Goal: Task Accomplishment & Management: Complete application form

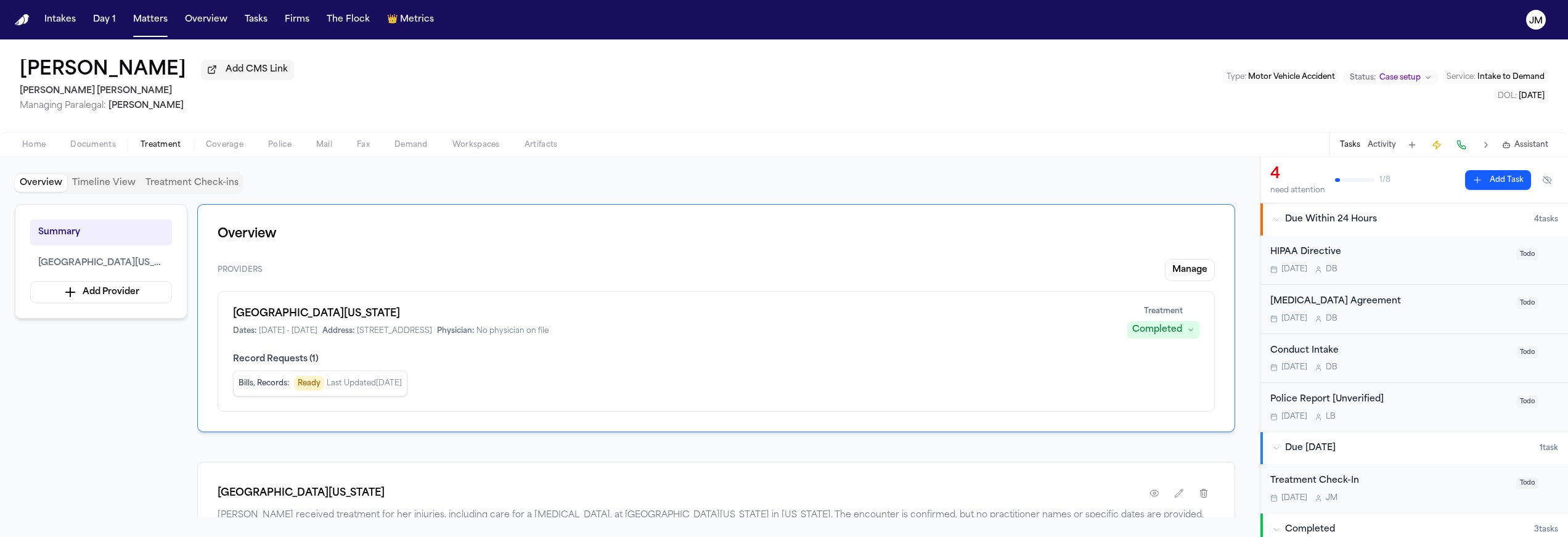
click at [327, 388] on span "Last Updated Sep 18, 2025" at bounding box center [364, 383] width 75 height 10
click at [292, 358] on span "Record Requests ( 1 )" at bounding box center [717, 359] width 967 height 12
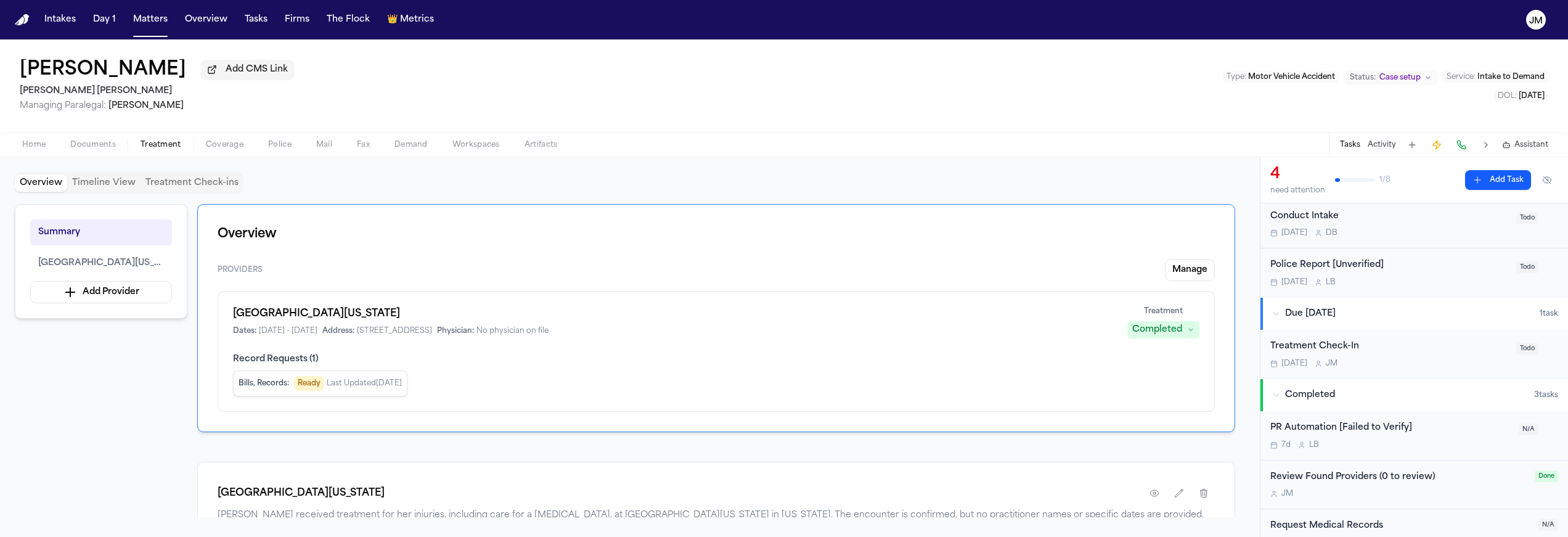
scroll to position [158, 0]
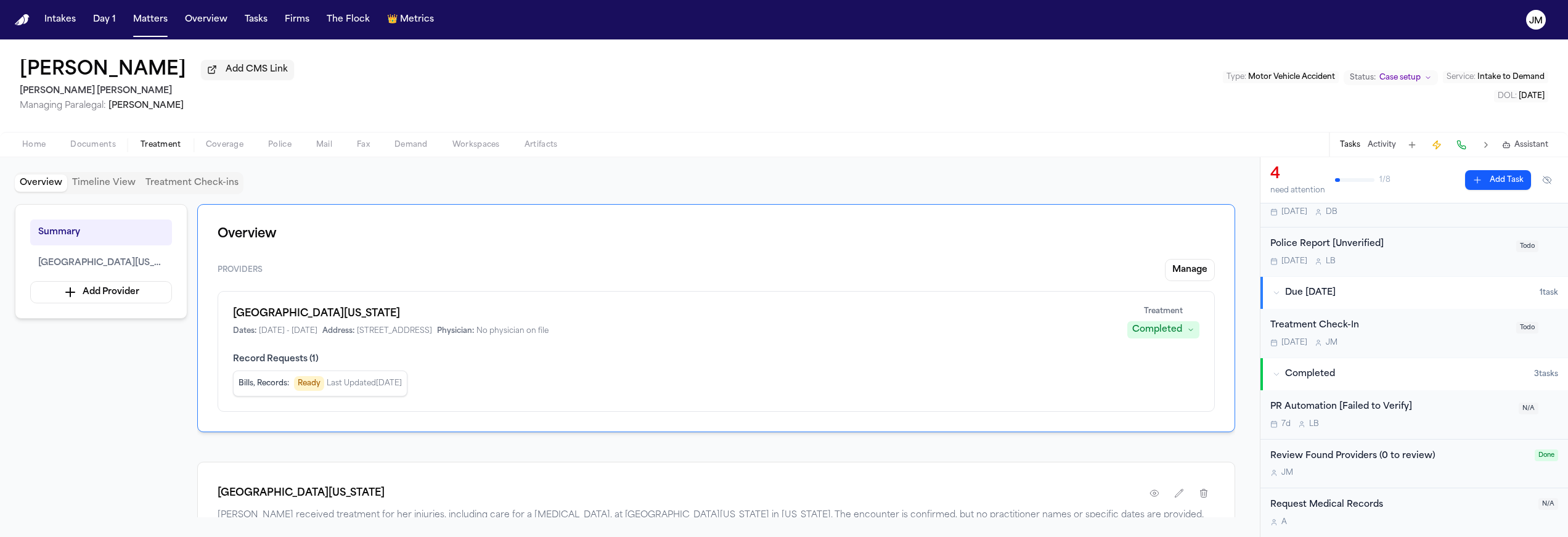
click at [1458, 506] on div "Request Medical Records" at bounding box center [1401, 505] width 260 height 14
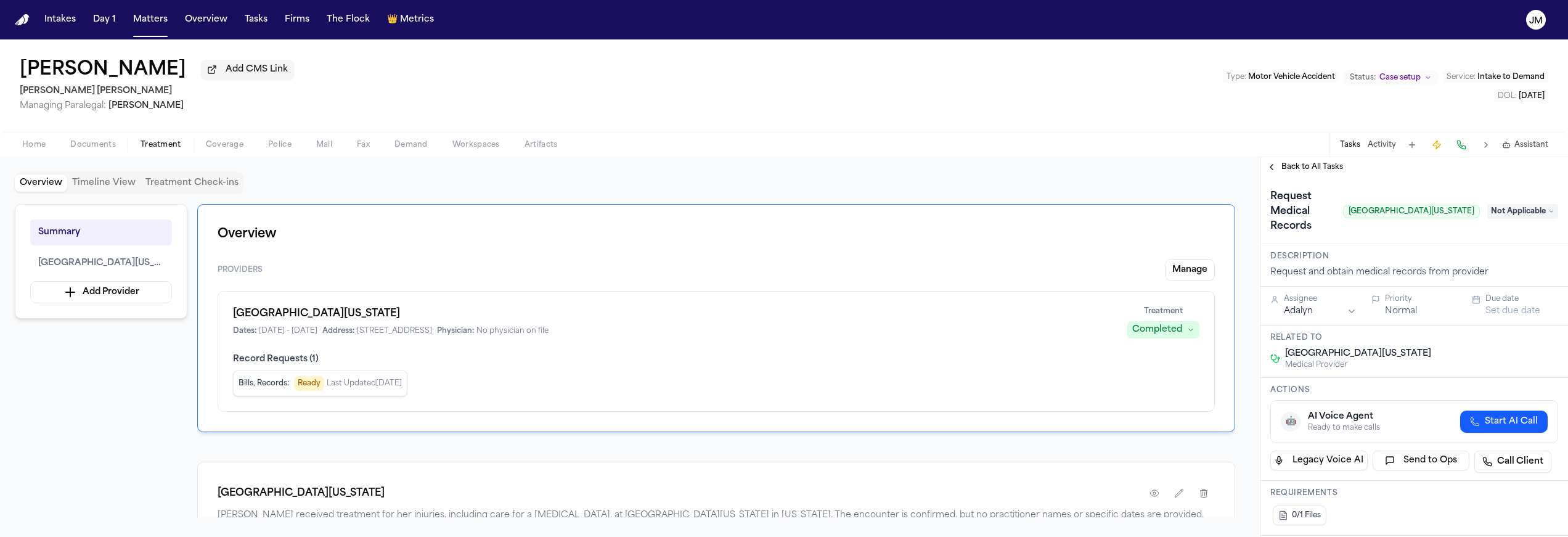
click at [1514, 215] on span "Not Applicable" at bounding box center [1523, 211] width 71 height 15
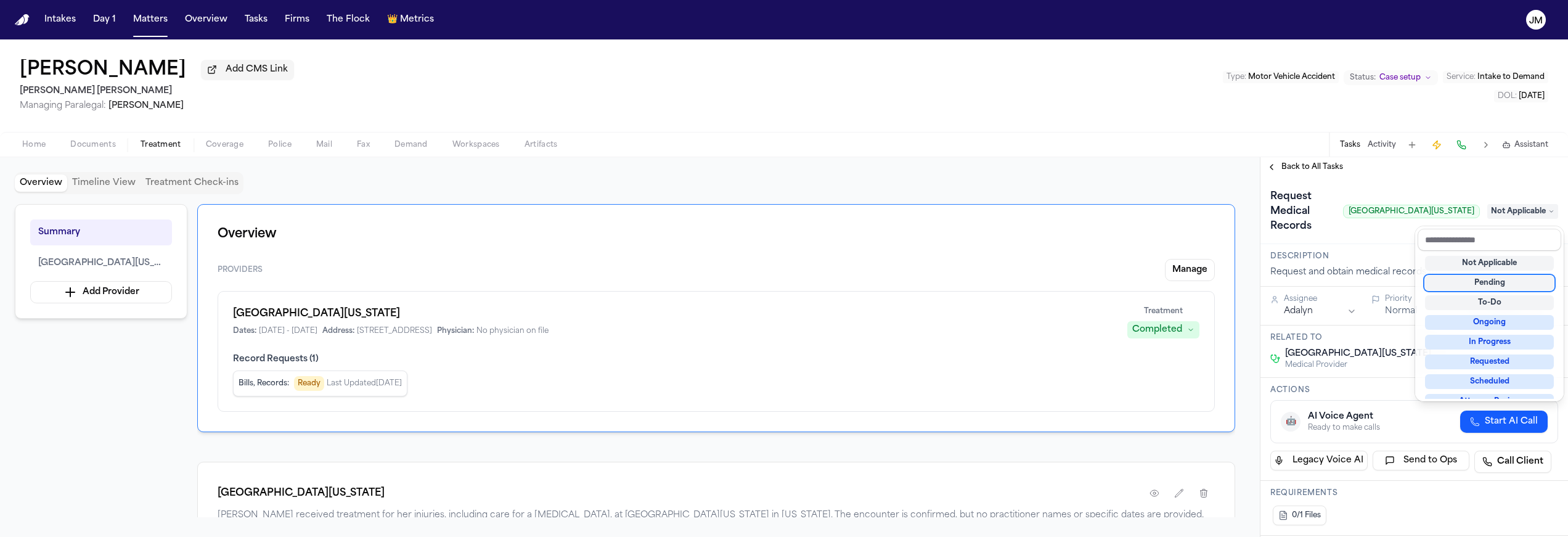
click at [1497, 288] on div "Pending" at bounding box center [1489, 283] width 129 height 15
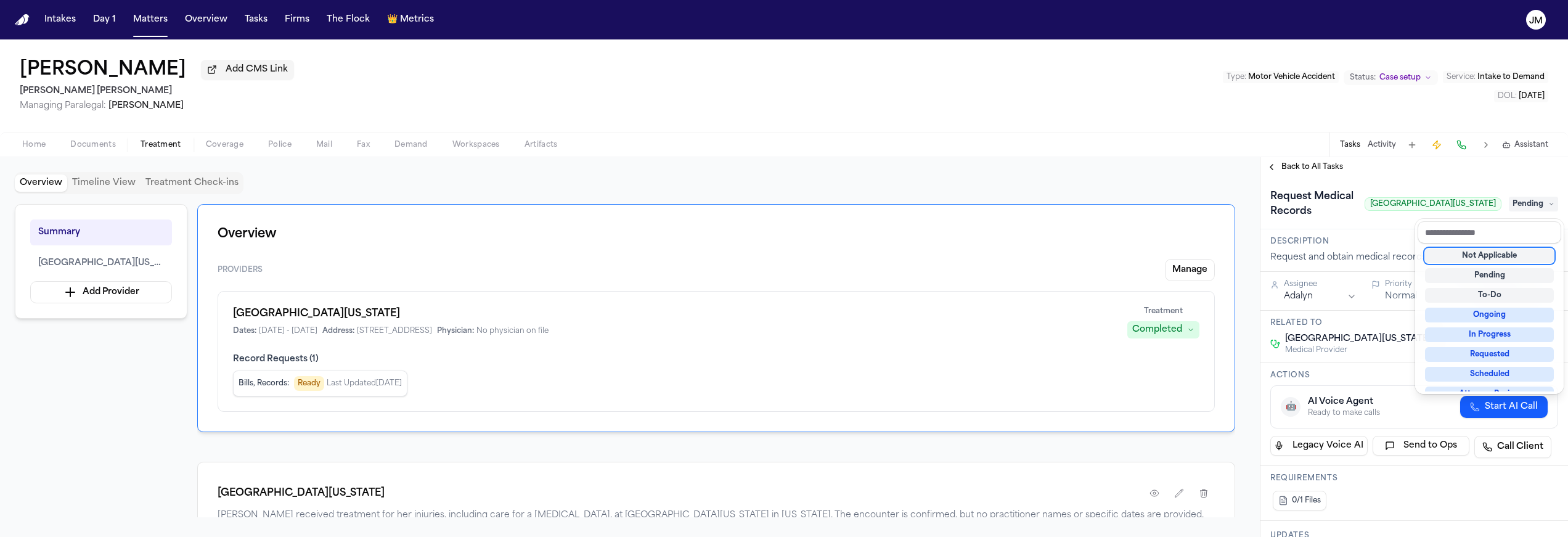
click at [1272, 170] on div "**********" at bounding box center [1414, 347] width 307 height 379
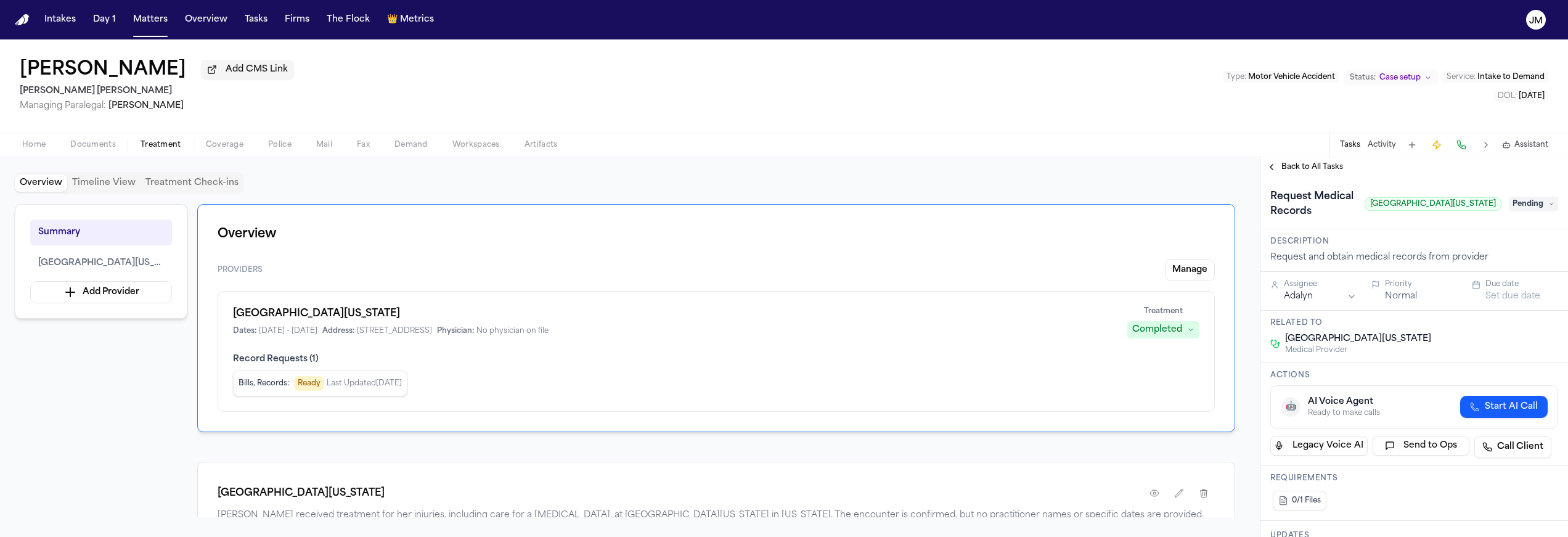
click at [1502, 295] on button "Set due date" at bounding box center [1513, 296] width 55 height 12
click at [1534, 448] on button "26" at bounding box center [1531, 446] width 20 height 20
click at [1299, 167] on span "Back to All Tasks" at bounding box center [1312, 167] width 62 height 10
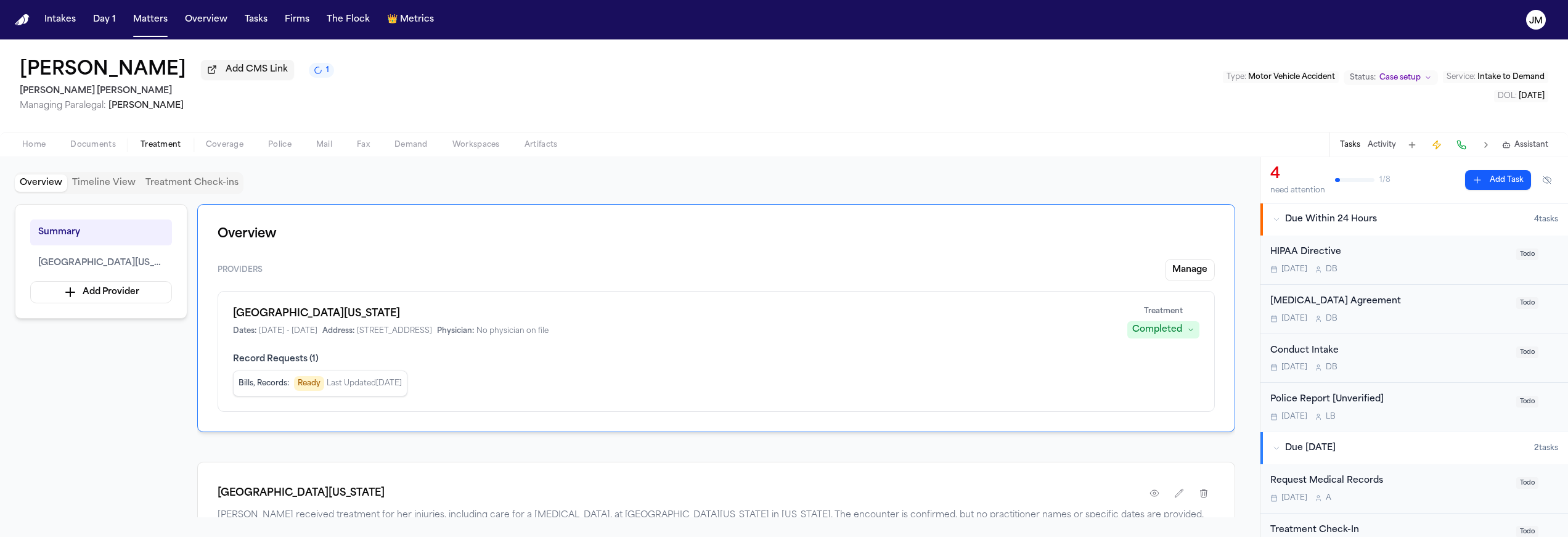
click at [88, 146] on span "Documents" at bounding box center [92, 145] width 46 height 10
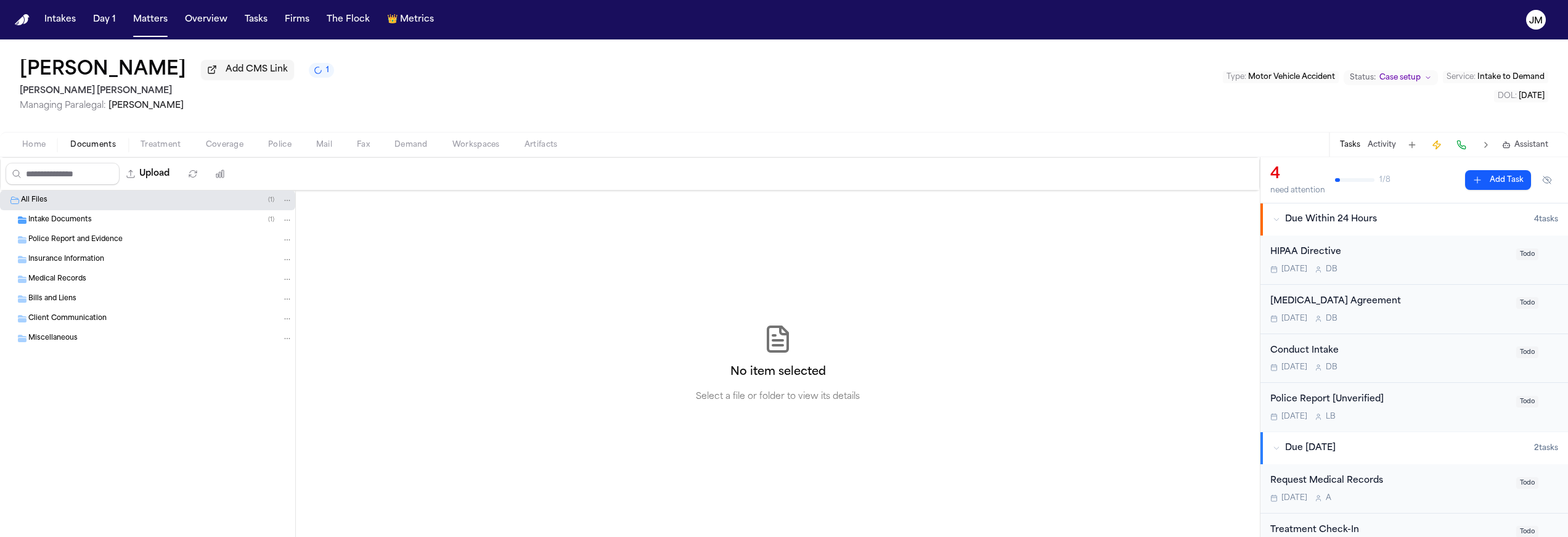
click at [62, 226] on span "Intake Documents" at bounding box center [60, 220] width 63 height 10
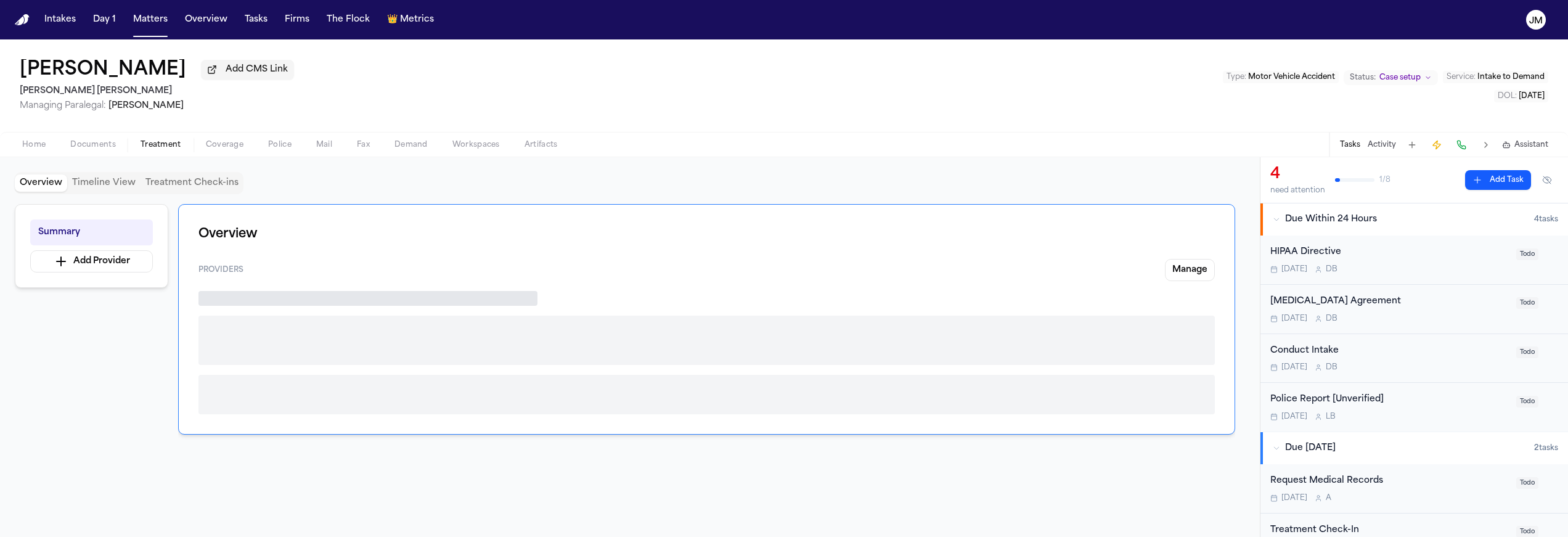
click at [163, 147] on span "Treatment" at bounding box center [161, 145] width 41 height 10
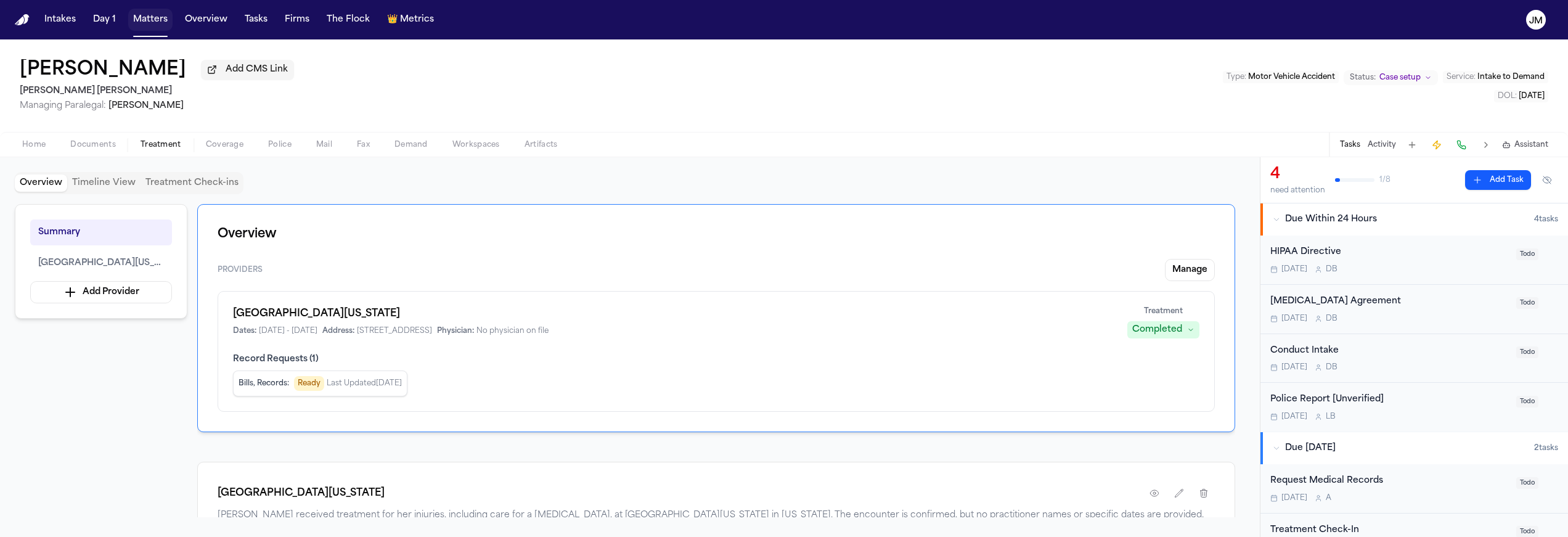
click at [155, 30] on button "Matters" at bounding box center [150, 20] width 44 height 22
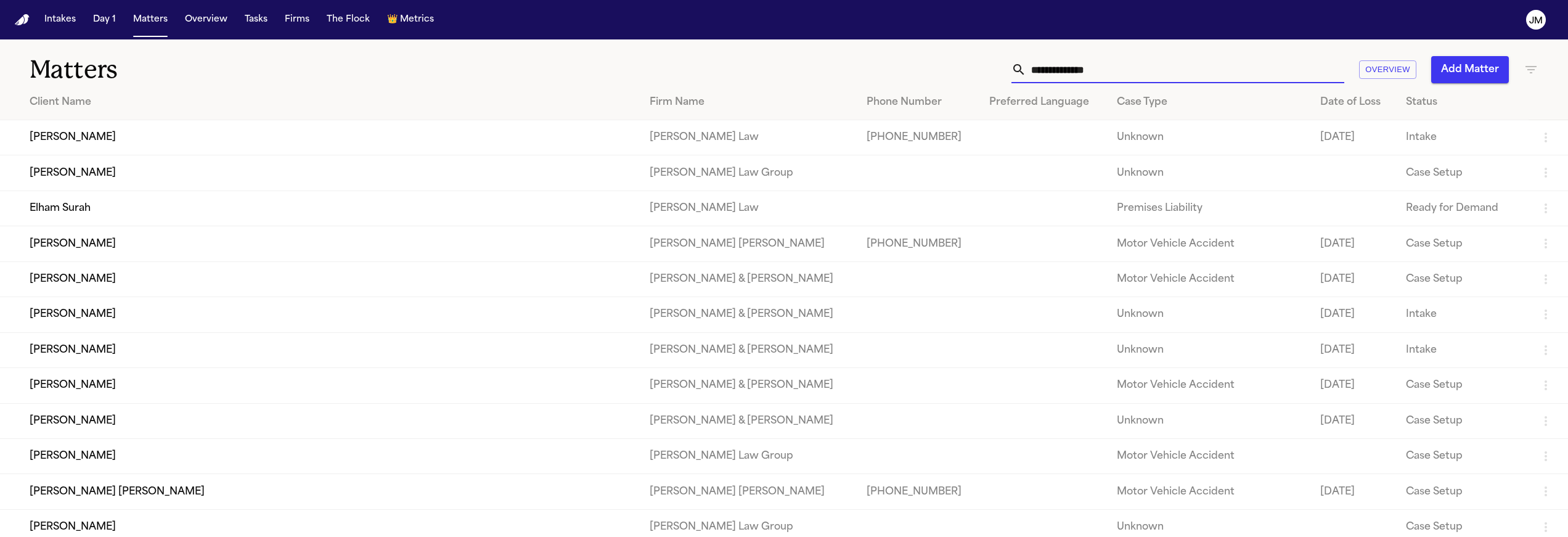
click at [1122, 60] on input "text" at bounding box center [1186, 70] width 318 height 27
click at [1049, 72] on input "text" at bounding box center [1186, 70] width 318 height 27
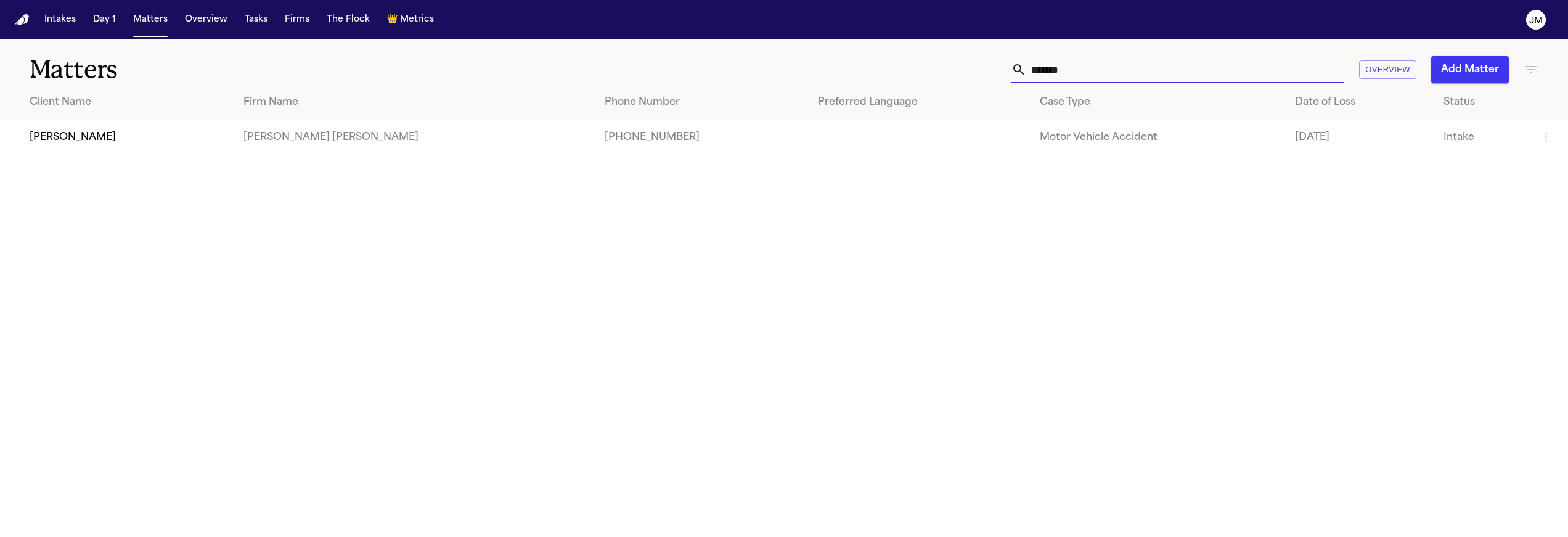
type input "********"
click at [78, 134] on td "[PERSON_NAME]" at bounding box center [117, 138] width 234 height 35
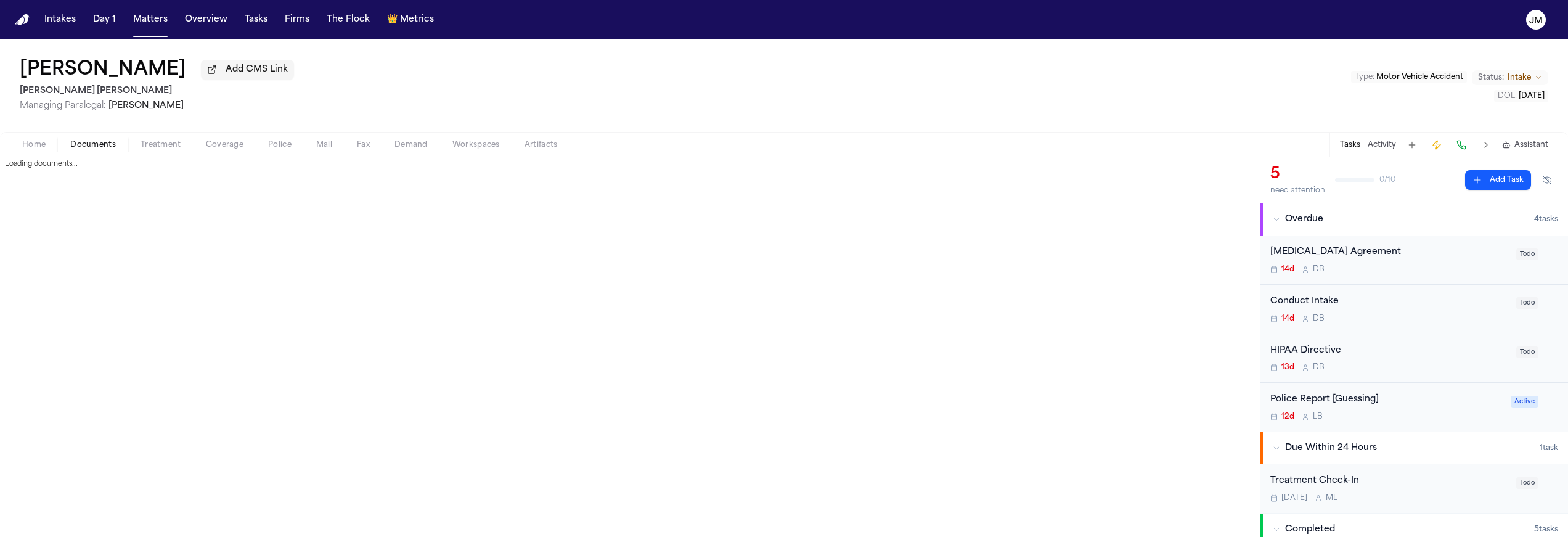
click at [107, 141] on span "Documents" at bounding box center [92, 145] width 46 height 10
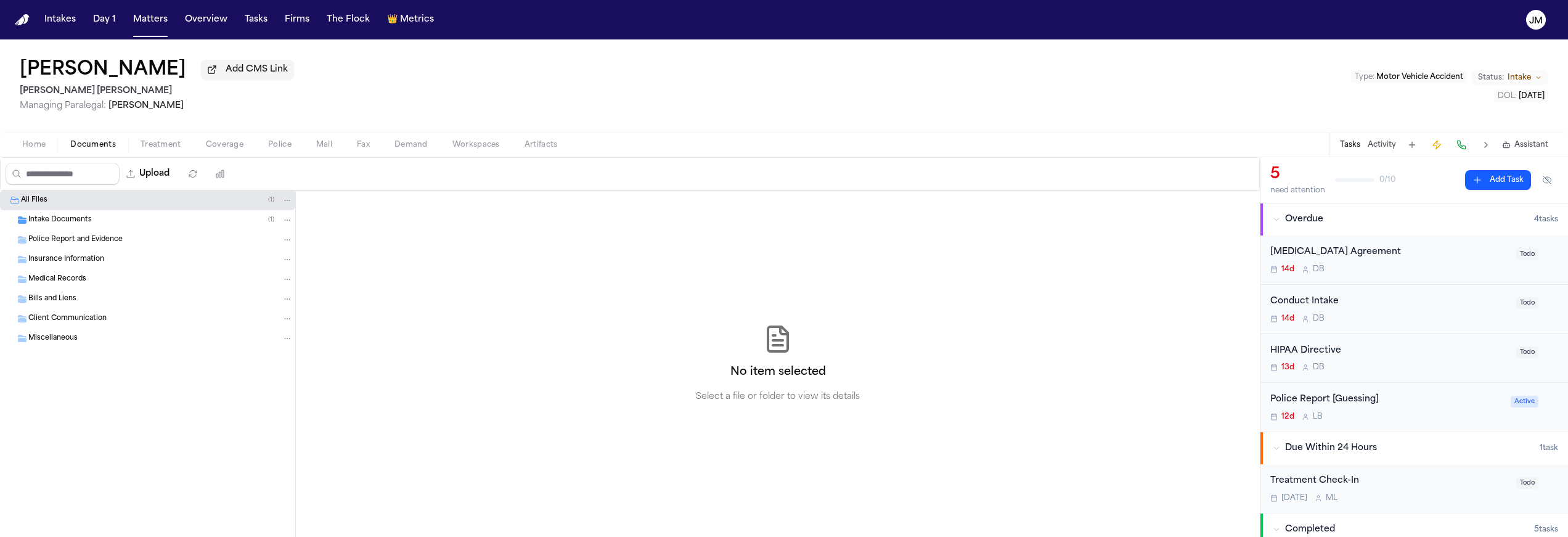
click at [54, 220] on span "Intake Documents" at bounding box center [60, 220] width 63 height 10
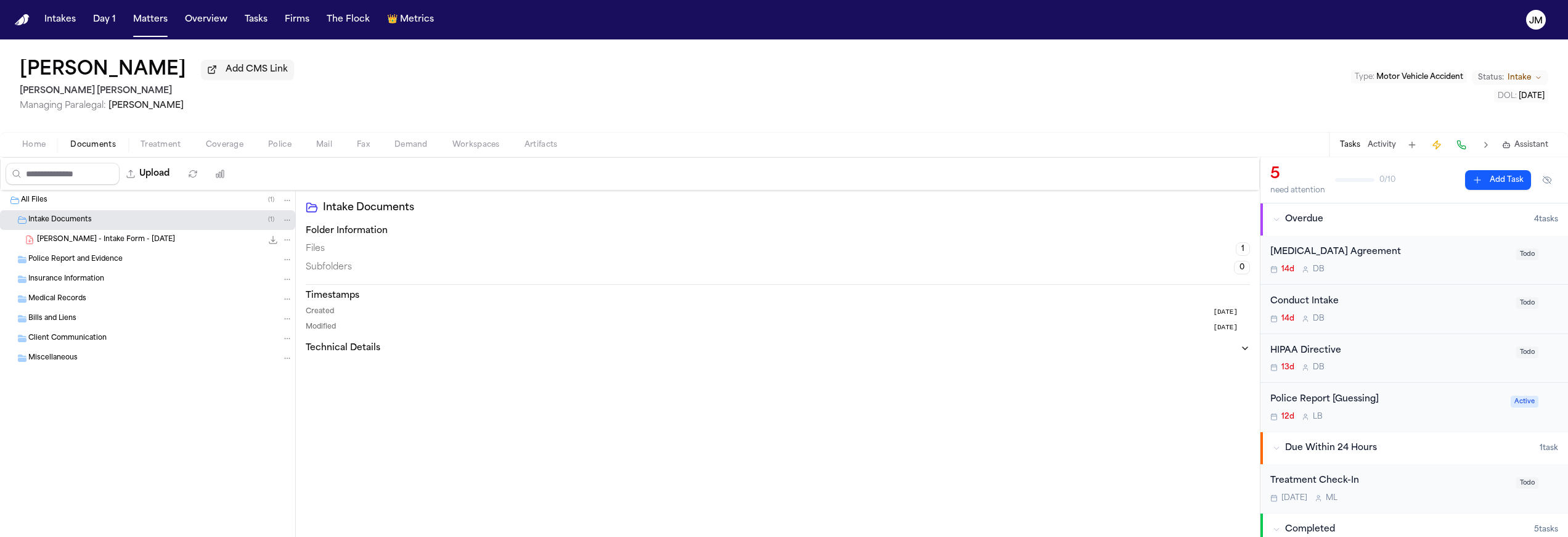
click at [70, 245] on span "A. Witzel - Intake Form - 9.4.25" at bounding box center [105, 239] width 138 height 10
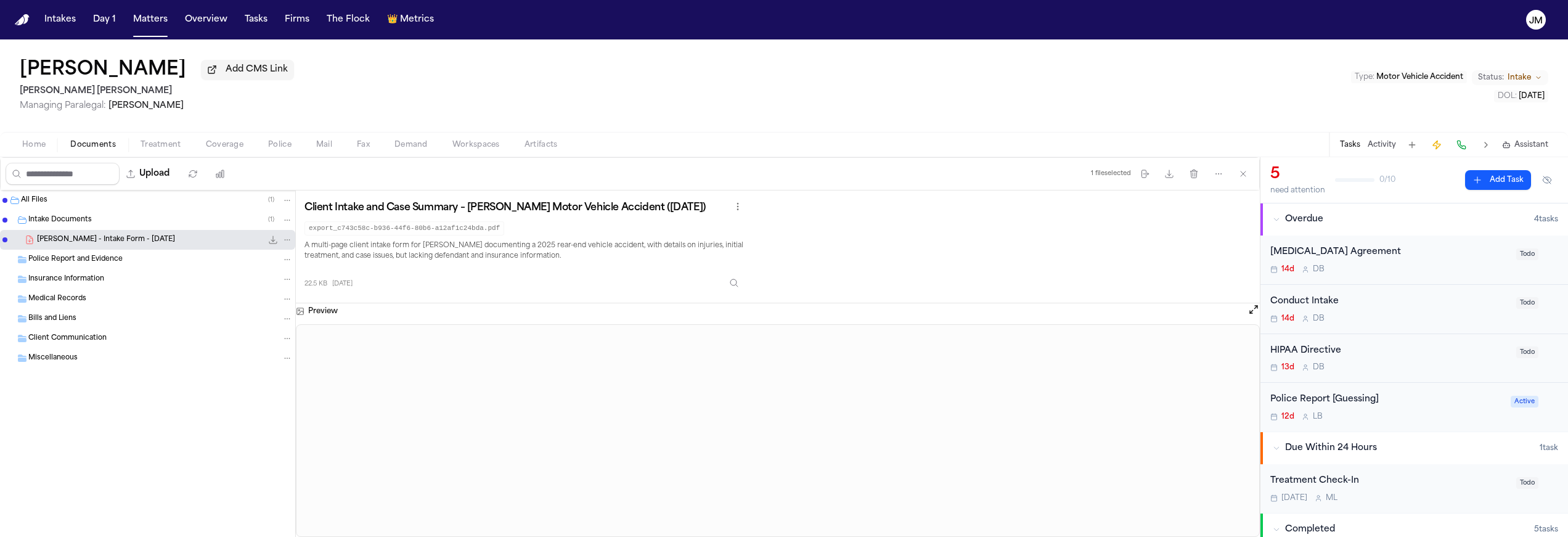
click at [1255, 309] on button "Open preview" at bounding box center [1254, 309] width 12 height 12
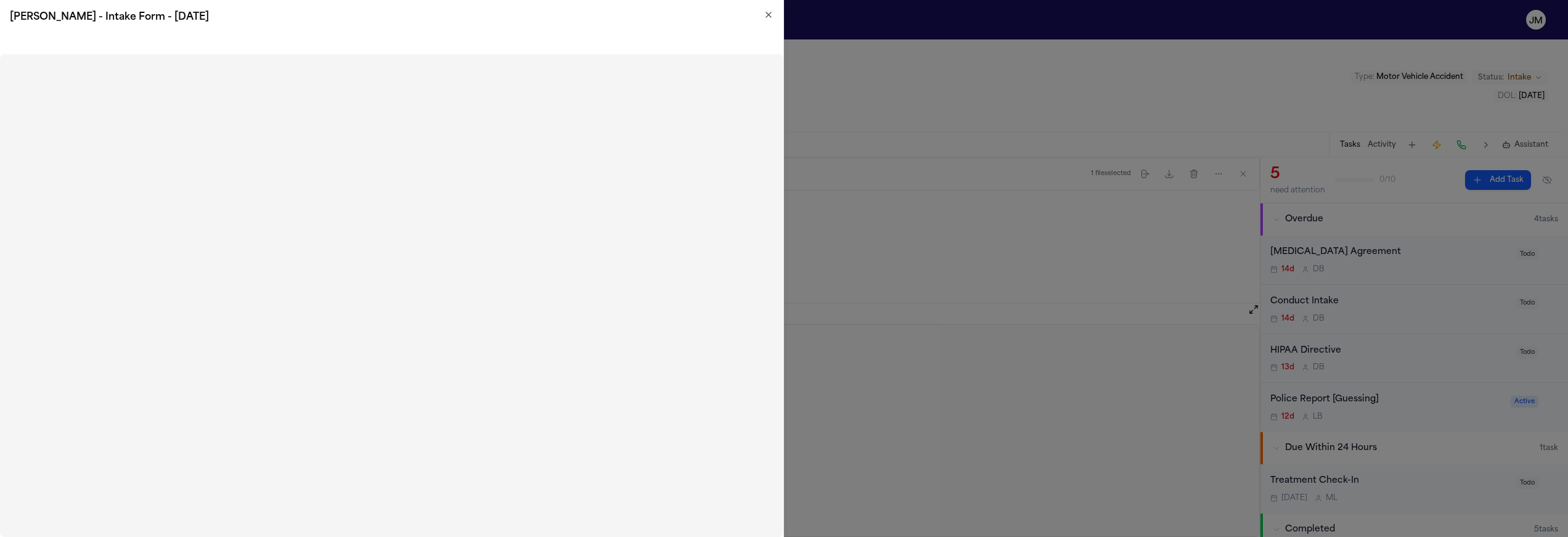
click at [776, 15] on div "A. Witzel - Intake Form - 9.4.25" at bounding box center [392, 17] width 783 height 35
click at [768, 14] on icon "button" at bounding box center [768, 14] width 5 height 5
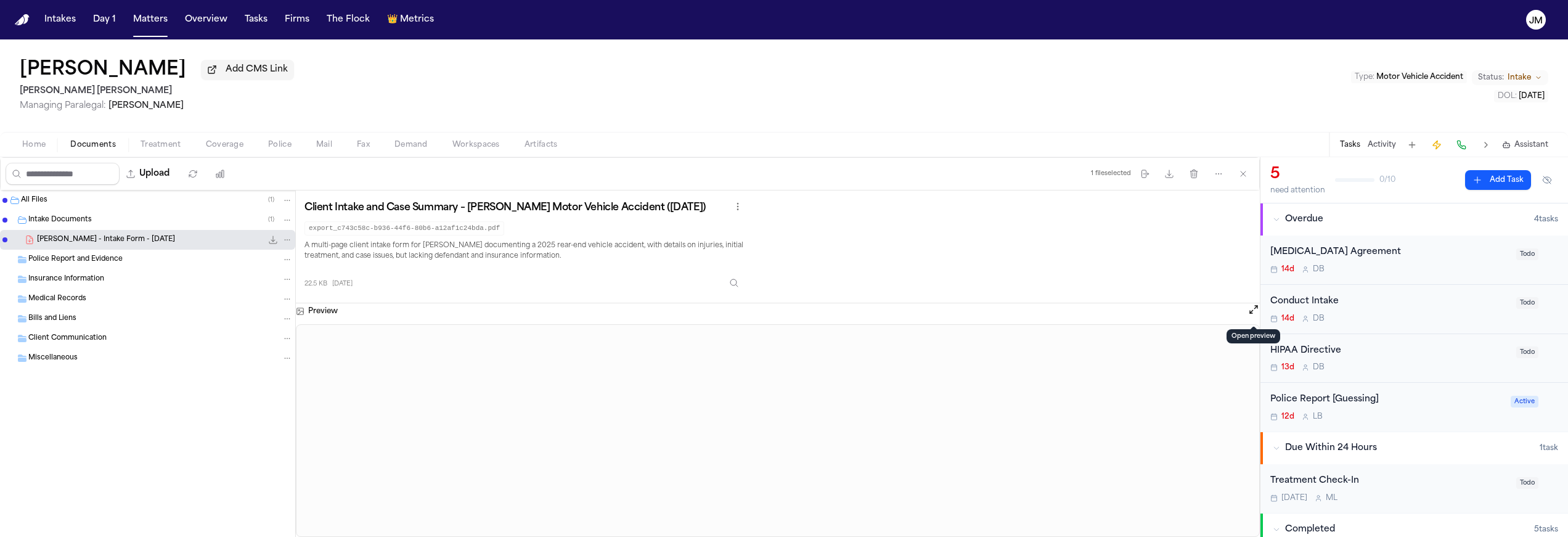
click at [1255, 313] on button "Open preview" at bounding box center [1254, 309] width 12 height 12
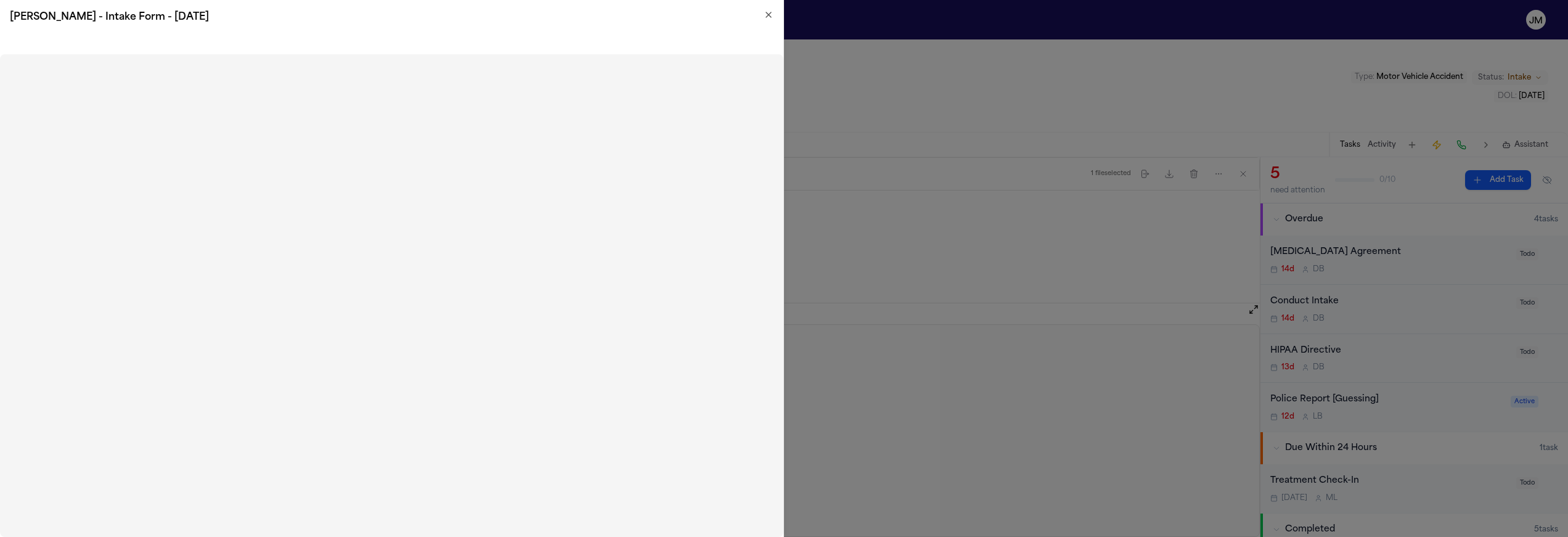
click at [772, 12] on icon "button" at bounding box center [768, 15] width 10 height 10
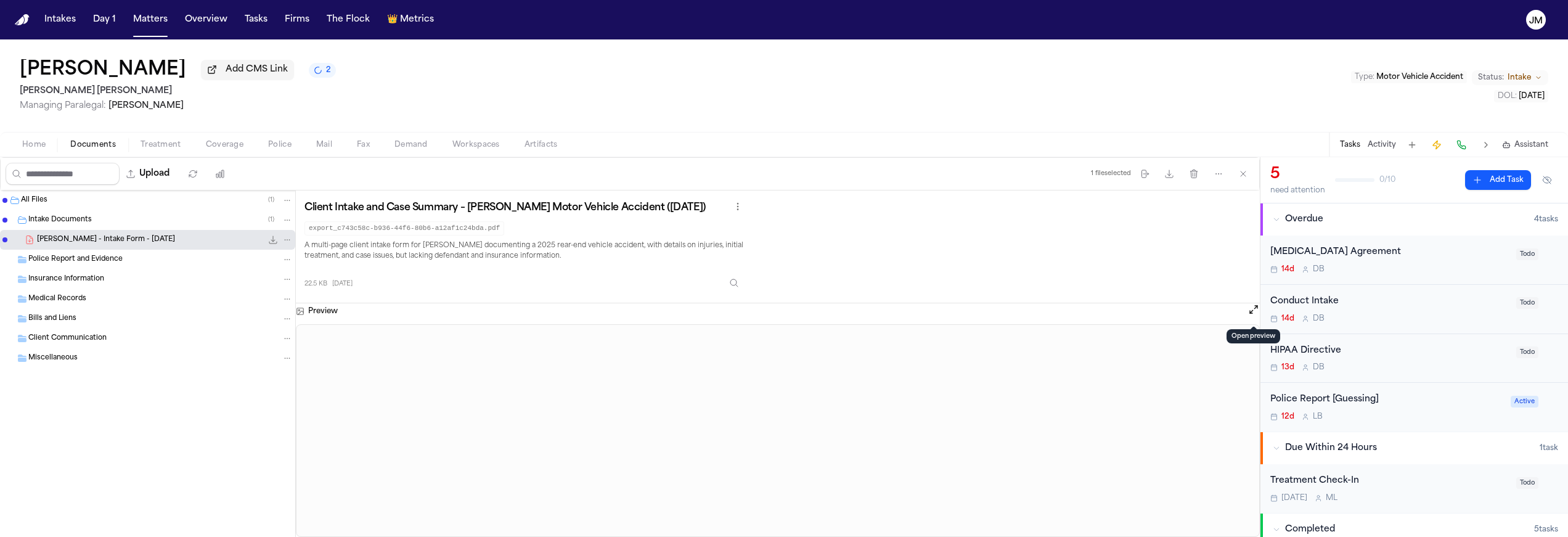
click at [165, 173] on button "Upload" at bounding box center [148, 173] width 57 height 22
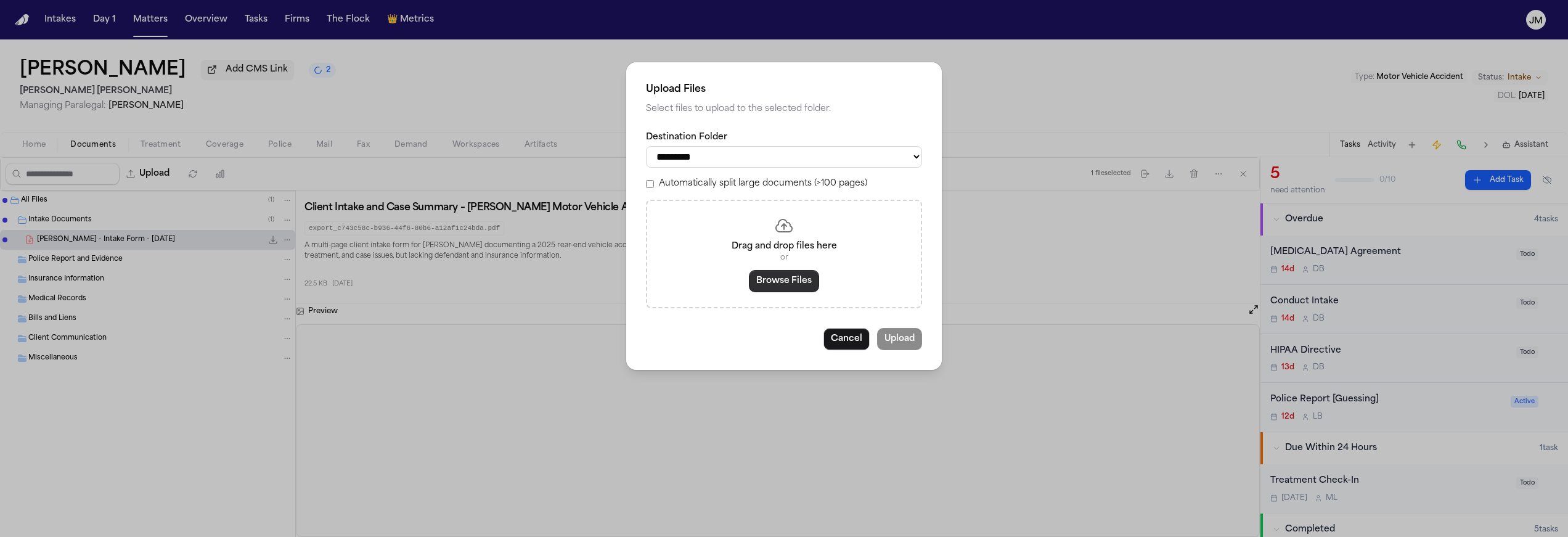
click at [802, 292] on button "Browse Files" at bounding box center [784, 281] width 70 height 22
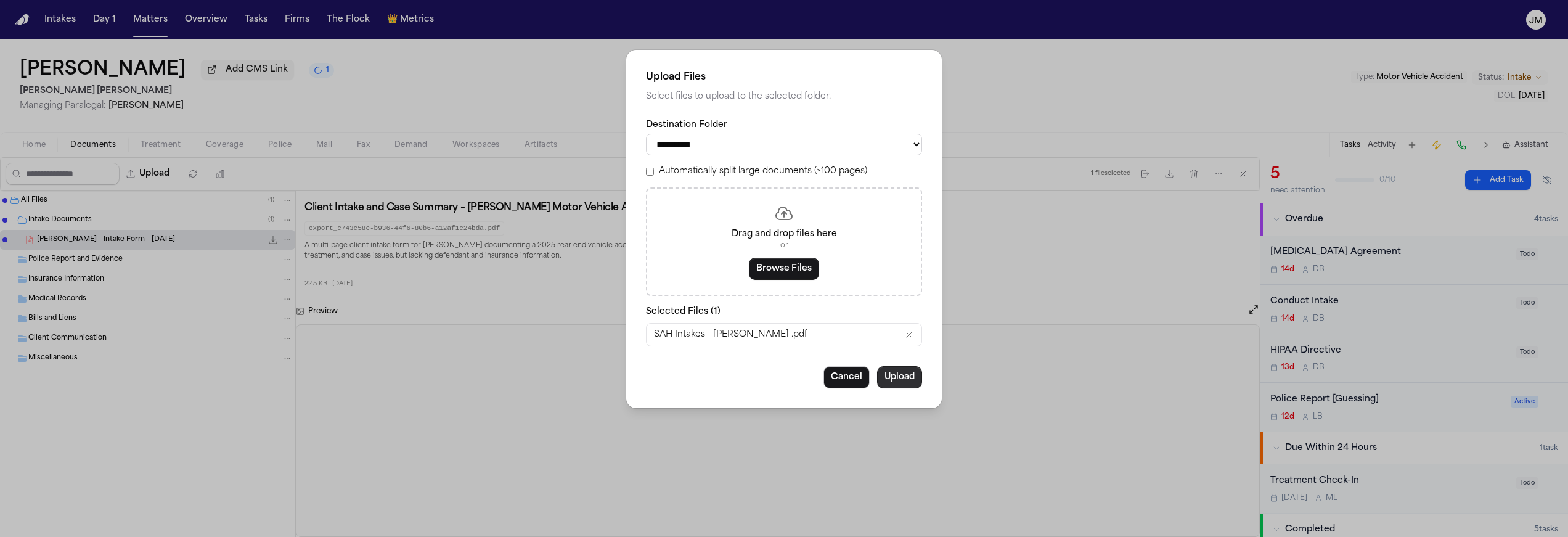
click at [898, 378] on button "Upload" at bounding box center [900, 377] width 45 height 22
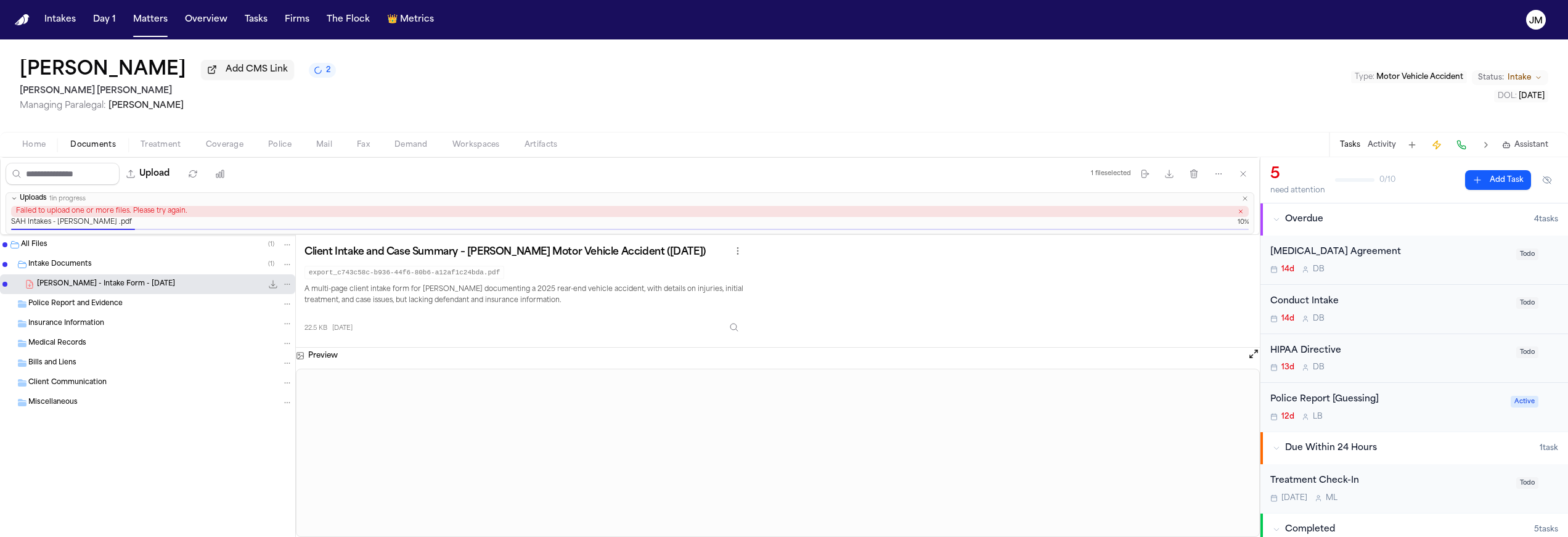
click at [1241, 213] on icon "button" at bounding box center [1241, 211] width 3 height 3
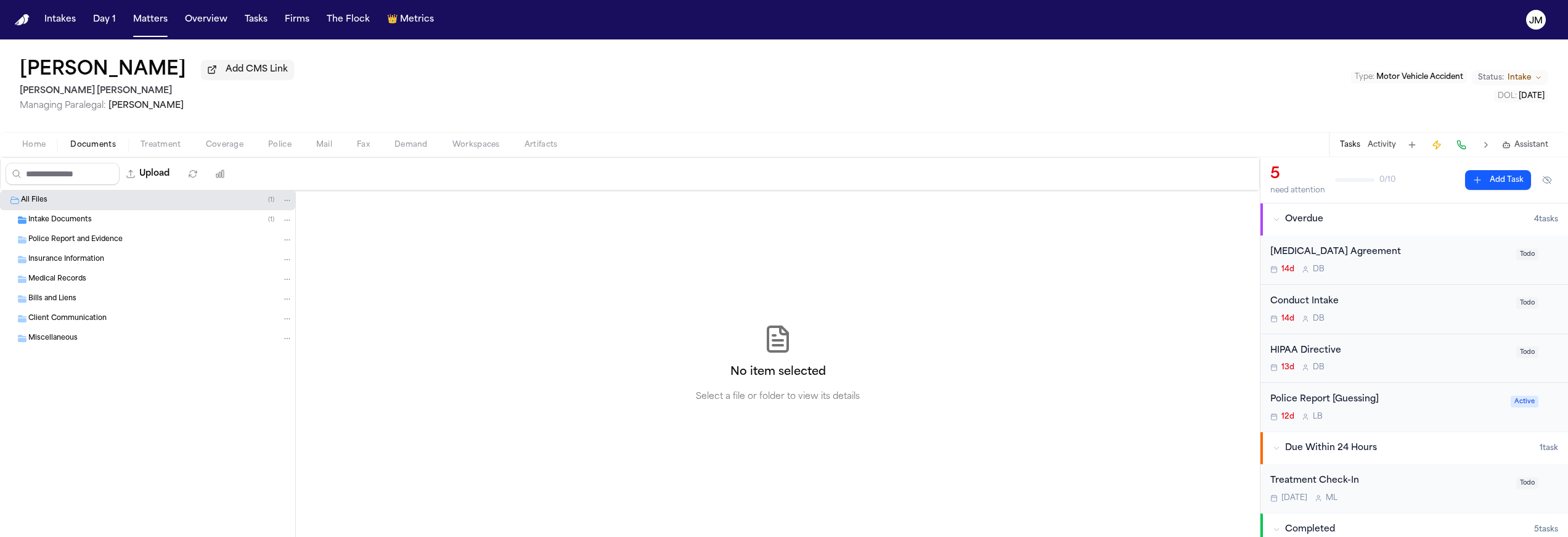
click at [97, 218] on div "Intake Documents ( 1 )" at bounding box center [160, 220] width 265 height 11
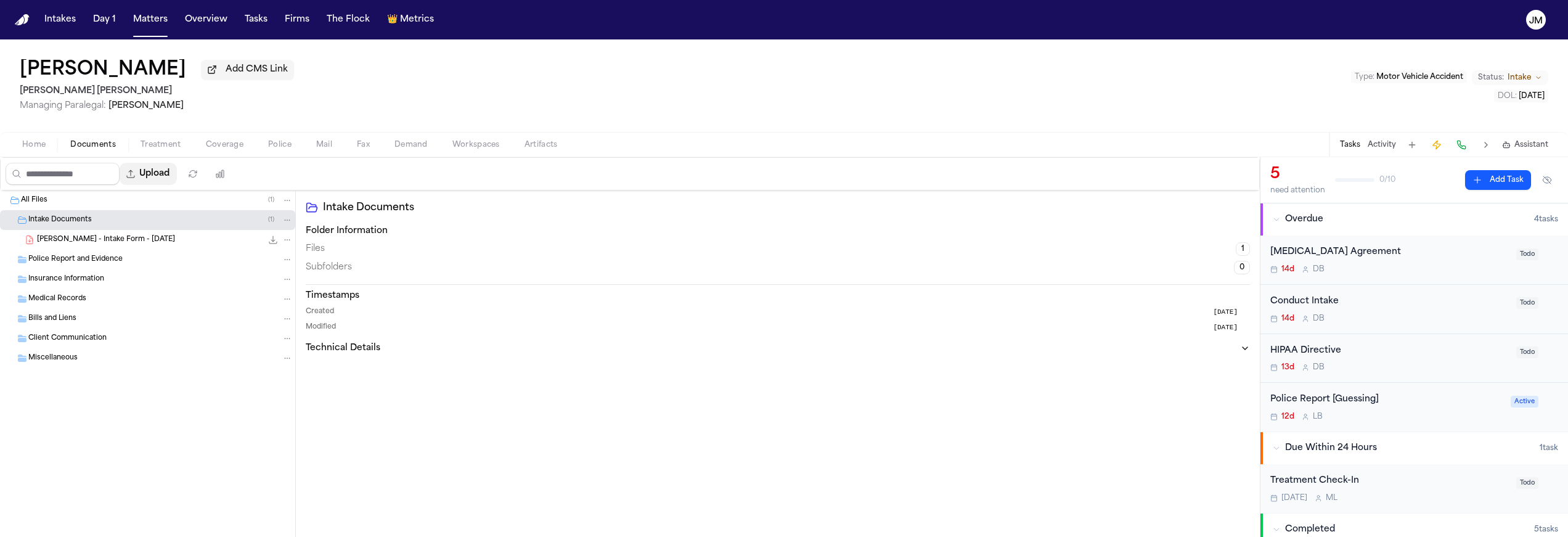
click at [175, 169] on button "Upload" at bounding box center [148, 173] width 57 height 22
select select "**********"
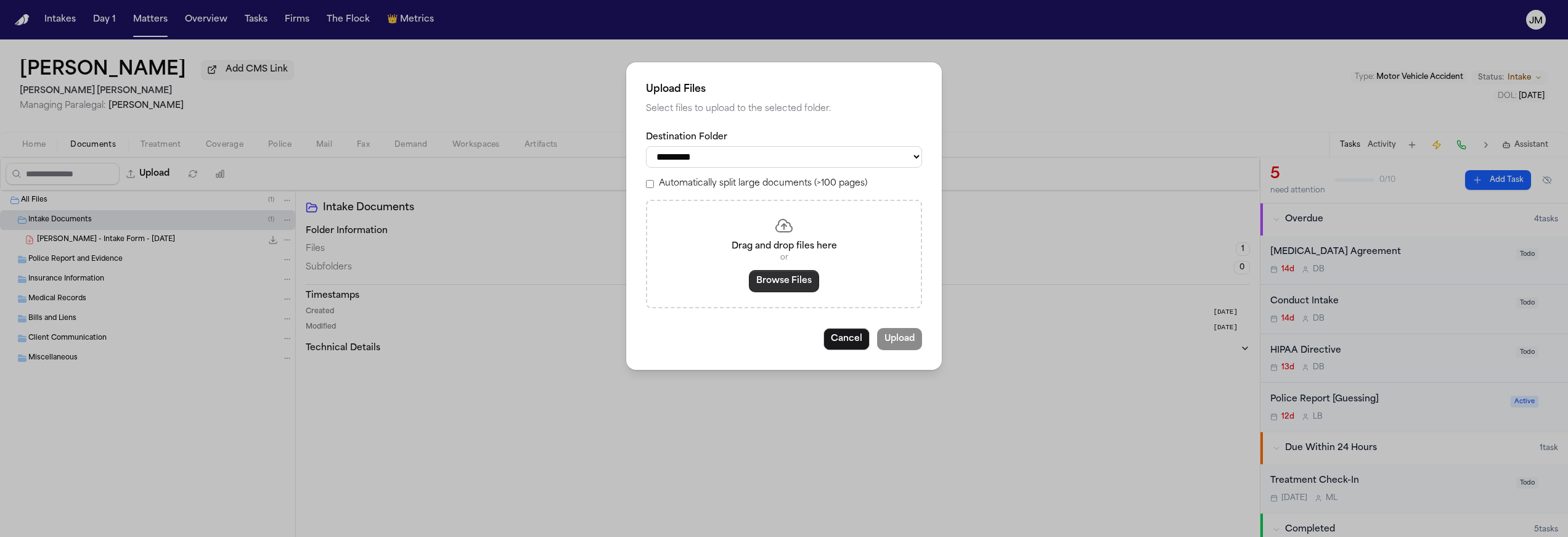
click at [798, 280] on button "Browse Files" at bounding box center [784, 281] width 70 height 22
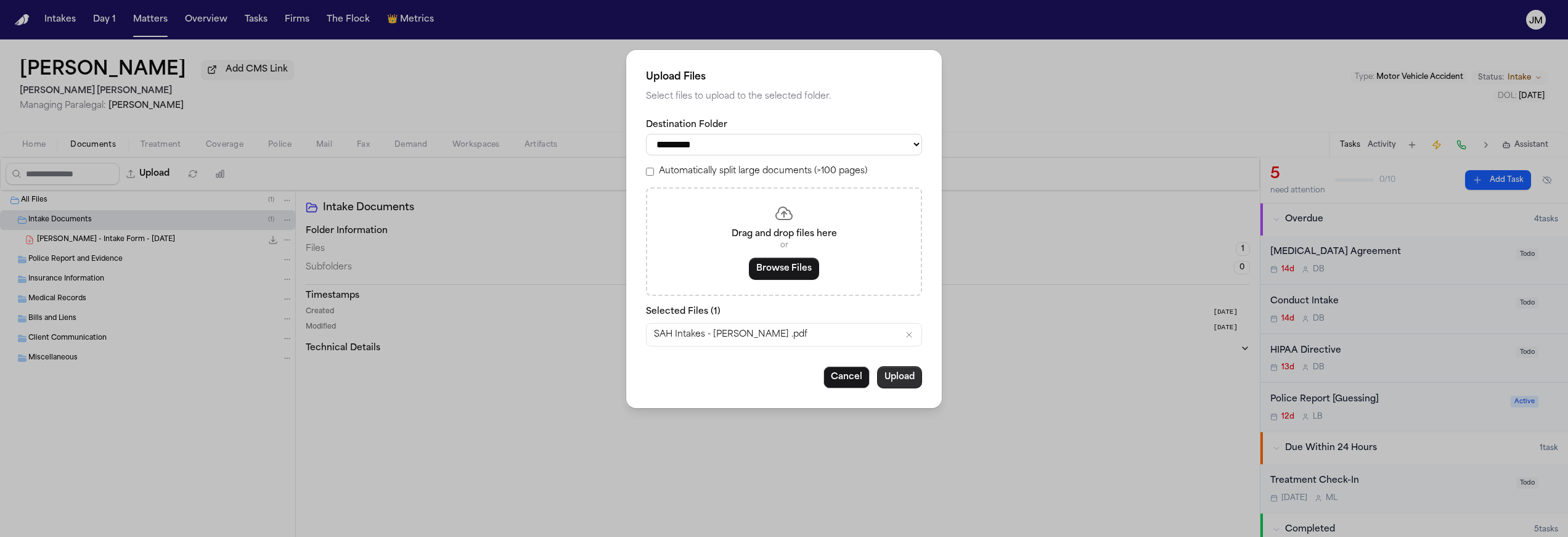
click at [892, 382] on button "Upload" at bounding box center [900, 377] width 45 height 22
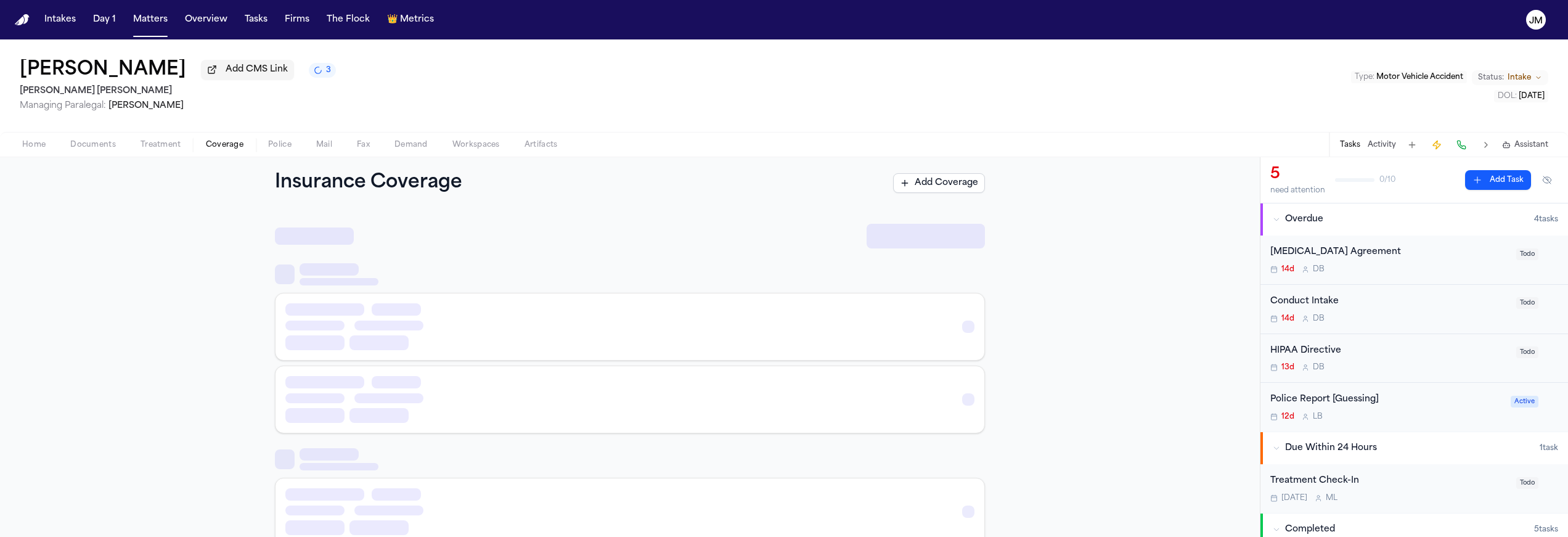
click at [224, 149] on span "Coverage" at bounding box center [224, 145] width 37 height 10
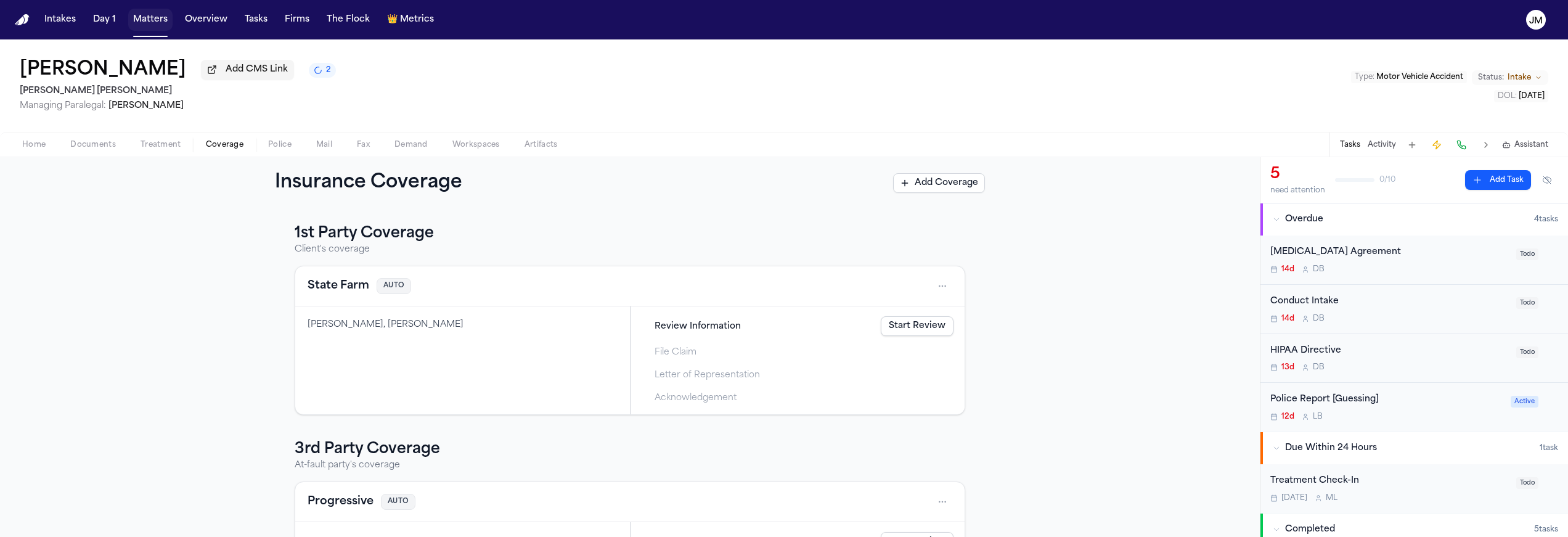
click at [163, 18] on button "Matters" at bounding box center [150, 20] width 44 height 22
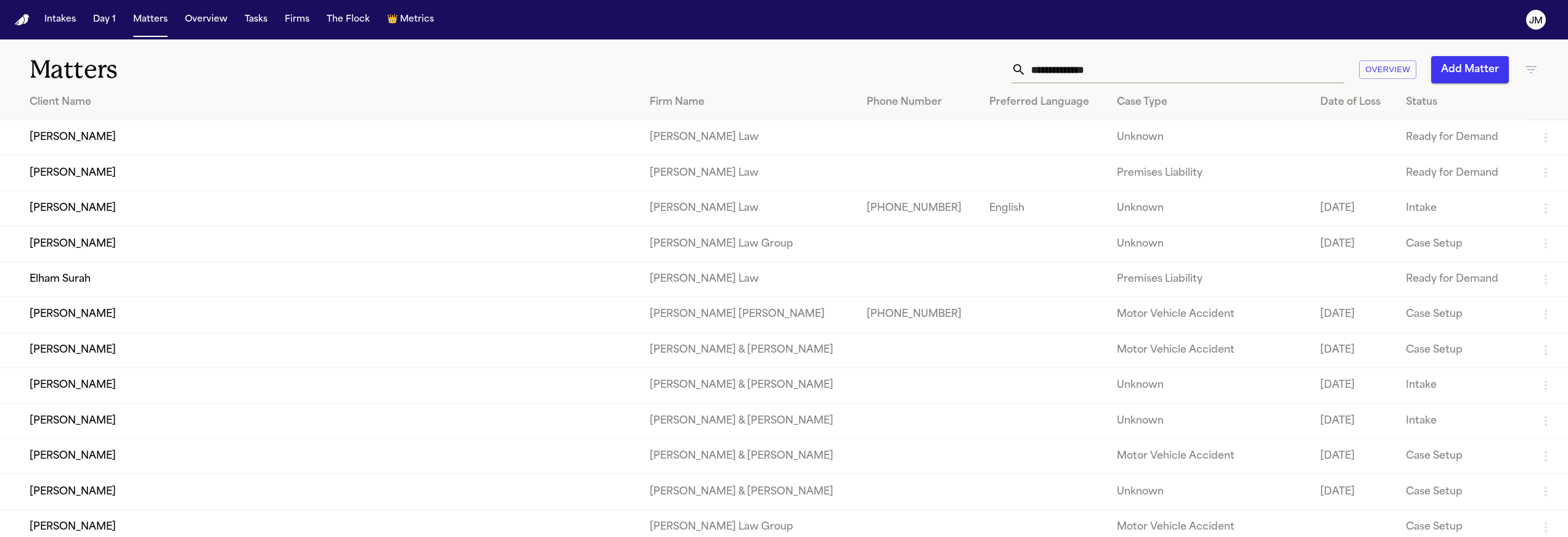
click at [1074, 70] on input "text" at bounding box center [1186, 70] width 318 height 27
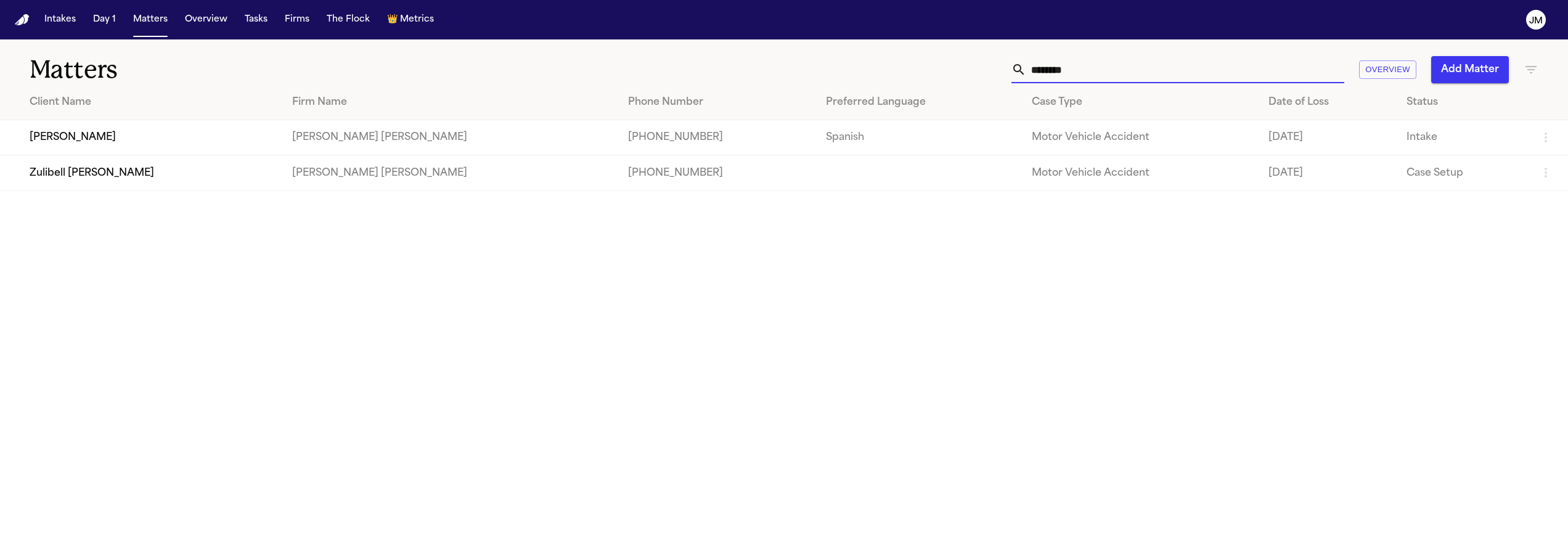
type input "********"
click at [150, 141] on td "Zulibell Carbonell" at bounding box center [141, 138] width 282 height 35
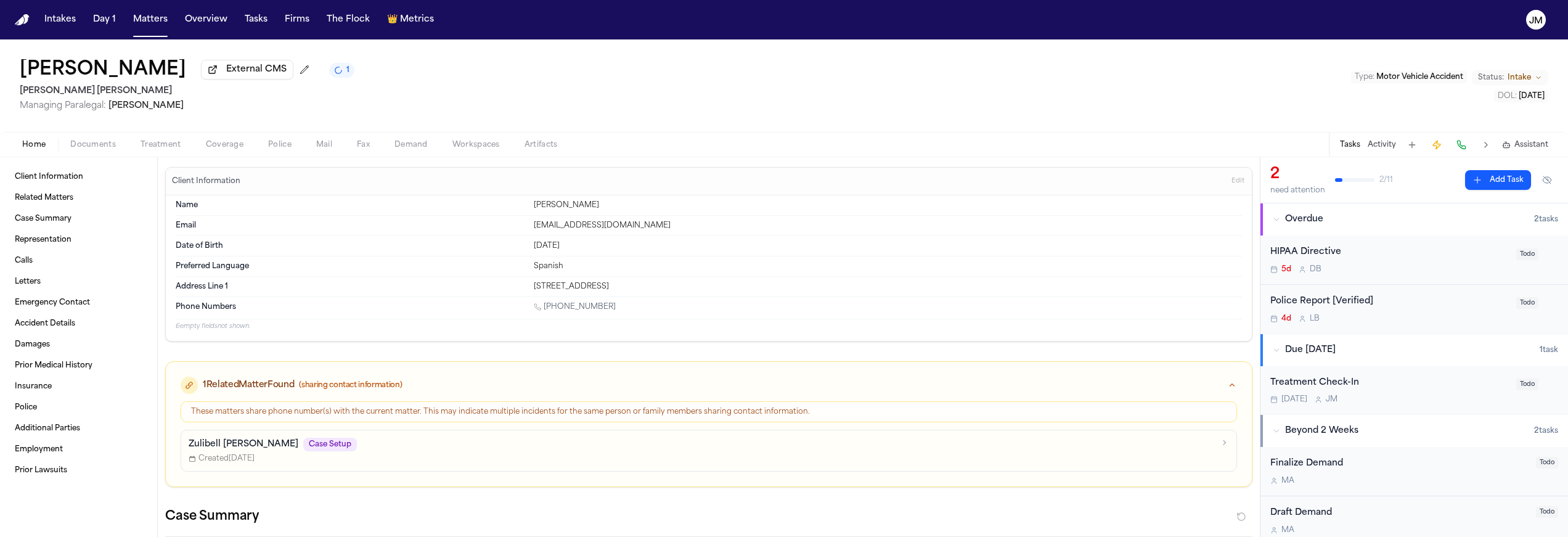
click at [222, 150] on span "Coverage" at bounding box center [224, 145] width 37 height 10
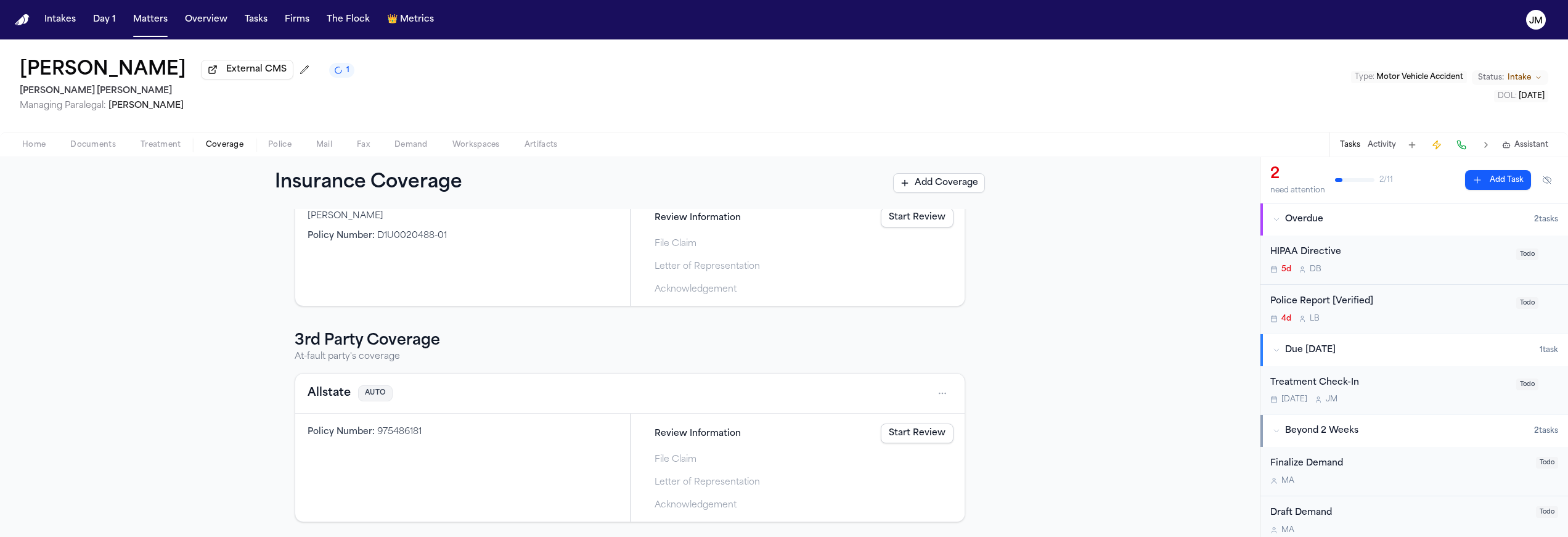
scroll to position [119, 0]
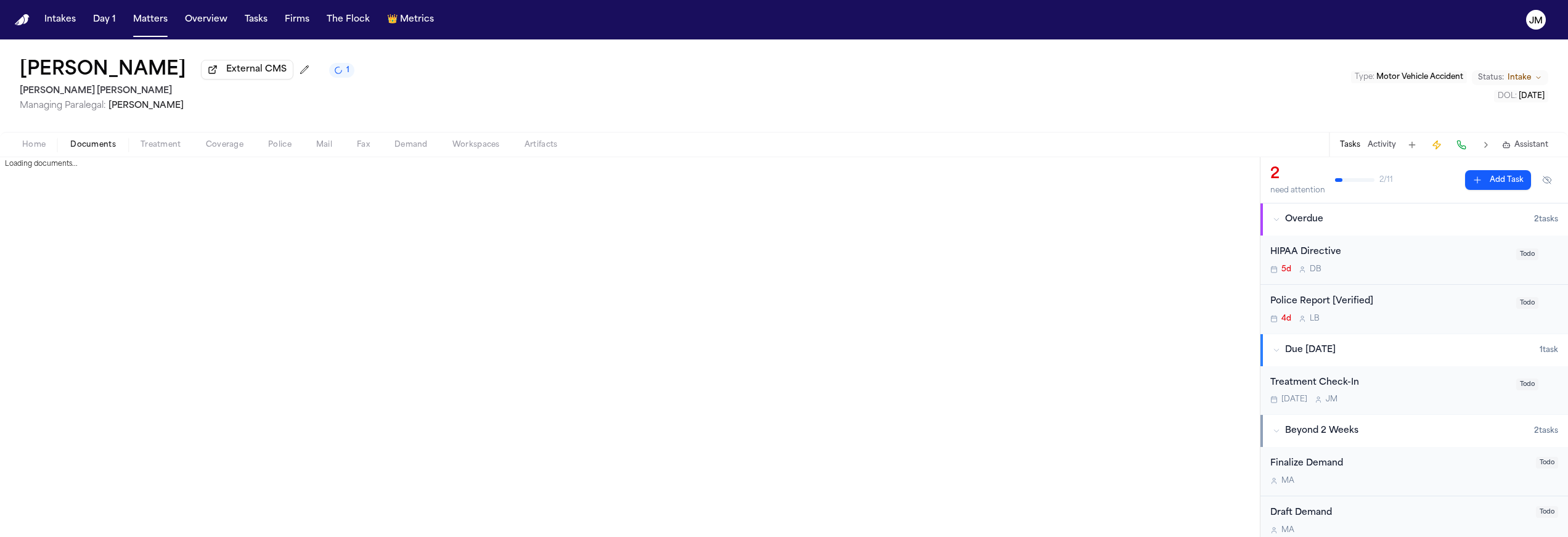
click at [96, 143] on span "Documents" at bounding box center [92, 145] width 46 height 10
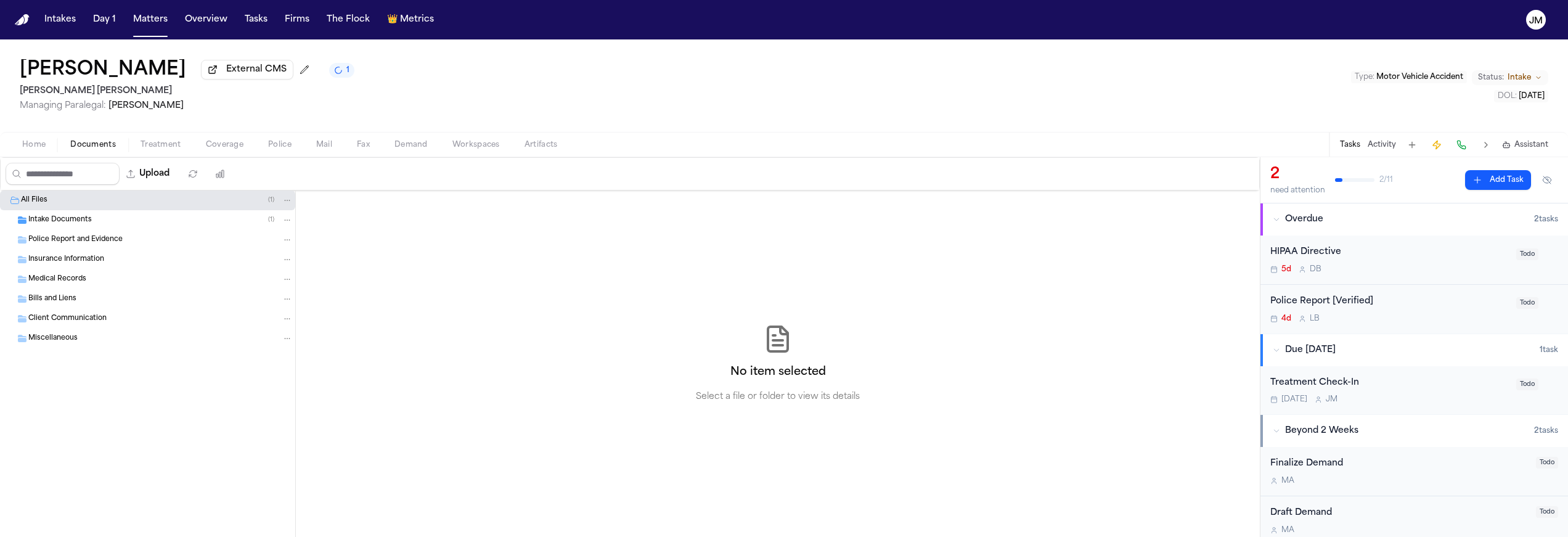
click at [66, 232] on div "Police Report and Evidence" at bounding box center [148, 239] width 295 height 20
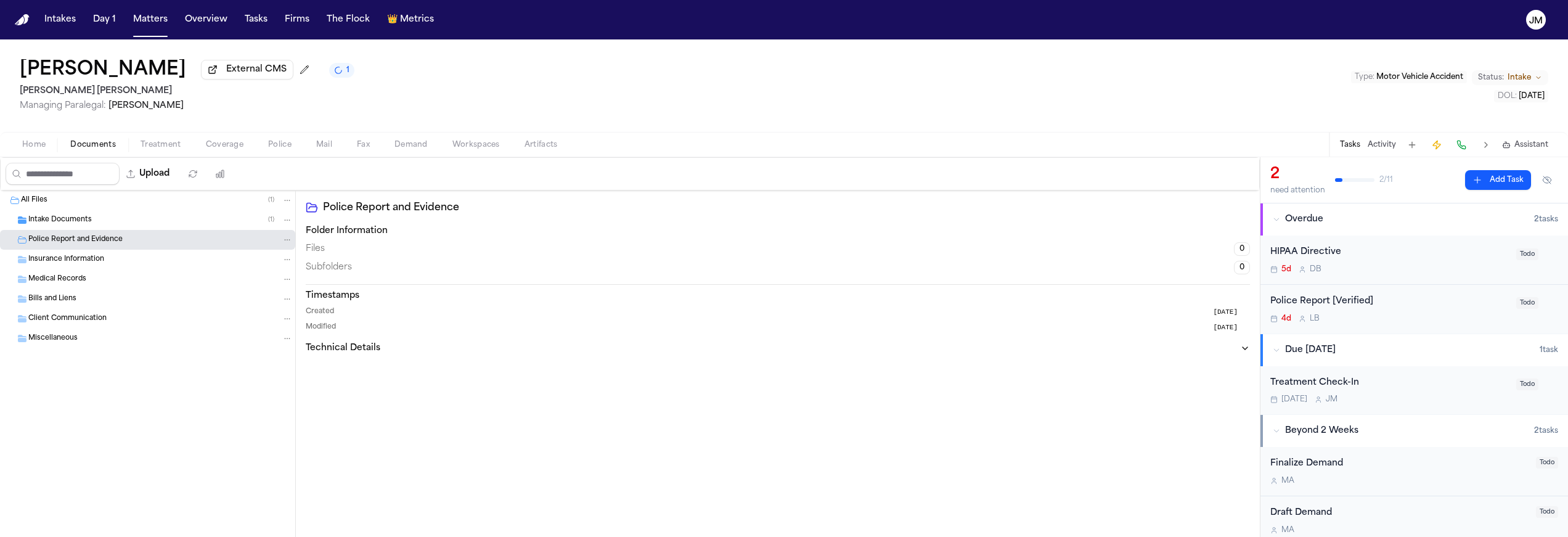
click at [70, 222] on span "Intake Documents" at bounding box center [60, 220] width 63 height 10
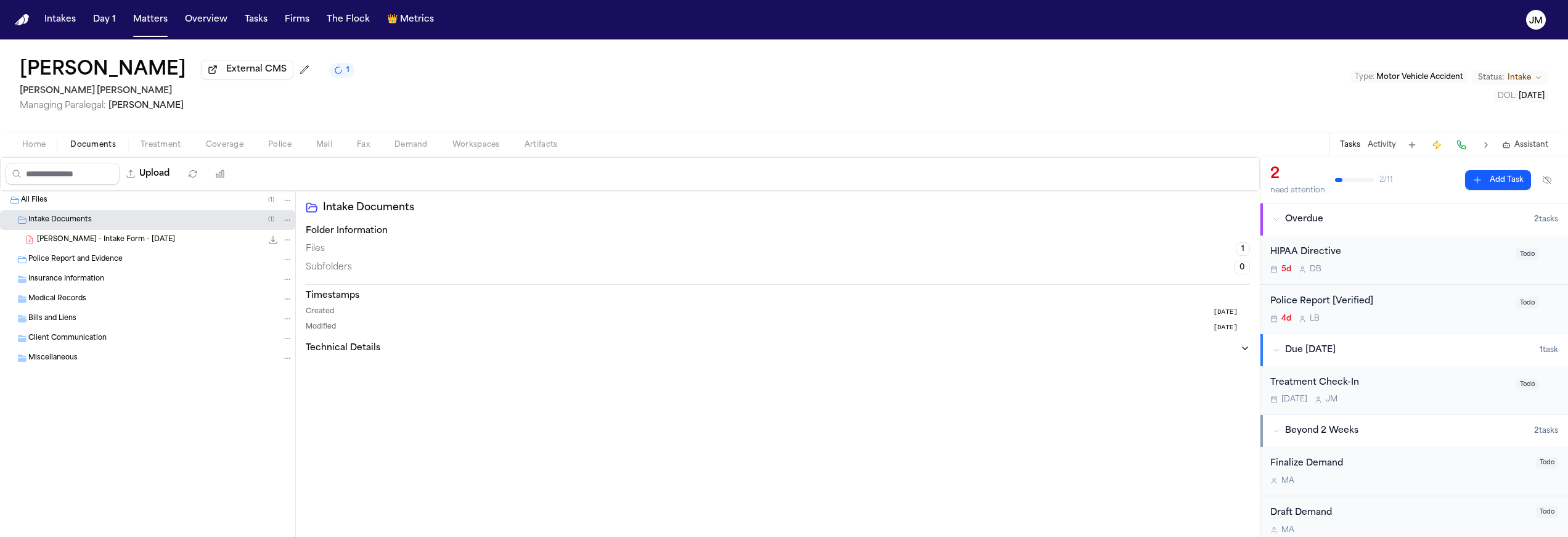
click at [206, 148] on span "Coverage" at bounding box center [224, 145] width 37 height 10
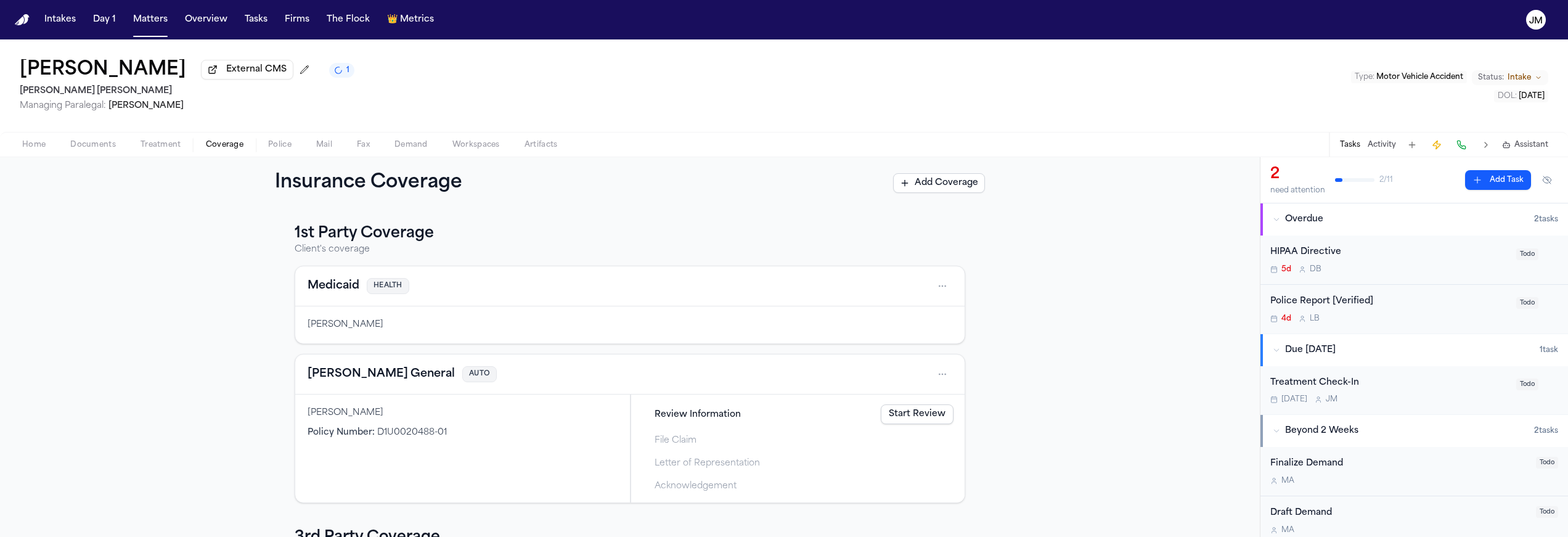
click at [268, 150] on span "Police" at bounding box center [279, 145] width 23 height 10
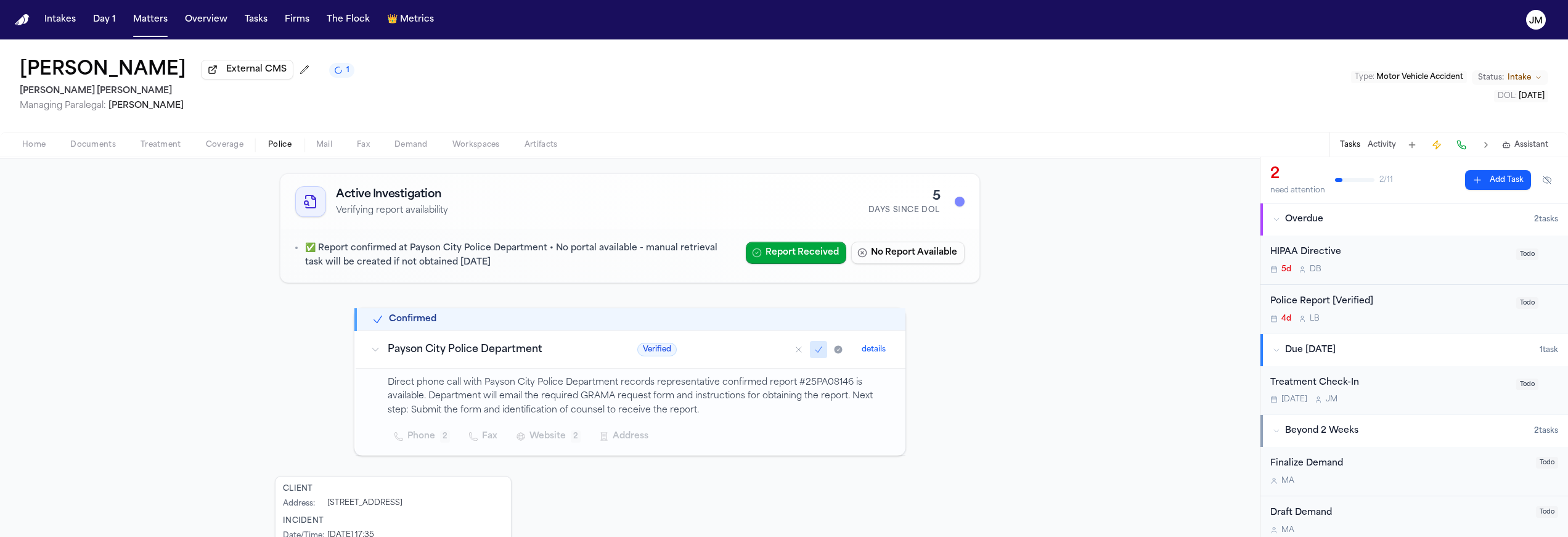
scroll to position [54, 0]
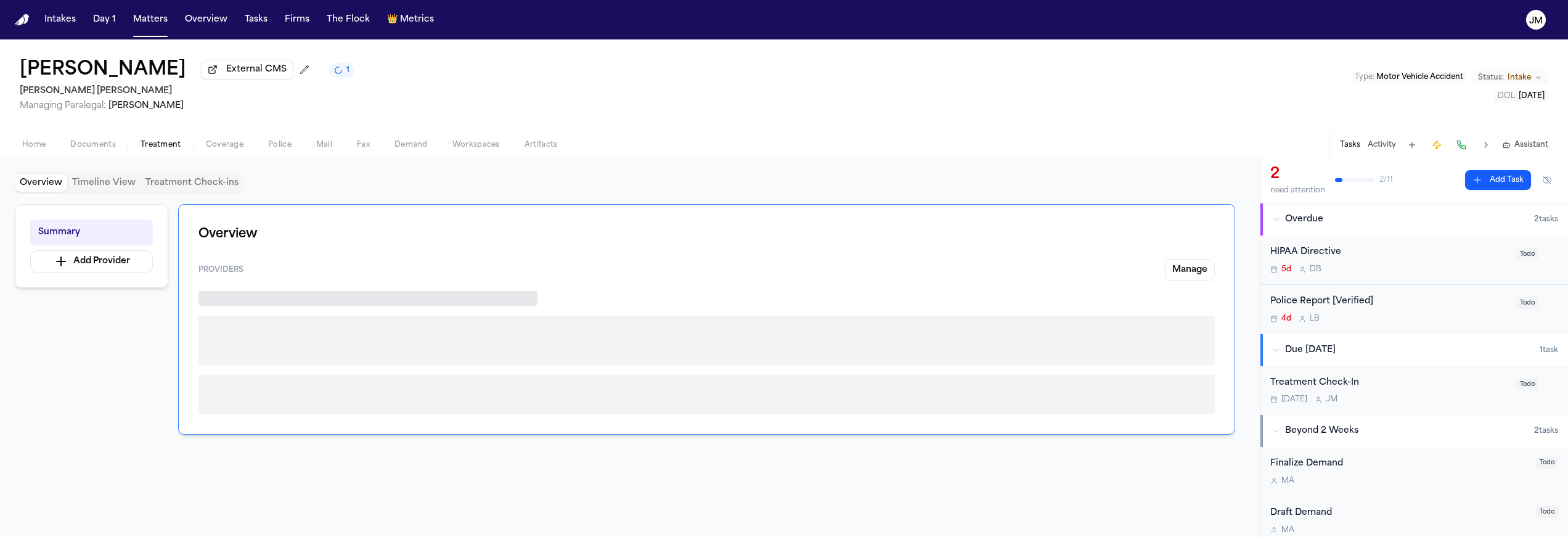
click at [174, 145] on span "Treatment" at bounding box center [161, 145] width 41 height 10
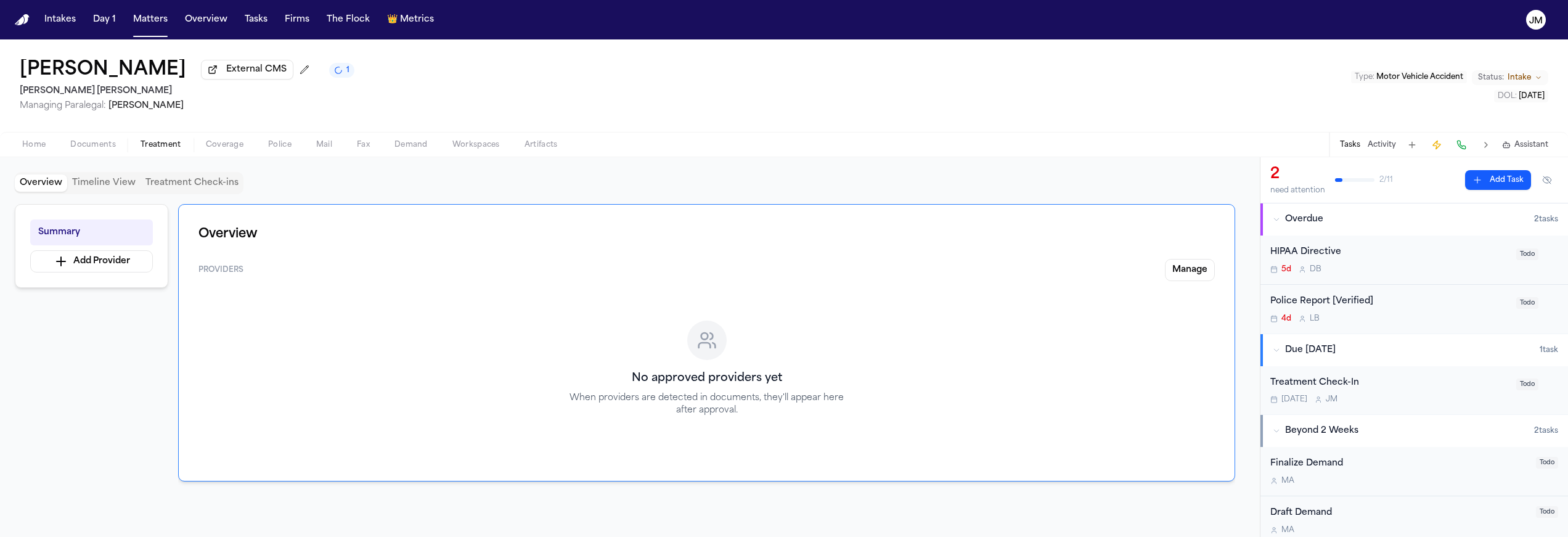
click at [286, 150] on span "Police" at bounding box center [279, 145] width 23 height 10
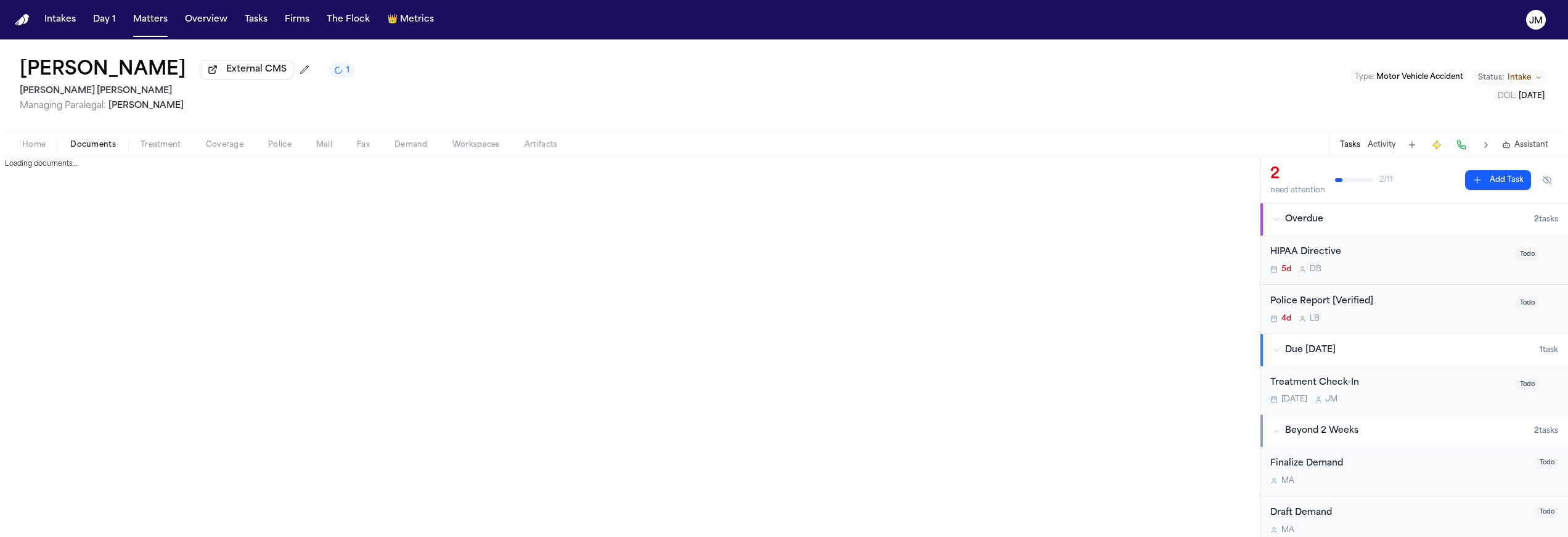
click at [101, 144] on span "Documents" at bounding box center [92, 145] width 46 height 10
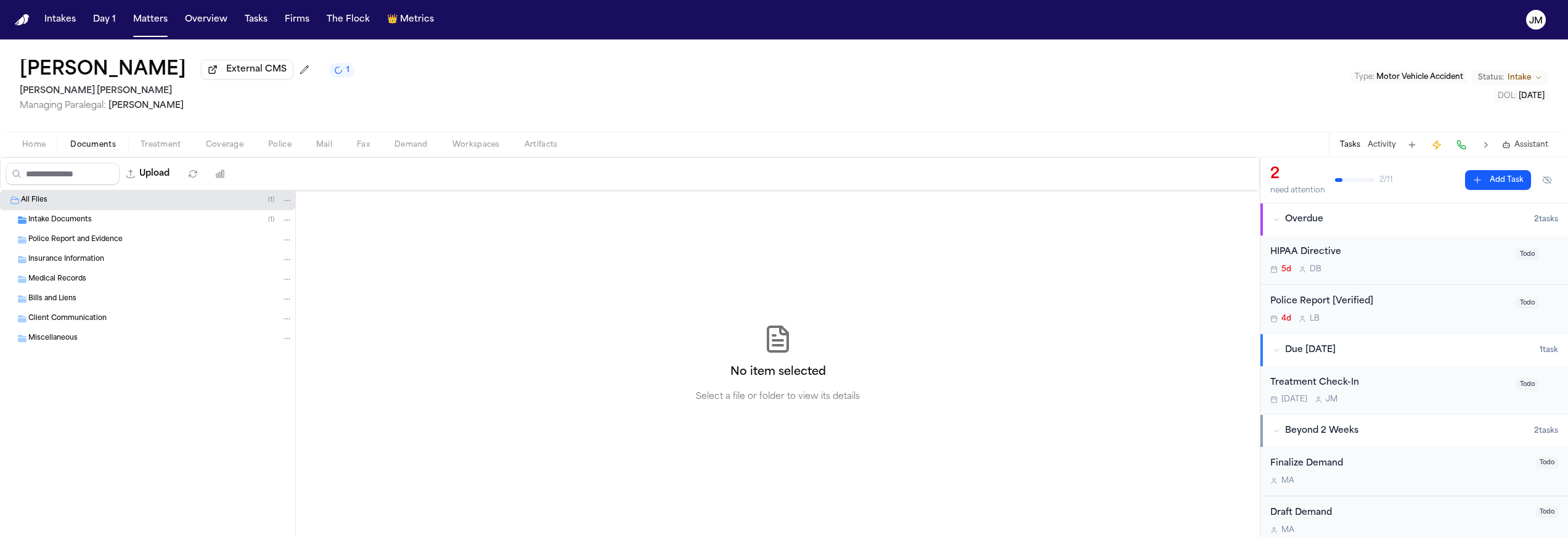
click at [82, 235] on div "Police Report and Evidence" at bounding box center [148, 239] width 295 height 20
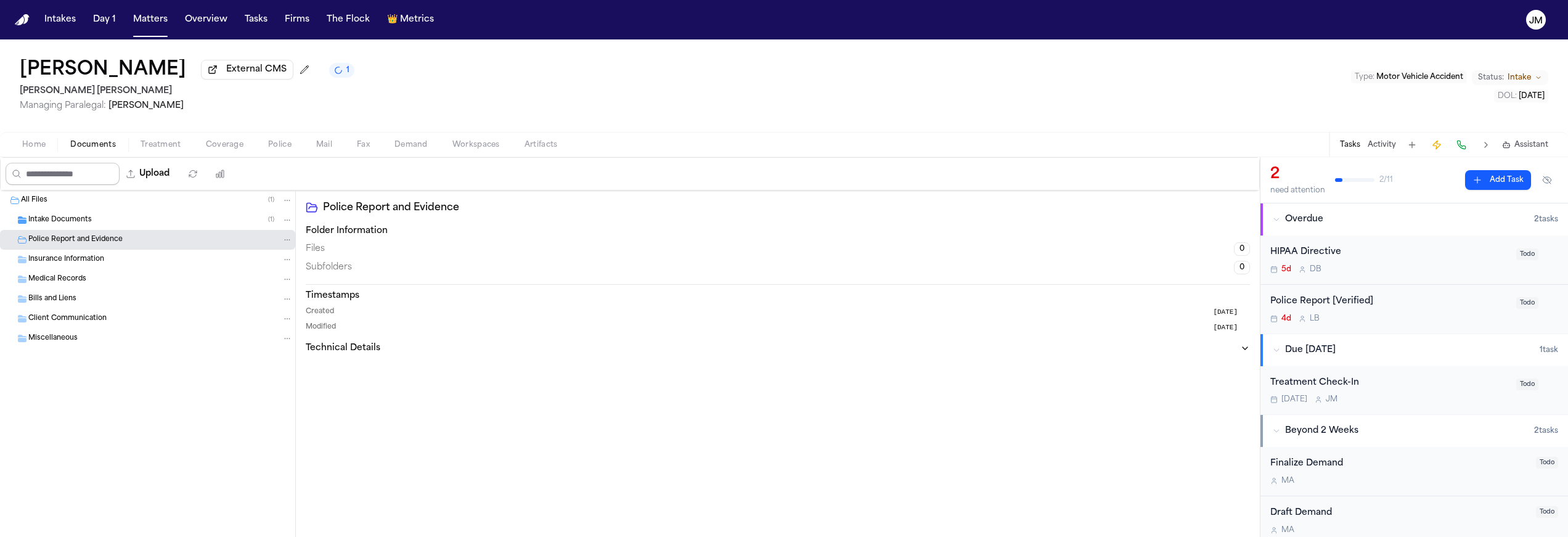
click at [45, 148] on span "Home" at bounding box center [34, 145] width 23 height 10
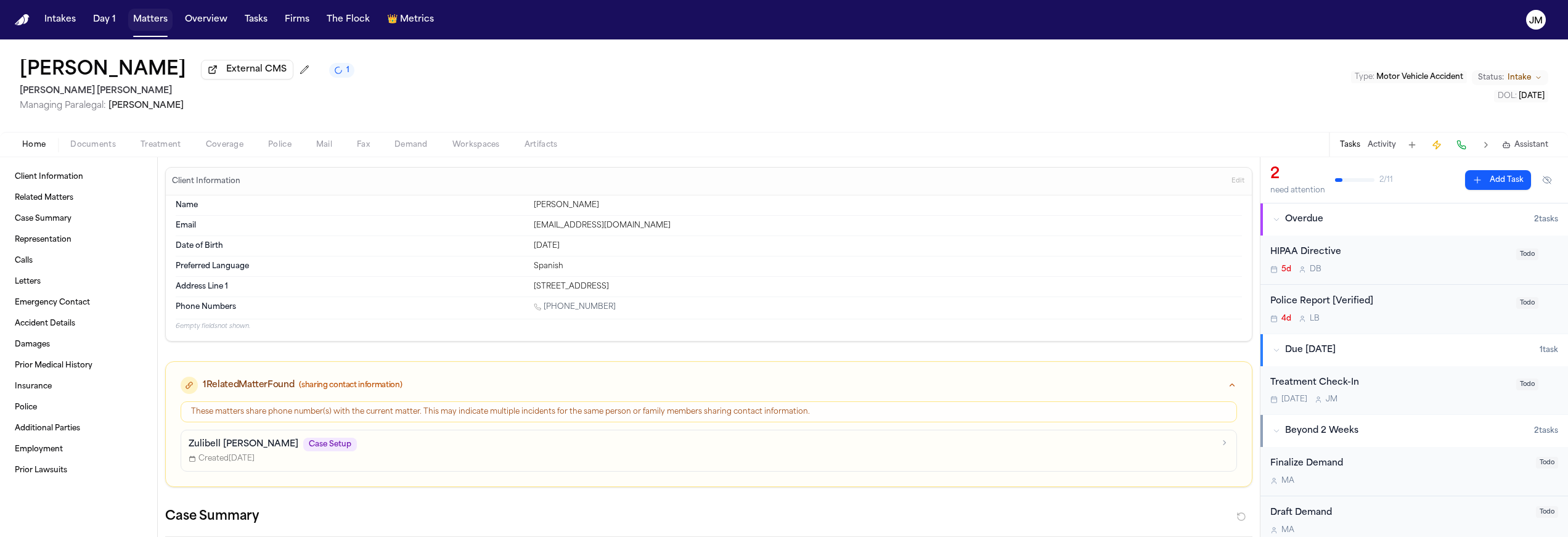
click at [147, 22] on button "Matters" at bounding box center [150, 20] width 44 height 22
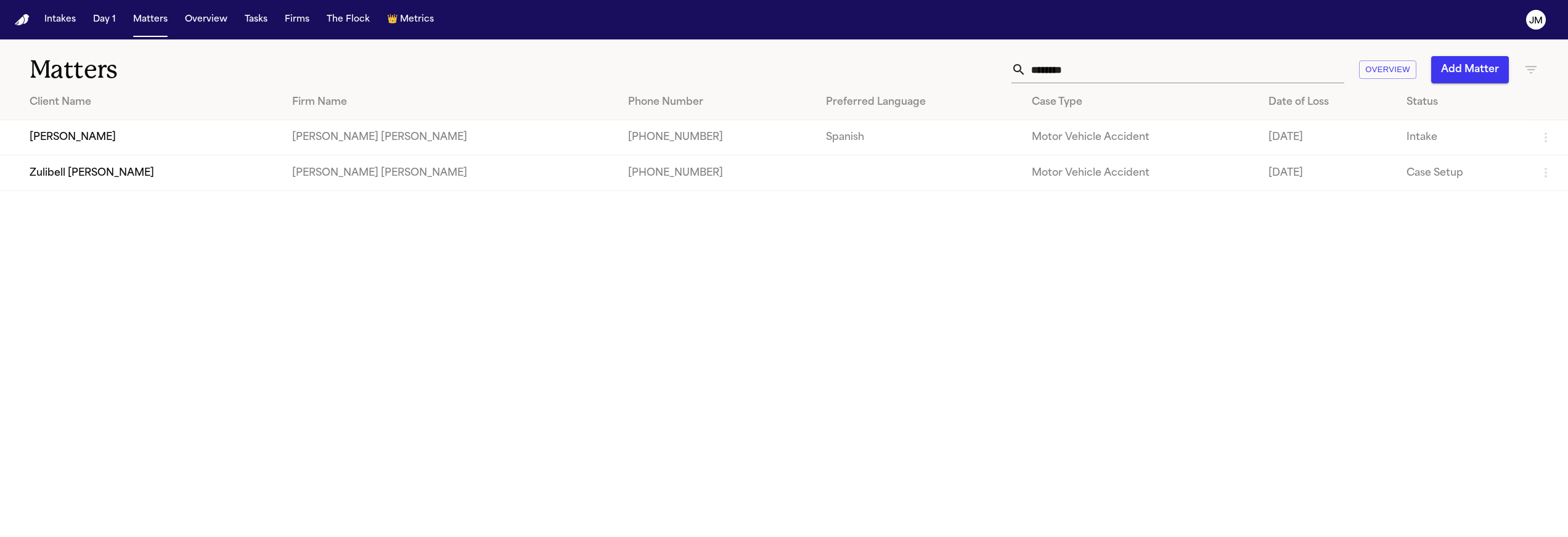
click at [1053, 80] on input "********" at bounding box center [1186, 70] width 318 height 27
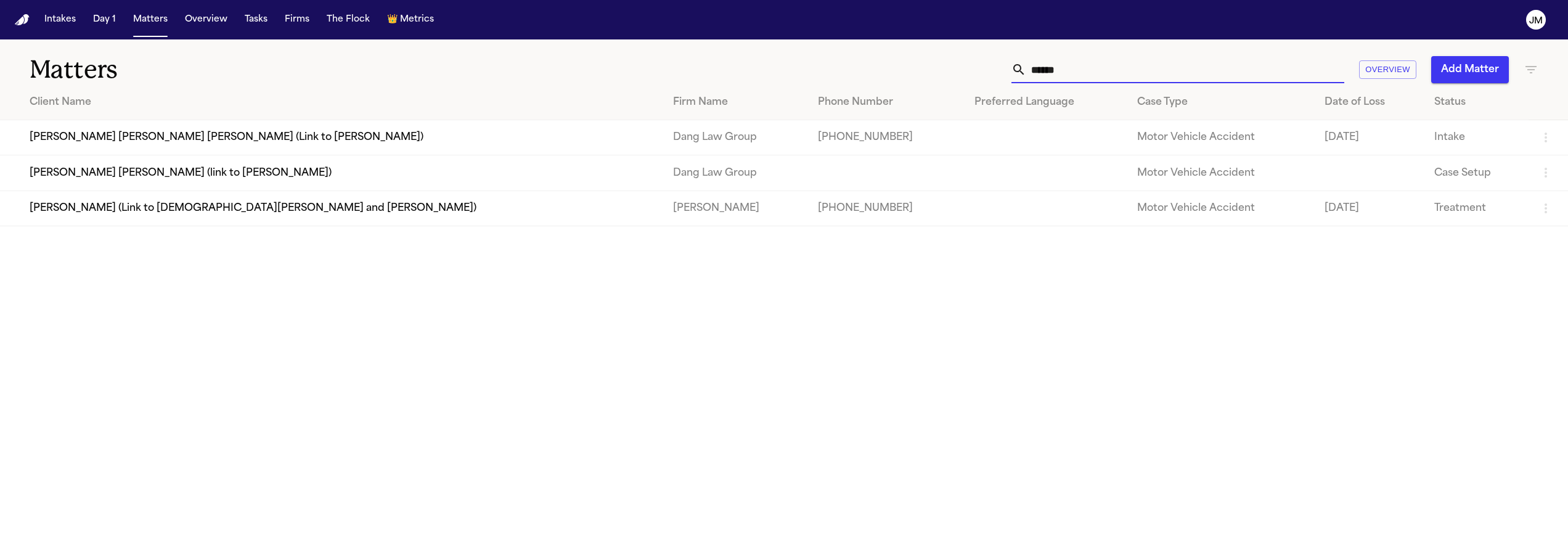
click at [1047, 67] on input "******" at bounding box center [1186, 70] width 318 height 27
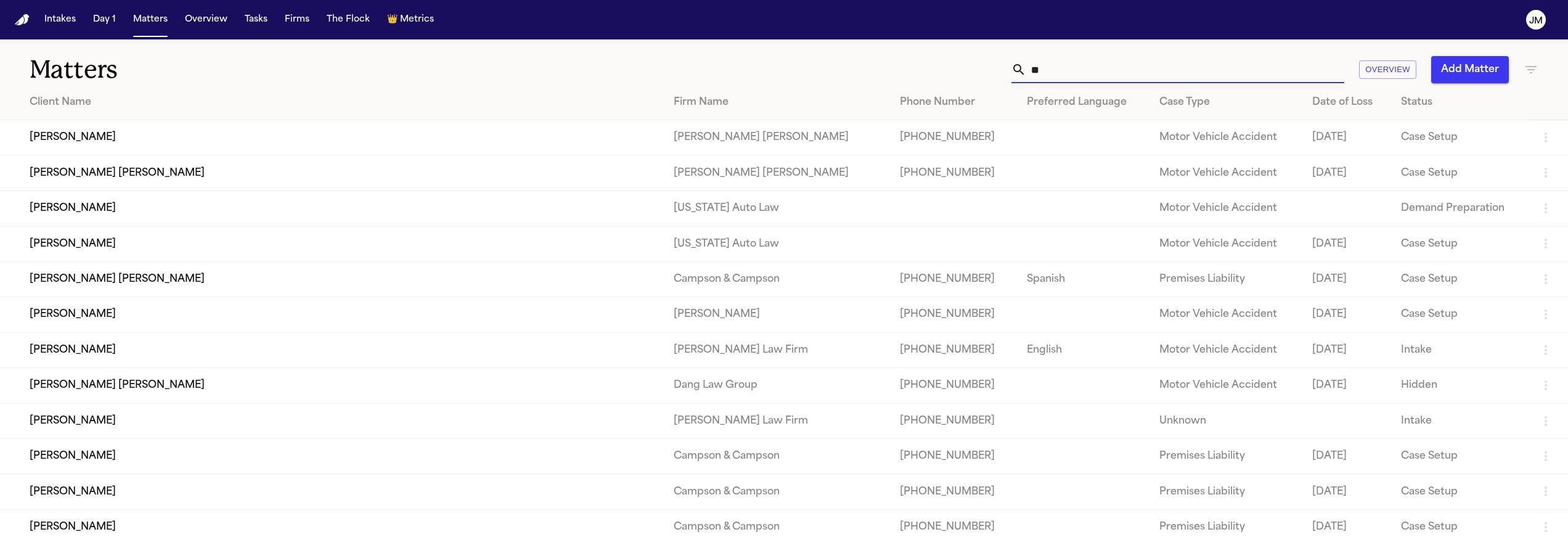
type input "*"
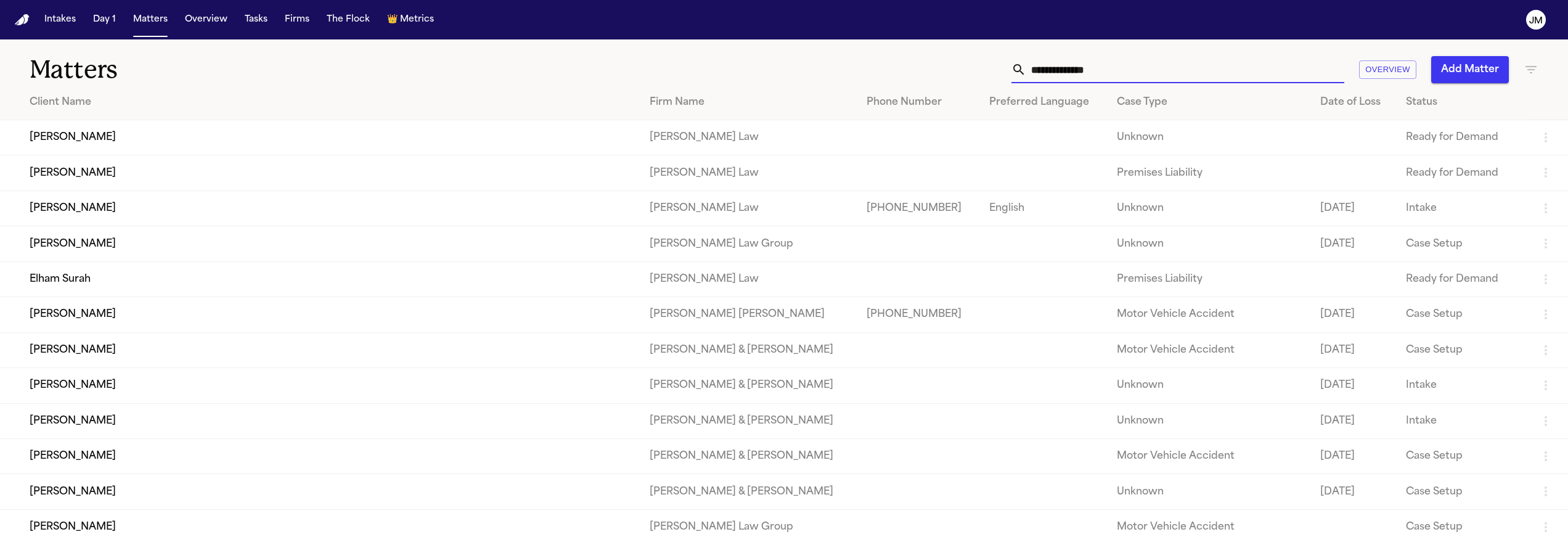
type input "*"
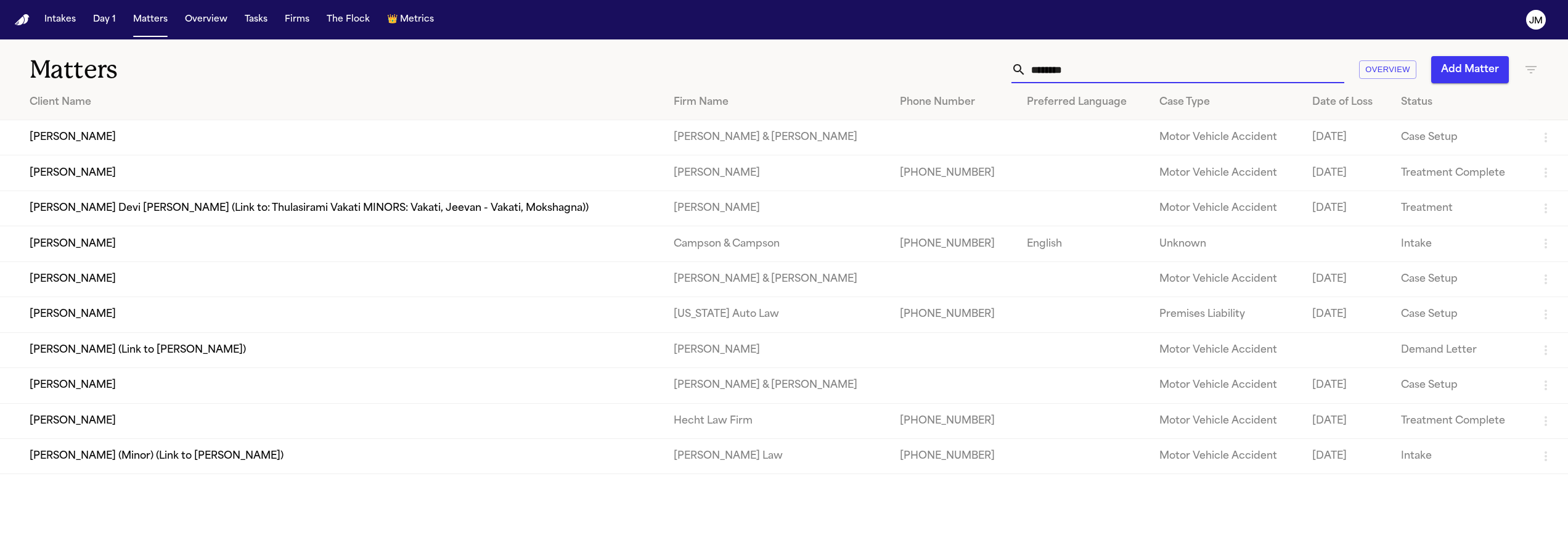
click at [1064, 68] on input "********" at bounding box center [1186, 70] width 318 height 27
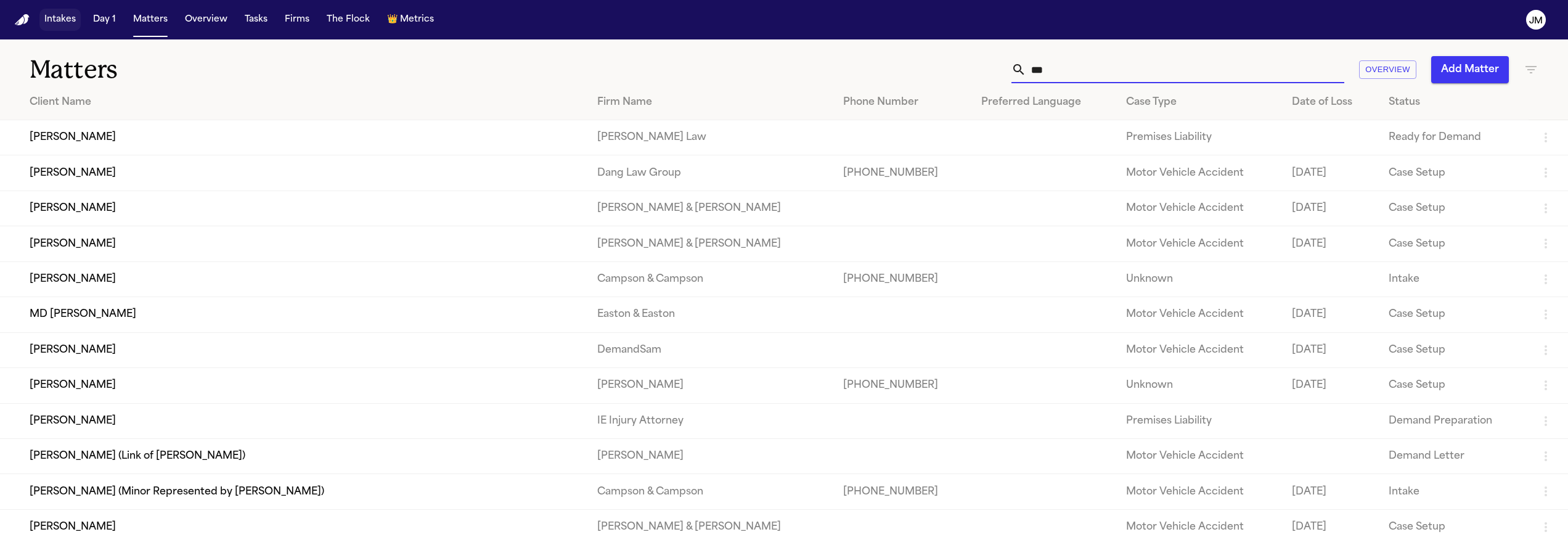
type input "***"
click at [75, 16] on button "Intakes" at bounding box center [60, 20] width 41 height 22
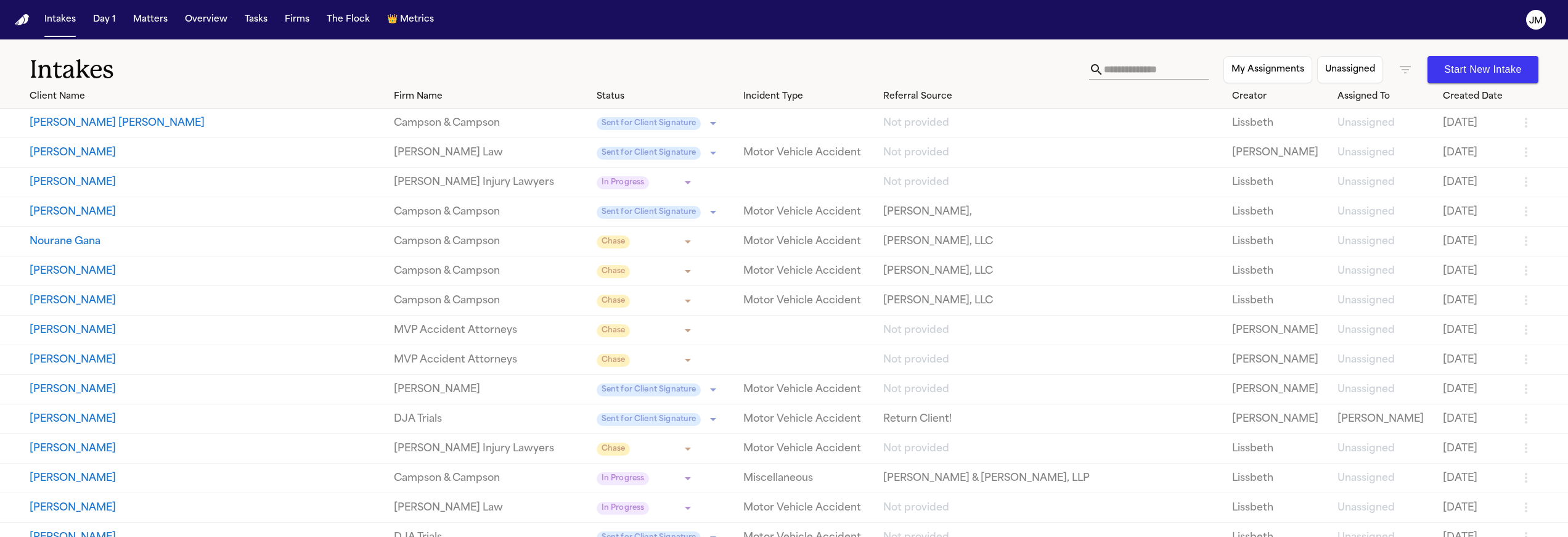
click at [1404, 67] on icon "button" at bounding box center [1405, 70] width 15 height 15
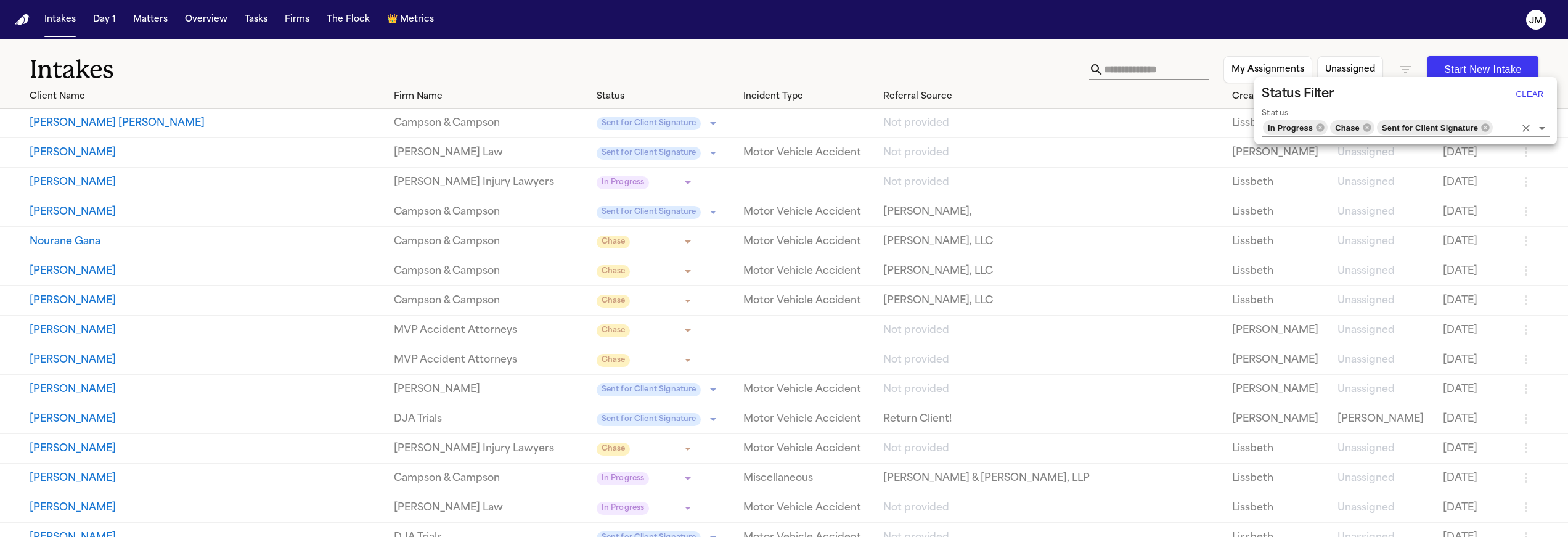
drag, startPoint x: 1488, startPoint y: 127, endPoint x: 1413, endPoint y: 126, distance: 75.0
click at [1488, 127] on icon at bounding box center [1486, 127] width 8 height 8
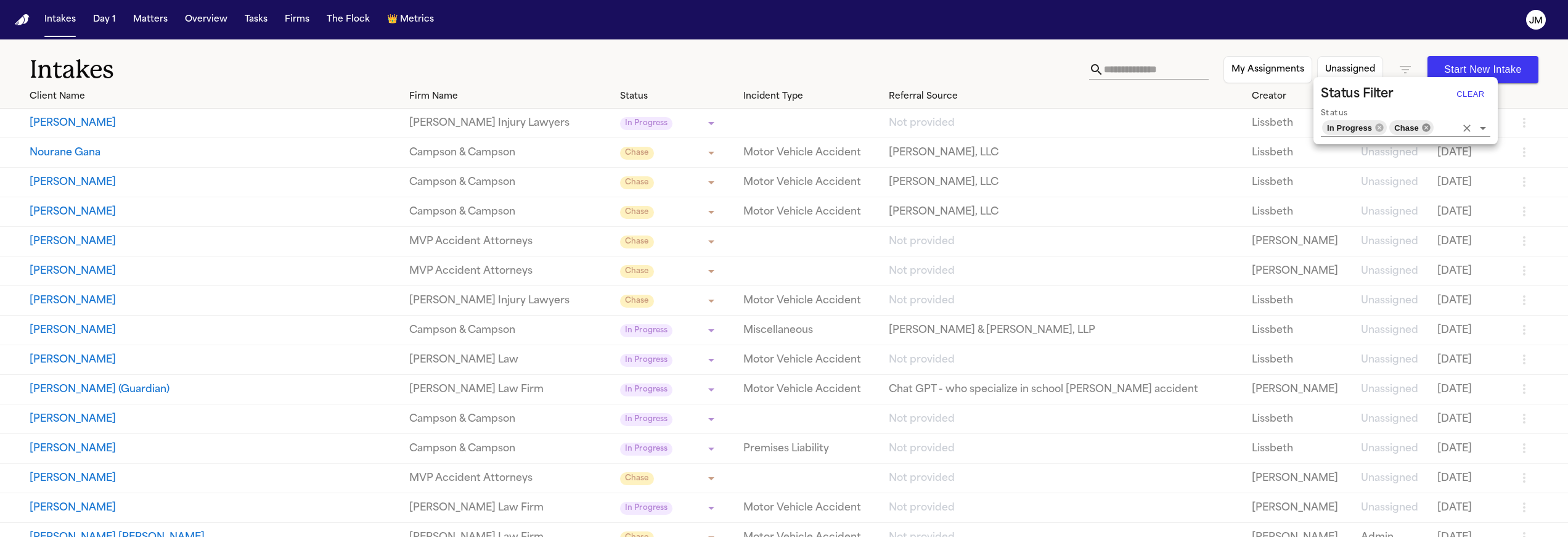
click at [1426, 129] on icon at bounding box center [1427, 127] width 8 height 8
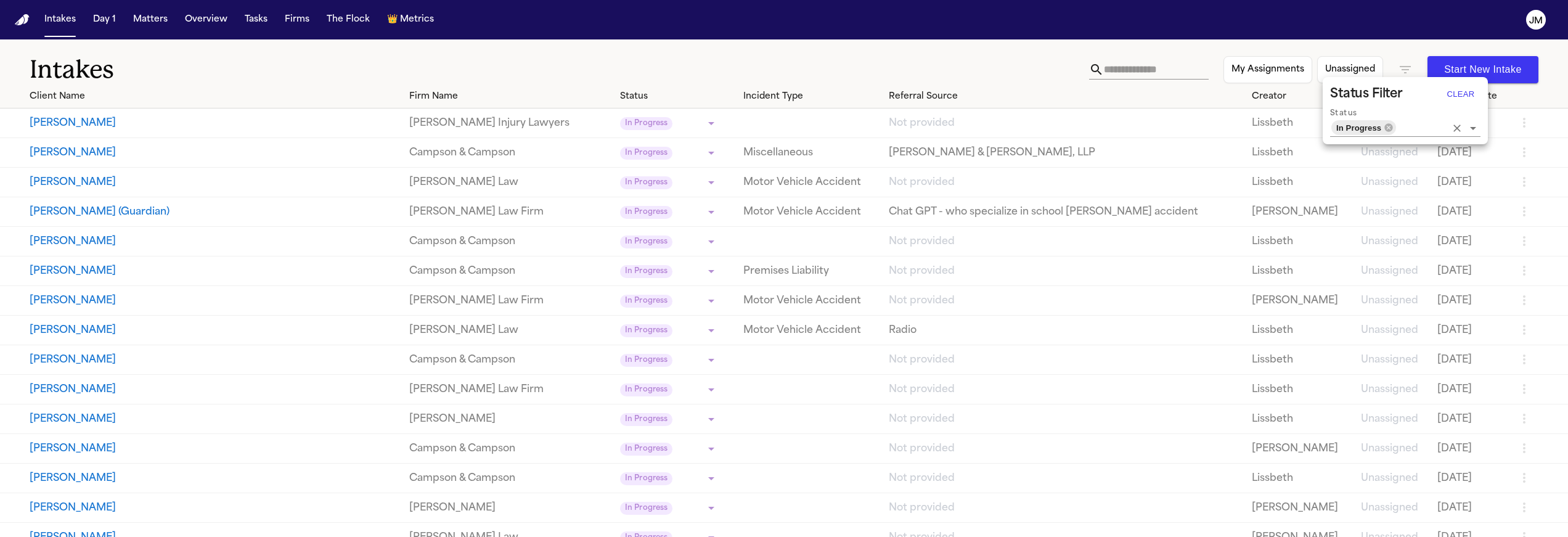
click at [1386, 128] on icon at bounding box center [1389, 127] width 8 height 8
click at [1397, 126] on input "Status" at bounding box center [1422, 127] width 49 height 17
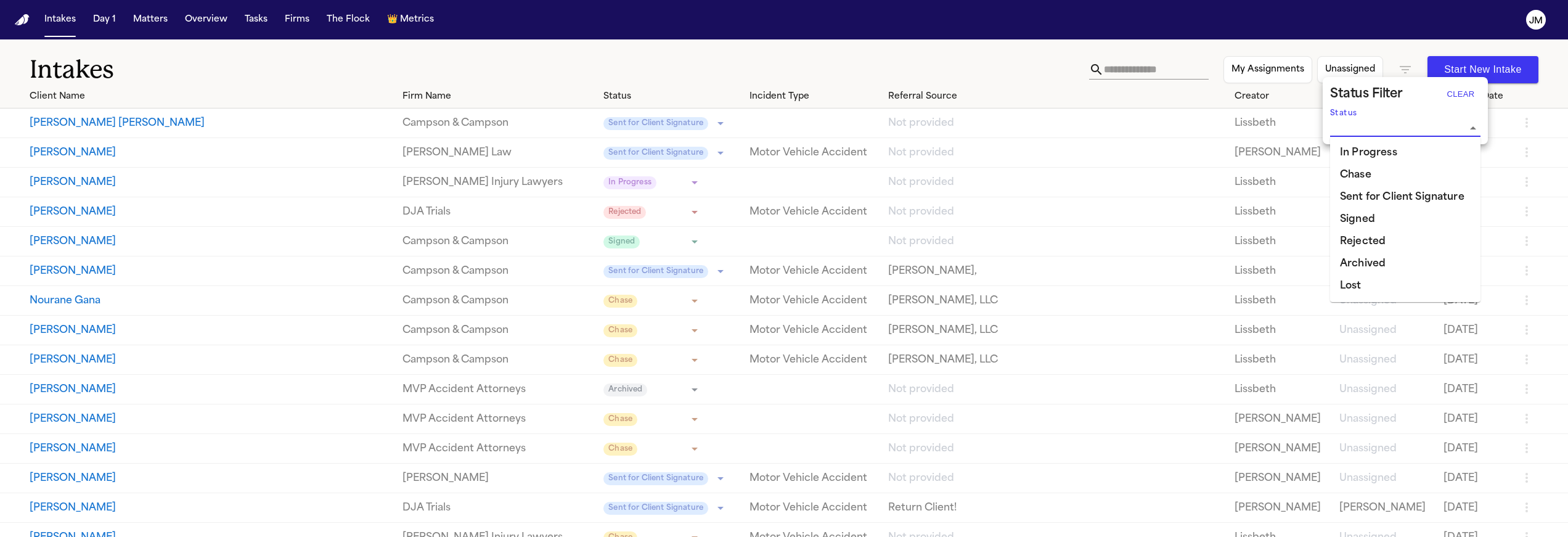
click at [1160, 63] on div at bounding box center [784, 268] width 1568 height 537
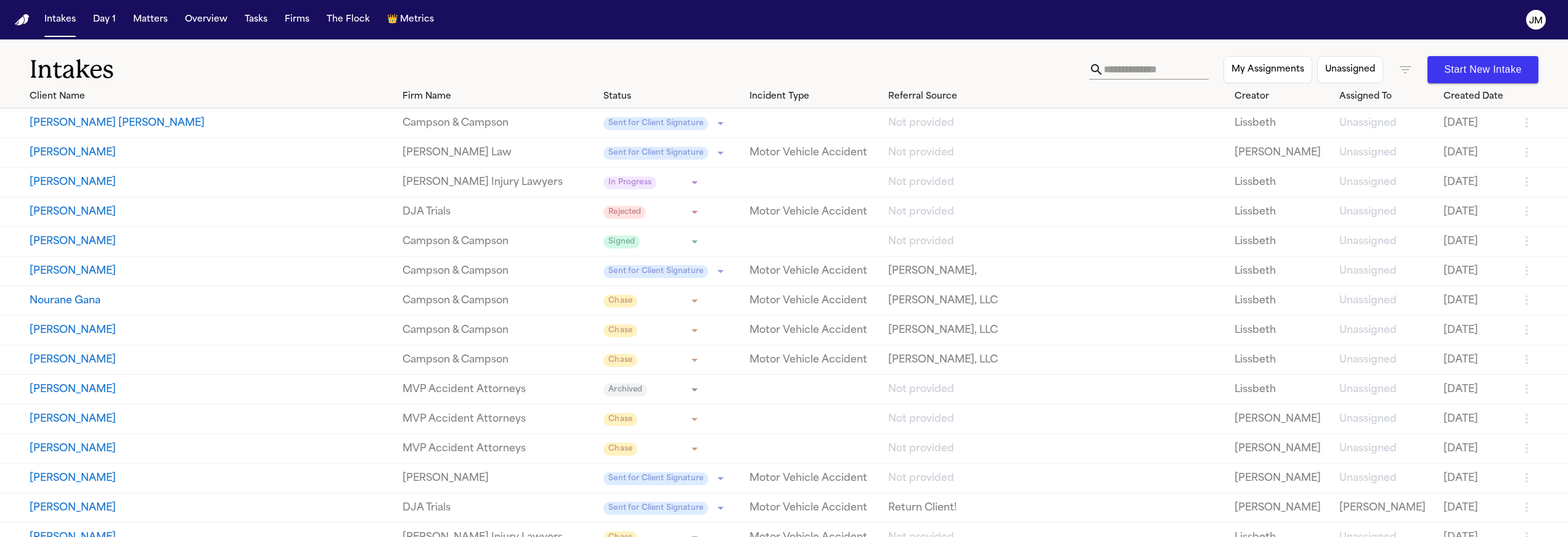
click at [1139, 65] on input "text" at bounding box center [1157, 69] width 105 height 20
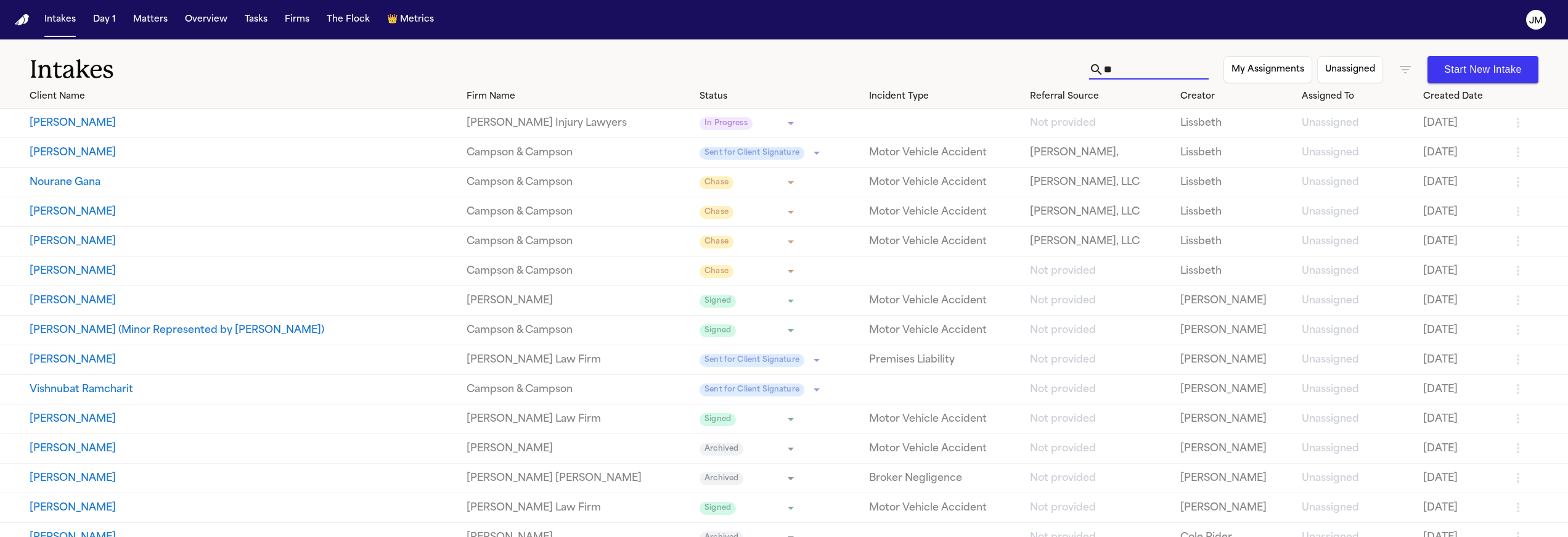
type input "*"
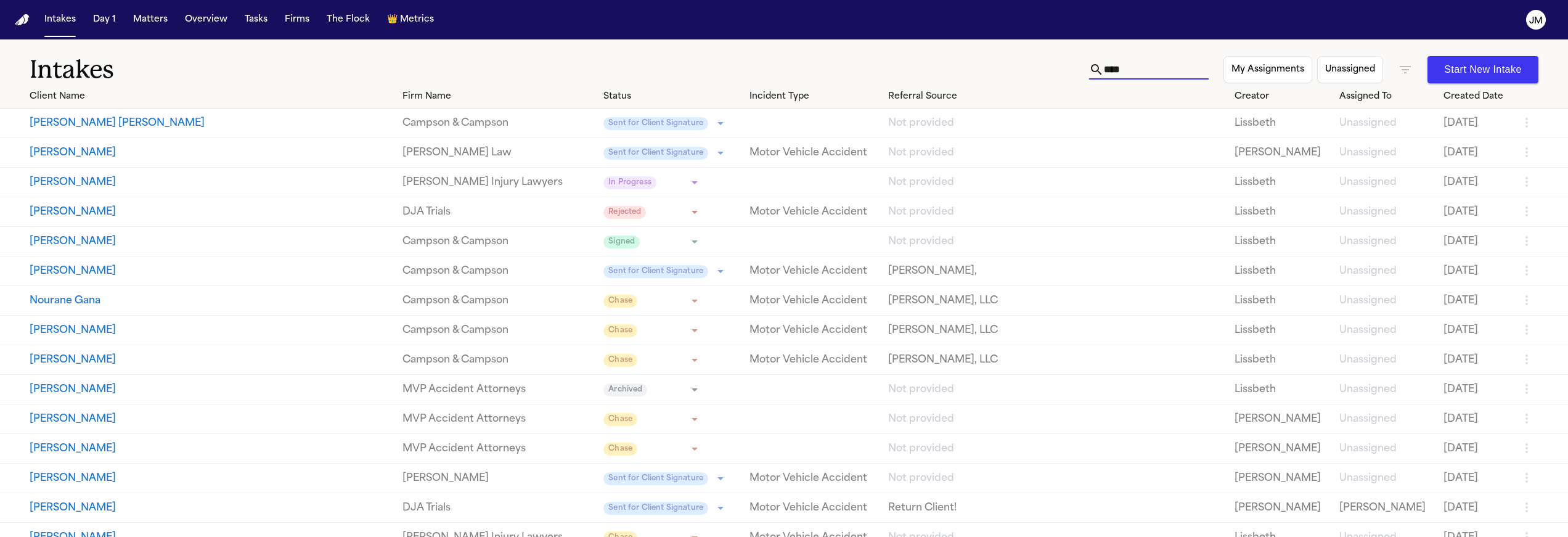
click at [1104, 75] on input "****" at bounding box center [1157, 69] width 105 height 20
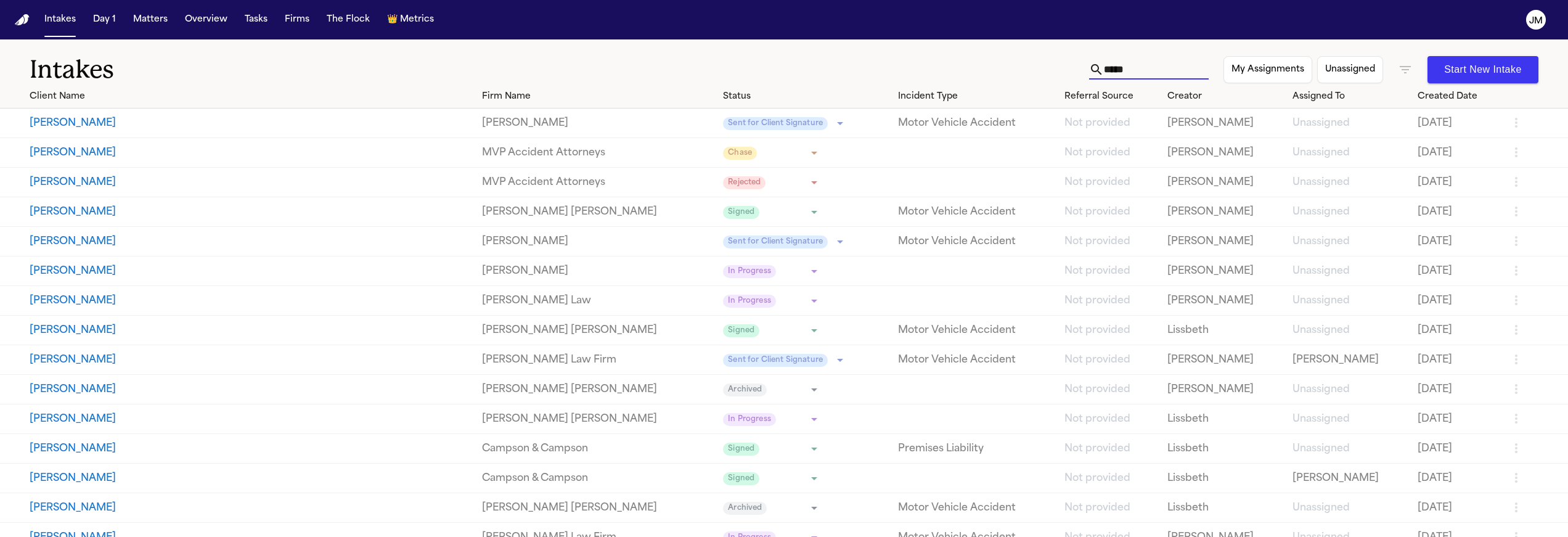
type input "*****"
click at [1405, 73] on icon "button" at bounding box center [1405, 69] width 11 height 7
click at [1347, 39] on div at bounding box center [784, 268] width 1568 height 537
click at [150, 19] on button "Matters" at bounding box center [150, 20] width 44 height 22
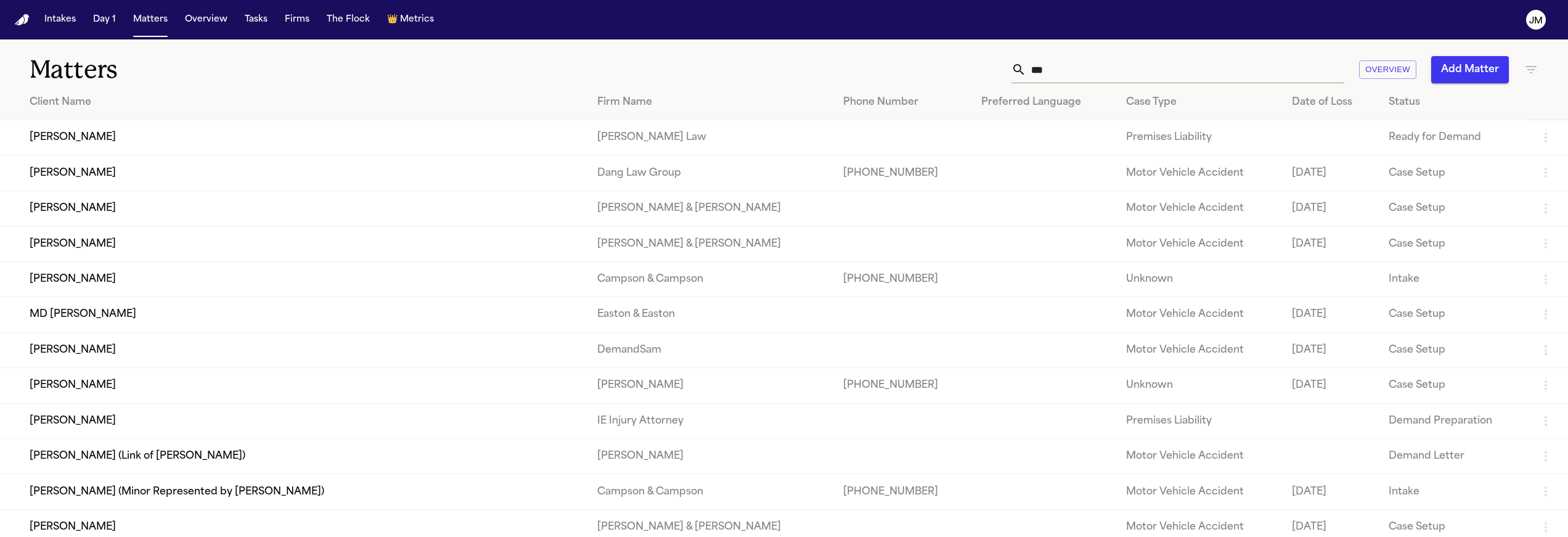
click at [1541, 70] on div "Matters *** Overview Add Matter" at bounding box center [784, 62] width 1568 height 46
click at [1533, 68] on icon "button" at bounding box center [1531, 70] width 15 height 15
click at [1416, 130] on div "Firm Name" at bounding box center [1463, 133] width 175 height 43
click at [1416, 139] on input "text" at bounding box center [1454, 145] width 156 height 17
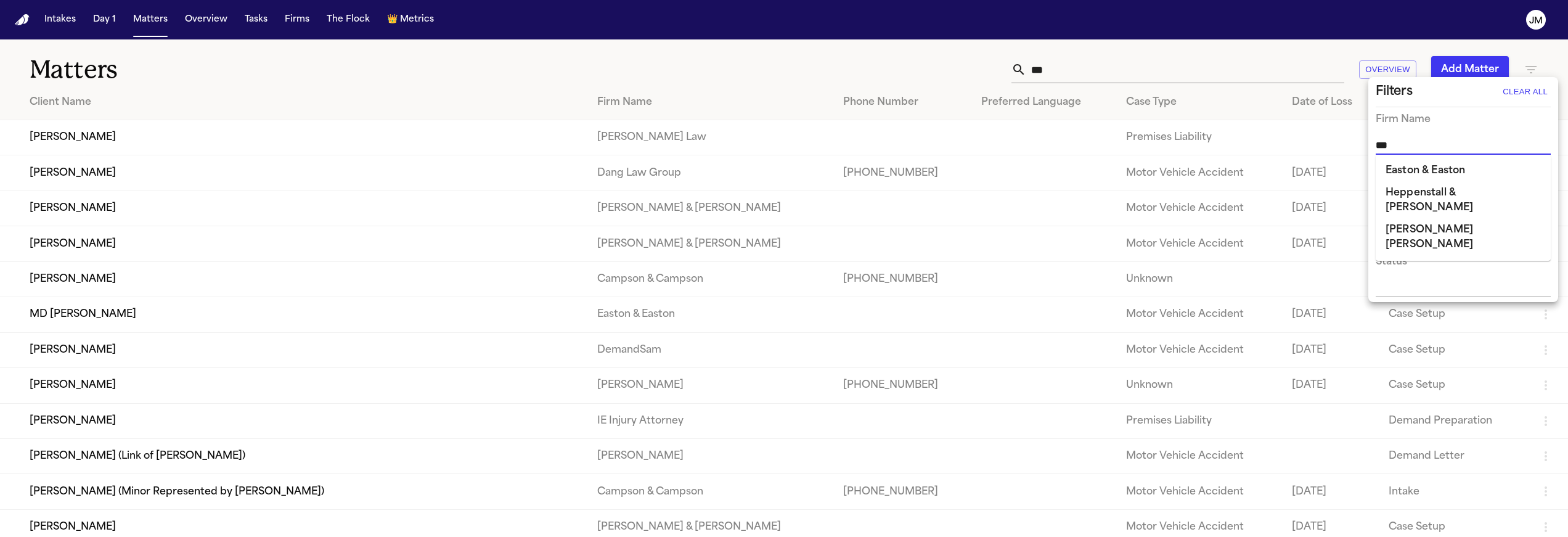
type input "****"
click at [1442, 167] on li "[PERSON_NAME] [PERSON_NAME]" at bounding box center [1463, 178] width 175 height 37
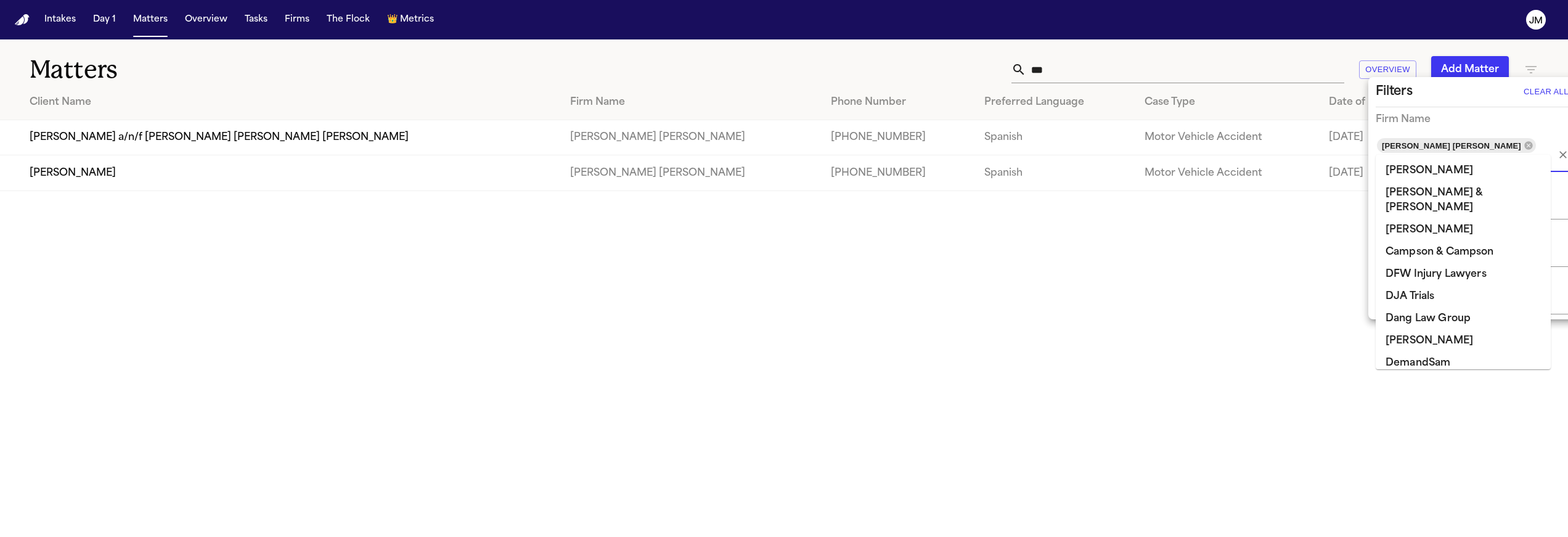
scroll to position [441, 0]
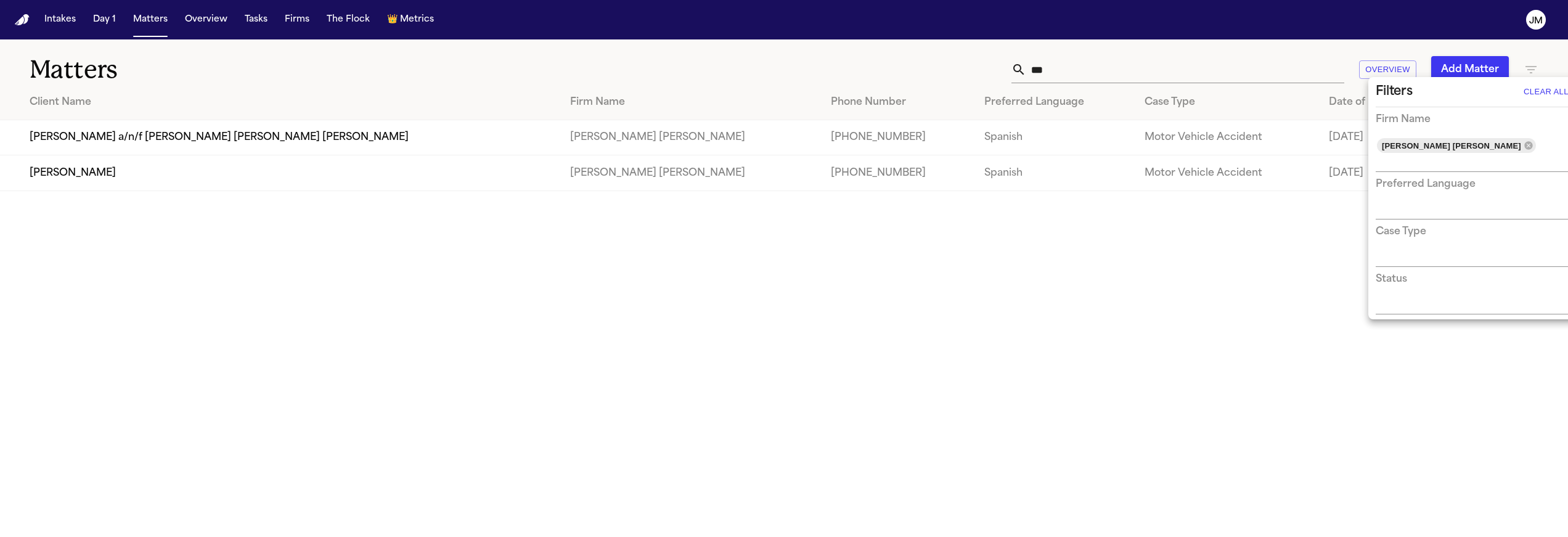
click at [1152, 329] on div at bounding box center [784, 268] width 1568 height 537
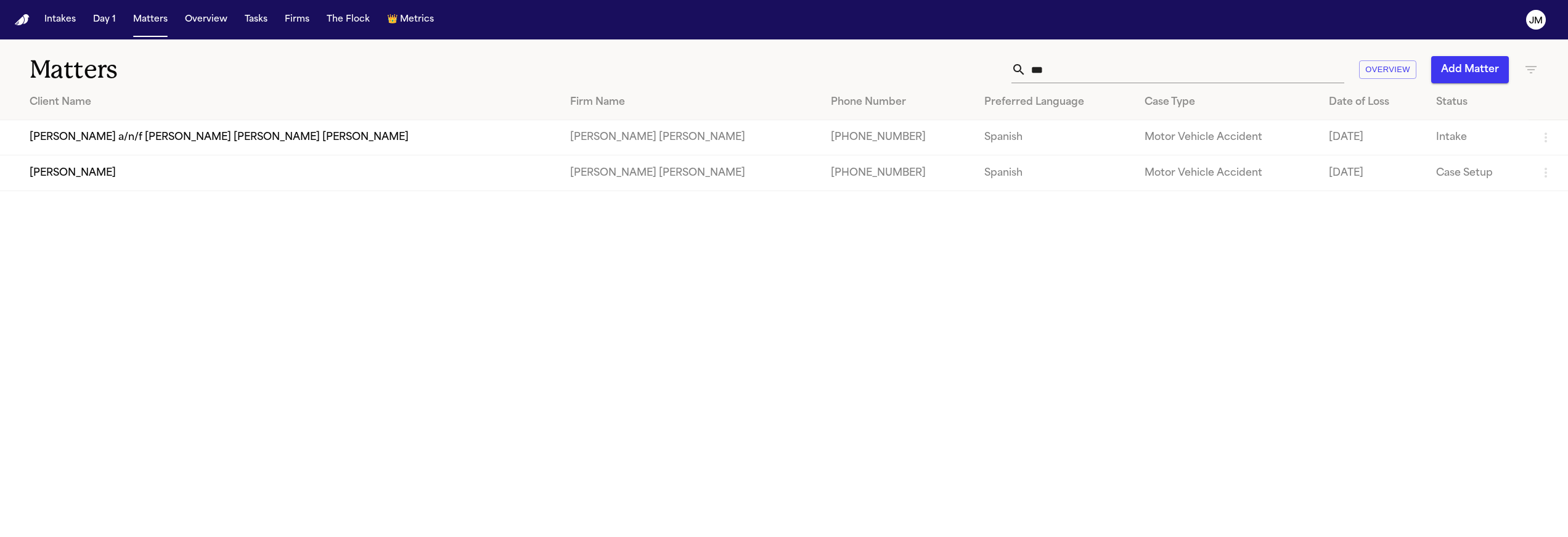
click at [1060, 66] on input "***" at bounding box center [1186, 70] width 318 height 27
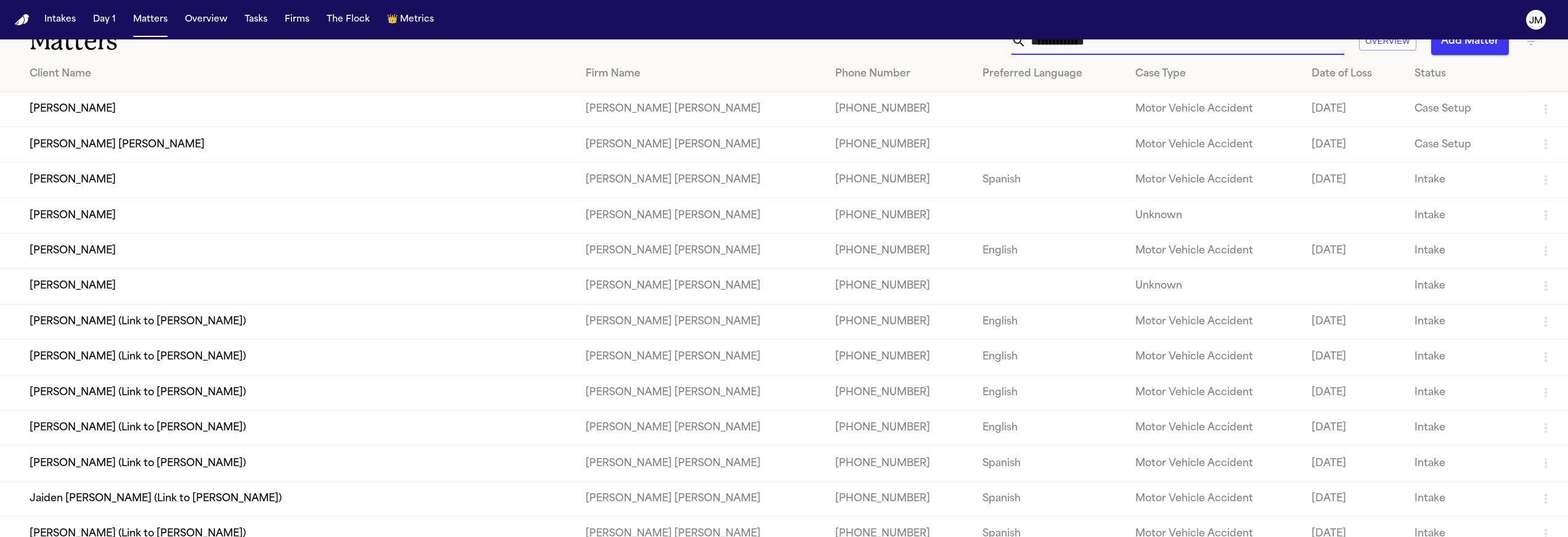
scroll to position [0, 0]
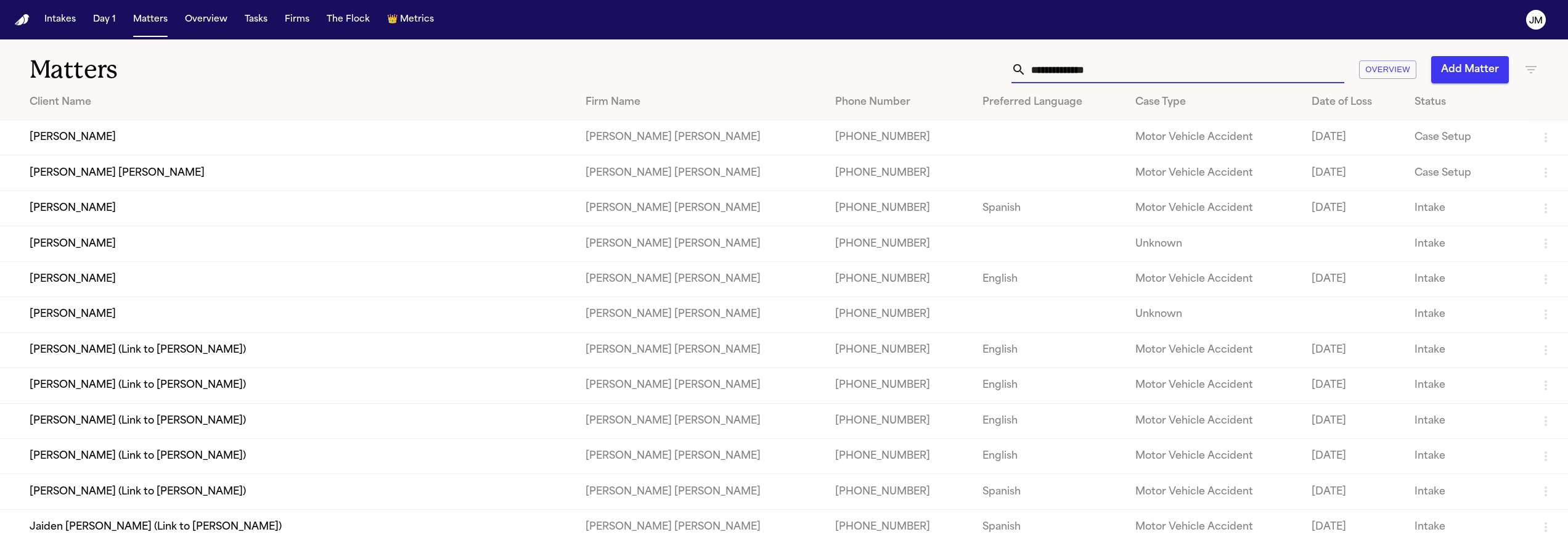
click at [1467, 72] on button "Add Matter" at bounding box center [1470, 70] width 78 height 27
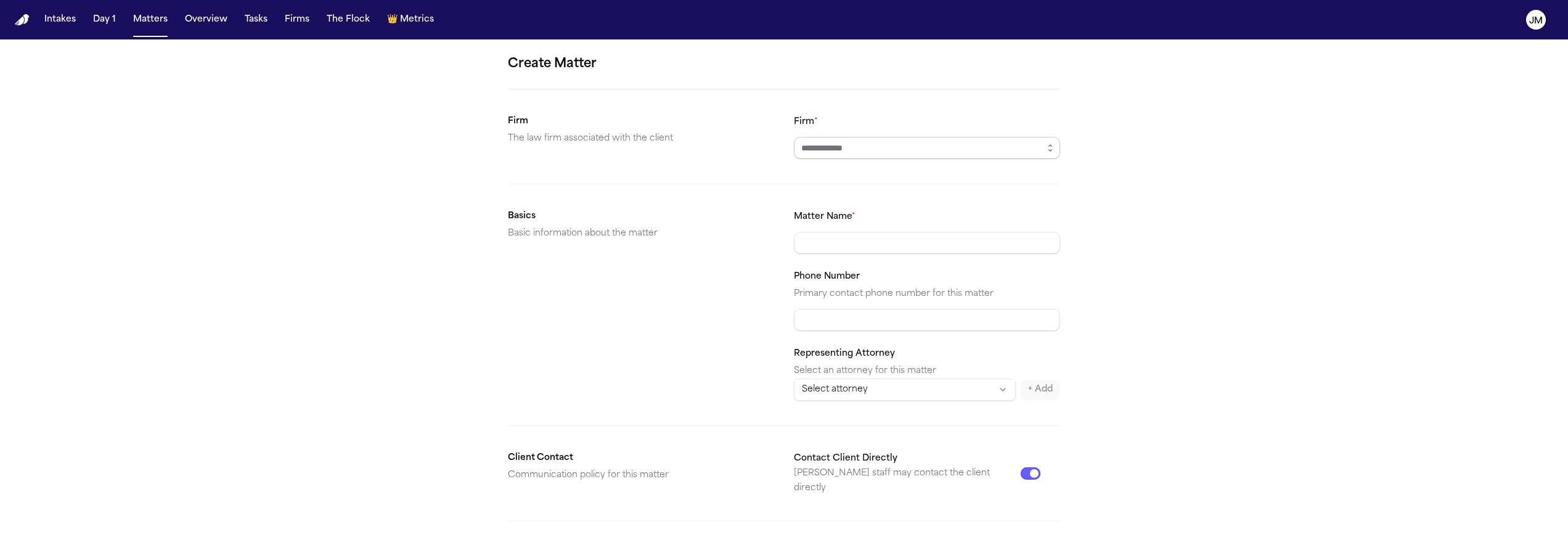
click at [825, 151] on input "Firm *" at bounding box center [927, 148] width 267 height 22
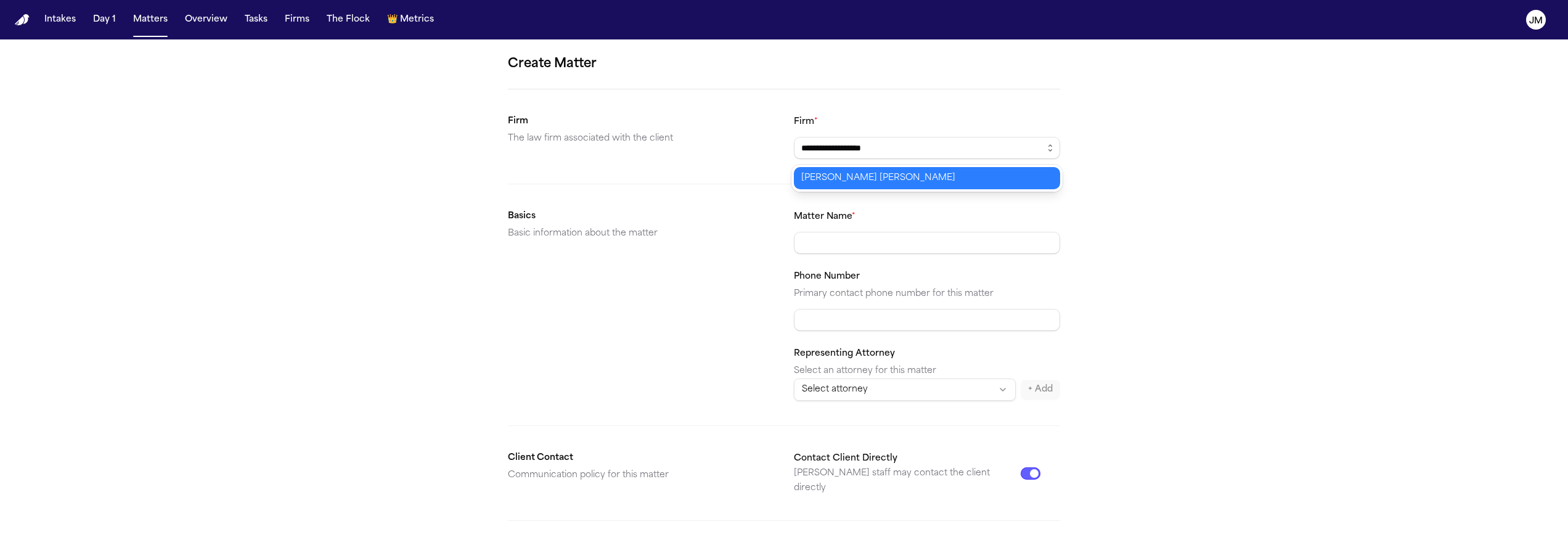
click at [825, 169] on body "**********" at bounding box center [784, 268] width 1568 height 537
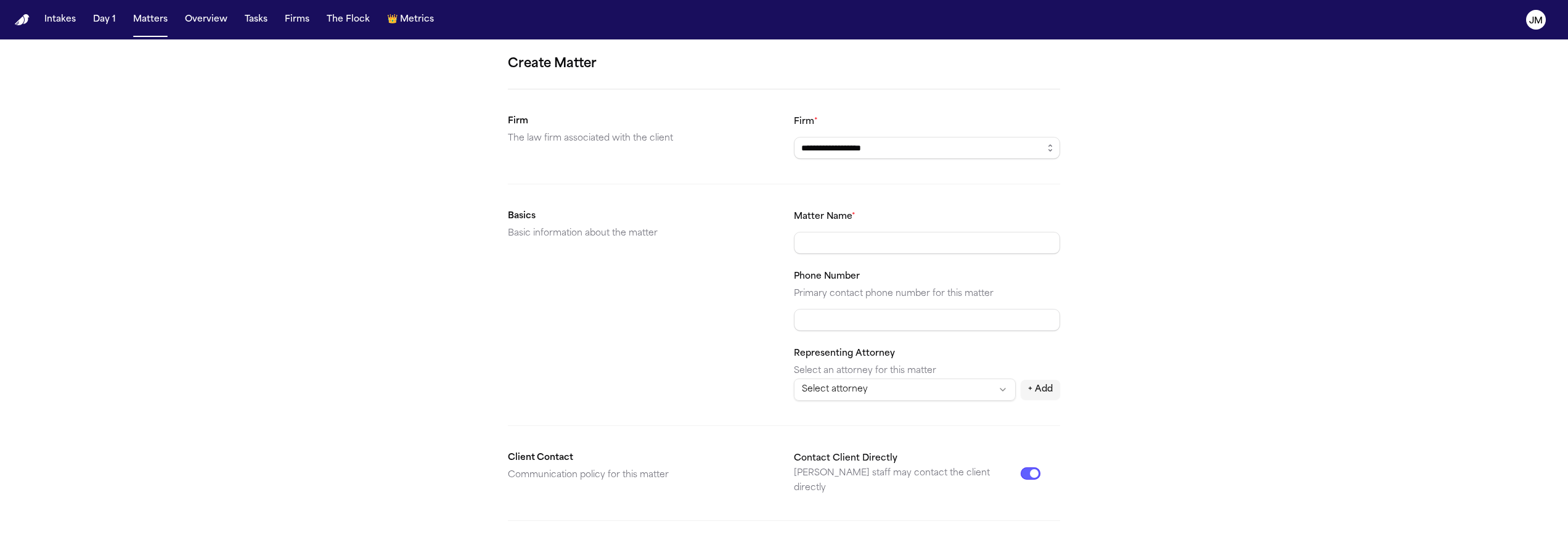
type input "**********"
click at [814, 233] on input "Matter Name *" at bounding box center [927, 243] width 267 height 22
type input "**********"
click at [823, 319] on input "Phone Number" at bounding box center [927, 319] width 267 height 22
click at [841, 325] on input "Phone Number" at bounding box center [927, 319] width 267 height 22
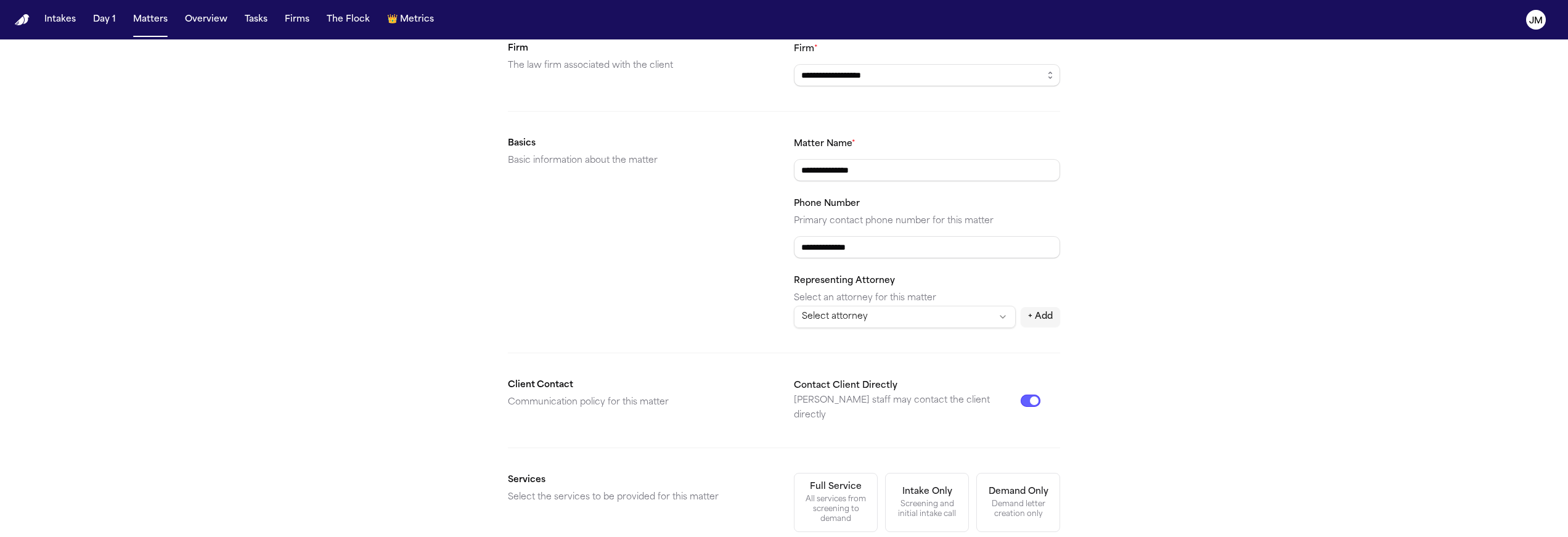
scroll to position [96, 0]
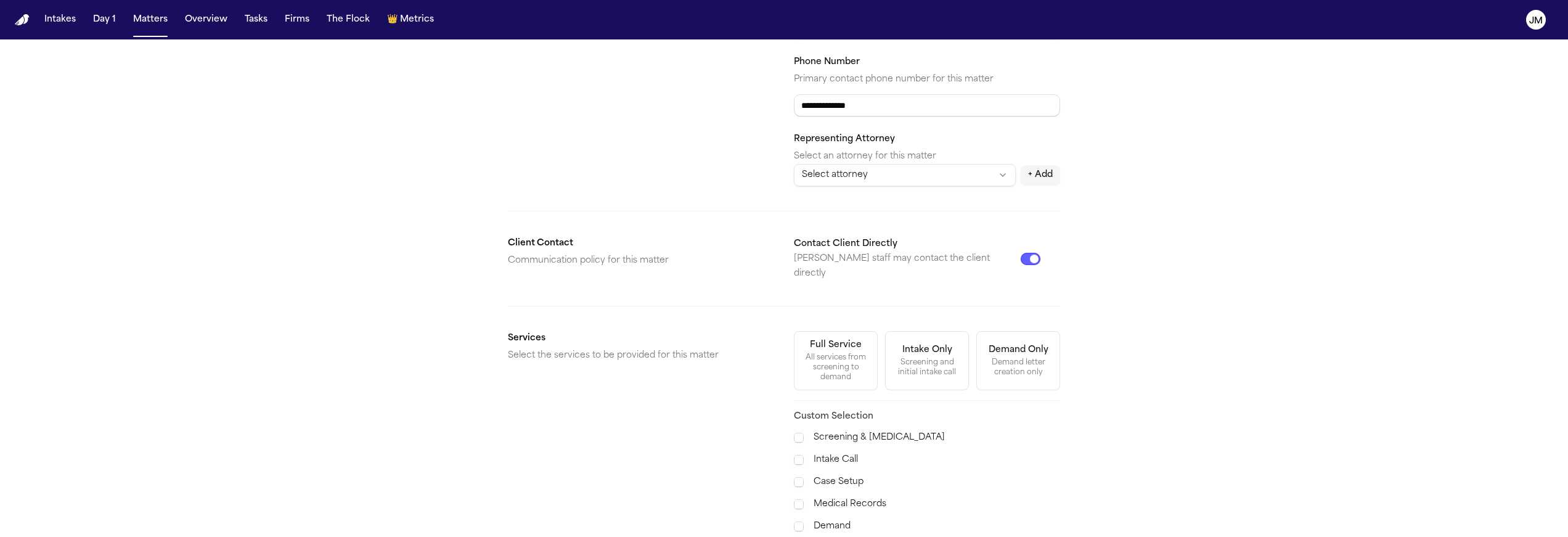
type input "**********"
click at [846, 353] on div "All services from screening to demand" at bounding box center [836, 368] width 68 height 30
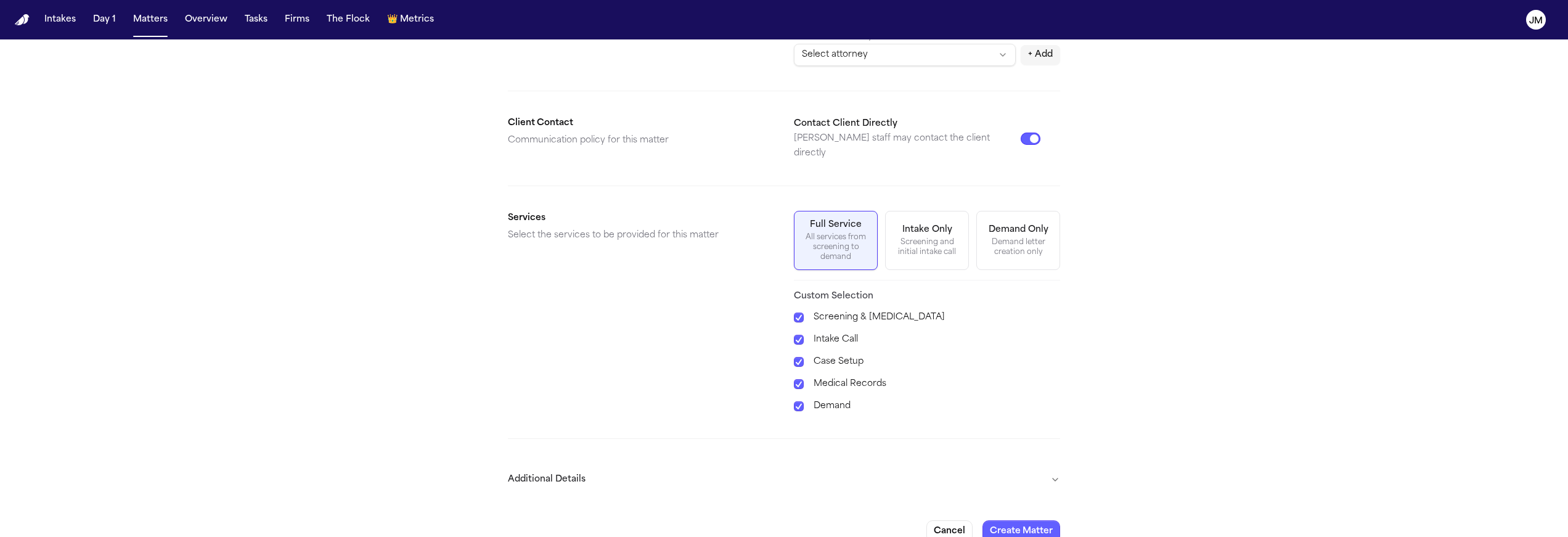
scroll to position [345, 0]
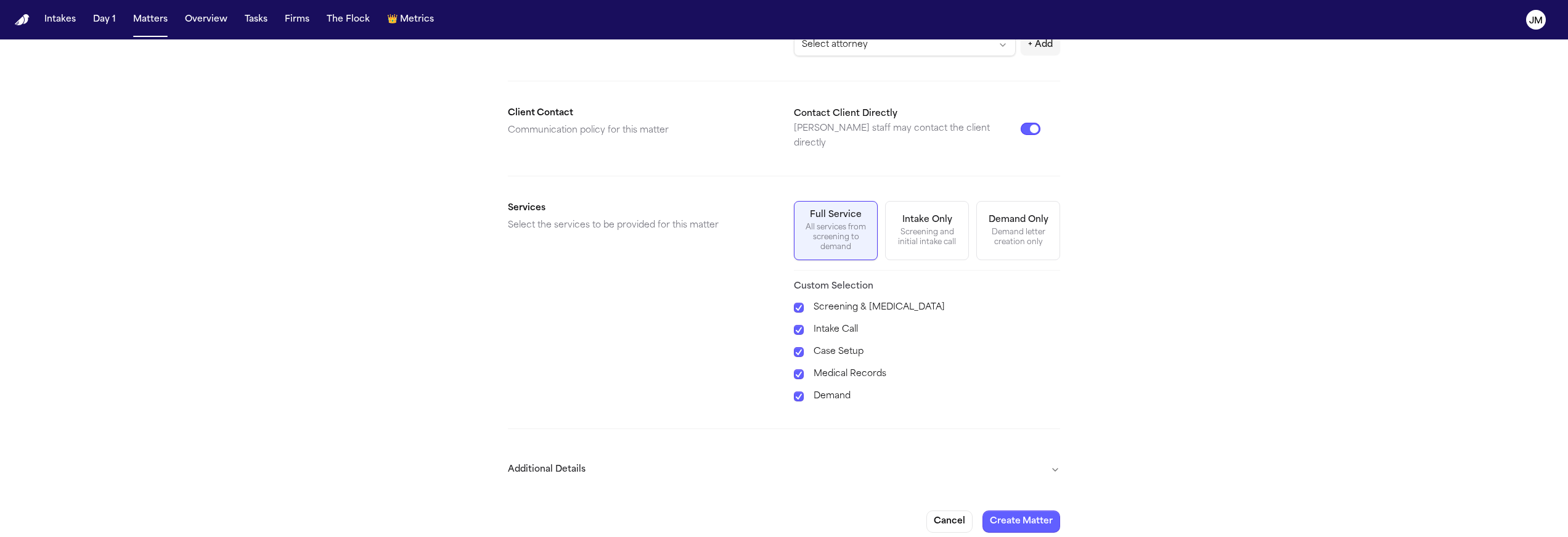
click at [1024, 465] on button "Additional Details" at bounding box center [784, 469] width 552 height 32
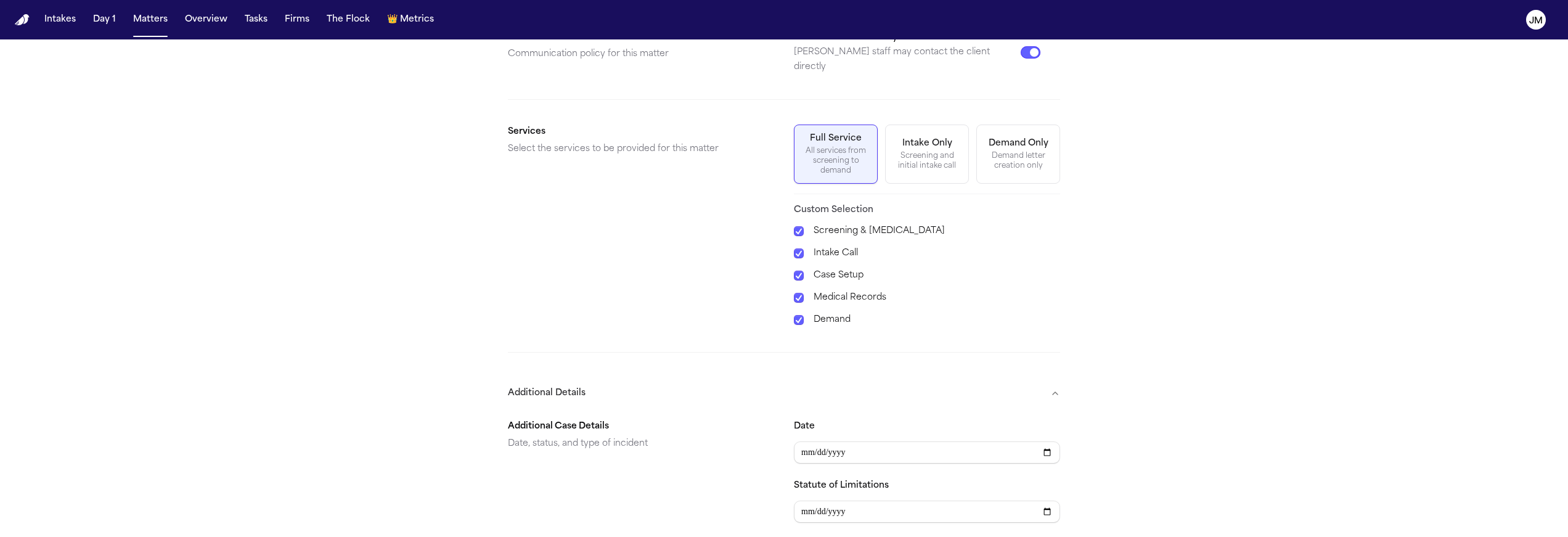
scroll to position [451, 0]
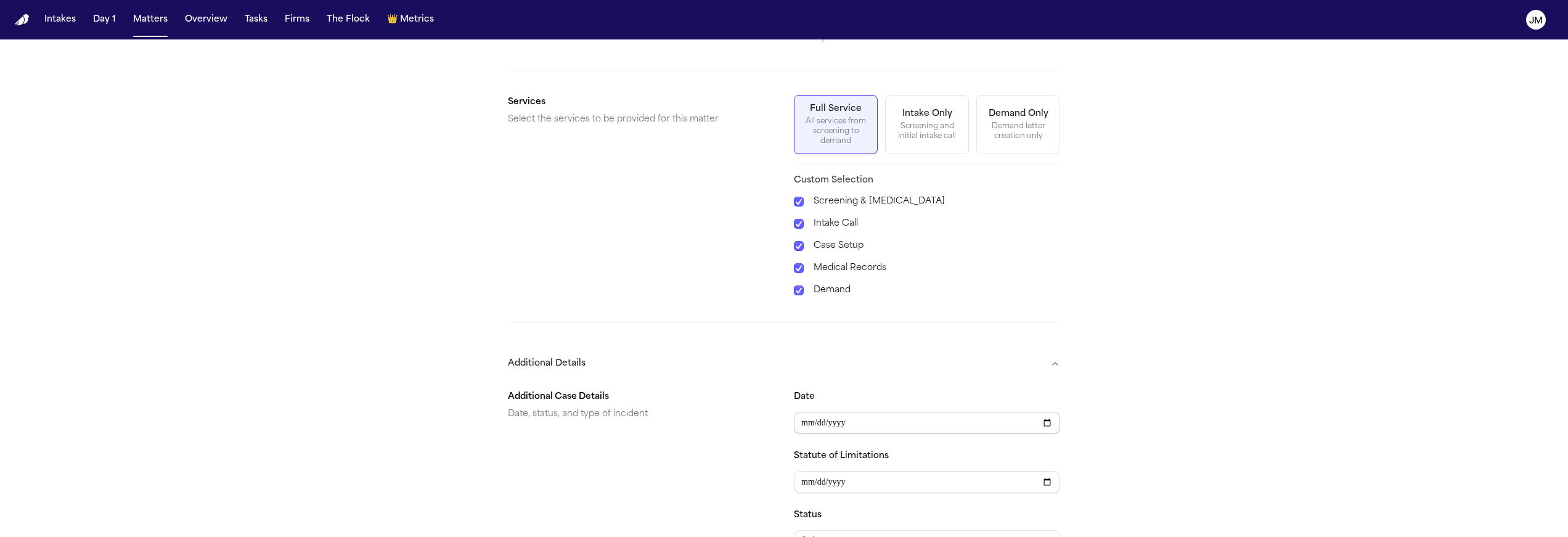
type input "**********"
click at [848, 483] on div "**********" at bounding box center [927, 500] width 267 height 222
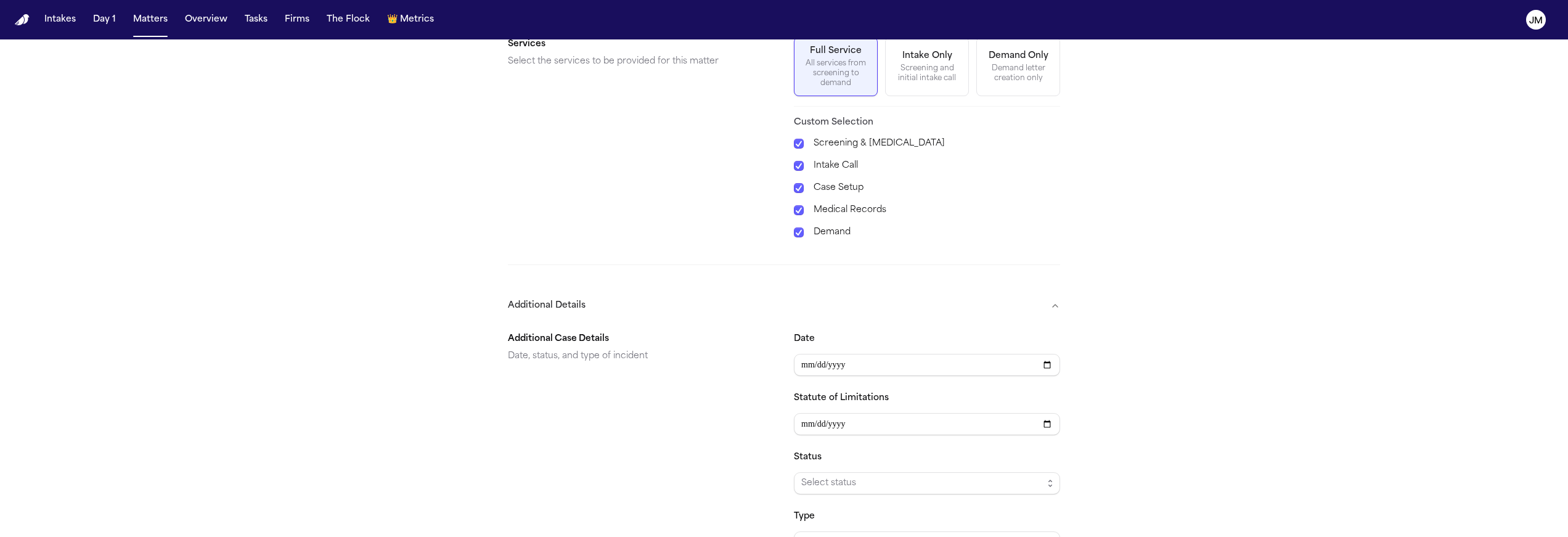
scroll to position [510, 0]
click at [828, 479] on span "Select status" at bounding box center [927, 482] width 267 height 22
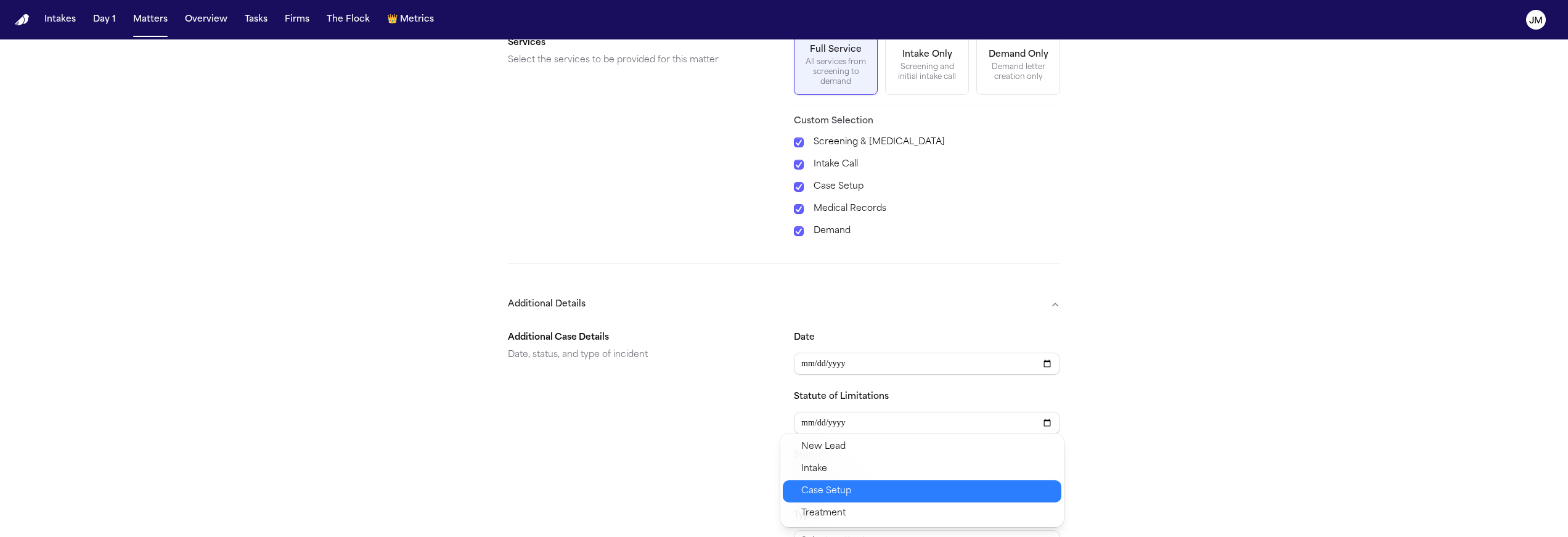
click at [828, 491] on span "Case Setup" at bounding box center [826, 491] width 50 height 15
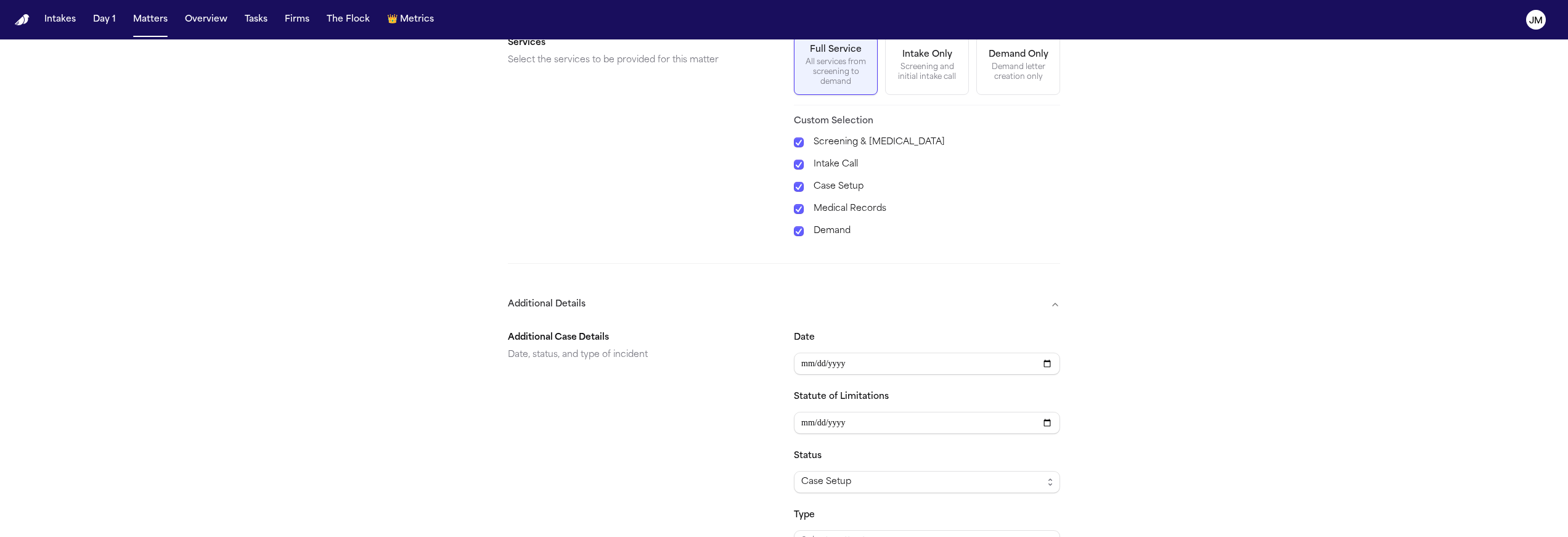
scroll to position [593, 0]
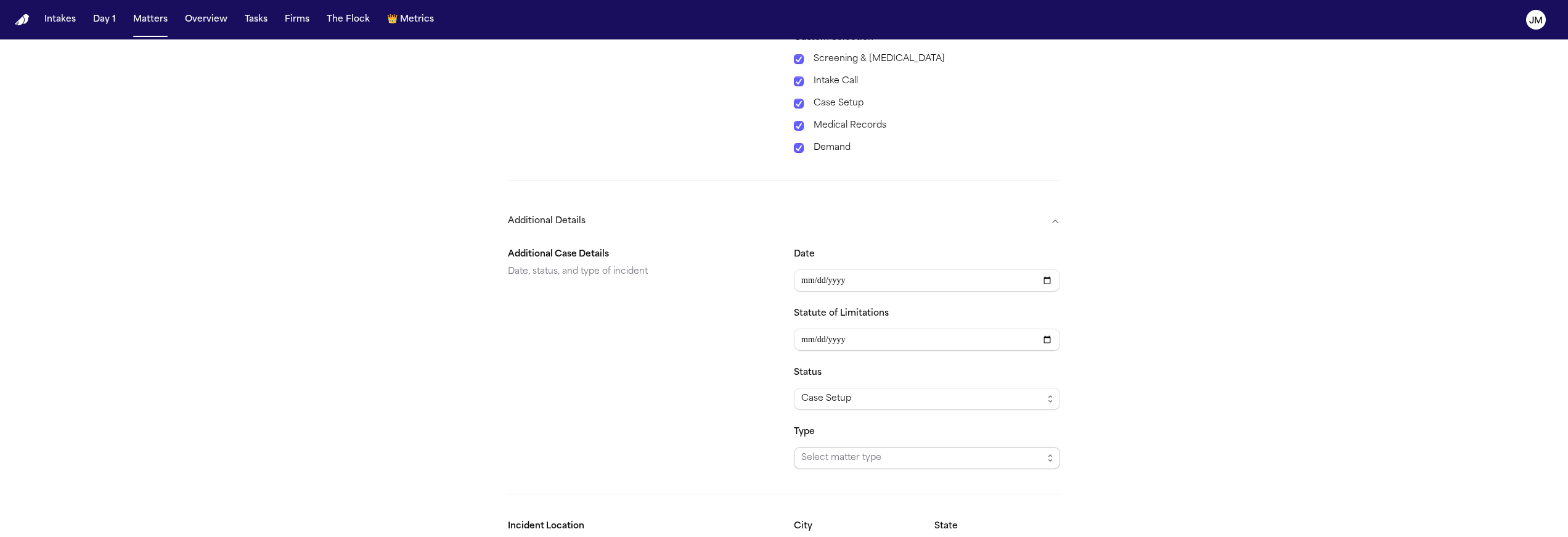
click at [849, 451] on span "Select matter type" at bounding box center [922, 458] width 241 height 15
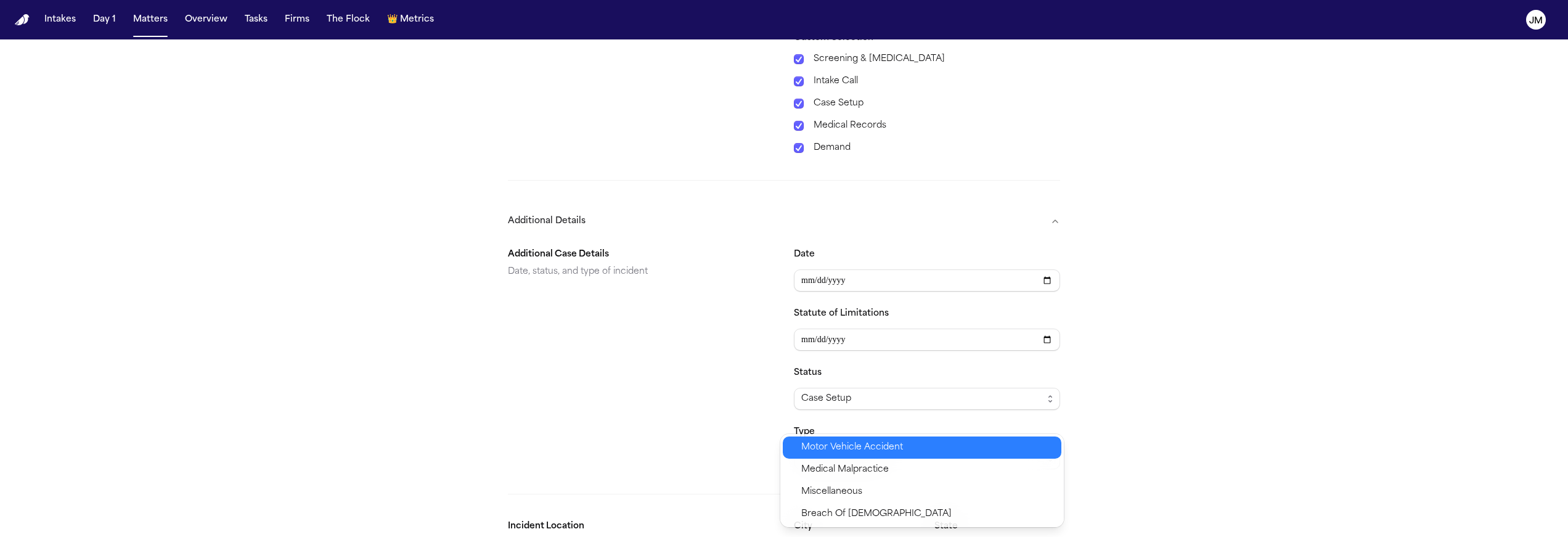
click at [841, 453] on span "Motor Vehicle Accident" at bounding box center [853, 447] width 102 height 15
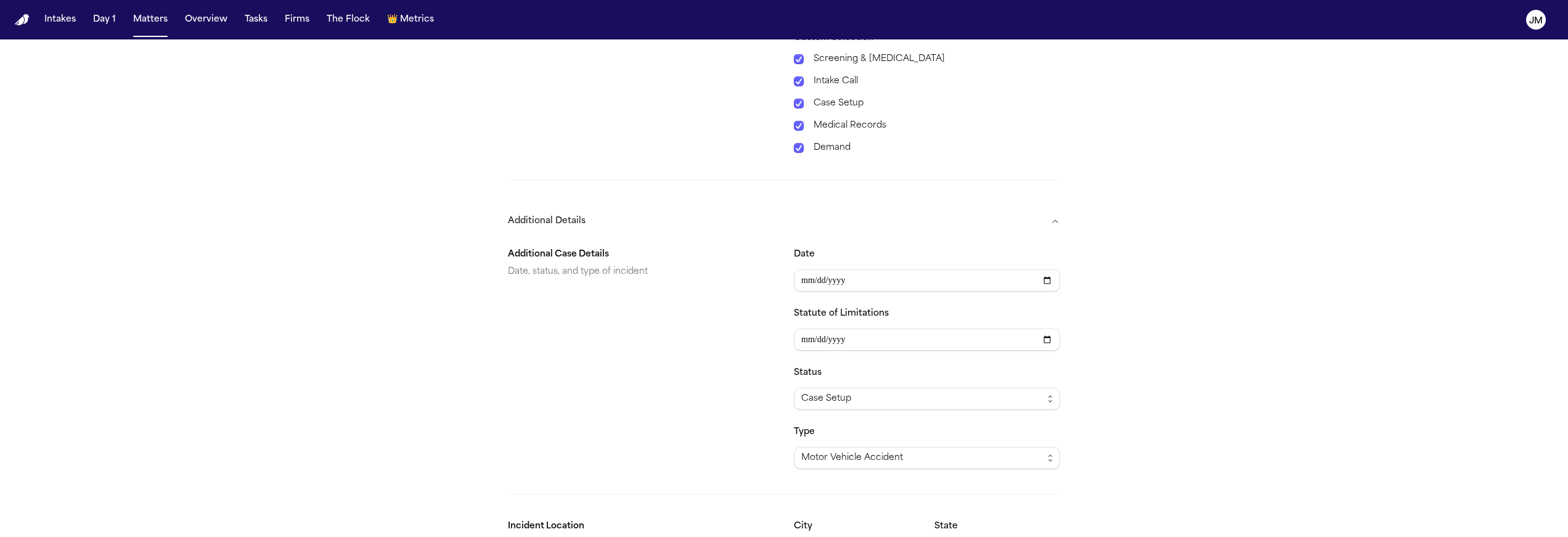
scroll to position [680, 0]
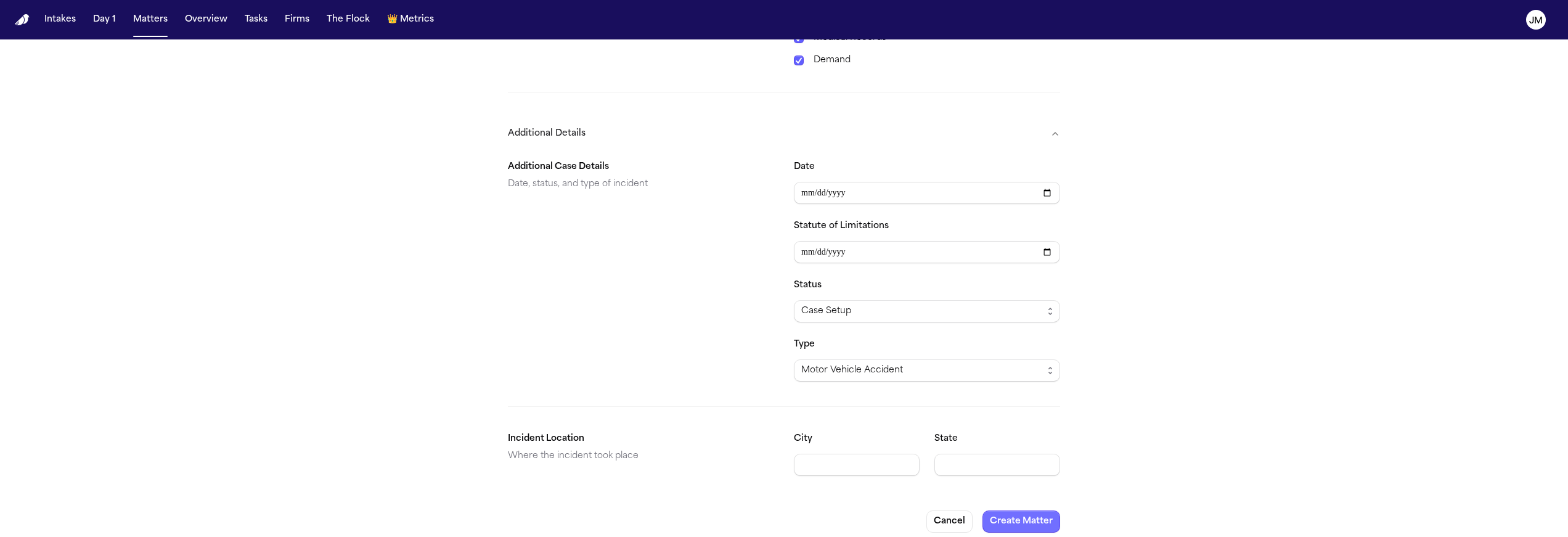
click at [1032, 517] on button "Create Matter" at bounding box center [1021, 521] width 78 height 22
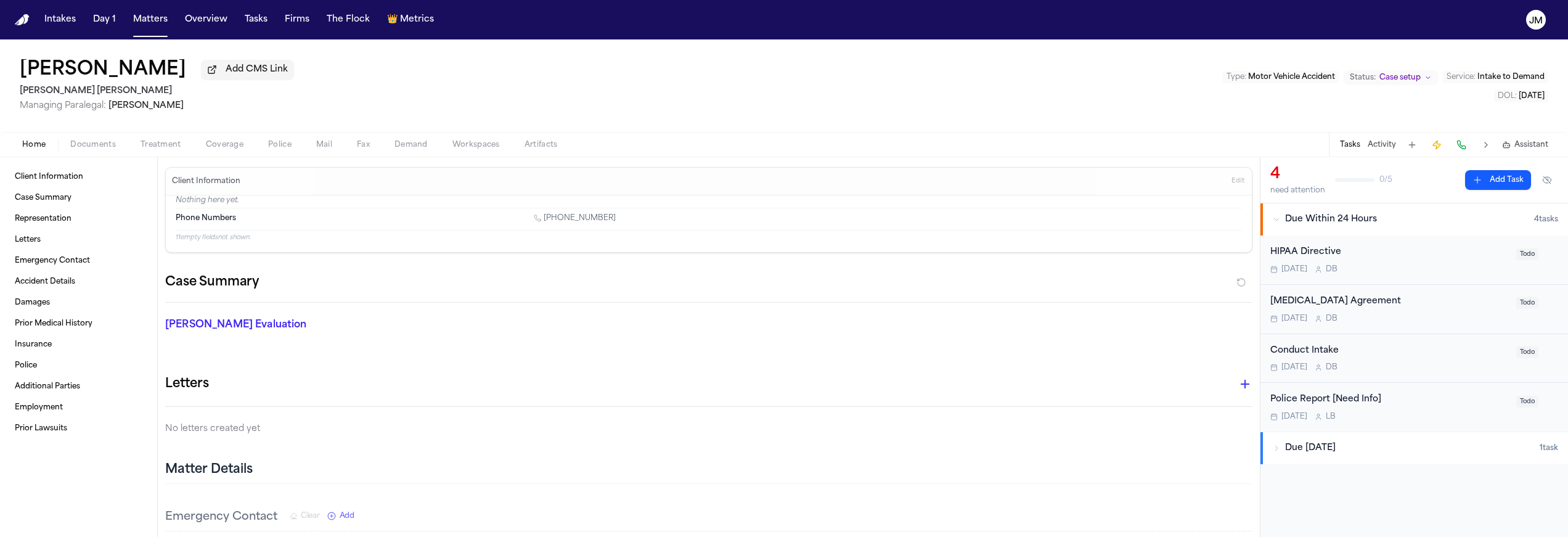
click at [90, 150] on span "Documents" at bounding box center [92, 145] width 46 height 10
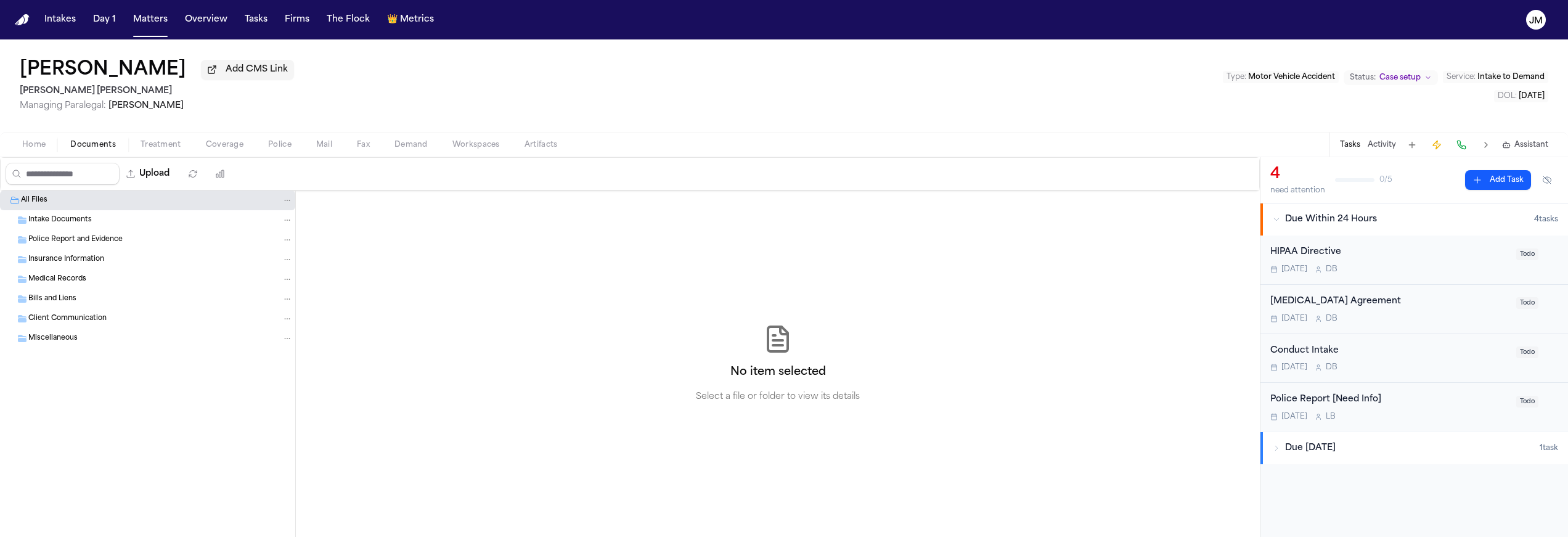
click at [62, 218] on span "Intake Documents" at bounding box center [60, 220] width 63 height 10
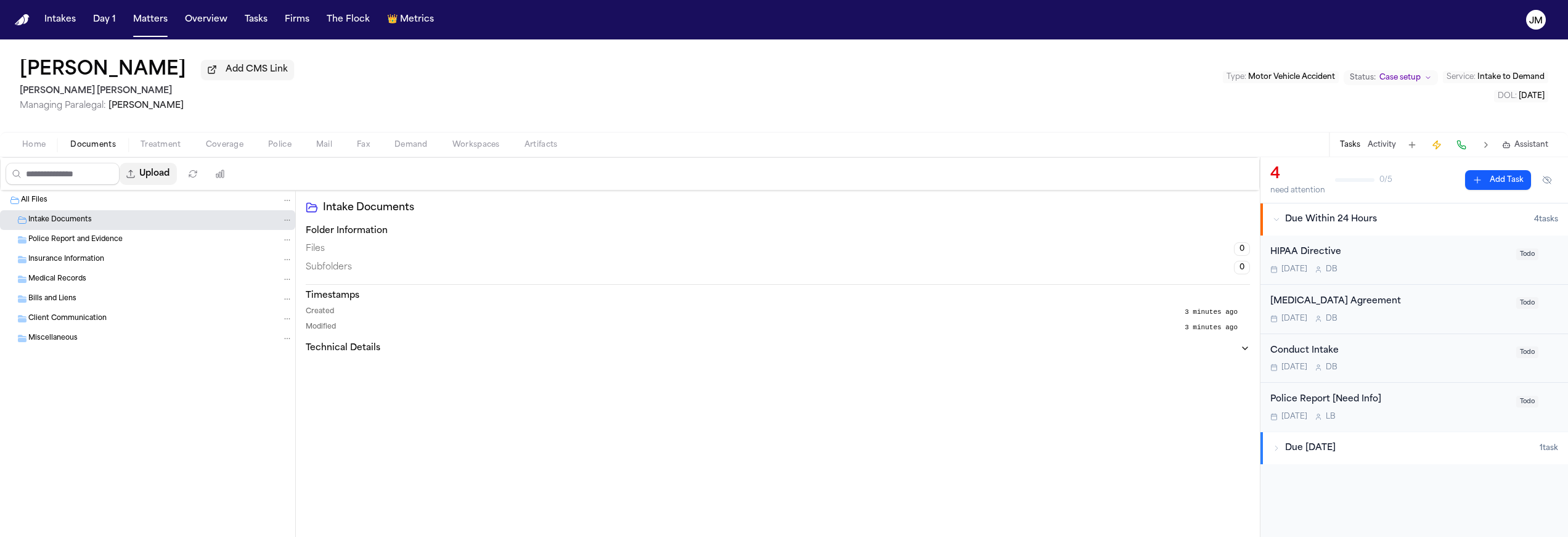
click at [158, 172] on button "Upload" at bounding box center [148, 173] width 57 height 22
select select "**********"
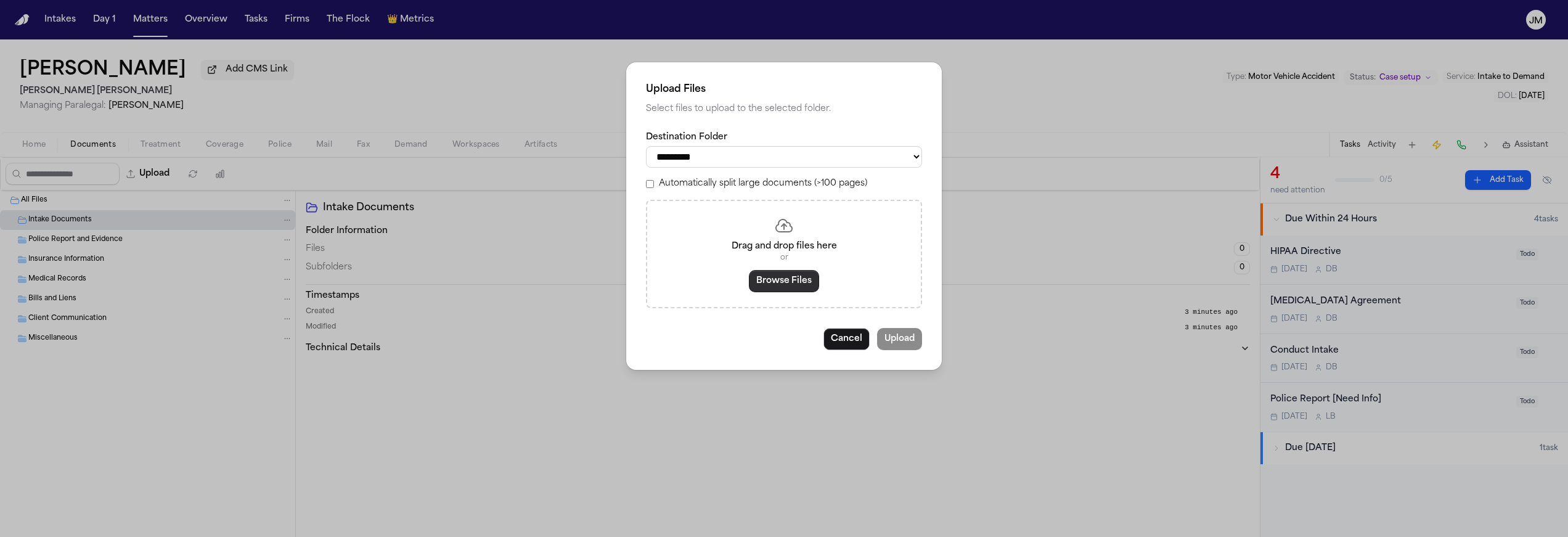
click at [786, 281] on button "Browse Files" at bounding box center [784, 281] width 70 height 22
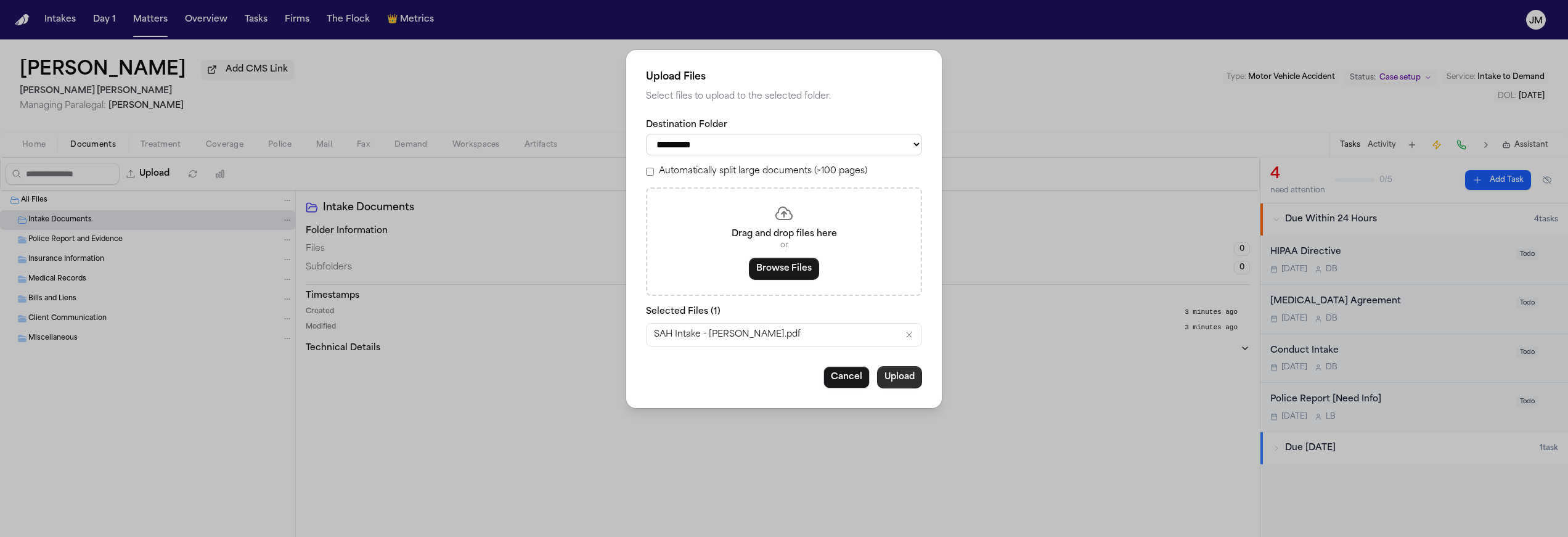
click at [917, 380] on button "Upload" at bounding box center [900, 377] width 45 height 22
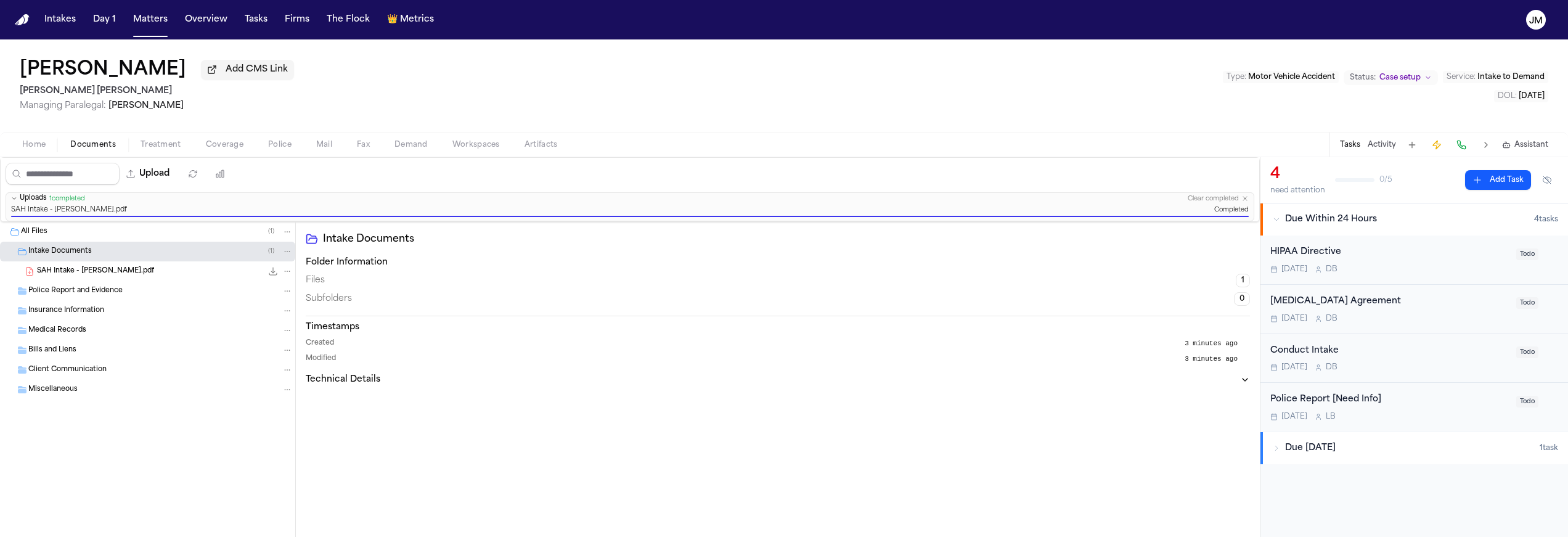
click at [38, 143] on span "Home" at bounding box center [34, 145] width 23 height 10
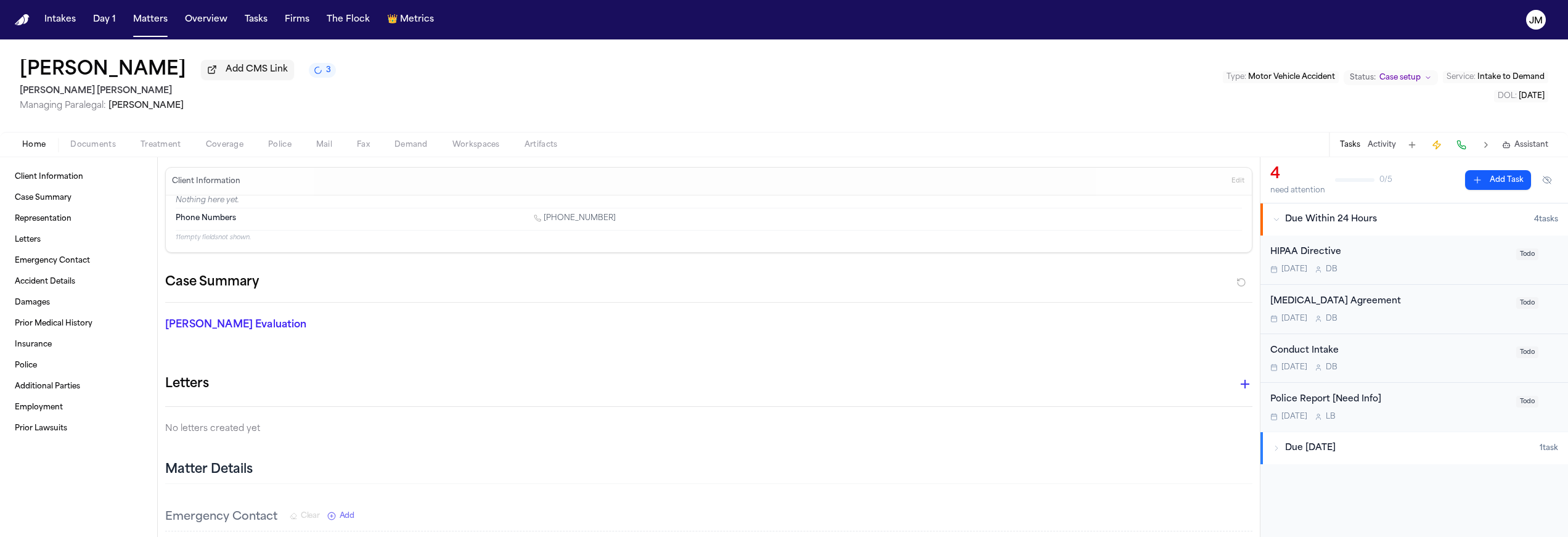
click at [227, 148] on span "Coverage" at bounding box center [224, 145] width 37 height 10
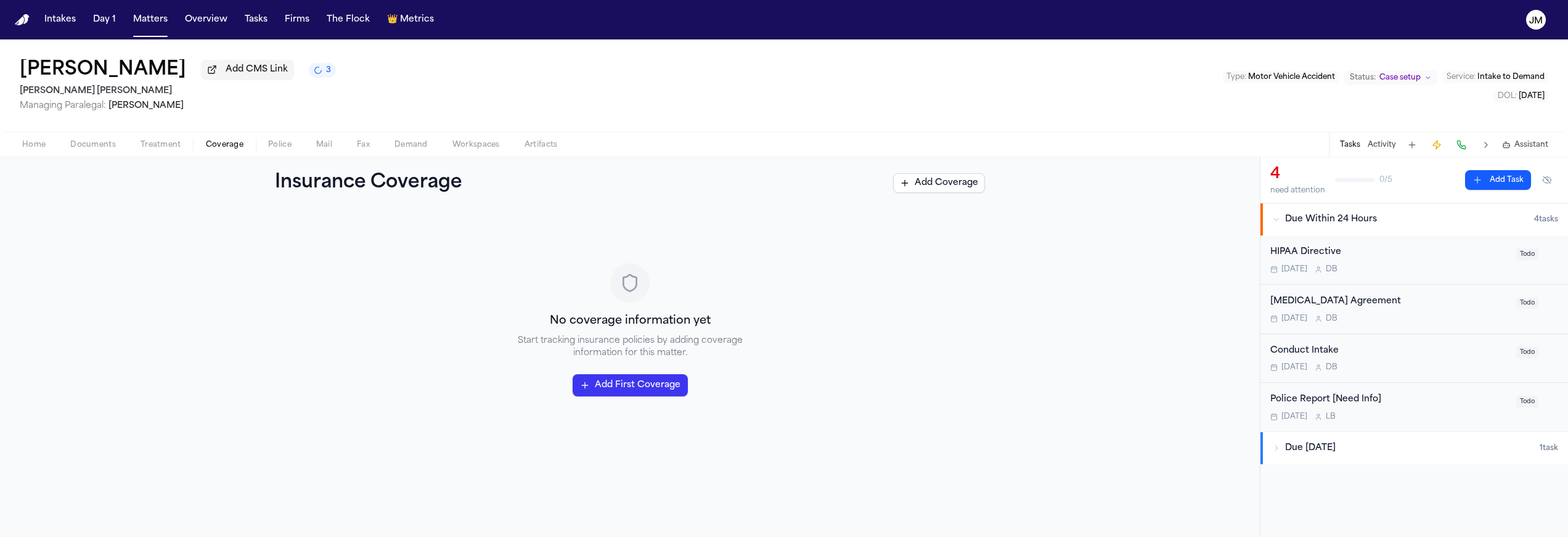
click at [100, 145] on span "Documents" at bounding box center [92, 145] width 46 height 10
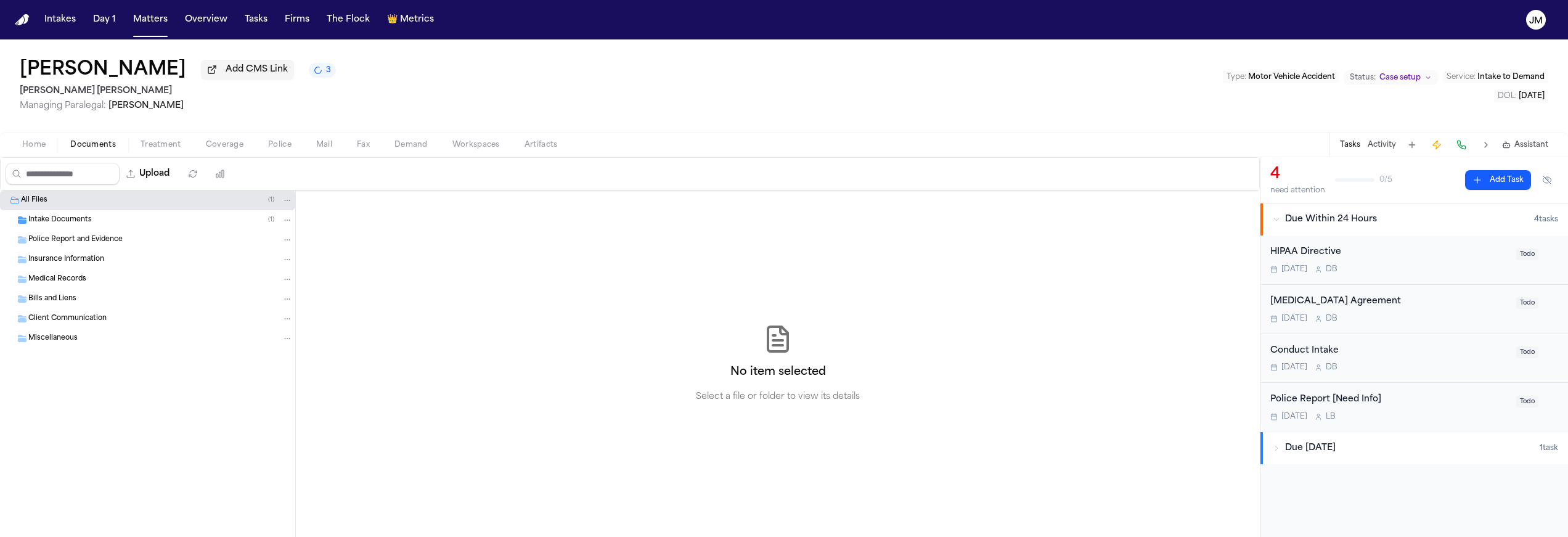
click at [71, 219] on span "Intake Documents" at bounding box center [60, 220] width 63 height 10
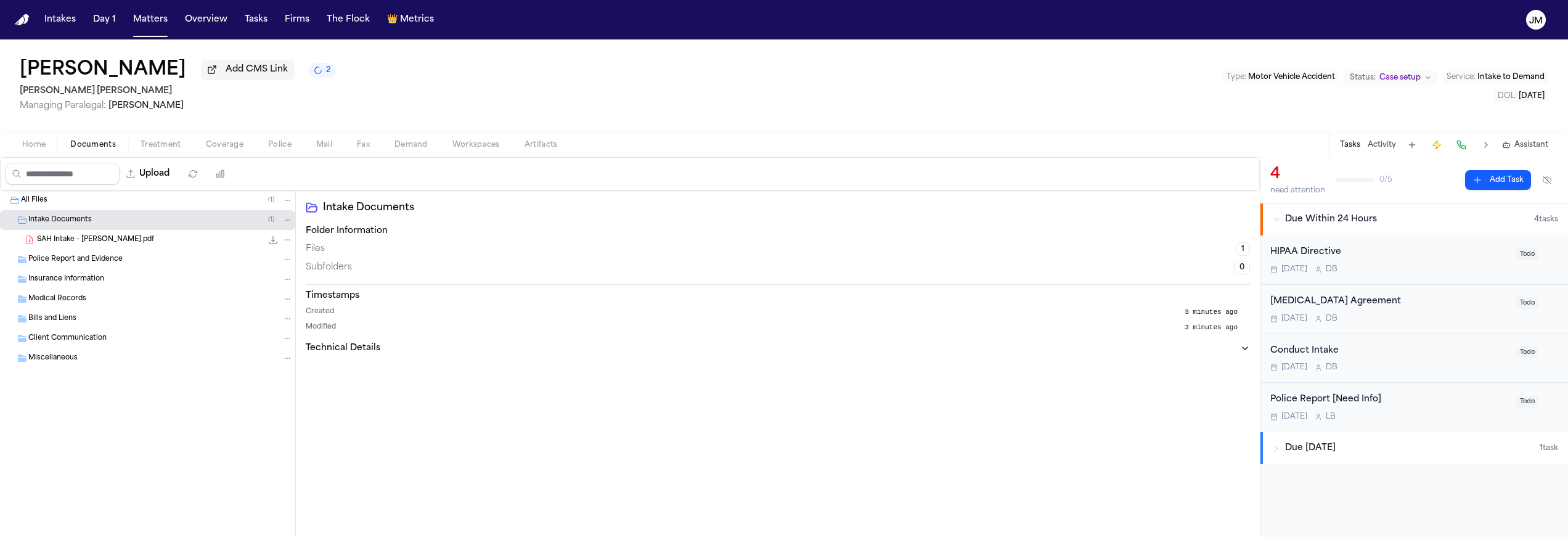
click at [105, 244] on span "SAH Intake - F. Briceno.pdf" at bounding box center [95, 239] width 117 height 10
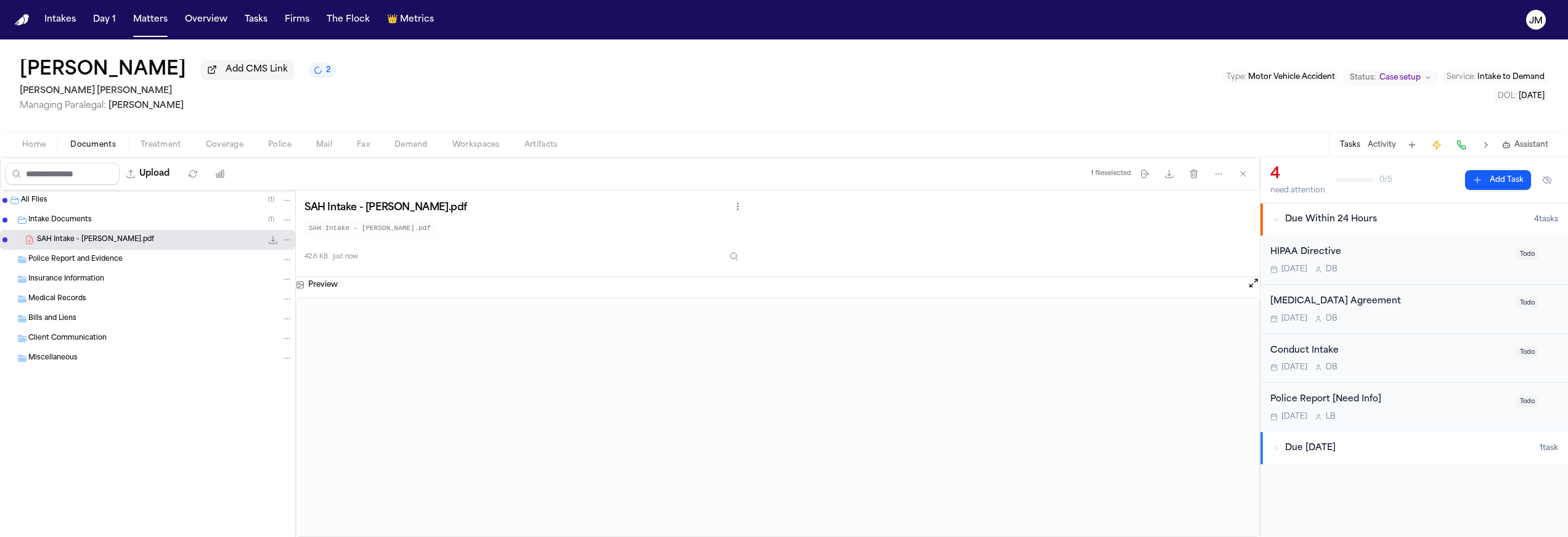
click at [66, 220] on span "Intake Documents" at bounding box center [60, 220] width 63 height 10
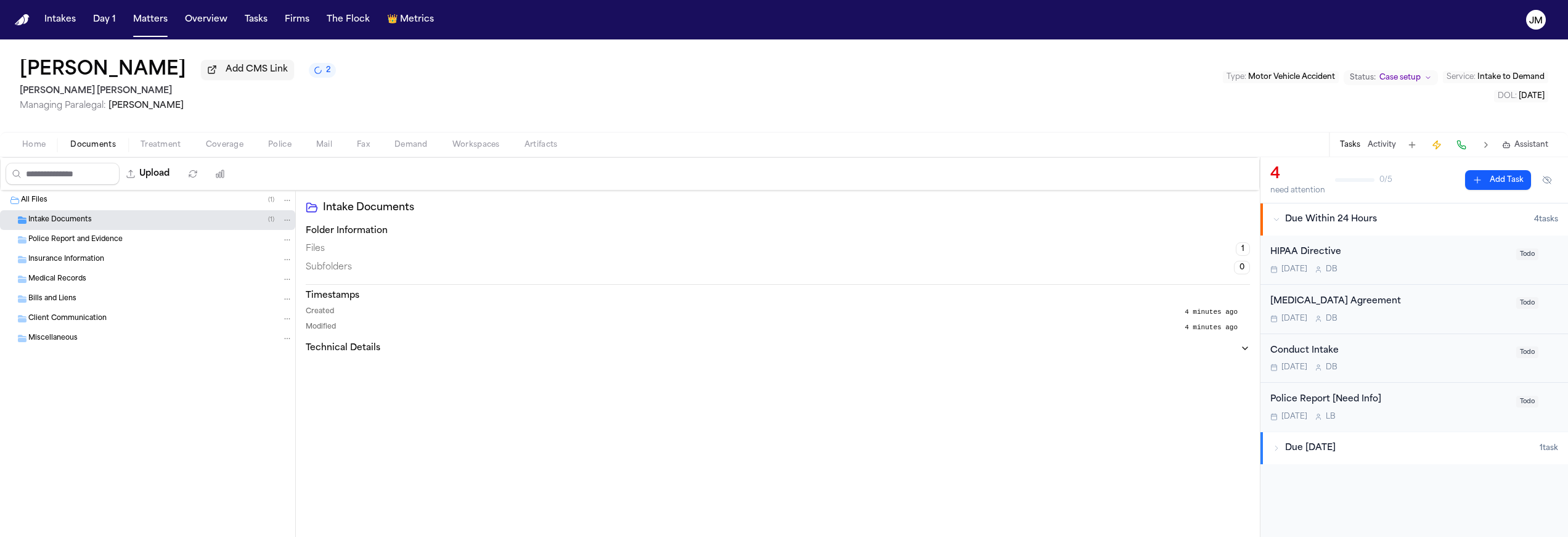
click at [34, 141] on span "Home" at bounding box center [34, 145] width 23 height 10
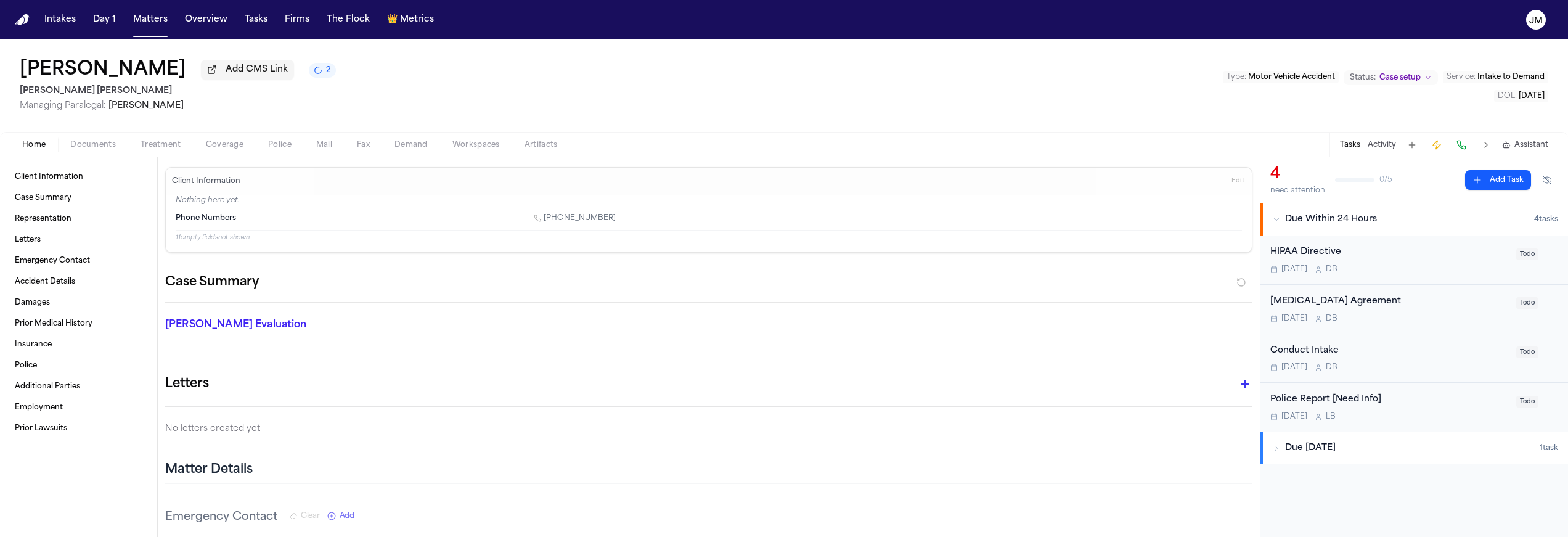
scroll to position [22, 0]
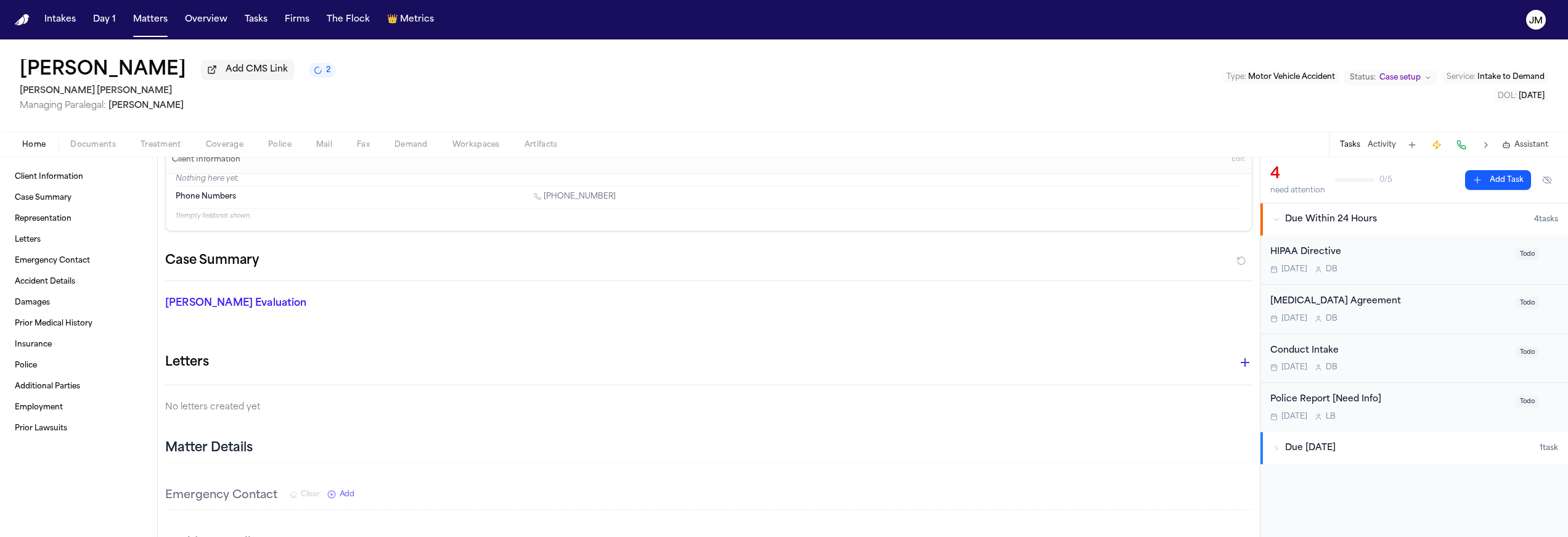
click at [224, 143] on span "Coverage" at bounding box center [224, 145] width 37 height 10
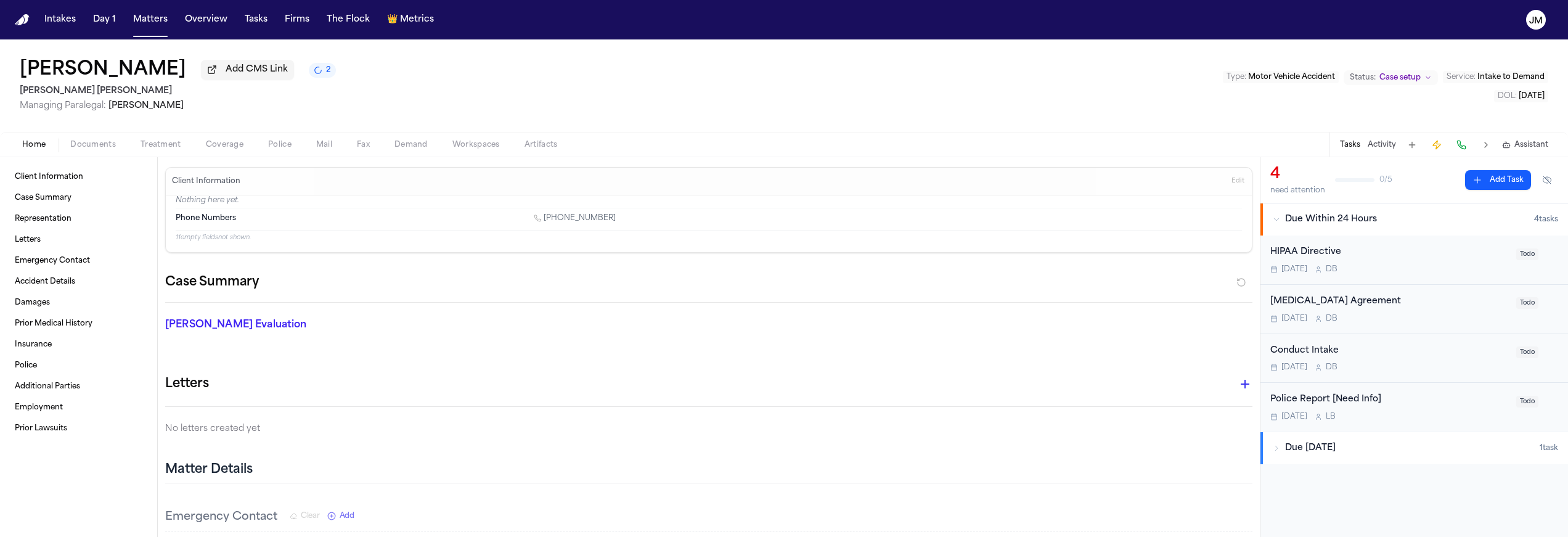
click at [42, 150] on span "Home" at bounding box center [34, 145] width 23 height 10
click at [736, 88] on div "Fatima Briceno Add CMS Link 4 Steele Adams Hosman Managing Paralegal: Jacquelin…" at bounding box center [784, 86] width 1568 height 92
drag, startPoint x: 147, startPoint y: 17, endPoint x: 167, endPoint y: 5, distance: 23.3
click at [147, 17] on button "Matters" at bounding box center [150, 20] width 44 height 22
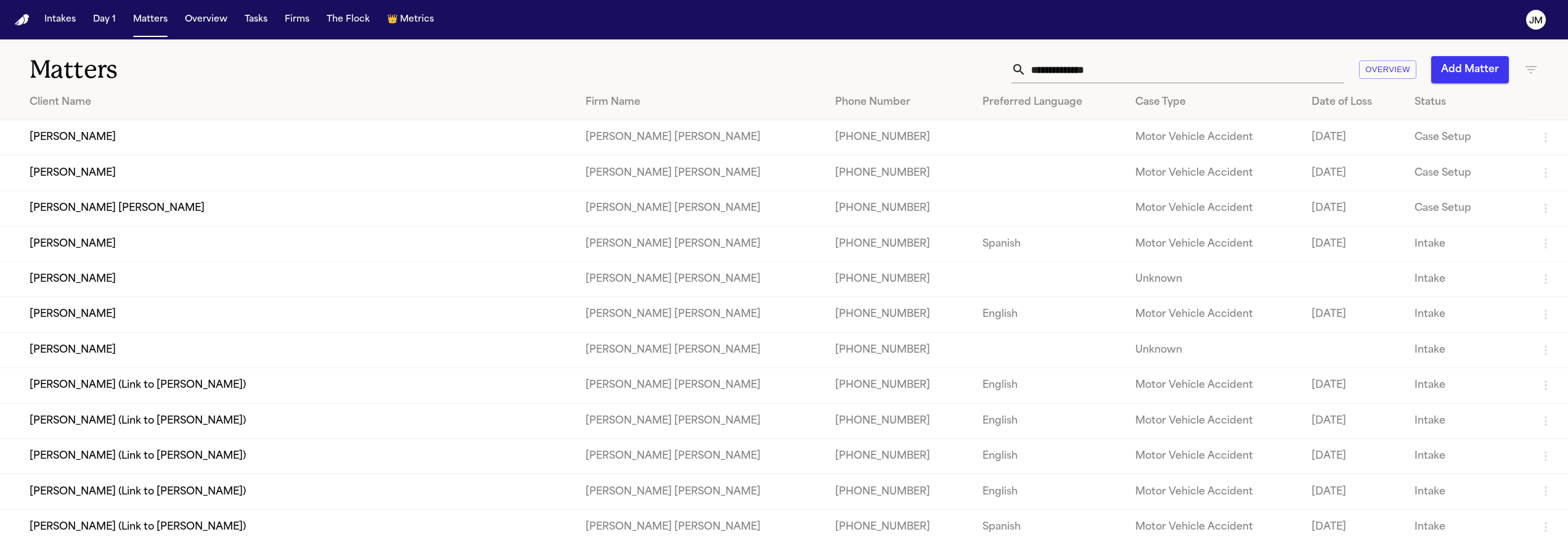
click at [1485, 66] on button "Add Matter" at bounding box center [1470, 70] width 78 height 27
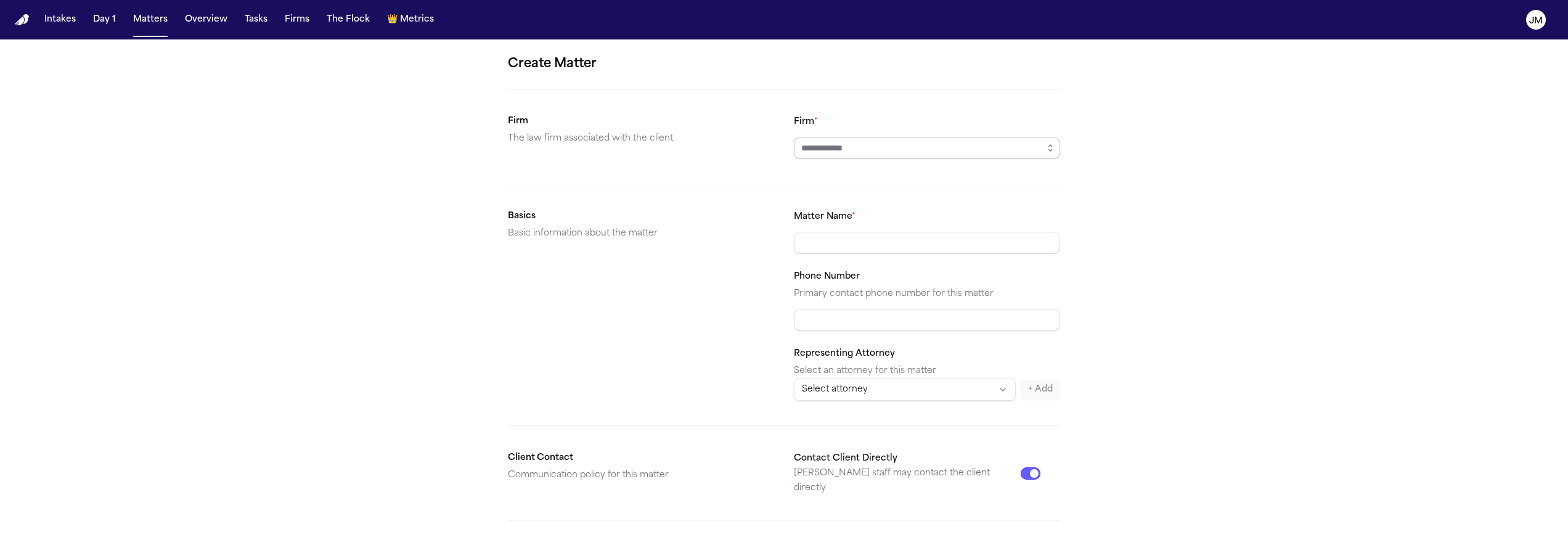
click at [881, 144] on input "Firm *" at bounding box center [927, 148] width 267 height 22
click at [868, 180] on body "**********" at bounding box center [784, 268] width 1568 height 537
type input "**********"
click at [828, 234] on input "Matter Name *" at bounding box center [927, 243] width 267 height 22
type input "*"
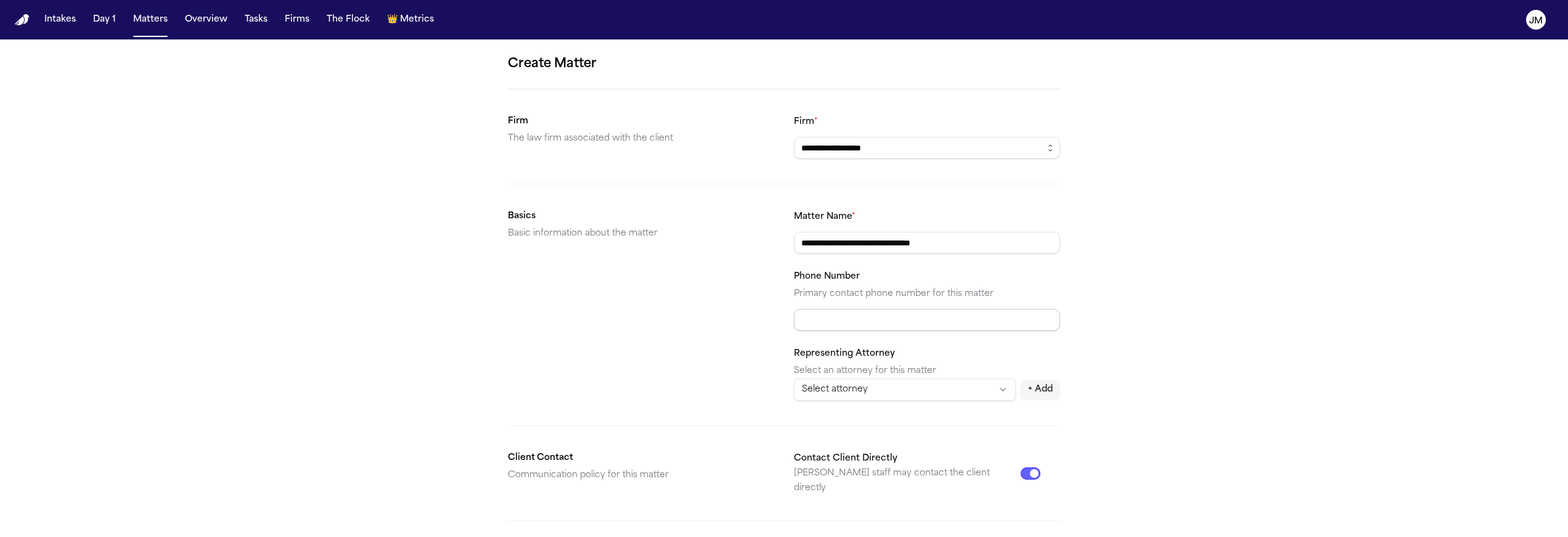
type input "**********"
click at [851, 314] on input "Phone Number" at bounding box center [927, 319] width 267 height 22
click at [817, 317] on input "Phone Number" at bounding box center [927, 319] width 267 height 22
click at [841, 319] on input "**********" at bounding box center [927, 319] width 267 height 22
type input "**********"
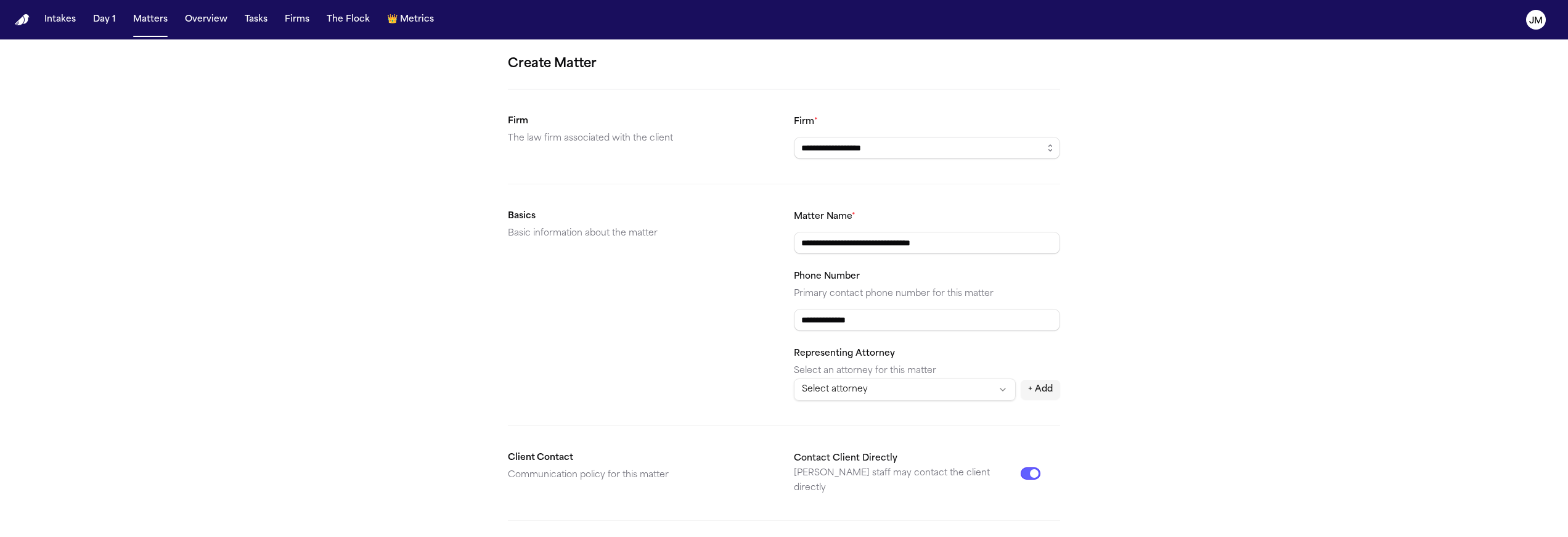
drag, startPoint x: 987, startPoint y: 242, endPoint x: 696, endPoint y: 243, distance: 291.0
click at [696, 243] on section "**********" at bounding box center [784, 305] width 552 height 192
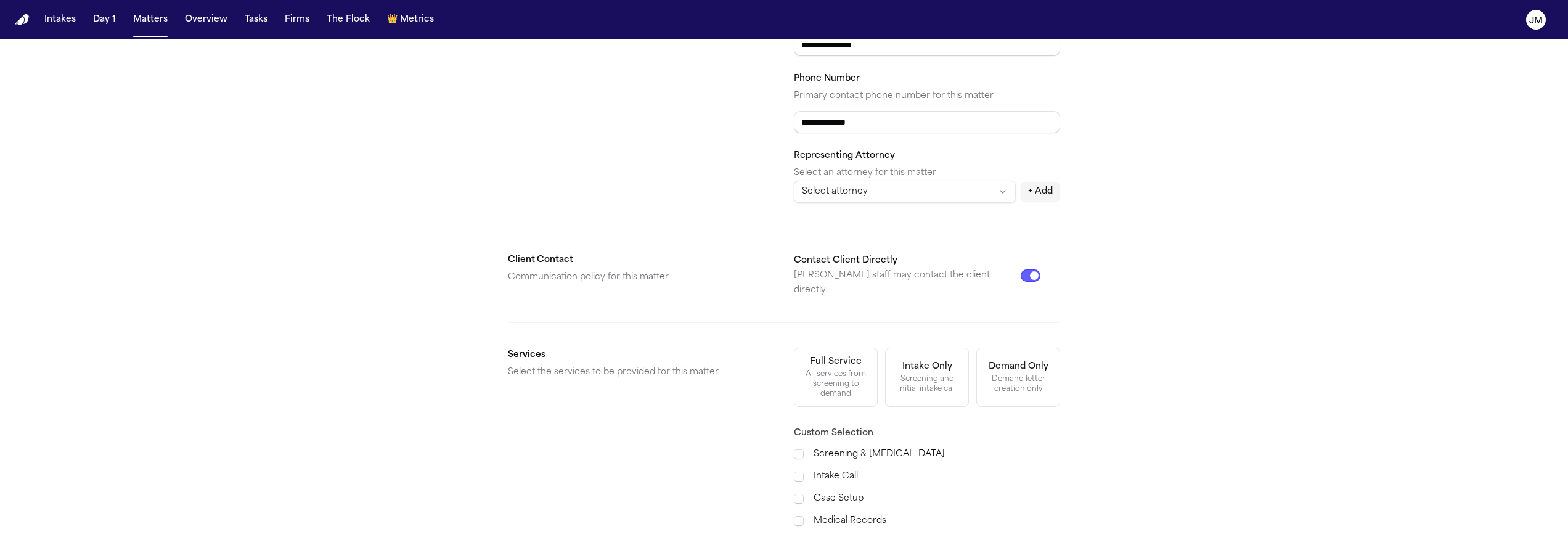
type input "**********"
click at [847, 385] on div "All services from screening to demand" at bounding box center [836, 384] width 68 height 30
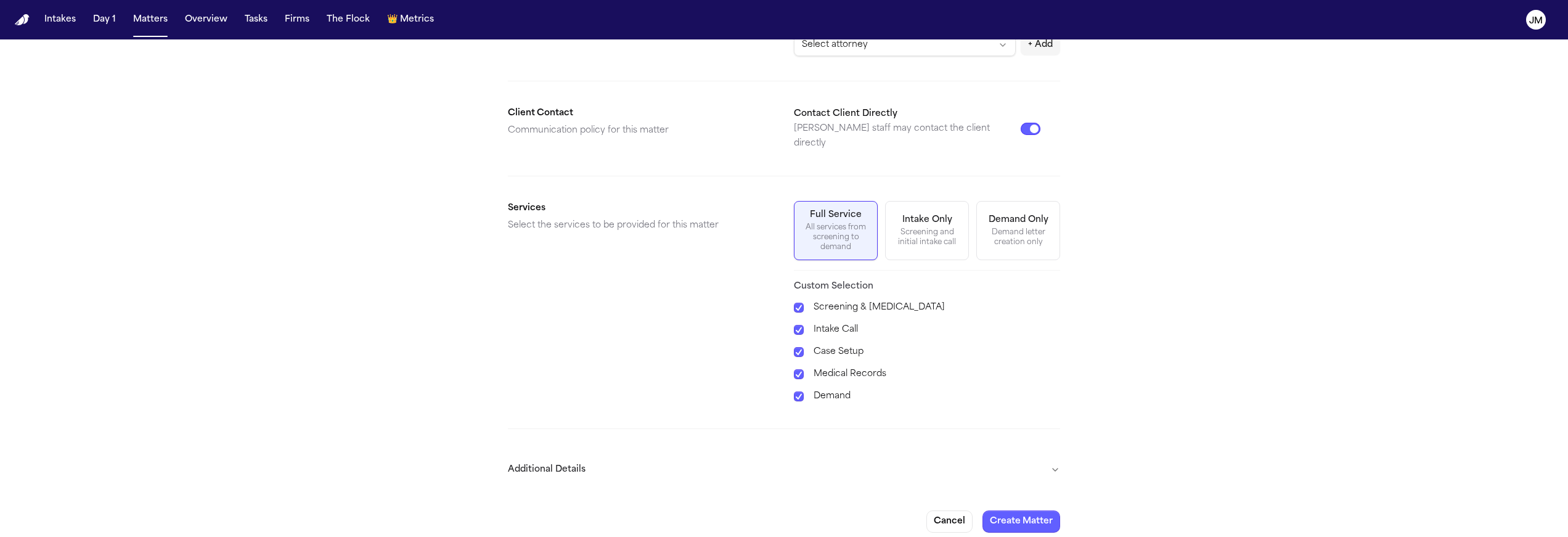
click at [881, 453] on button "Additional Details" at bounding box center [784, 469] width 552 height 32
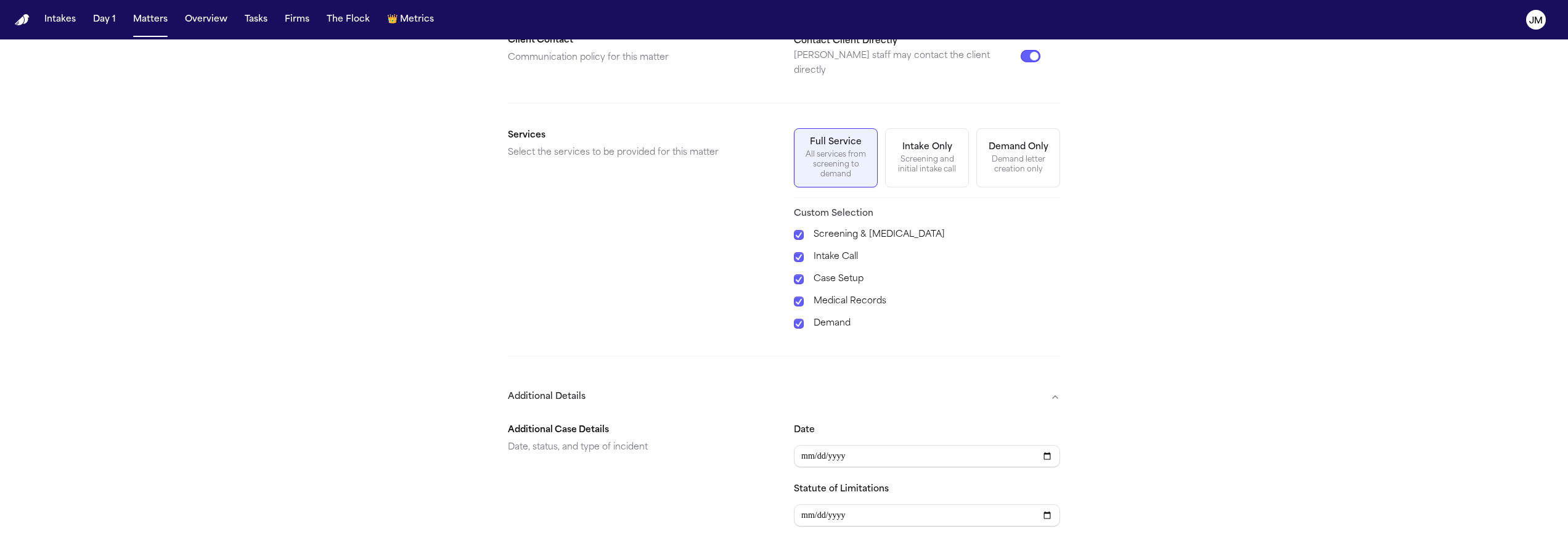
scroll to position [440, 0]
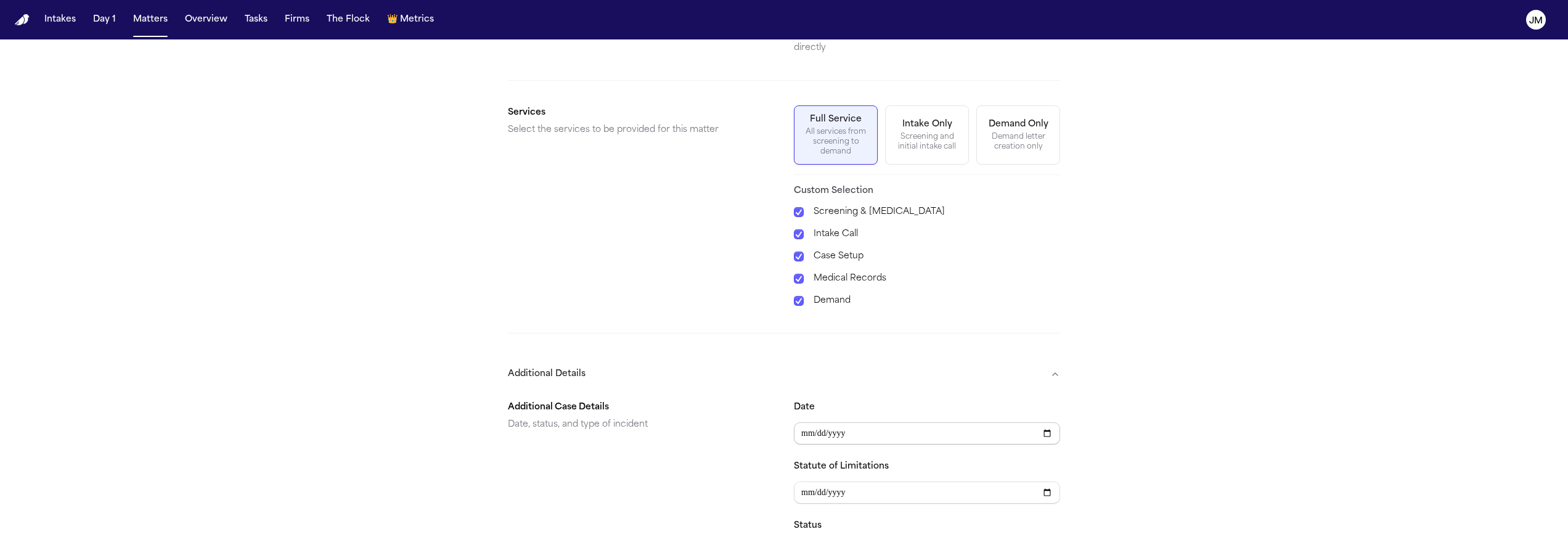
click at [820, 422] on input "Date" at bounding box center [927, 433] width 267 height 22
click at [815, 422] on input "Date" at bounding box center [927, 433] width 267 height 22
type input "**********"
click at [750, 449] on div "Additional Case Details Date, status, and type of incident" at bounding box center [641, 510] width 267 height 222
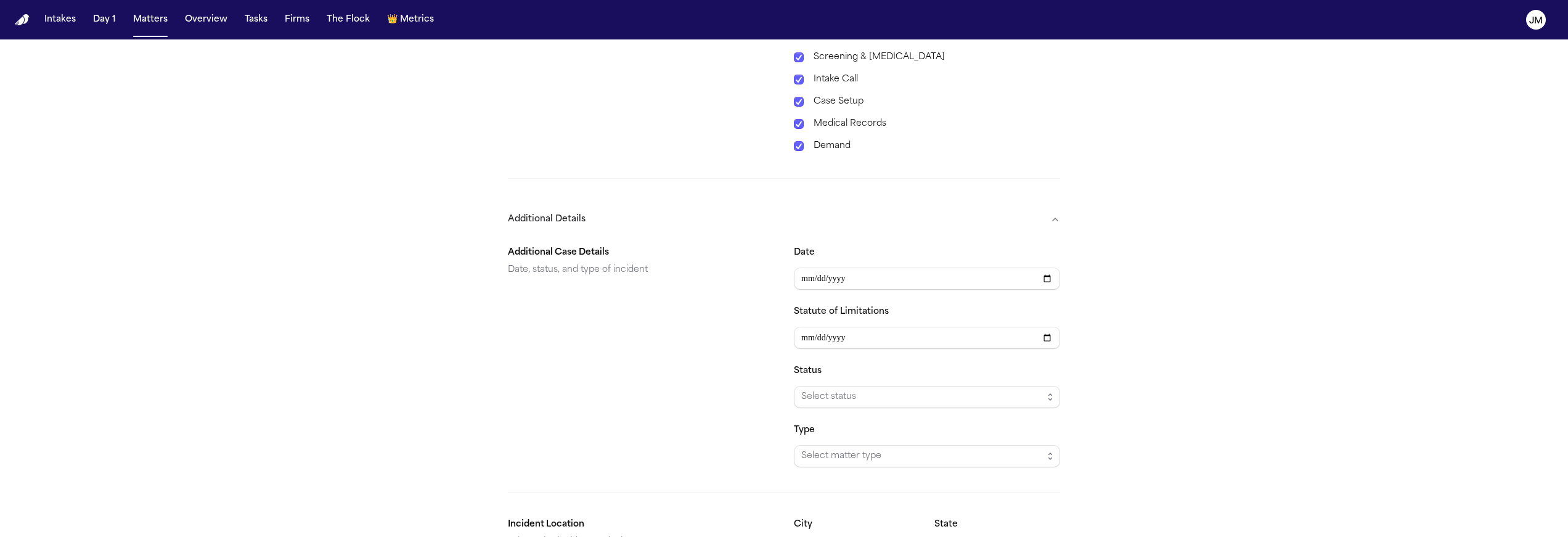
scroll to position [614, 0]
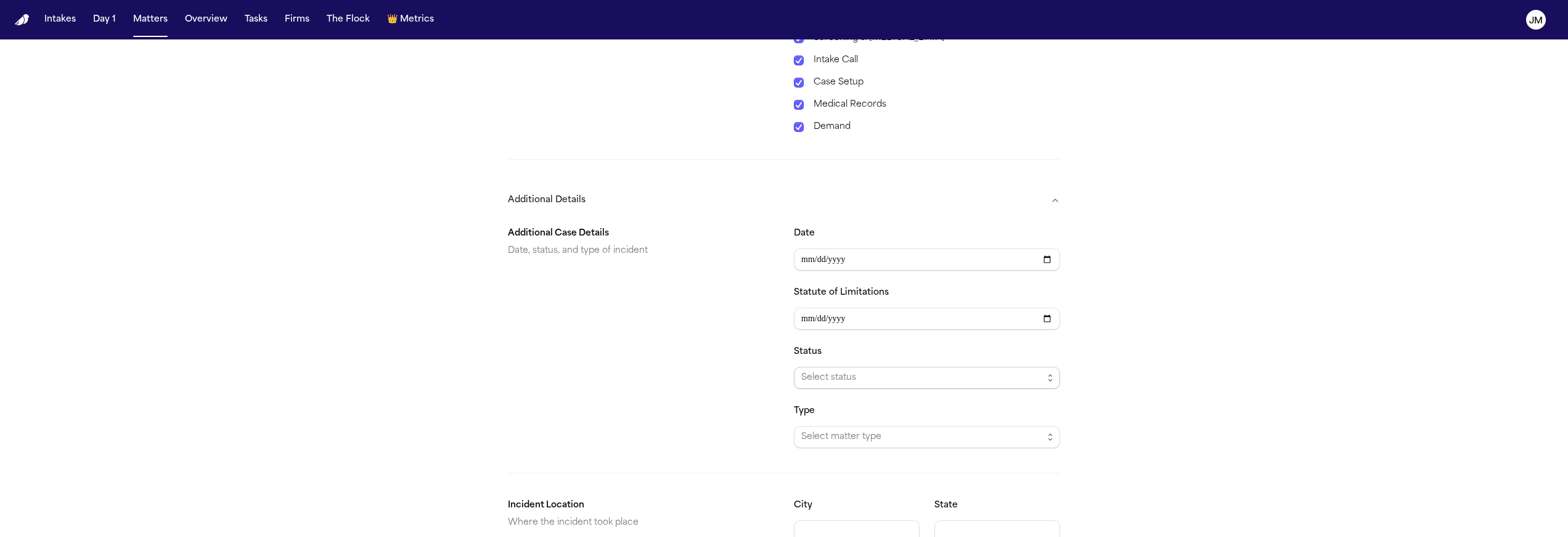
click at [859, 370] on span "Select status" at bounding box center [922, 378] width 241 height 15
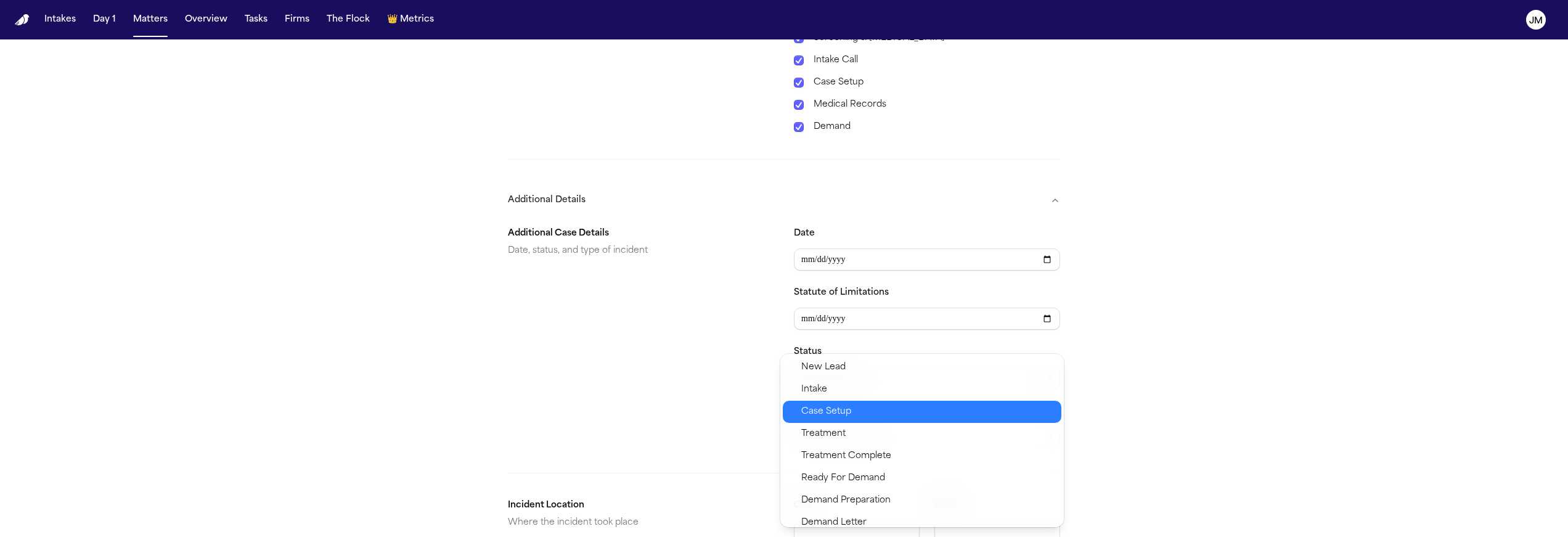
click at [834, 408] on span "Case Setup" at bounding box center [826, 412] width 50 height 15
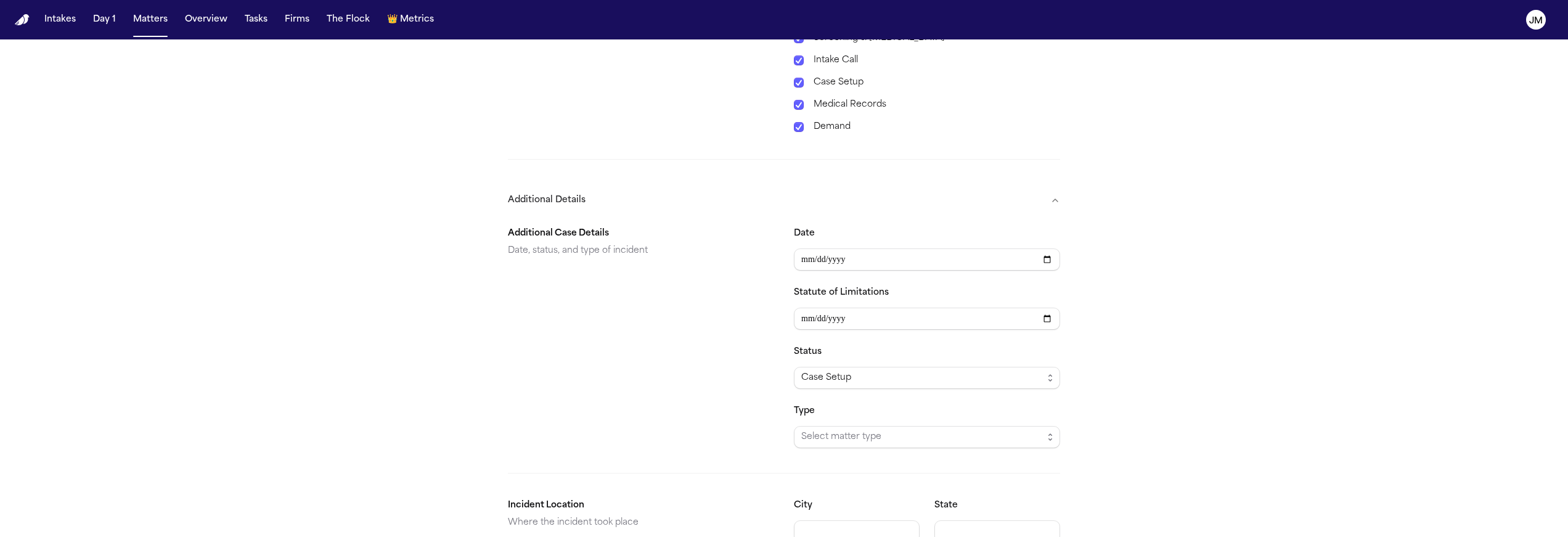
scroll to position [680, 0]
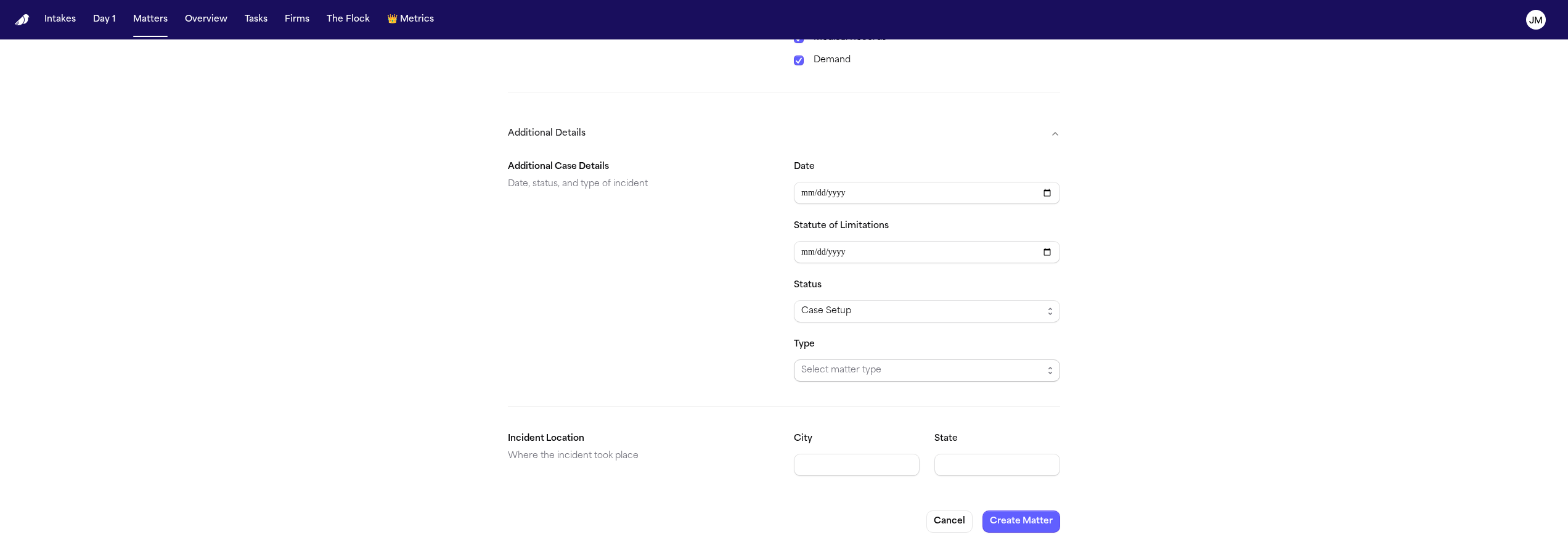
click at [870, 360] on span "Select matter type" at bounding box center [927, 370] width 267 height 22
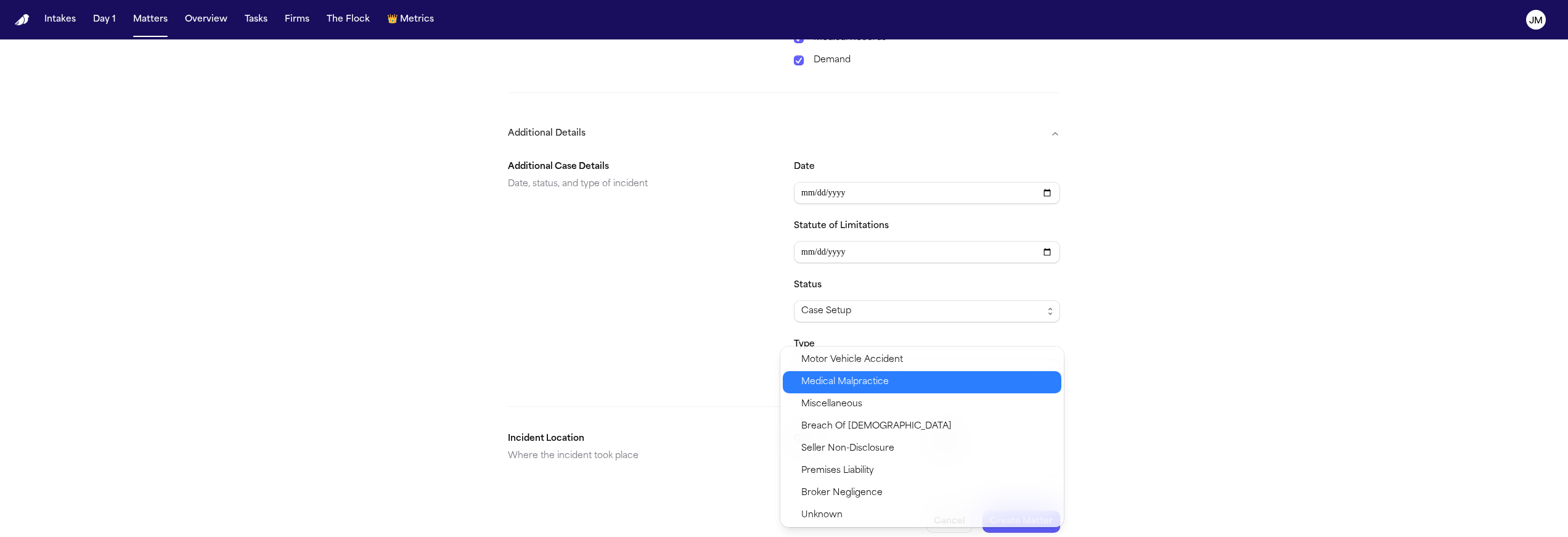
click at [857, 368] on div "Motor Vehicle Accident" at bounding box center [922, 360] width 279 height 22
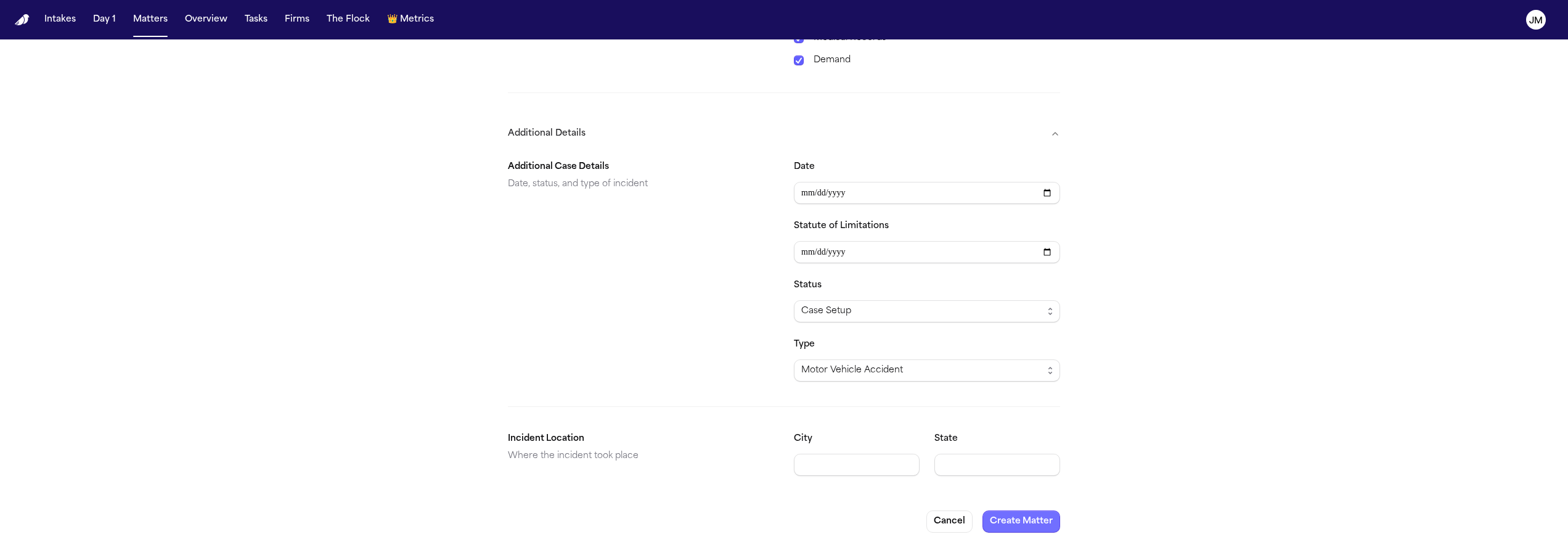
click at [1021, 510] on button "Create Matter" at bounding box center [1021, 521] width 78 height 22
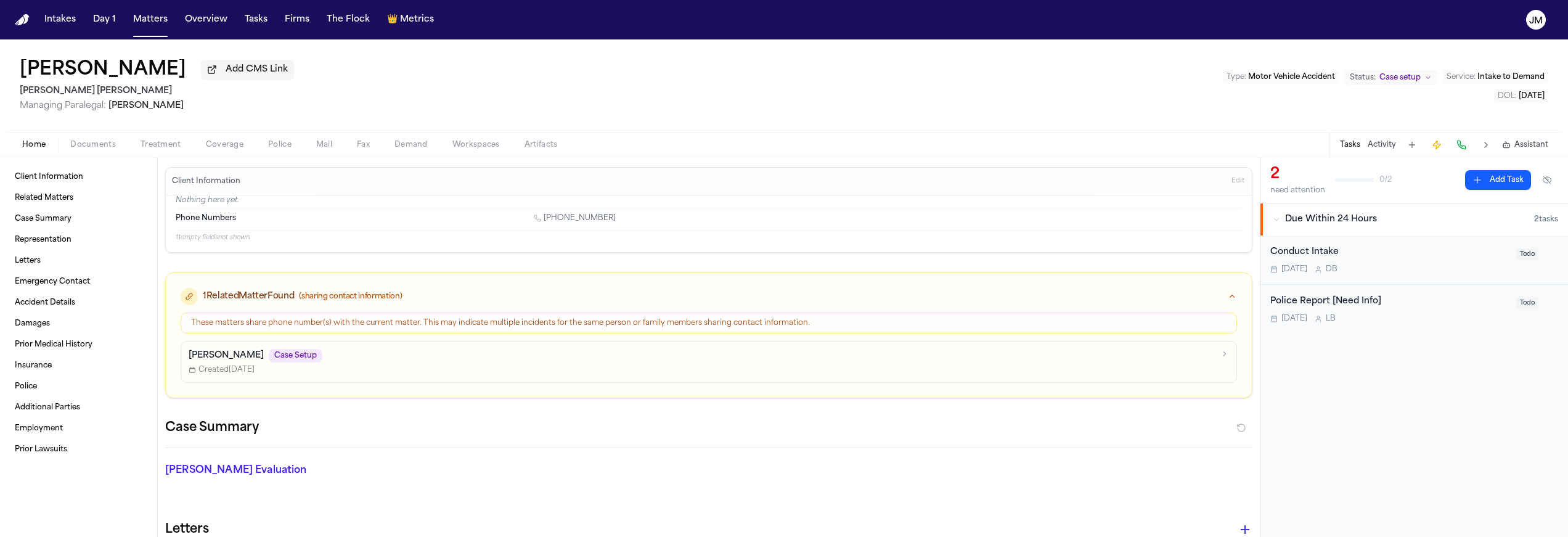
click at [97, 144] on span "Documents" at bounding box center [92, 145] width 46 height 10
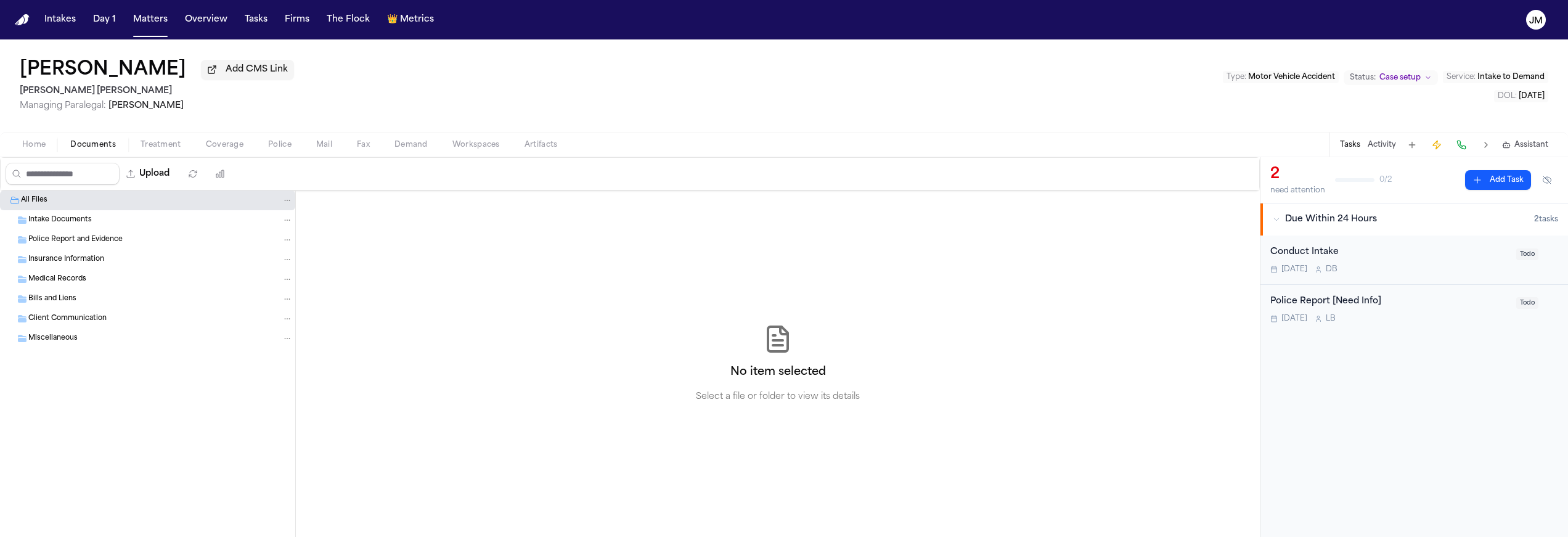
click at [63, 220] on span "Intake Documents" at bounding box center [60, 220] width 63 height 10
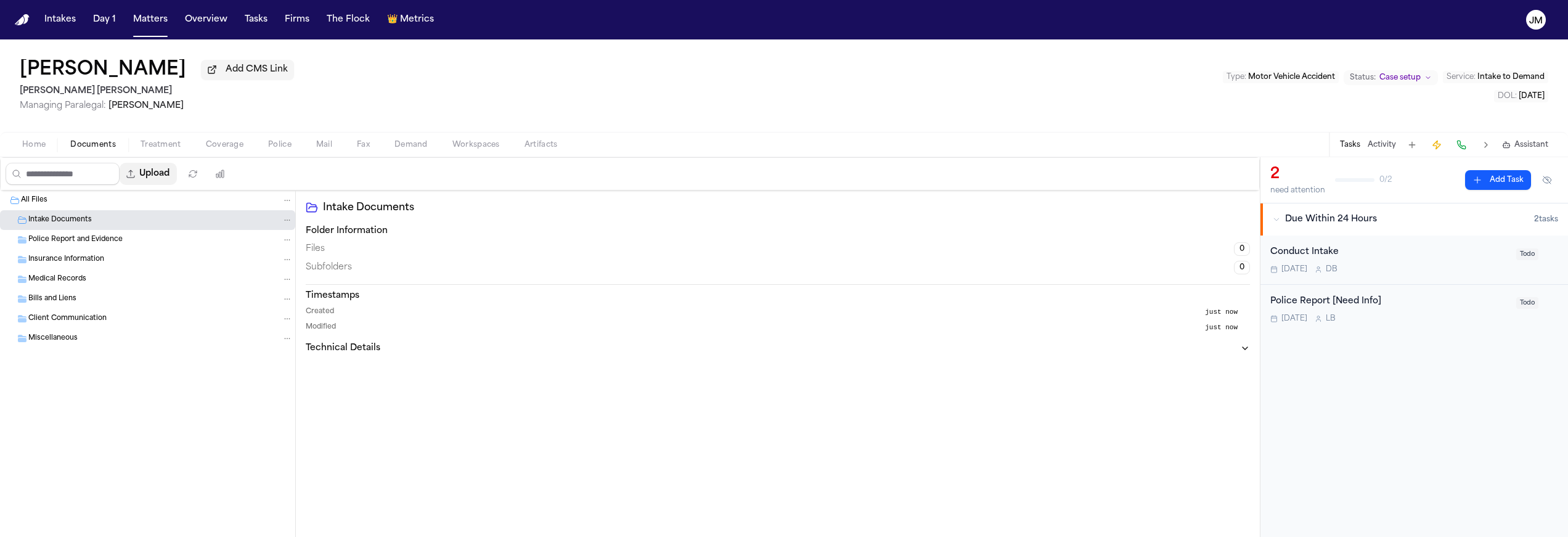
click at [167, 181] on button "Upload" at bounding box center [148, 173] width 57 height 22
select select "**********"
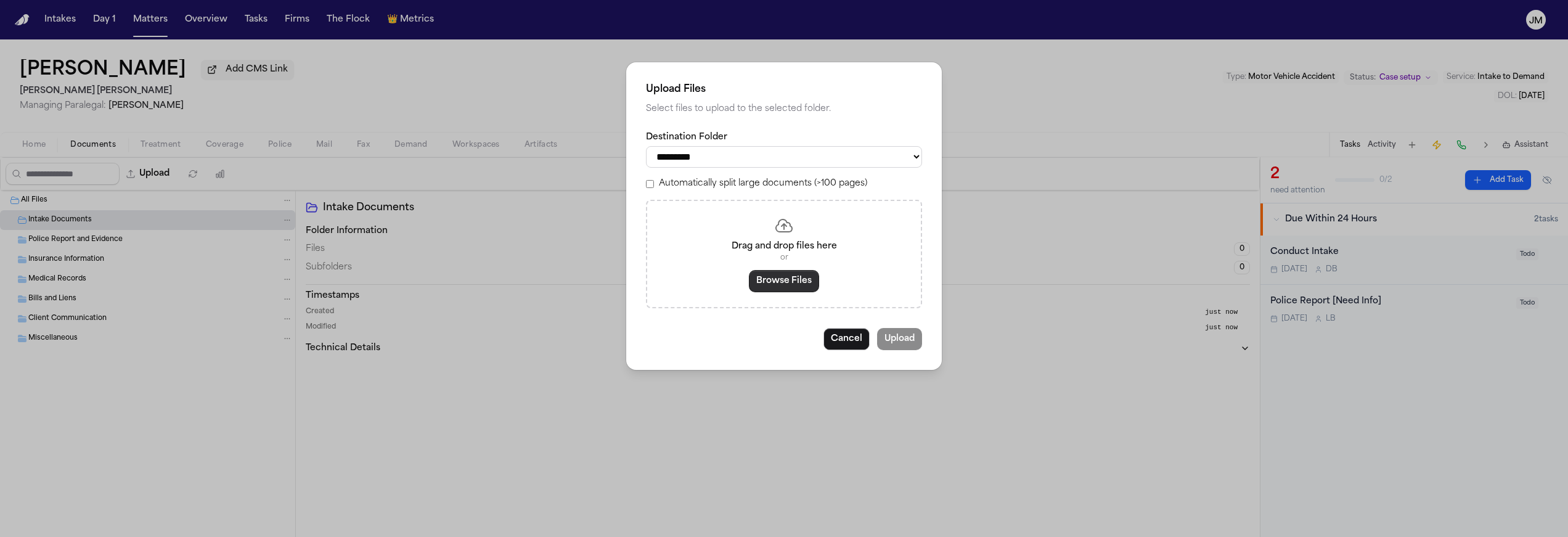
click at [790, 280] on button "Browse Files" at bounding box center [784, 281] width 70 height 22
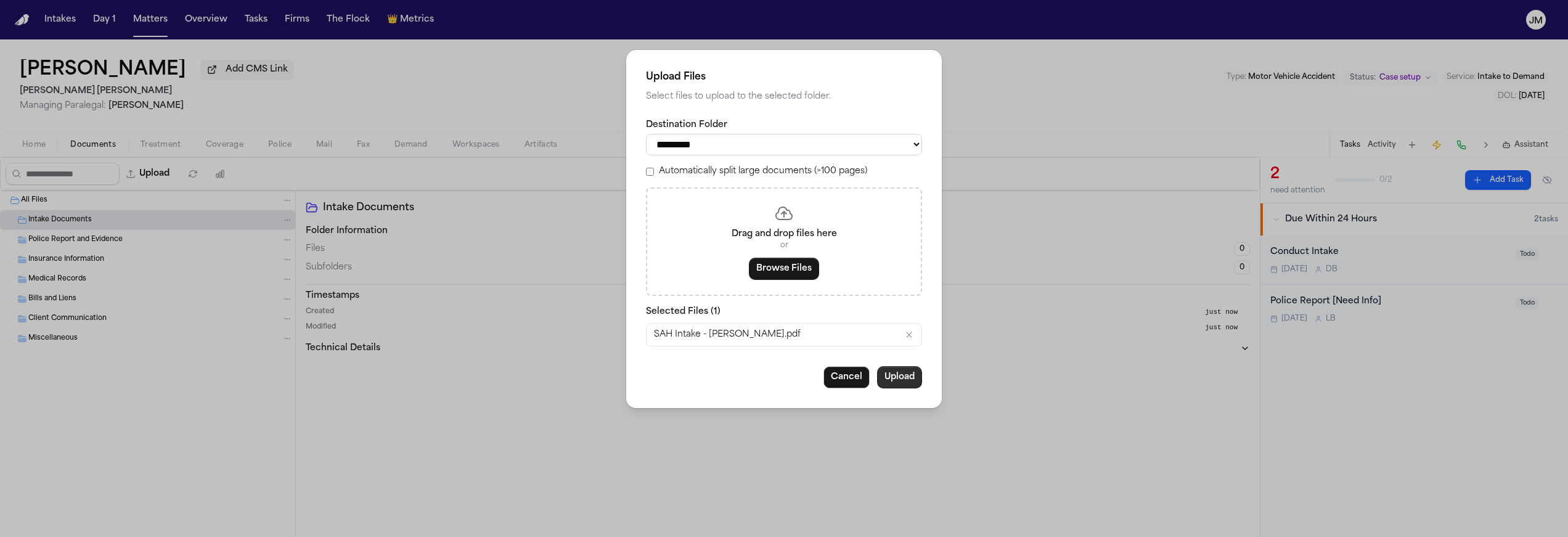
click at [913, 388] on button "Upload" at bounding box center [900, 377] width 45 height 22
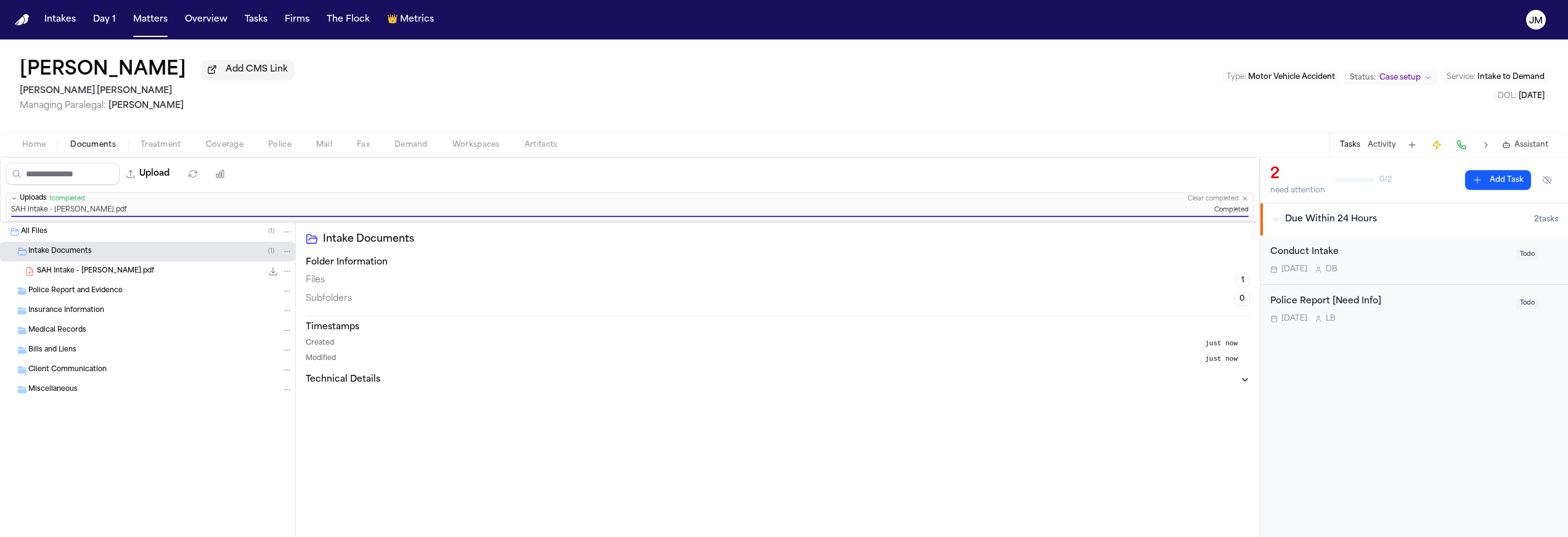
click at [36, 143] on span "Home" at bounding box center [34, 145] width 23 height 10
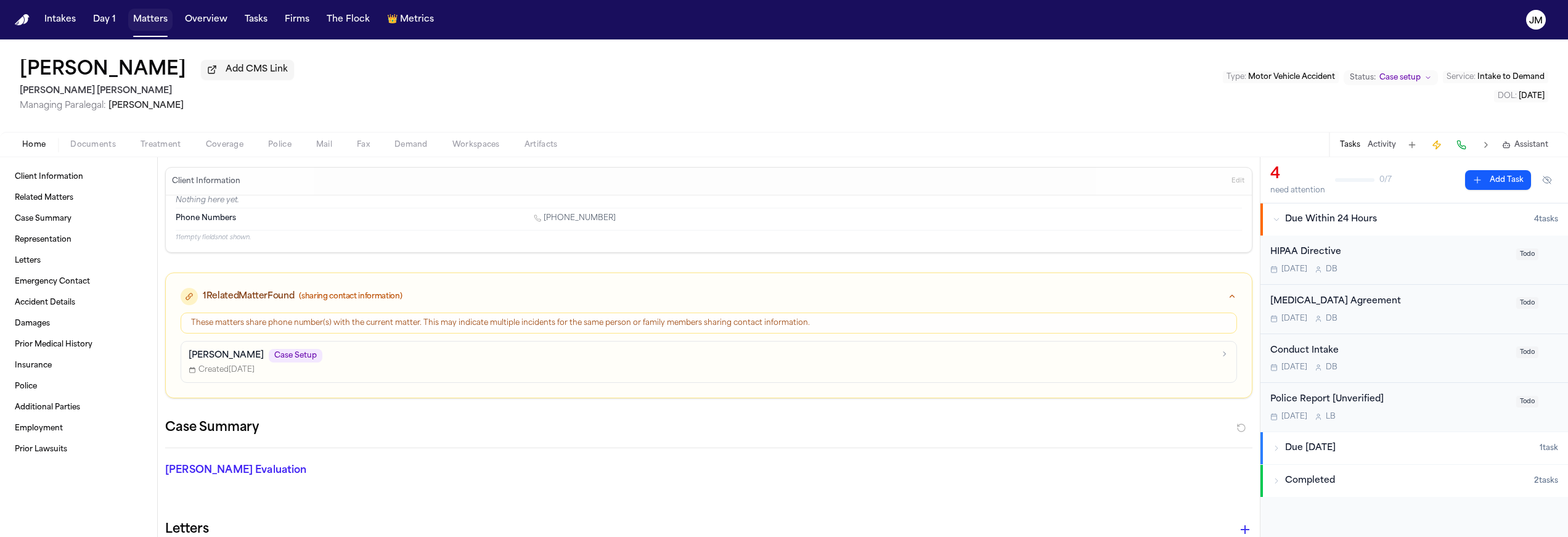
click at [152, 25] on button "Matters" at bounding box center [150, 20] width 44 height 22
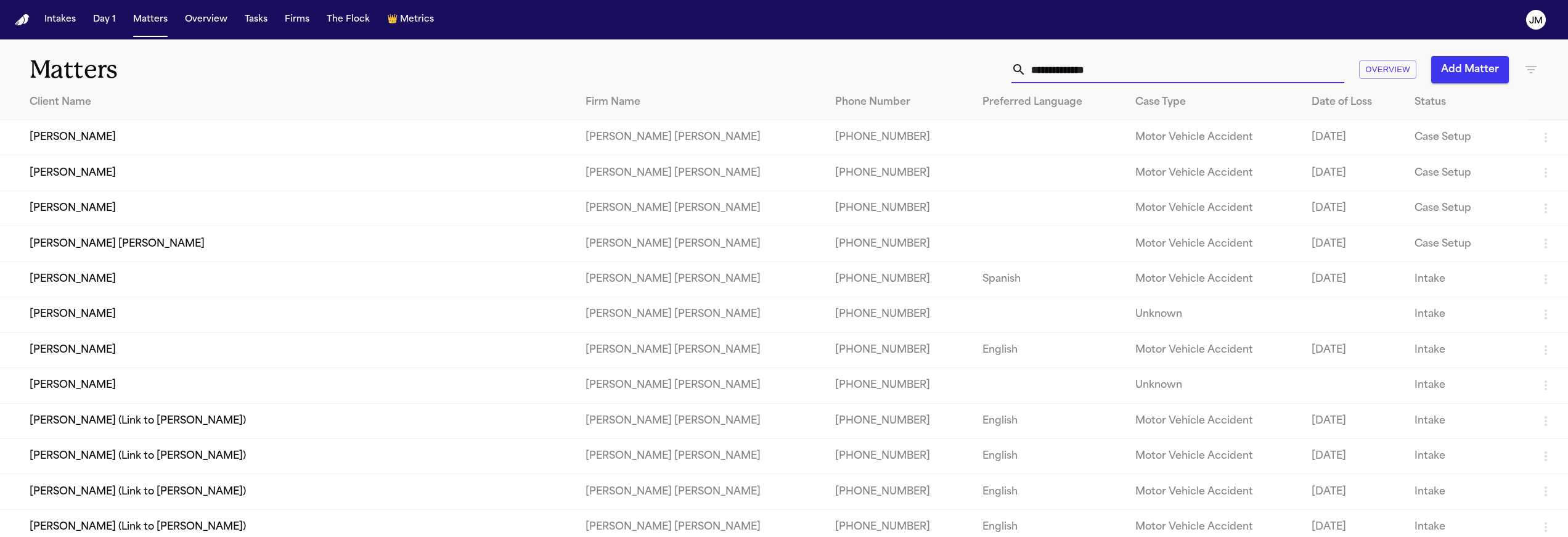
click at [1059, 73] on input "text" at bounding box center [1186, 70] width 318 height 27
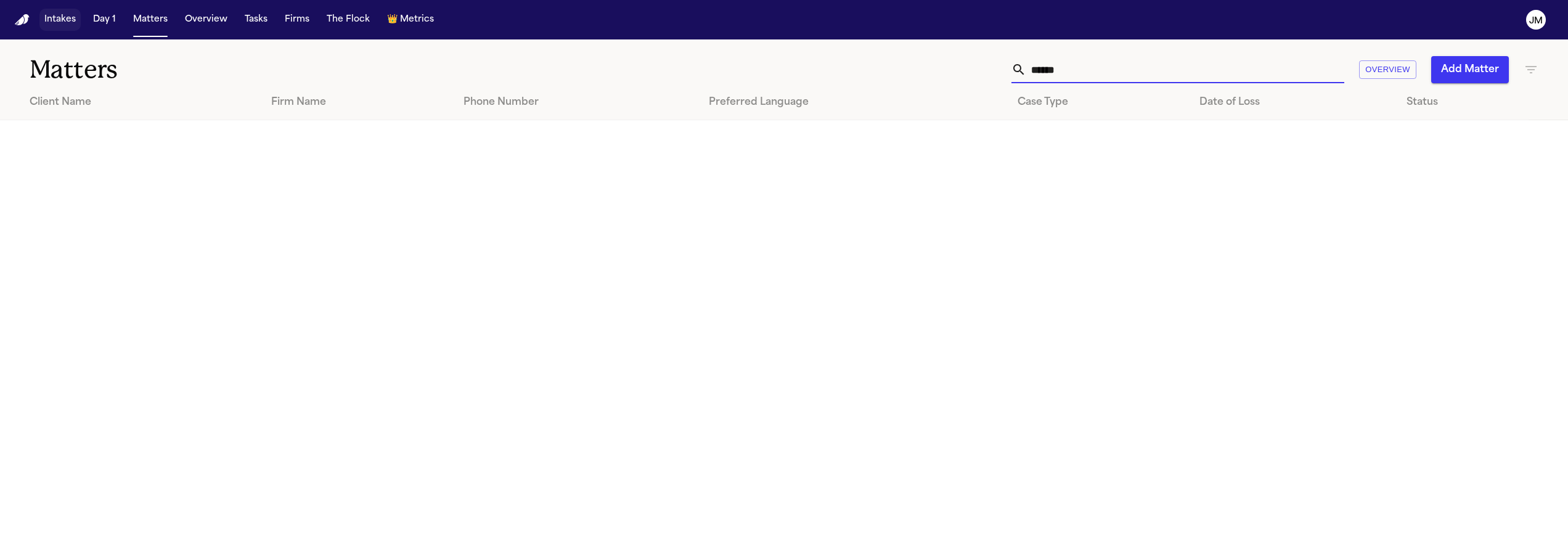
type input "******"
click at [52, 10] on button "Intakes" at bounding box center [60, 20] width 41 height 22
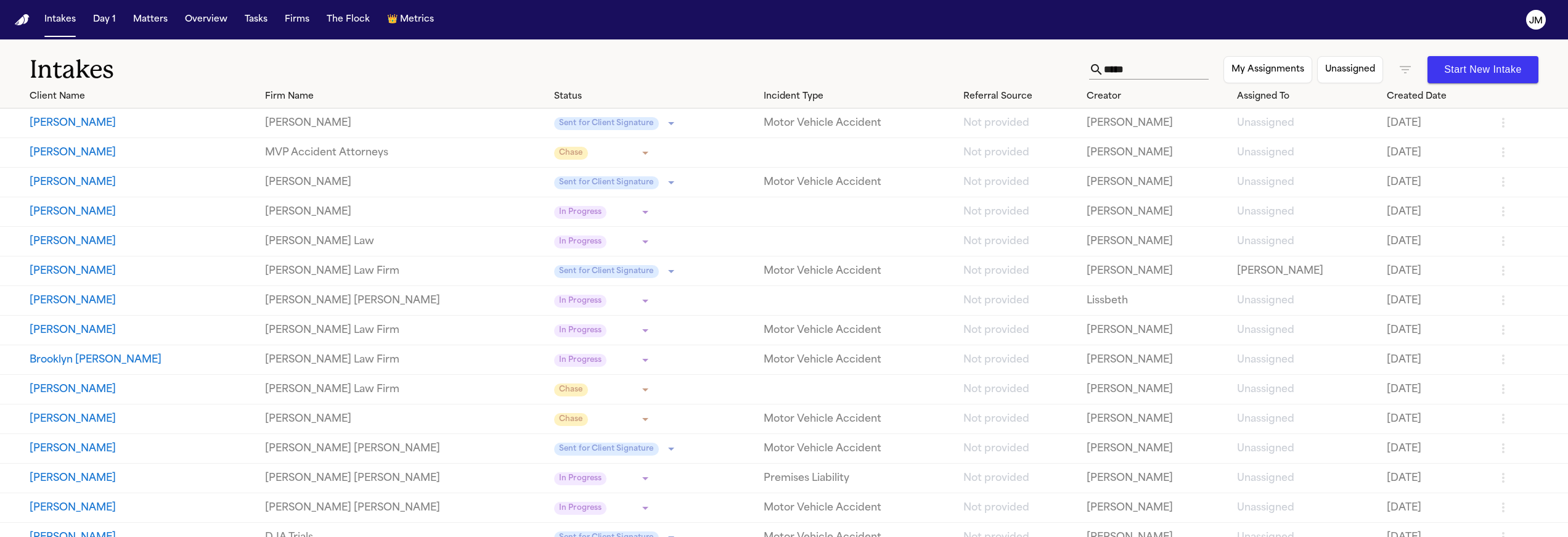
click at [1404, 66] on icon "button" at bounding box center [1405, 69] width 11 height 7
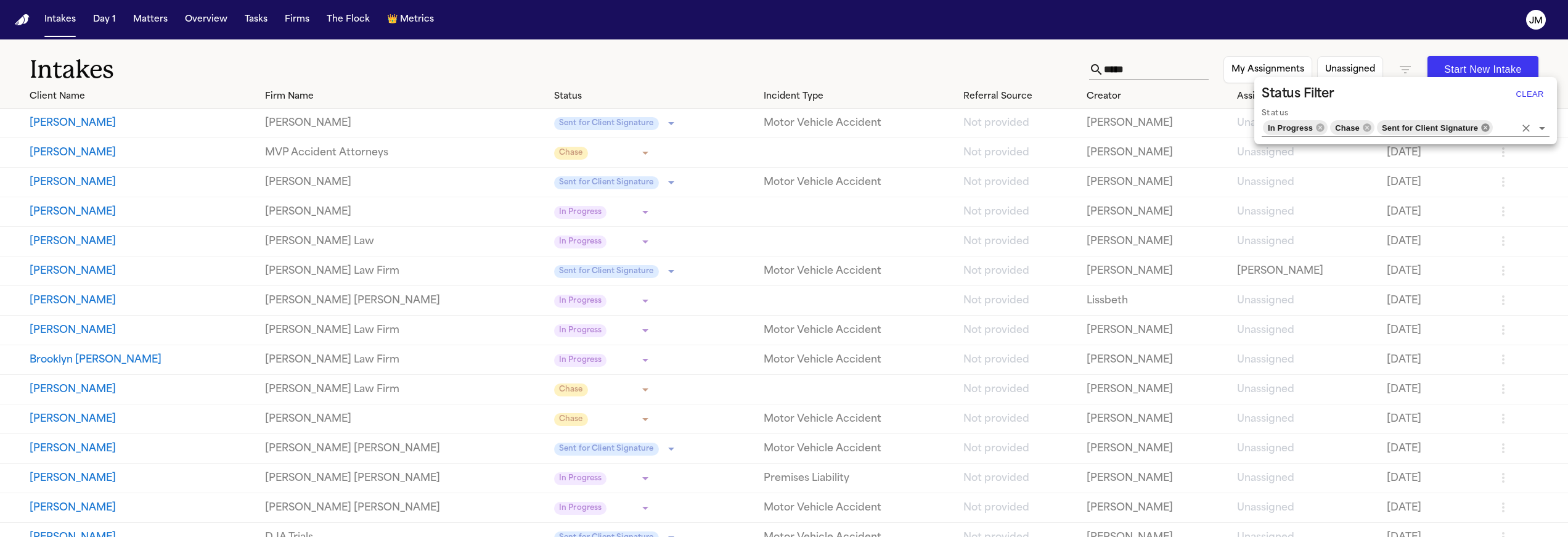
click at [1486, 131] on icon at bounding box center [1486, 127] width 8 height 8
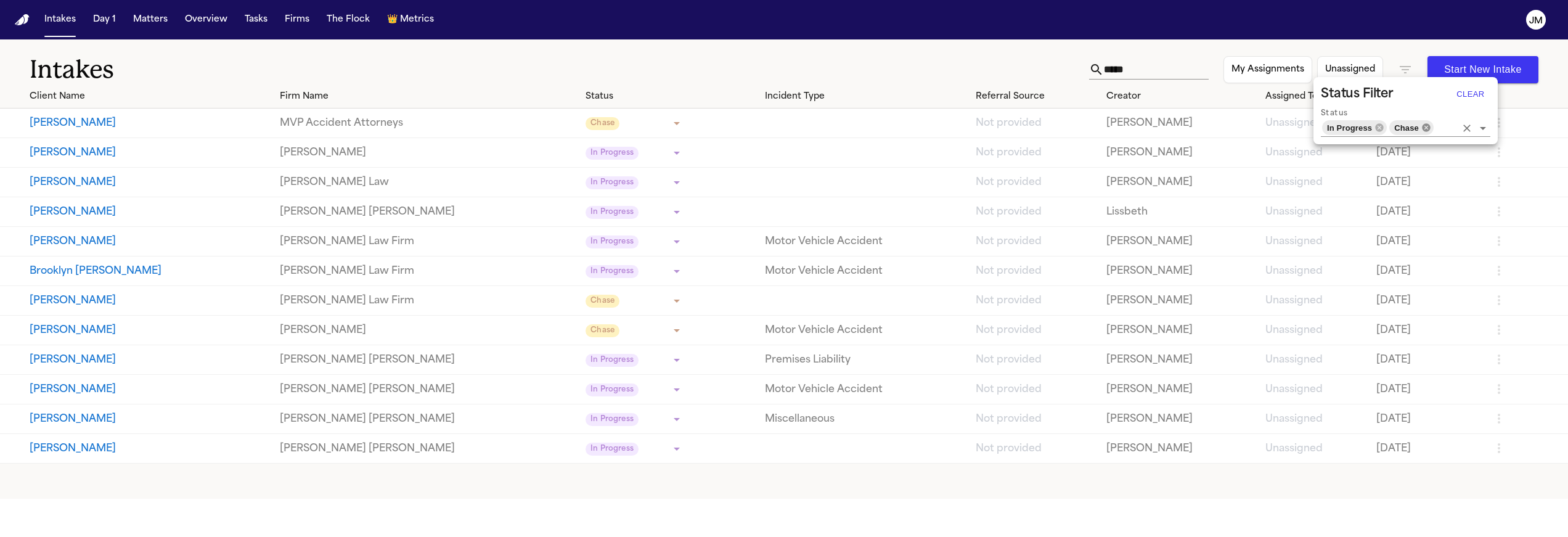
click at [1424, 128] on icon at bounding box center [1427, 127] width 8 height 8
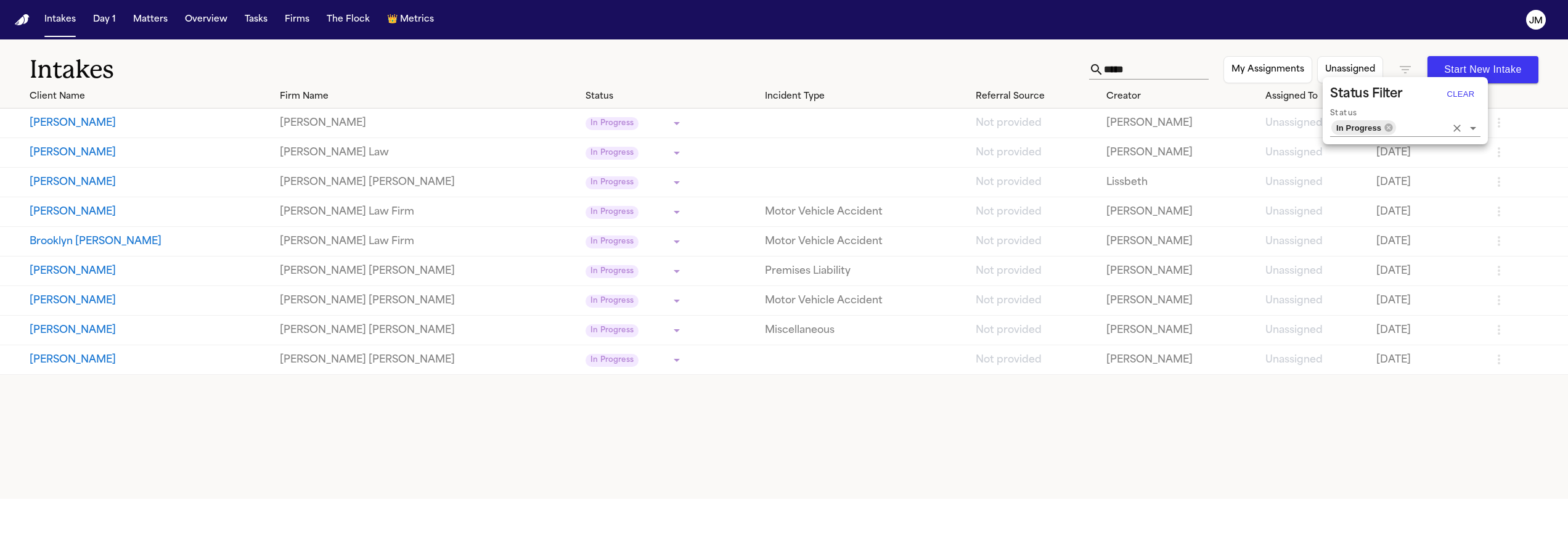
drag, startPoint x: 1386, startPoint y: 126, endPoint x: 1392, endPoint y: 127, distance: 6.1
click at [1386, 126] on icon at bounding box center [1389, 127] width 8 height 8
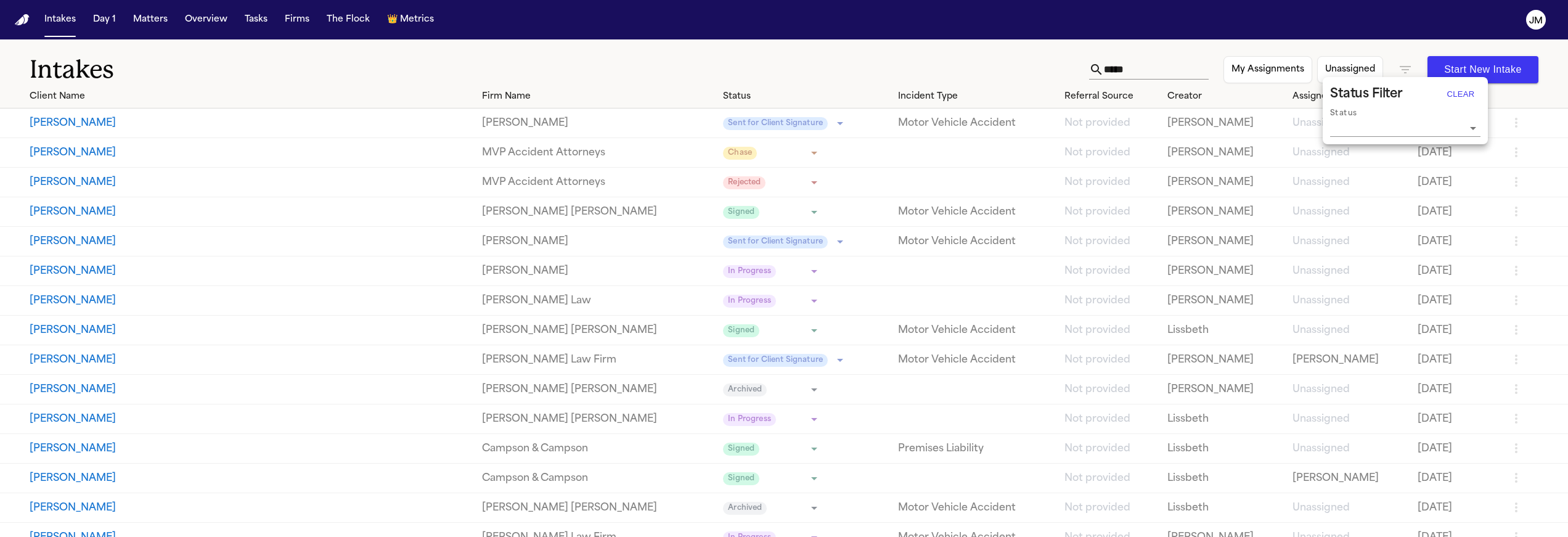
click at [1121, 68] on div at bounding box center [784, 268] width 1568 height 537
click at [1108, 69] on input "*****" at bounding box center [1157, 69] width 105 height 20
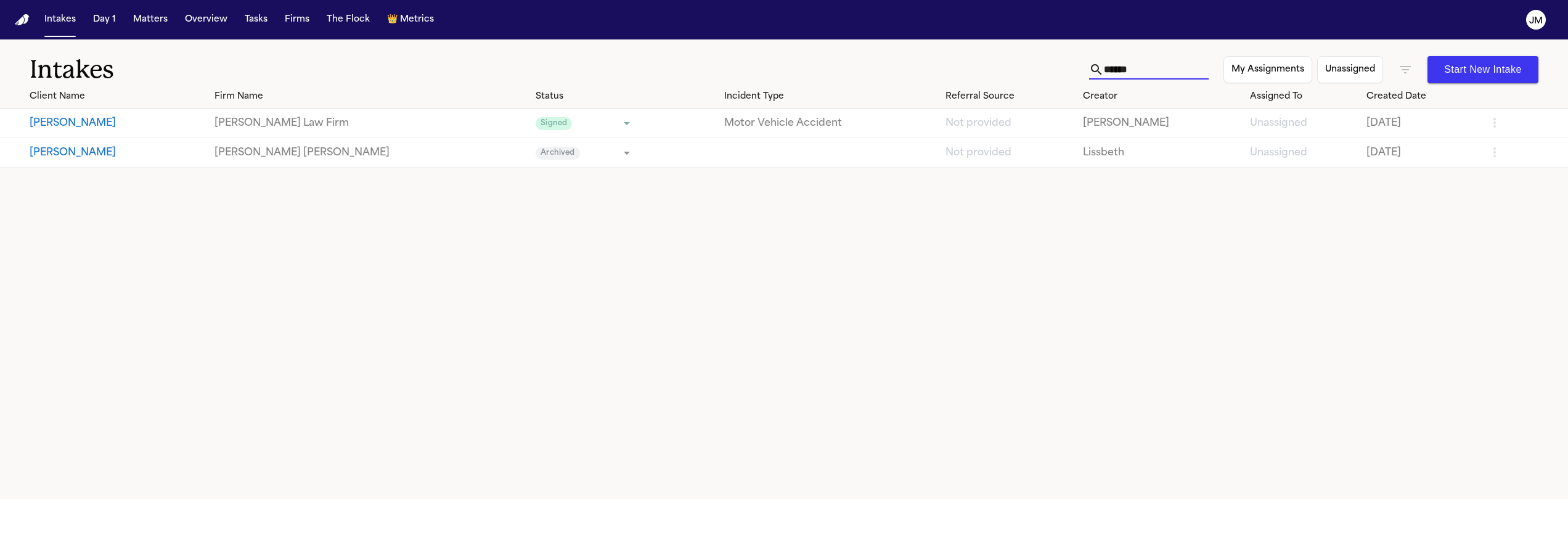
type input "******"
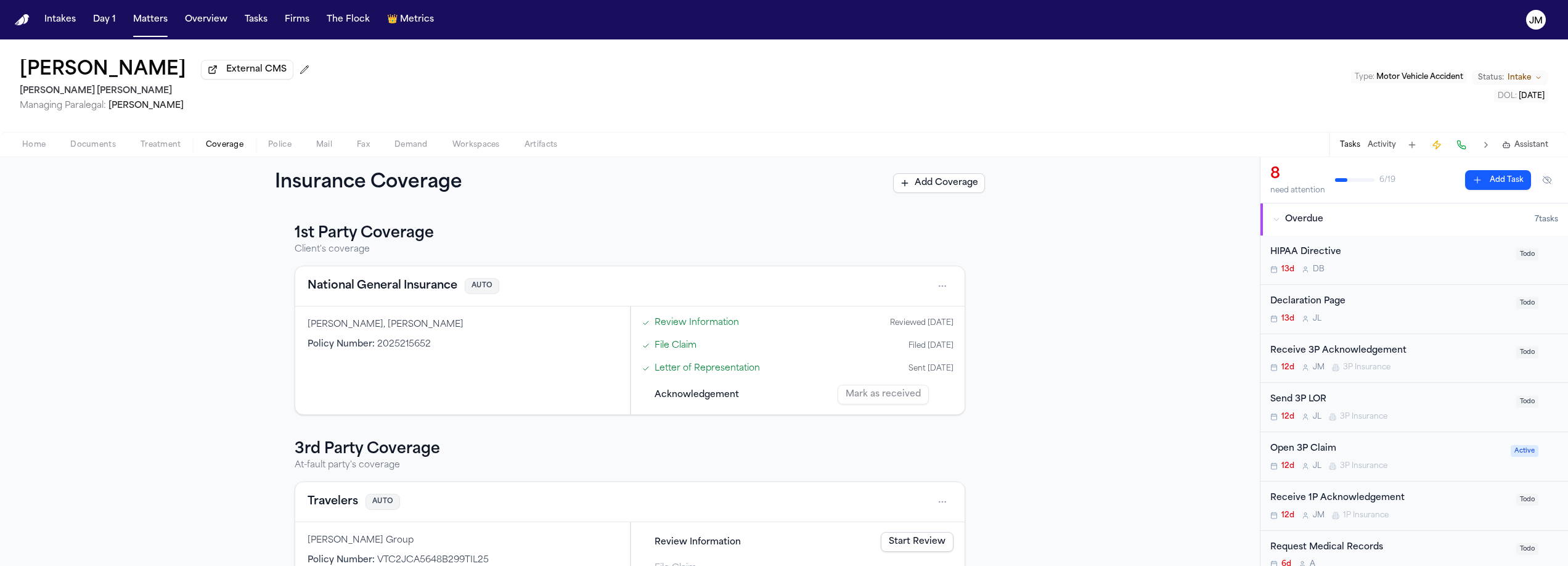
scroll to position [82, 0]
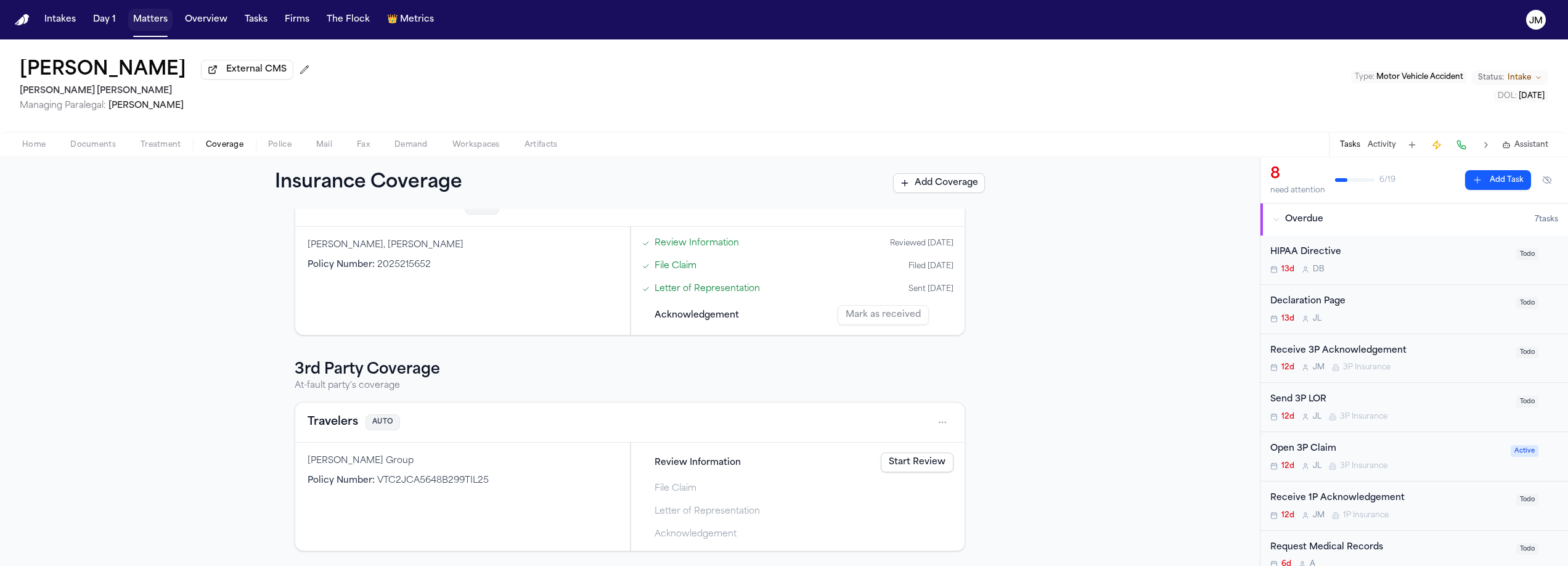
click at [152, 18] on button "Matters" at bounding box center [150, 20] width 44 height 22
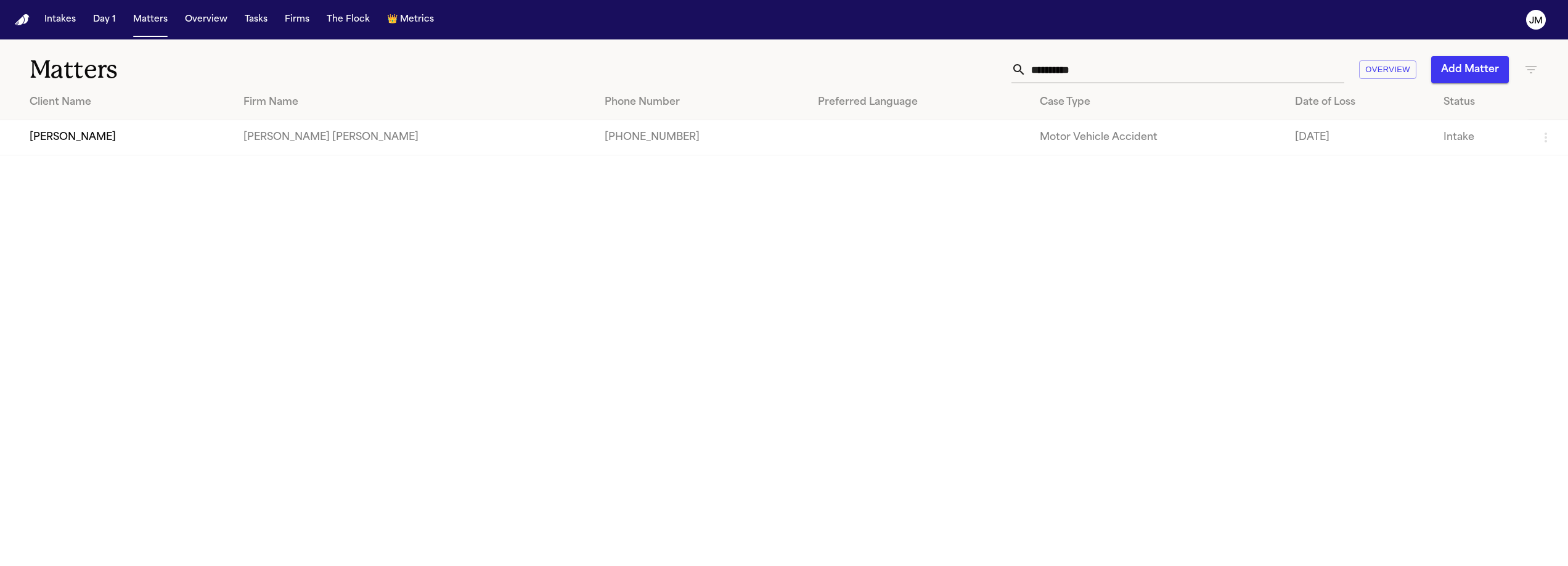
click at [1175, 65] on input "**********" at bounding box center [1186, 70] width 318 height 27
click at [1176, 65] on input "**********" at bounding box center [1186, 70] width 318 height 27
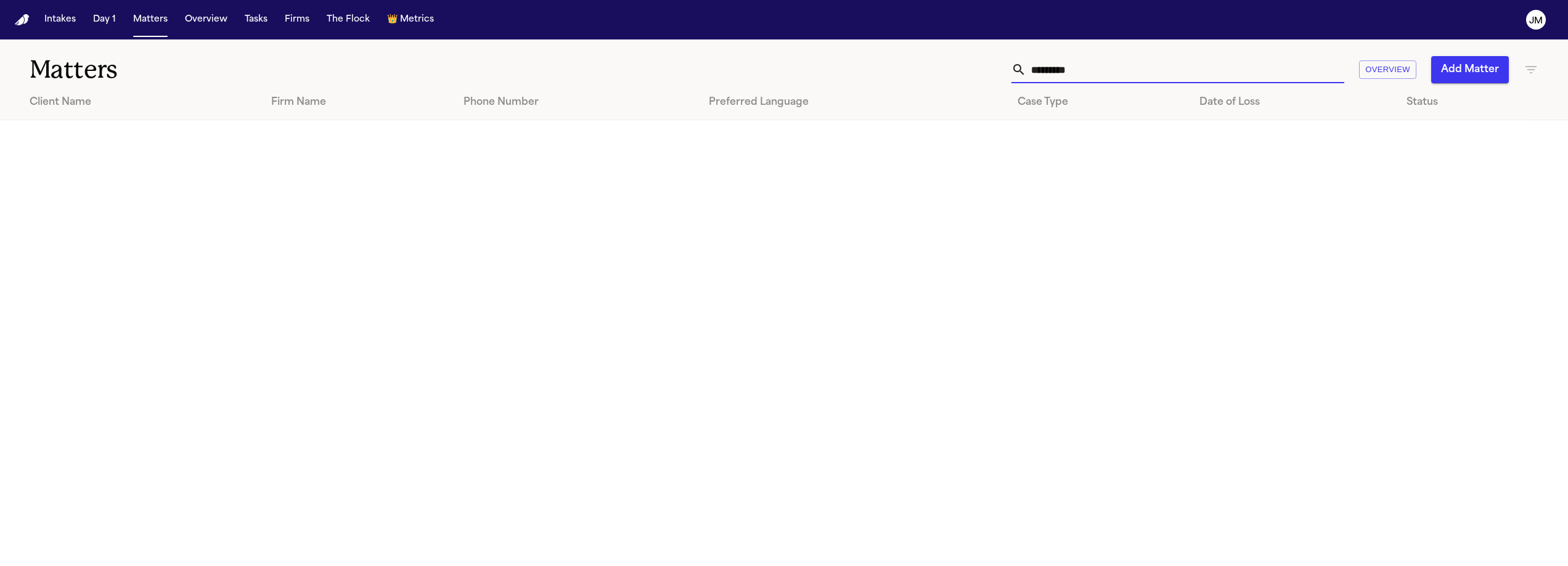
click at [1059, 71] on input "*********" at bounding box center [1186, 70] width 318 height 27
type input "*********"
click at [77, 11] on button "Intakes" at bounding box center [60, 20] width 41 height 22
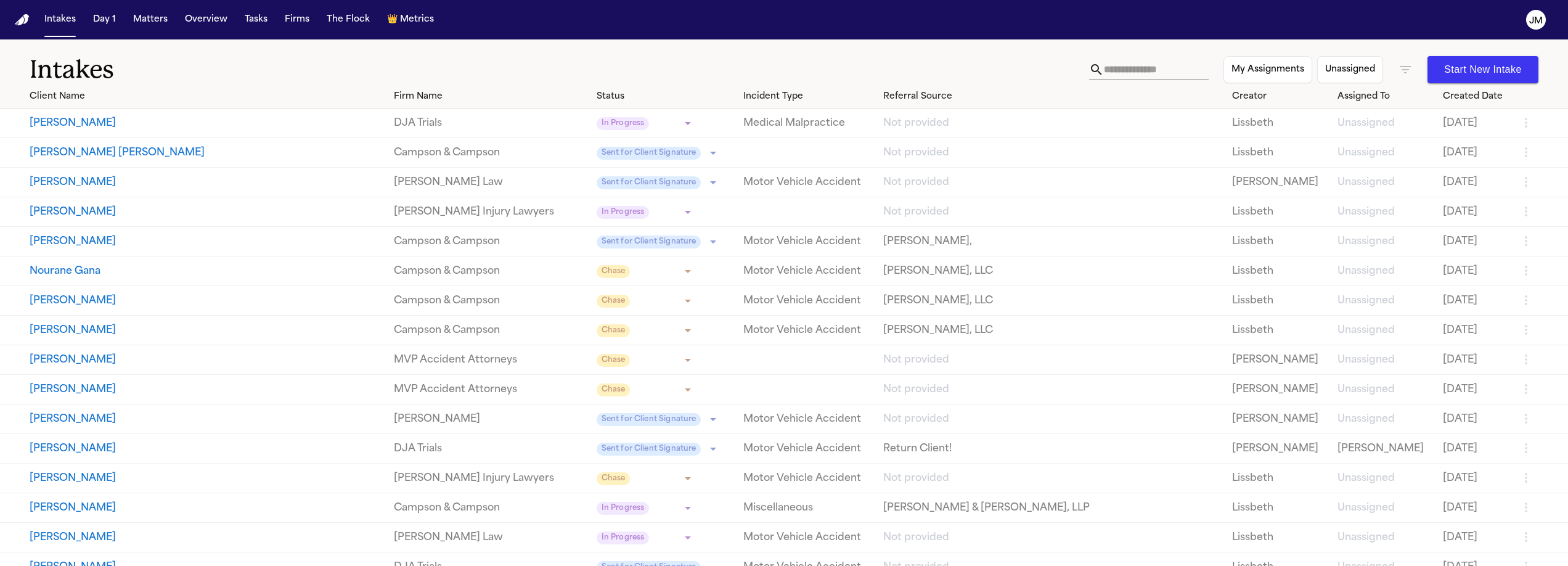
click at [1405, 65] on icon "button" at bounding box center [1405, 70] width 15 height 15
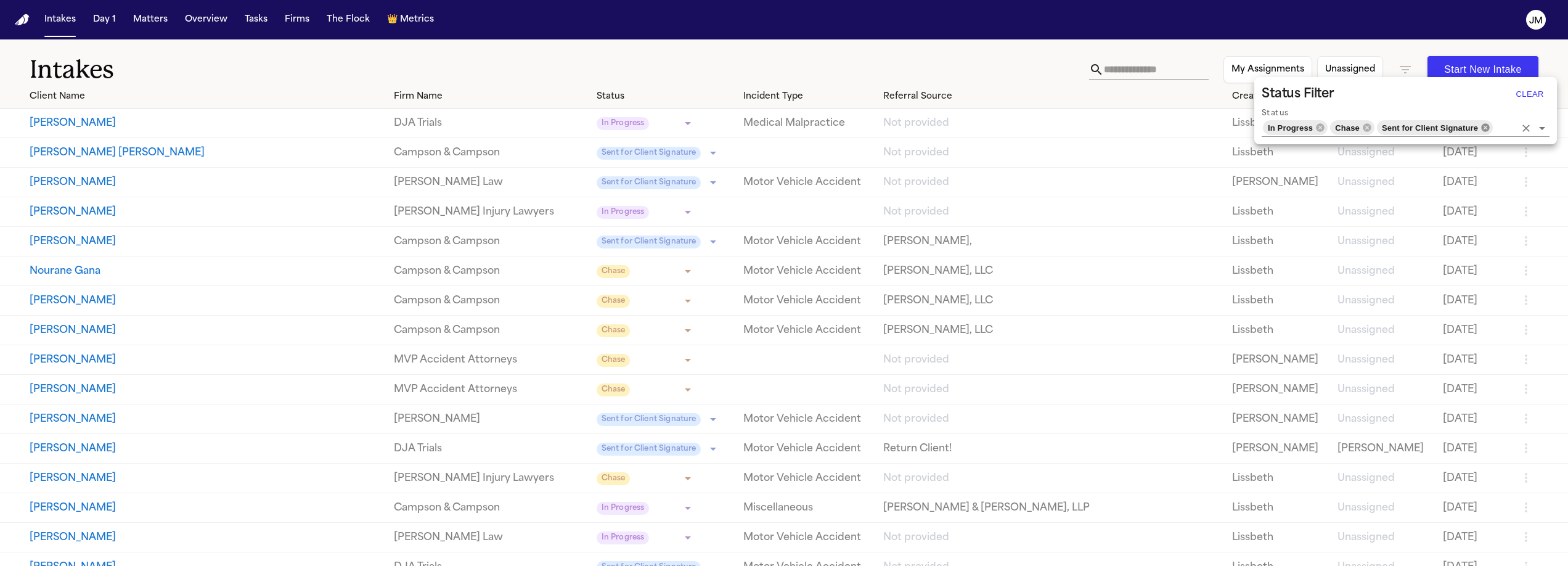
click at [1486, 131] on icon at bounding box center [1486, 127] width 8 height 8
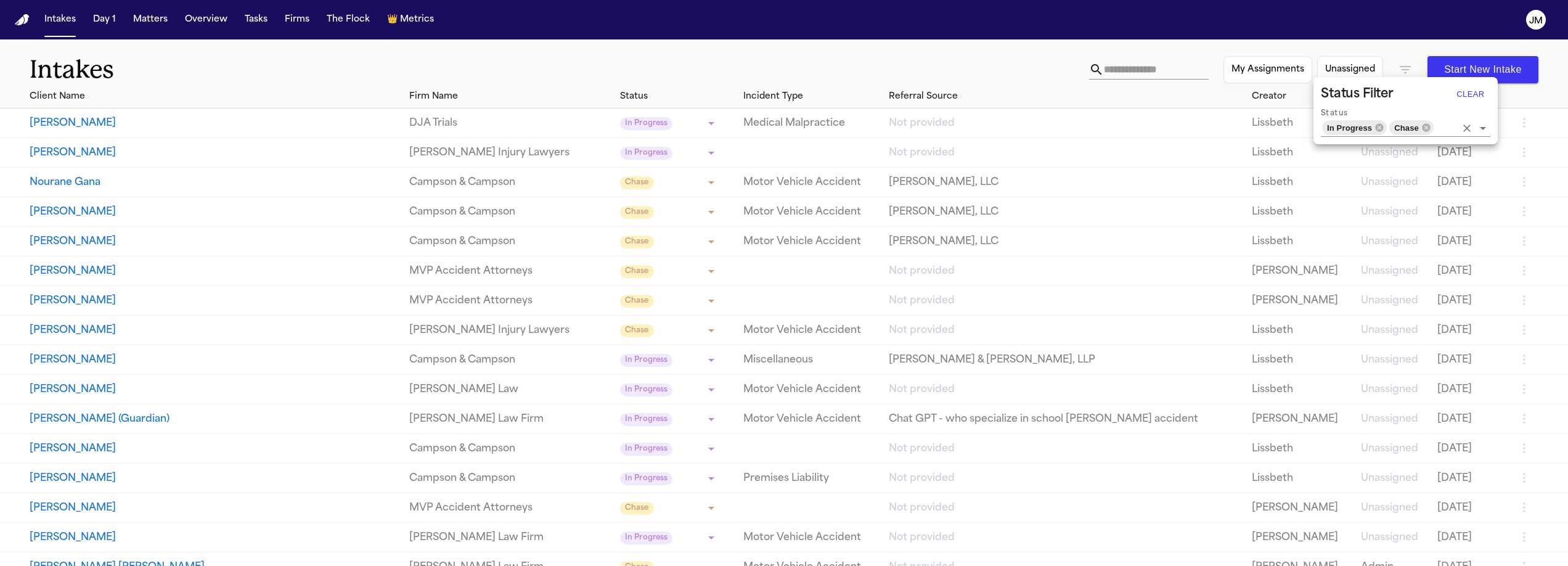
click at [1429, 129] on icon at bounding box center [1427, 127] width 8 height 8
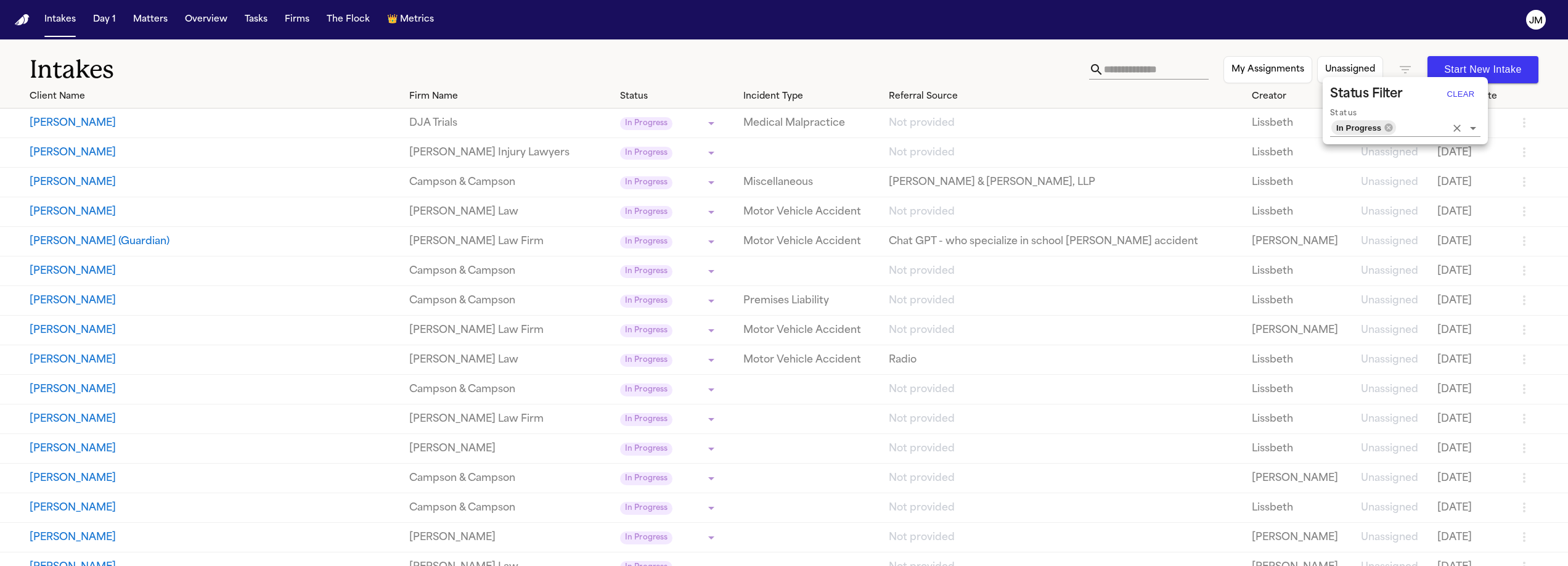
click at [1389, 129] on icon at bounding box center [1389, 127] width 8 height 8
click at [1397, 127] on input "Status" at bounding box center [1422, 127] width 49 height 17
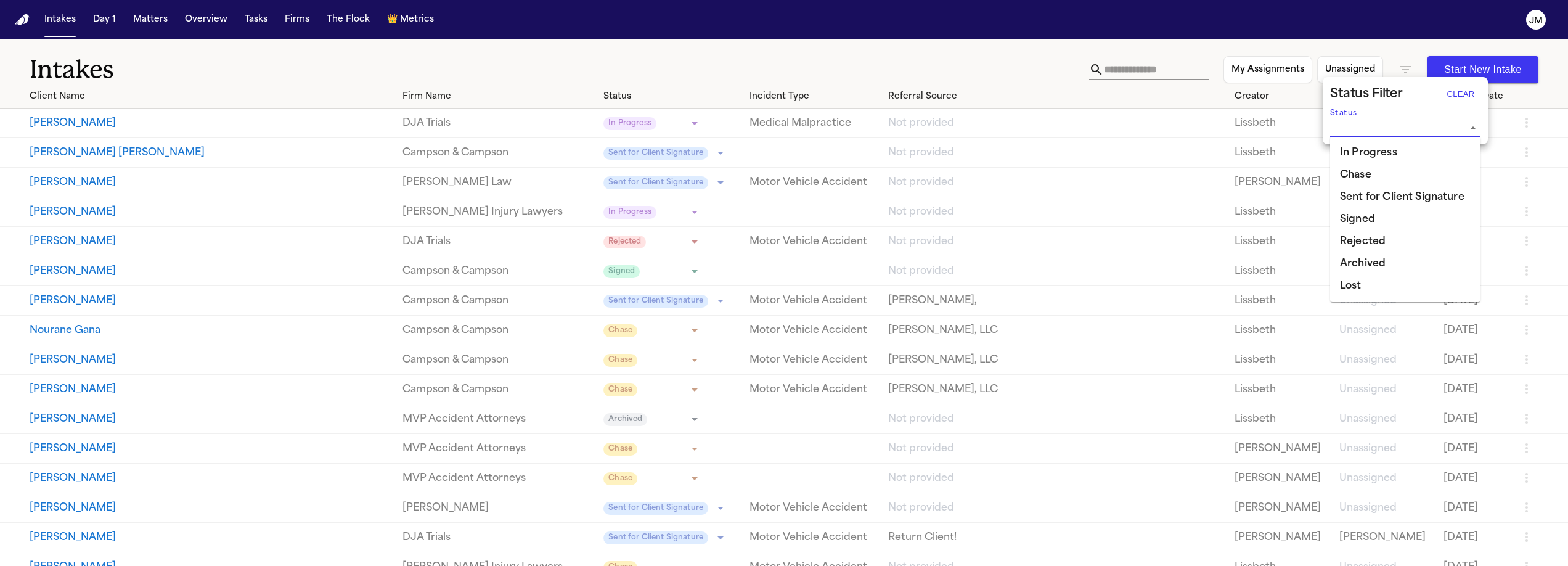
click at [1151, 67] on div at bounding box center [784, 283] width 1568 height 566
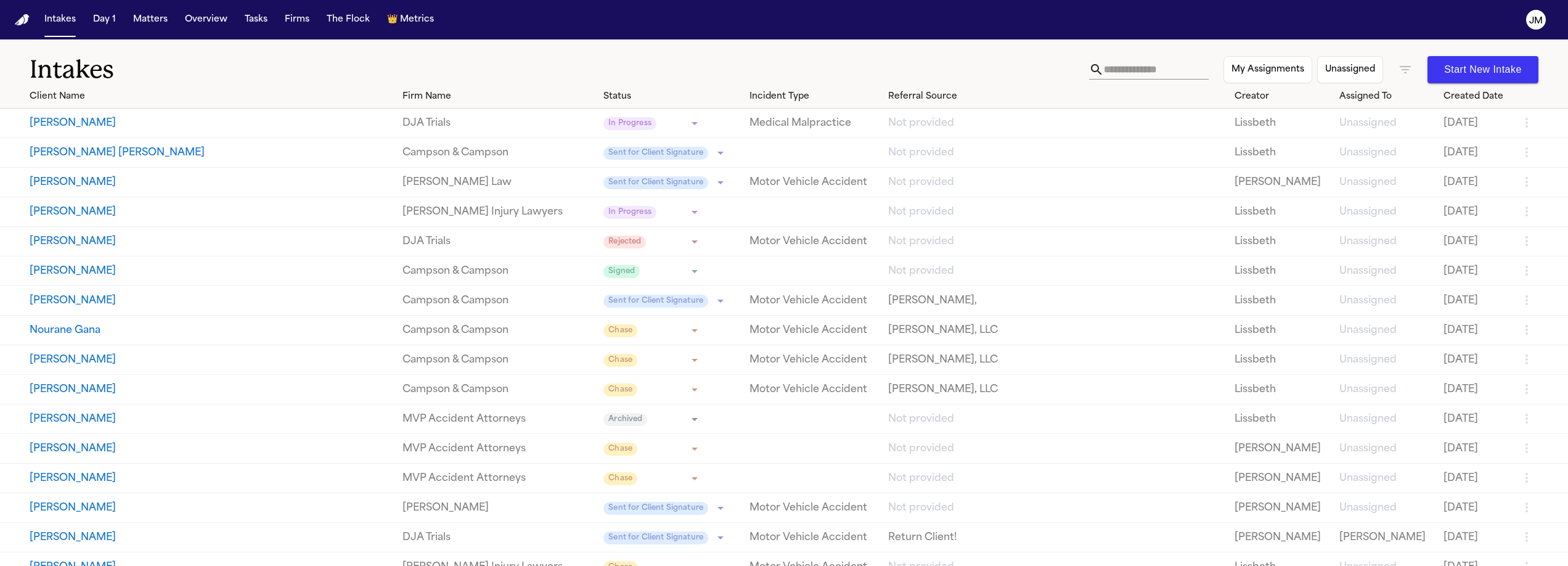
click at [1142, 67] on input "text" at bounding box center [1157, 69] width 105 height 20
click at [1115, 67] on input "text" at bounding box center [1157, 69] width 105 height 20
click at [1104, 69] on input "********" at bounding box center [1157, 69] width 105 height 20
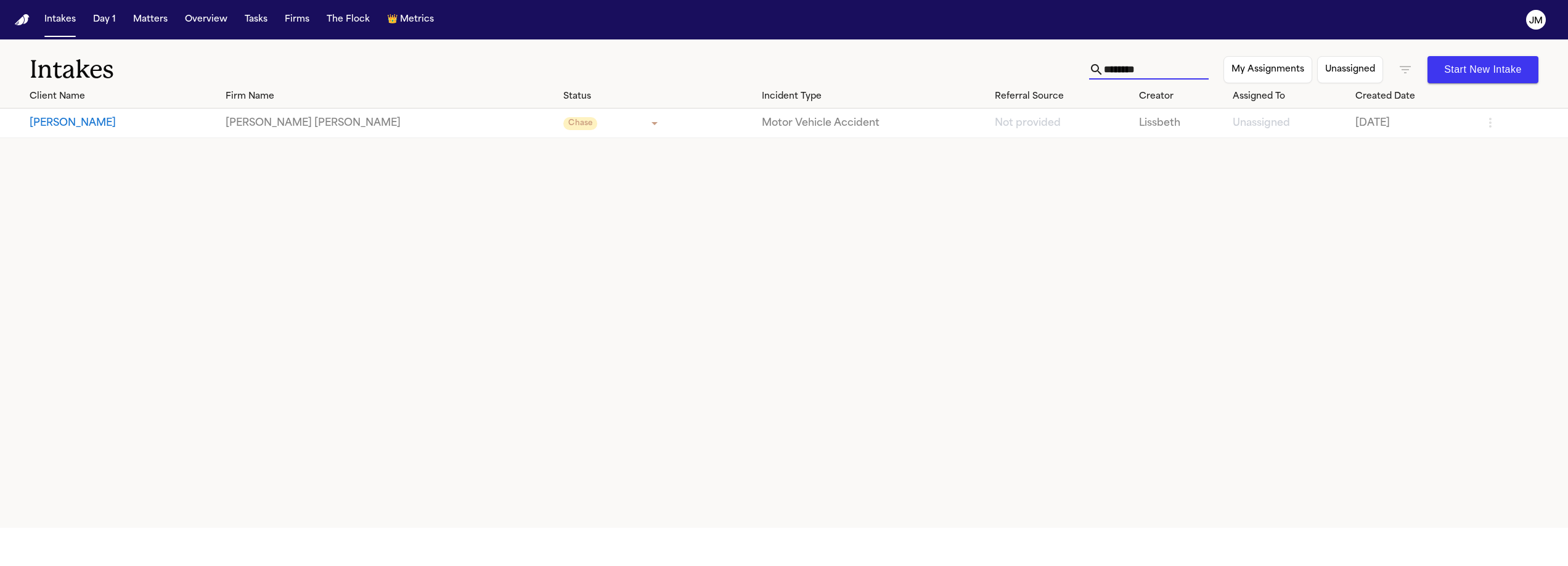
type input "********"
click at [202, 123] on button "Effigenia Santibanez" at bounding box center [123, 123] width 186 height 15
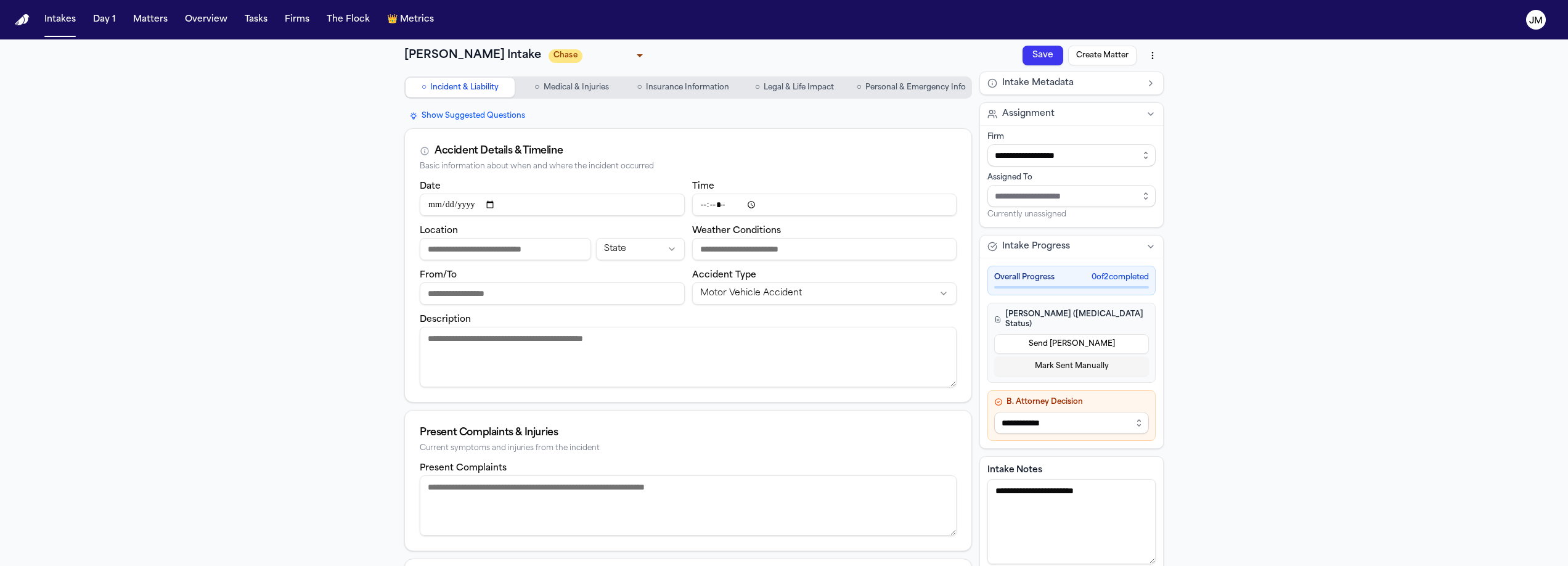
click at [643, 54] on body "**********" at bounding box center [784, 283] width 1568 height 566
click at [596, 137] on li "Signed" at bounding box center [607, 138] width 124 height 20
type input "******"
click at [1046, 55] on button "Save" at bounding box center [1043, 55] width 41 height 20
click at [1093, 55] on button "Create Matter" at bounding box center [1102, 55] width 69 height 20
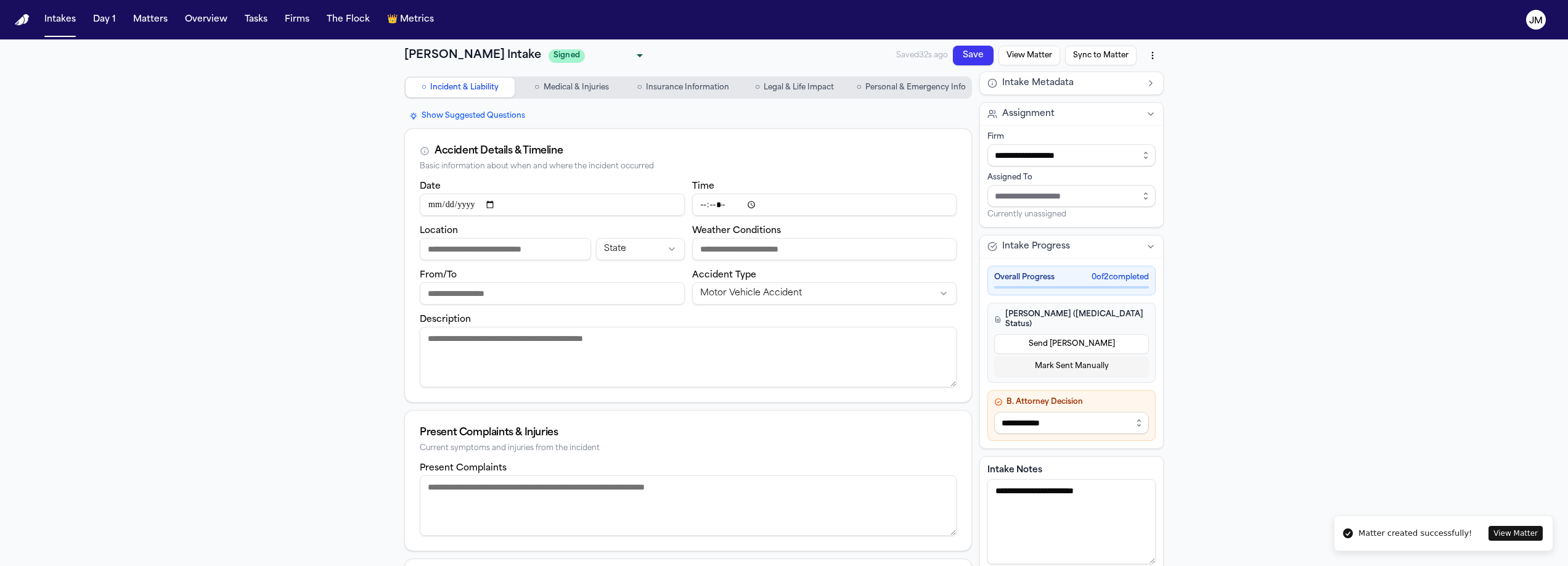
click at [1098, 57] on button "Sync to Matter" at bounding box center [1101, 55] width 71 height 20
click at [1044, 59] on button "View Matter" at bounding box center [1029, 55] width 62 height 20
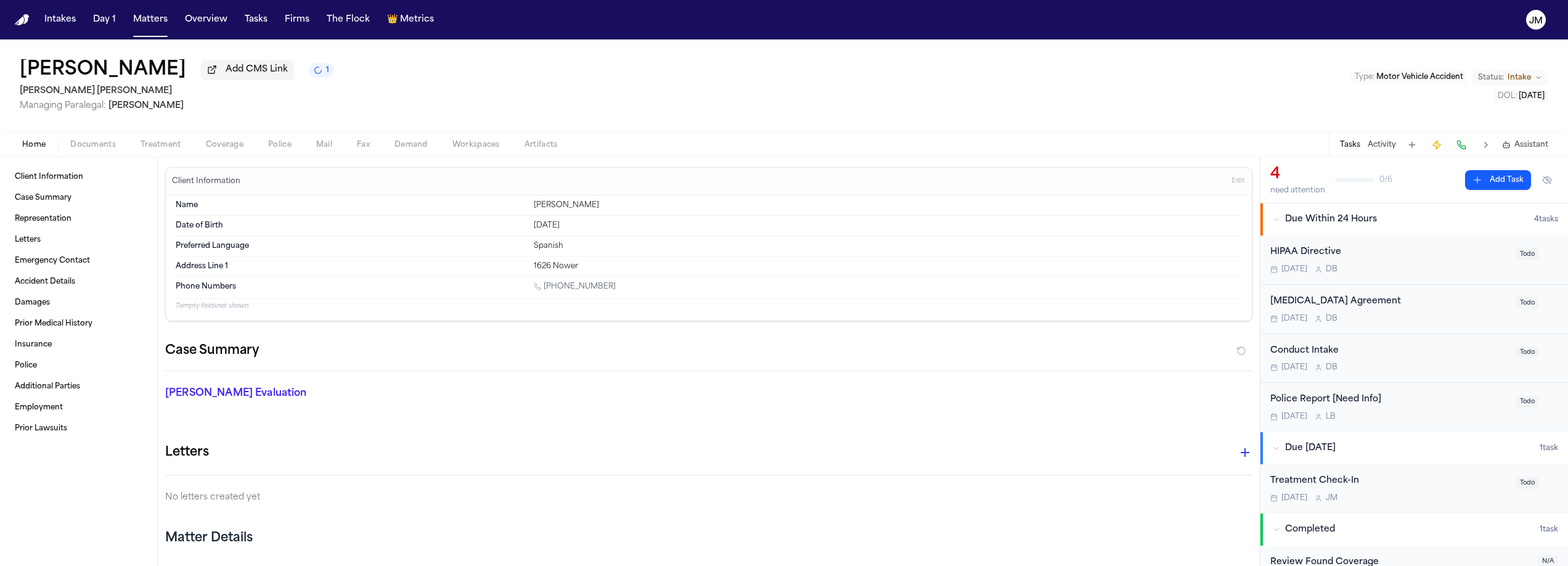
click at [90, 154] on div "Home Documents Treatment Coverage Police Mail Fax Demand Workspaces Artifacts T…" at bounding box center [784, 144] width 1568 height 24
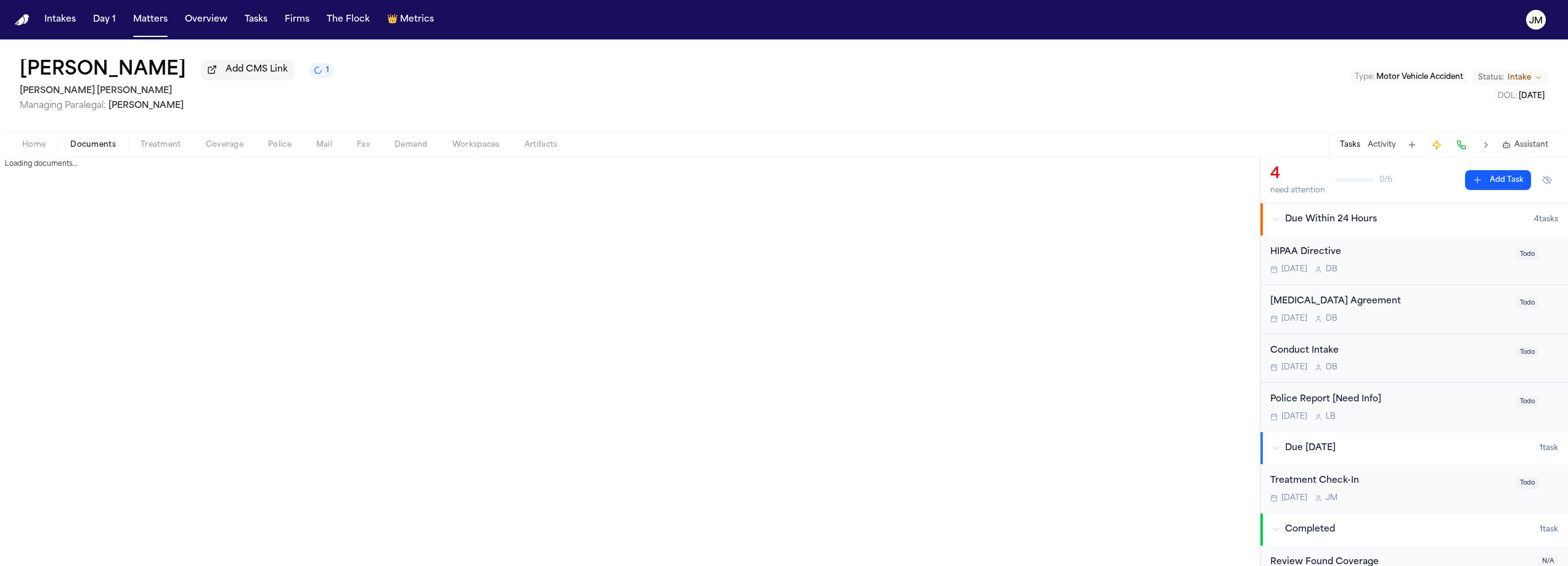
click at [91, 145] on span "Documents" at bounding box center [92, 145] width 46 height 10
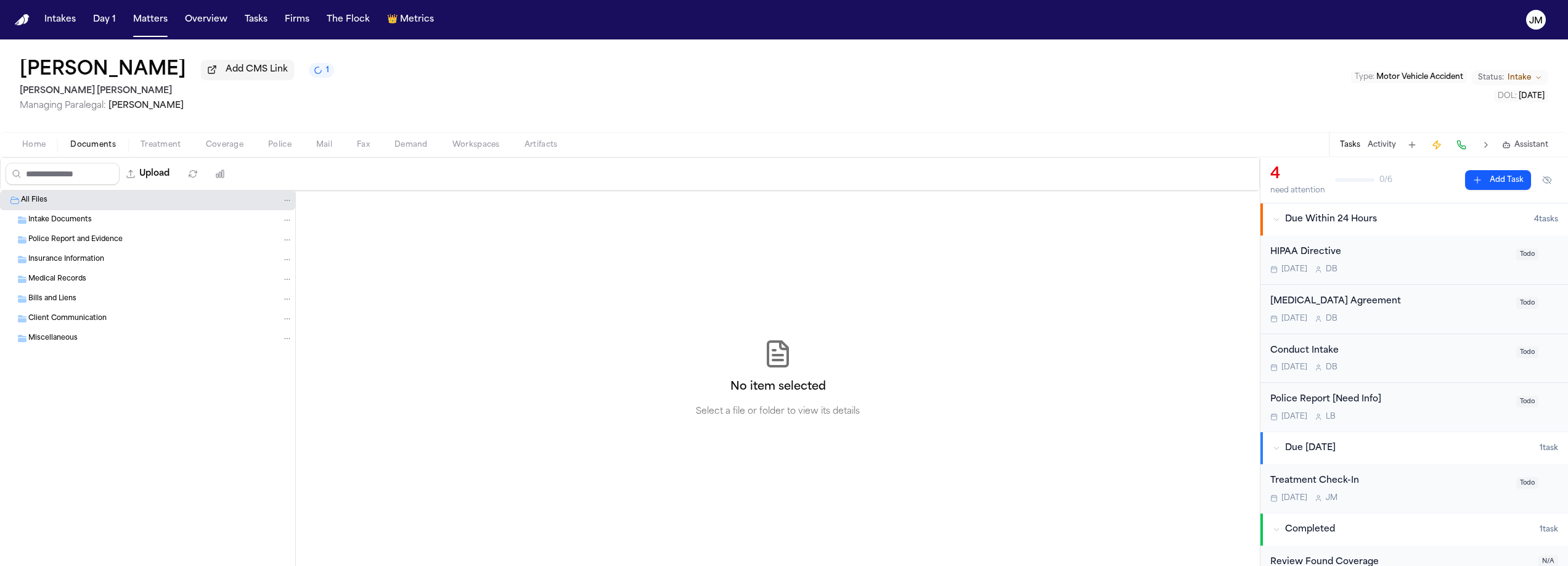
click at [50, 228] on div "Intake Documents" at bounding box center [148, 220] width 295 height 20
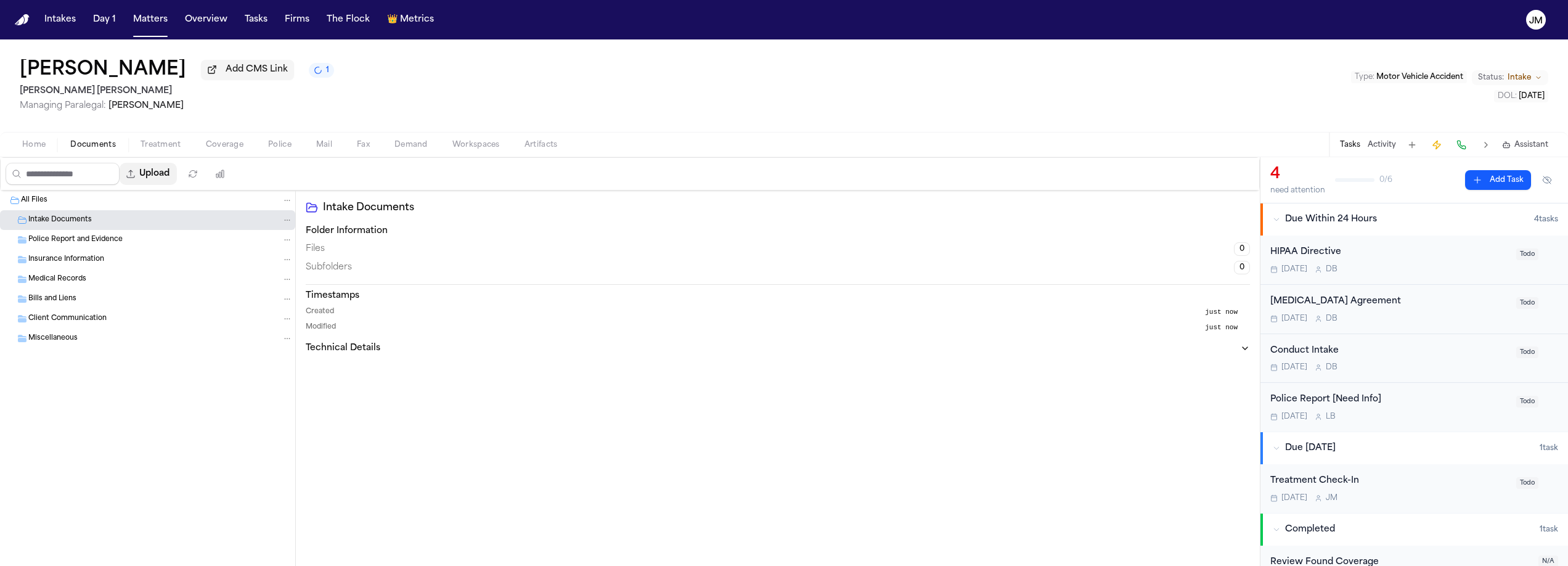
click at [154, 179] on button "Upload" at bounding box center [148, 173] width 57 height 22
select select "**********"
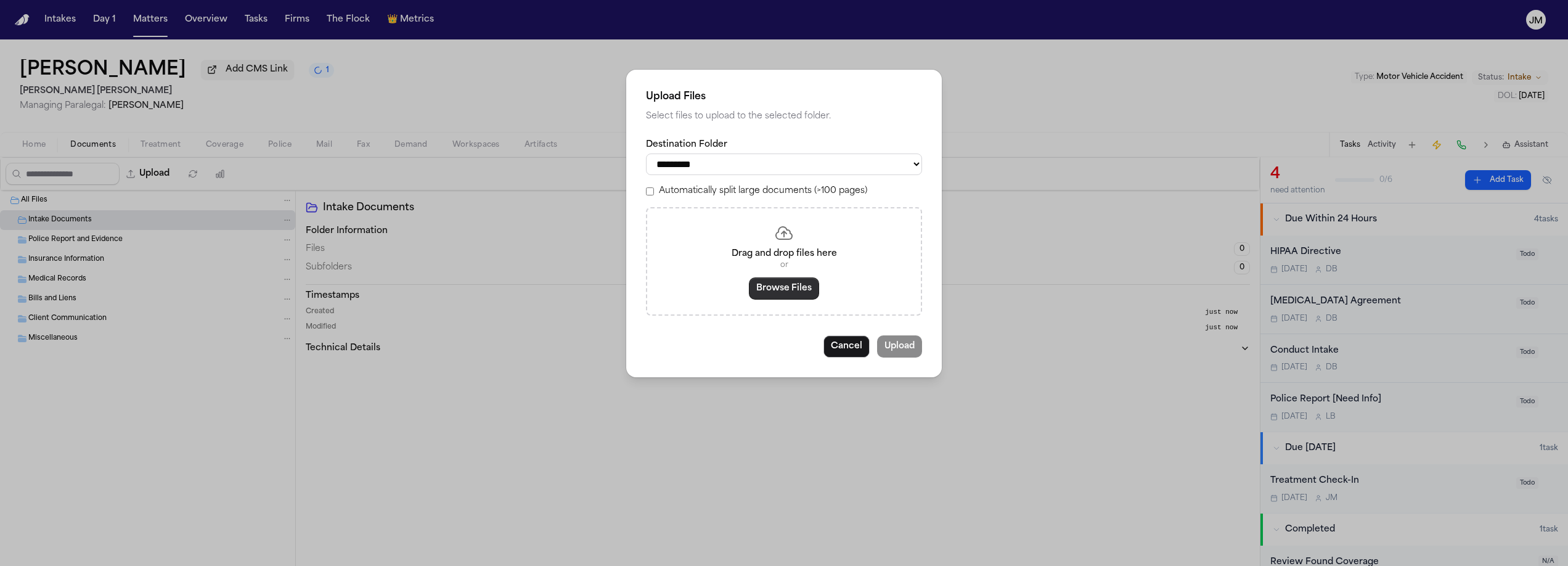
click at [784, 288] on button "Browse Files" at bounding box center [784, 288] width 70 height 22
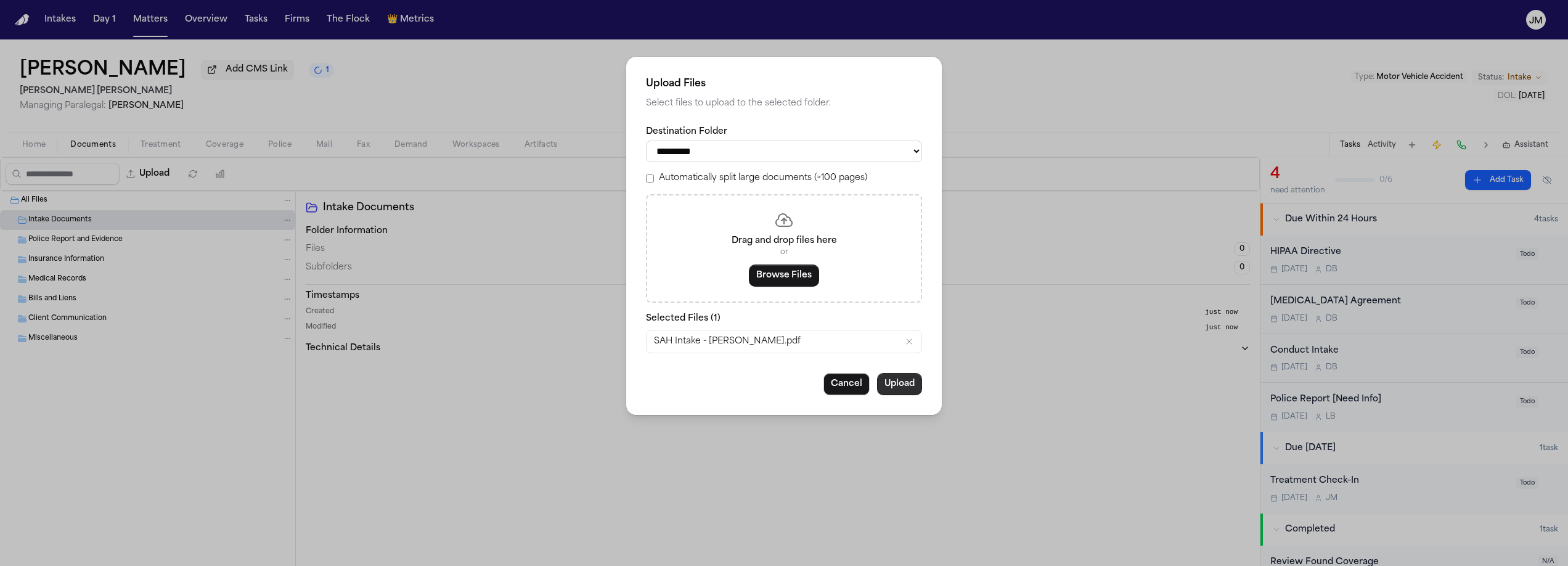
click at [882, 395] on button "Upload" at bounding box center [900, 384] width 45 height 22
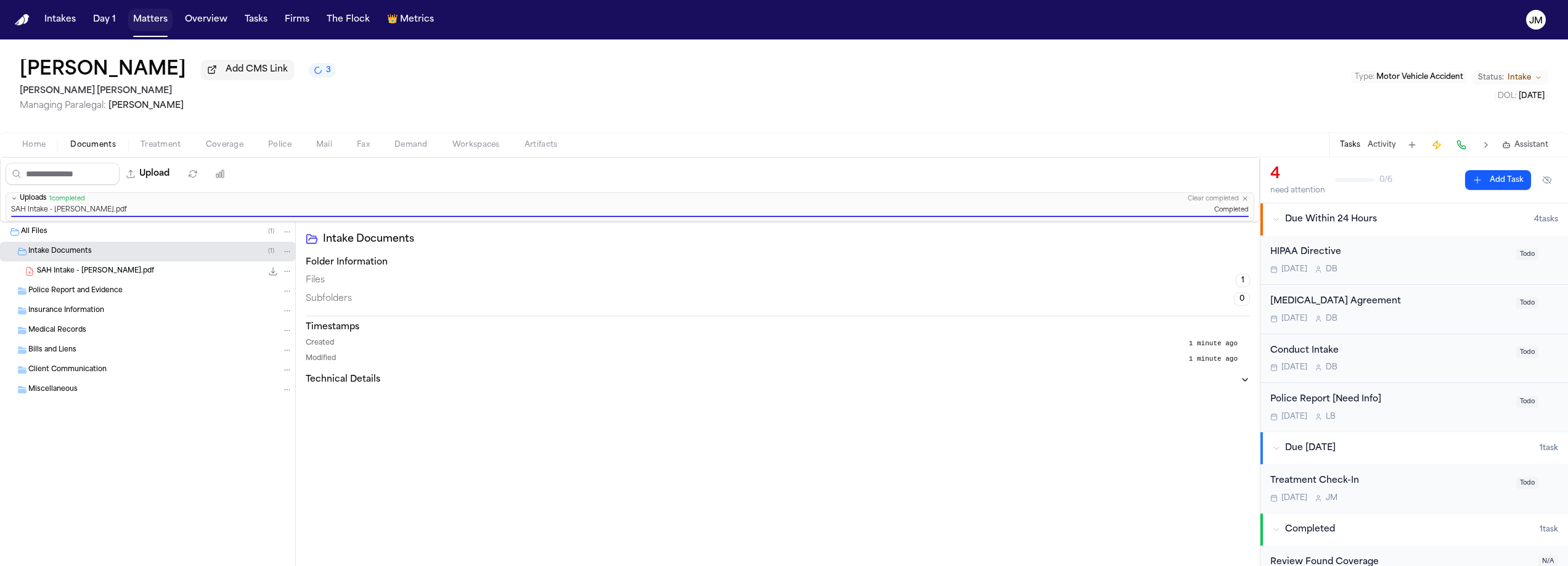
click at [152, 27] on button "Matters" at bounding box center [150, 20] width 44 height 22
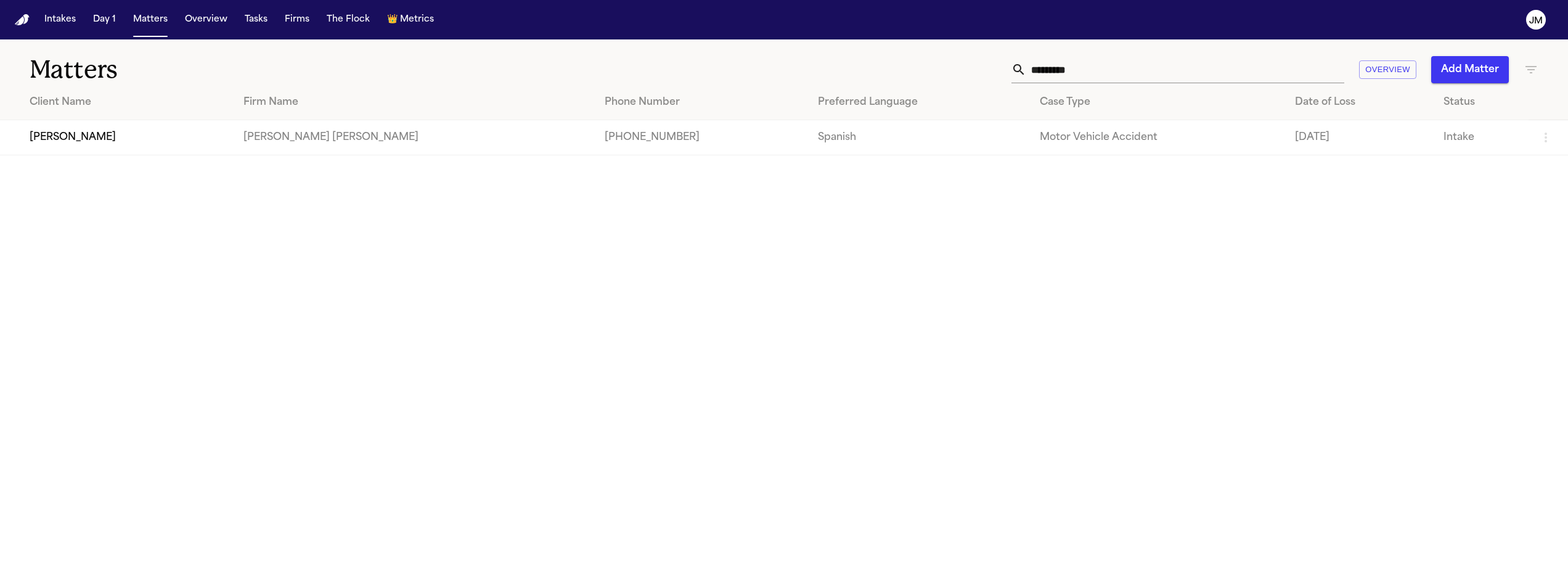
click at [1091, 88] on th "Case Type" at bounding box center [1157, 103] width 255 height 35
click at [1091, 69] on input "*********" at bounding box center [1186, 70] width 318 height 27
type input "*"
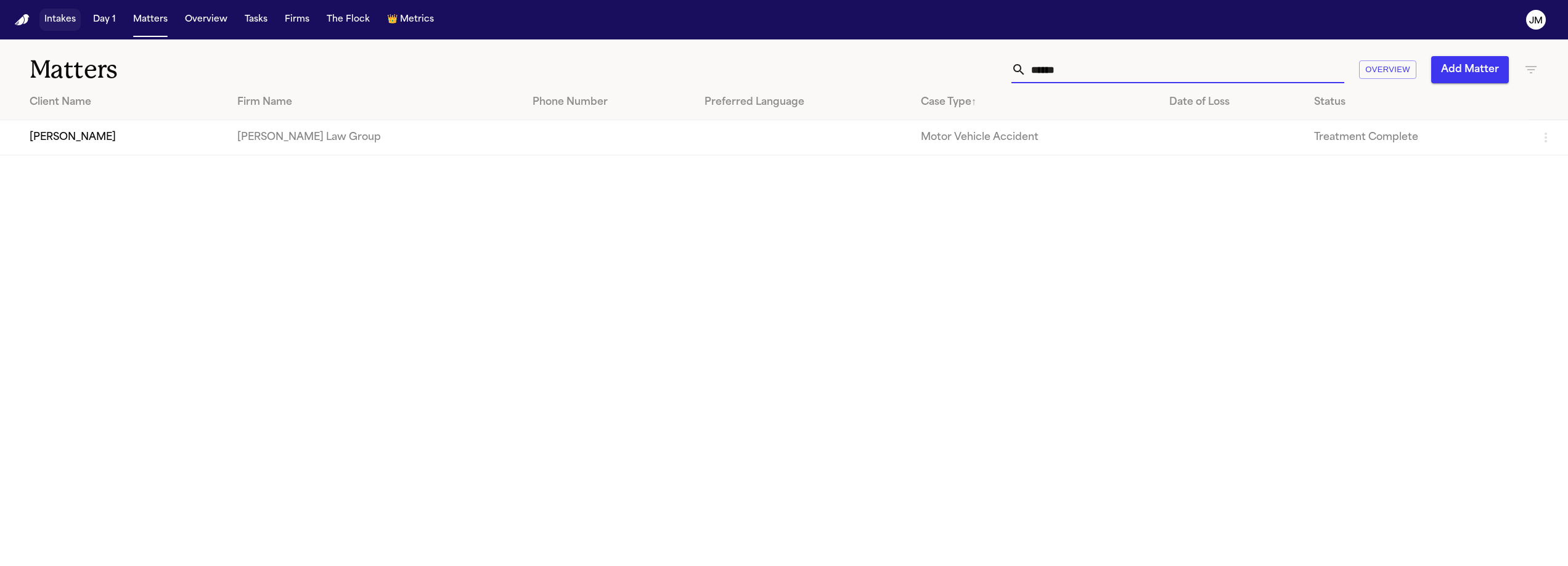
type input "******"
click at [56, 21] on button "Intakes" at bounding box center [60, 20] width 41 height 22
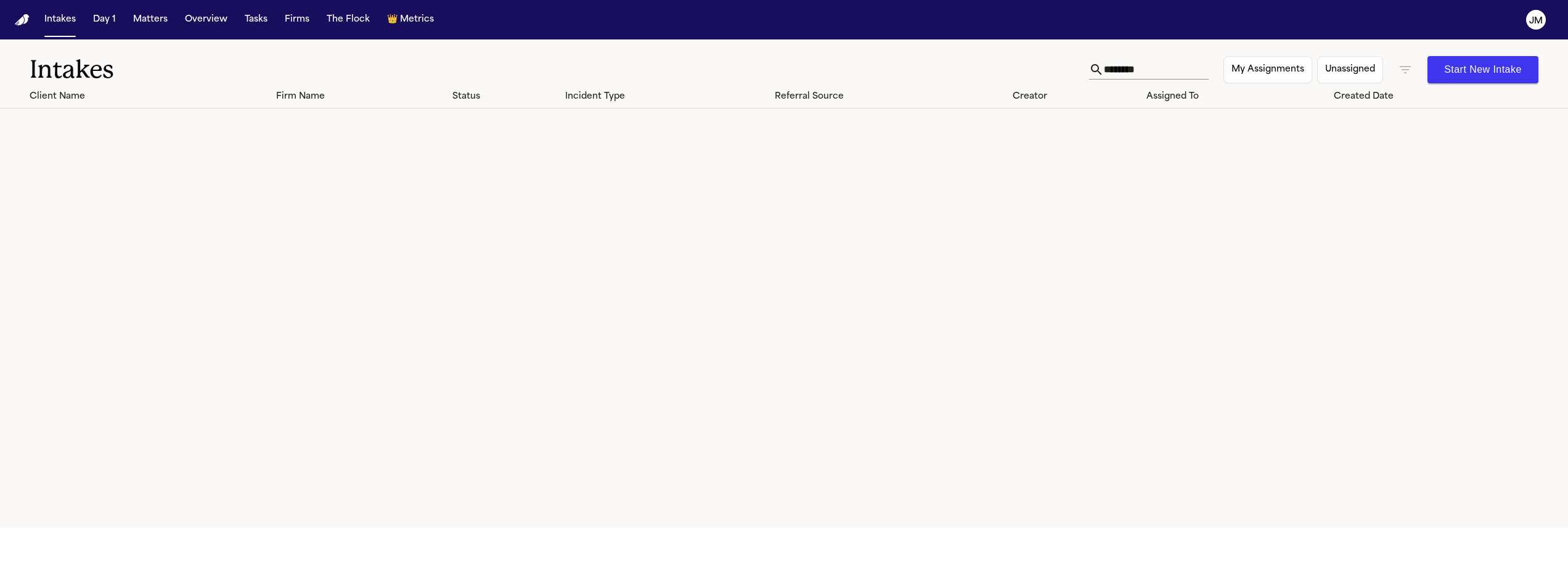
click at [1403, 67] on icon "button" at bounding box center [1405, 70] width 15 height 15
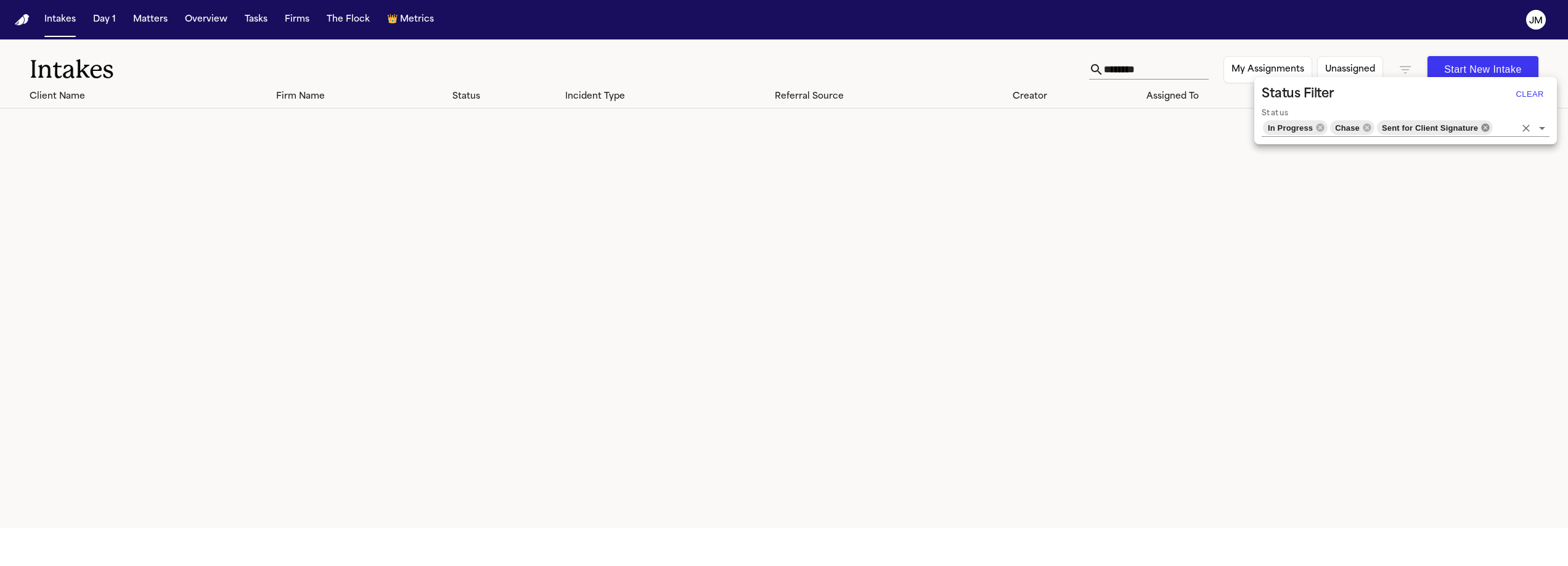
click at [1482, 129] on icon at bounding box center [1486, 127] width 8 height 8
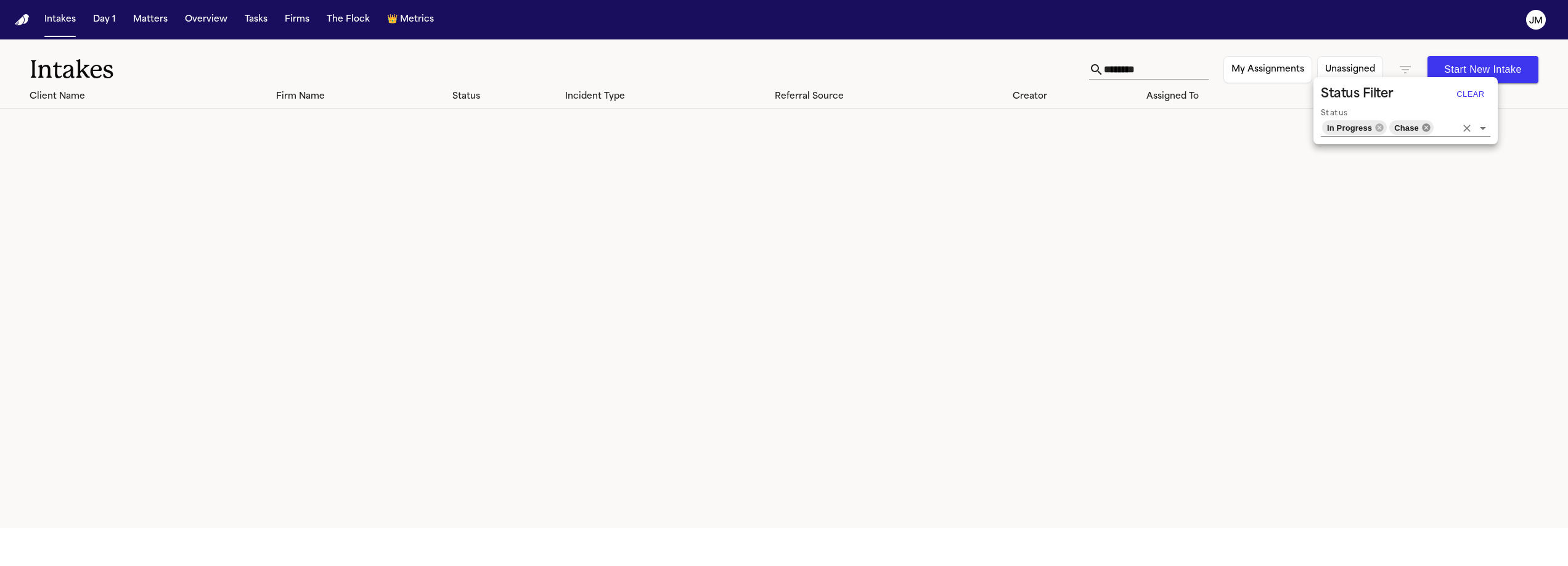
click at [1425, 127] on icon at bounding box center [1427, 127] width 10 height 10
click at [1389, 126] on icon at bounding box center [1388, 127] width 10 height 10
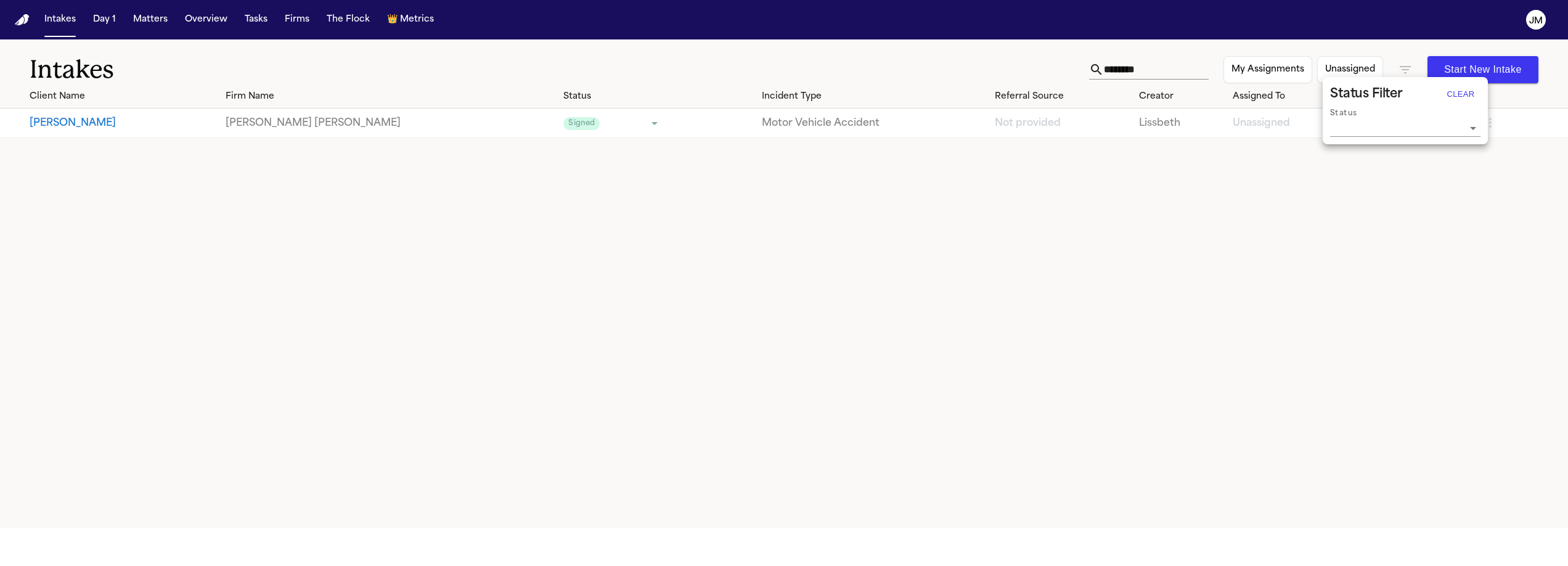
click at [1140, 69] on div at bounding box center [784, 283] width 1568 height 566
click at [1140, 69] on input "********" at bounding box center [1157, 69] width 105 height 20
type input "*"
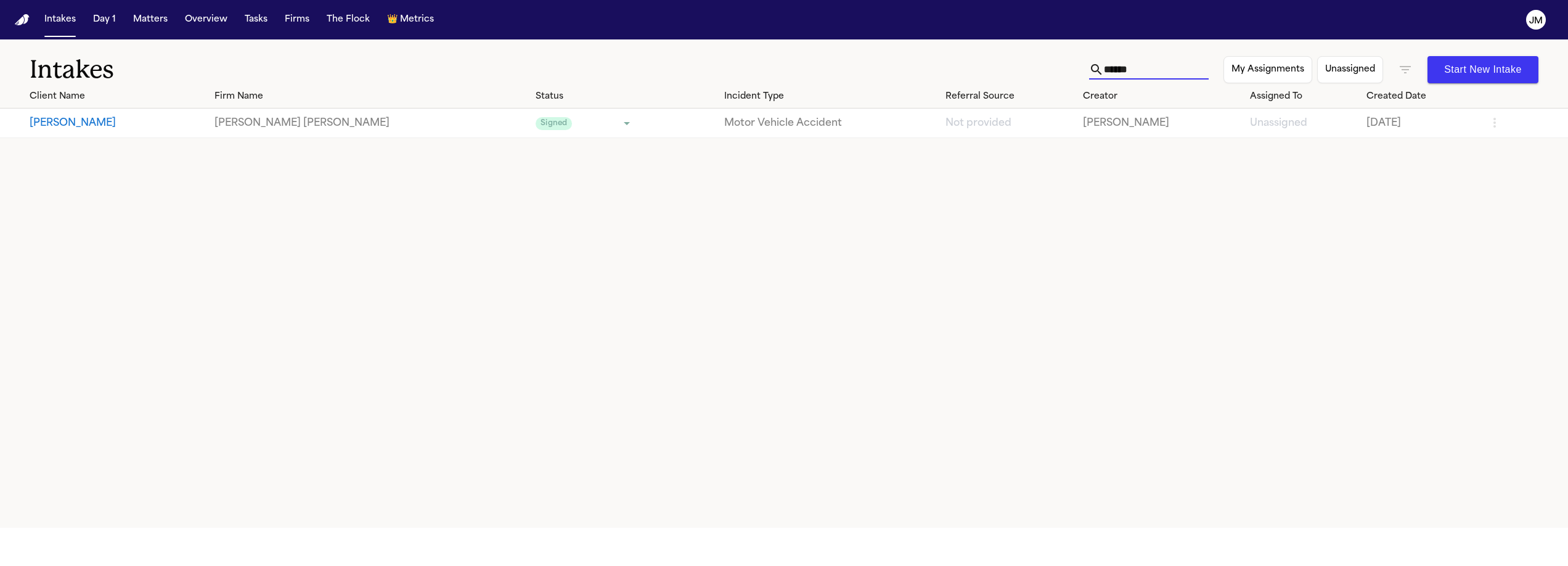
type input "******"
click at [122, 127] on button "Xavier Blake" at bounding box center [117, 123] width 175 height 15
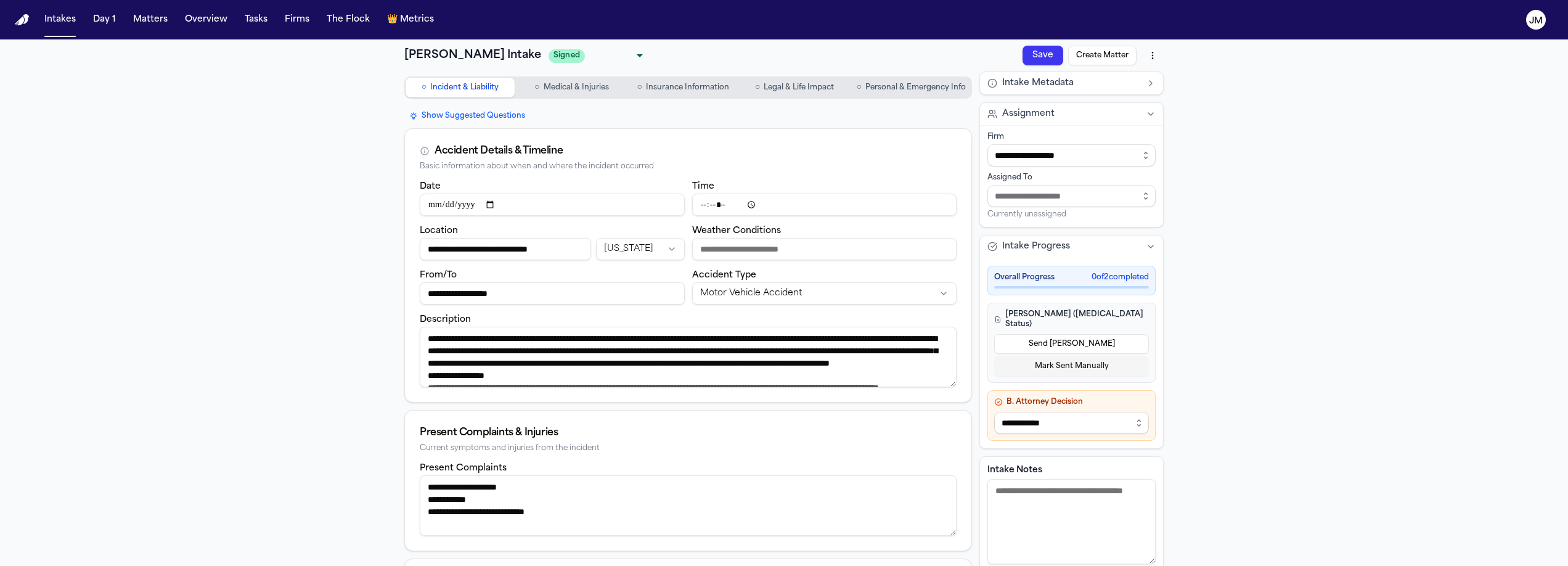
click at [1044, 53] on button "Save" at bounding box center [1043, 55] width 41 height 20
click at [1149, 52] on html "**********" at bounding box center [784, 283] width 1568 height 566
click at [1083, 84] on div "Export to PDF" at bounding box center [1057, 82] width 166 height 20
click at [1090, 59] on button "Create Matter" at bounding box center [1102, 55] width 69 height 20
click at [1108, 58] on button "Sync to Matter" at bounding box center [1101, 55] width 71 height 20
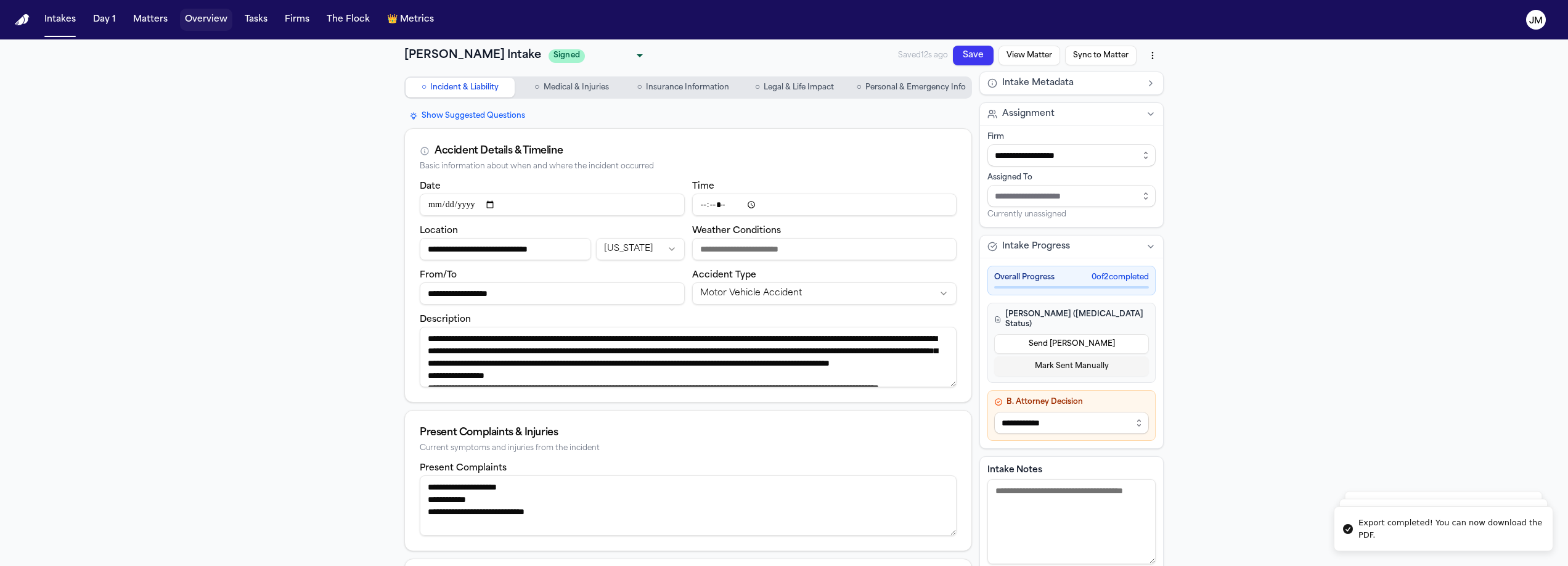
click at [171, 16] on div "Intakes Day 1 Matters Overview Tasks Firms The Flock 👑 Metrics" at bounding box center [239, 20] width 399 height 22
click at [163, 17] on button "Matters" at bounding box center [150, 20] width 44 height 22
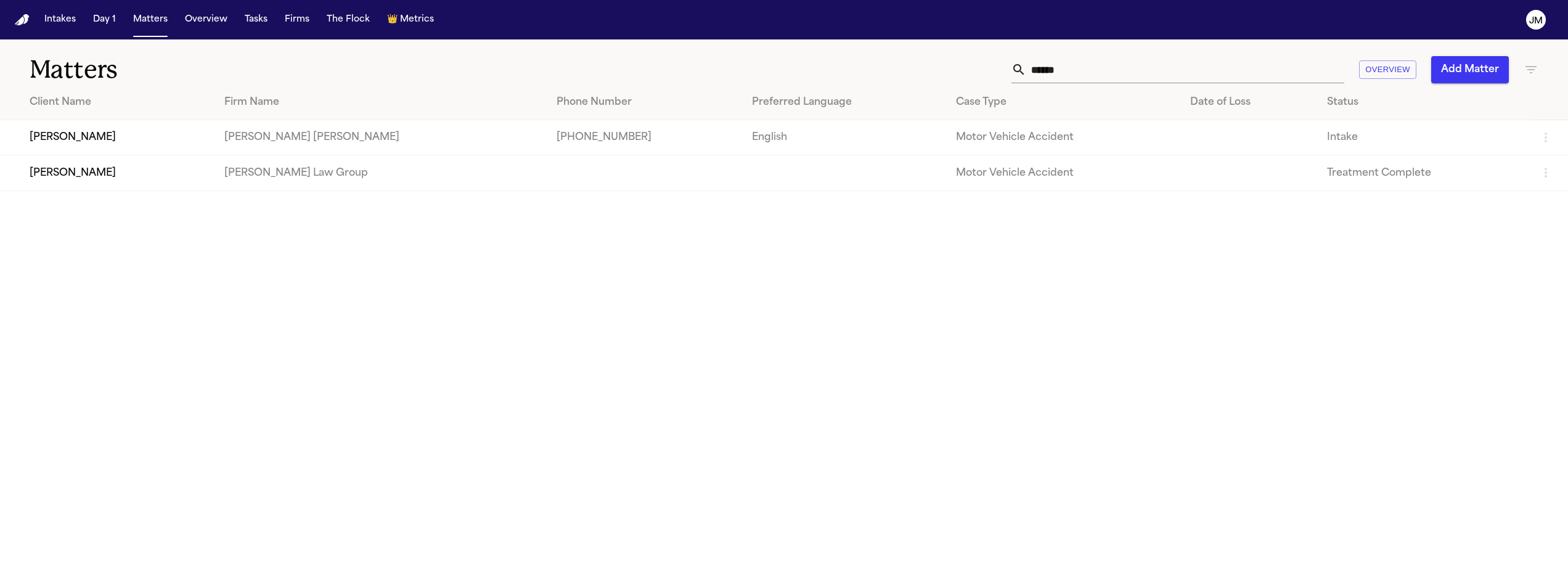
click at [130, 133] on td "Xavier Blake" at bounding box center [107, 138] width 214 height 35
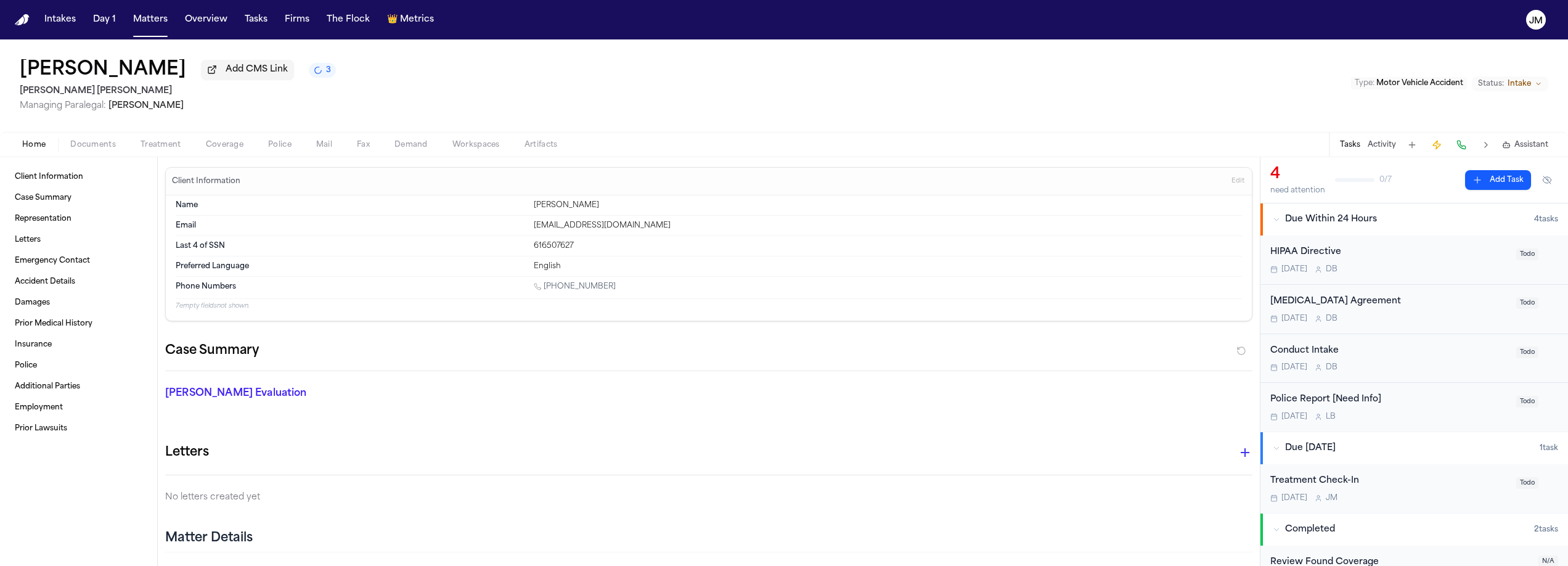
click at [1535, 87] on icon "Change status from Intake" at bounding box center [1538, 84] width 7 height 7
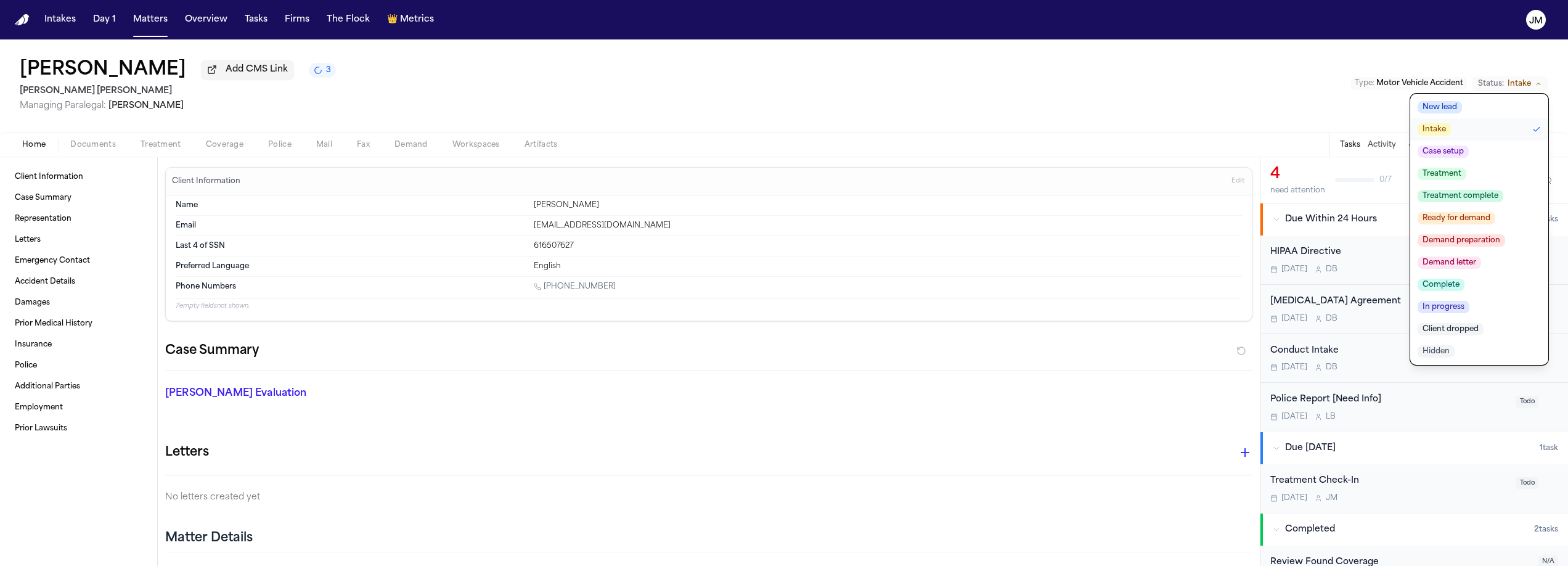
click at [1451, 150] on span "Case setup" at bounding box center [1443, 152] width 51 height 12
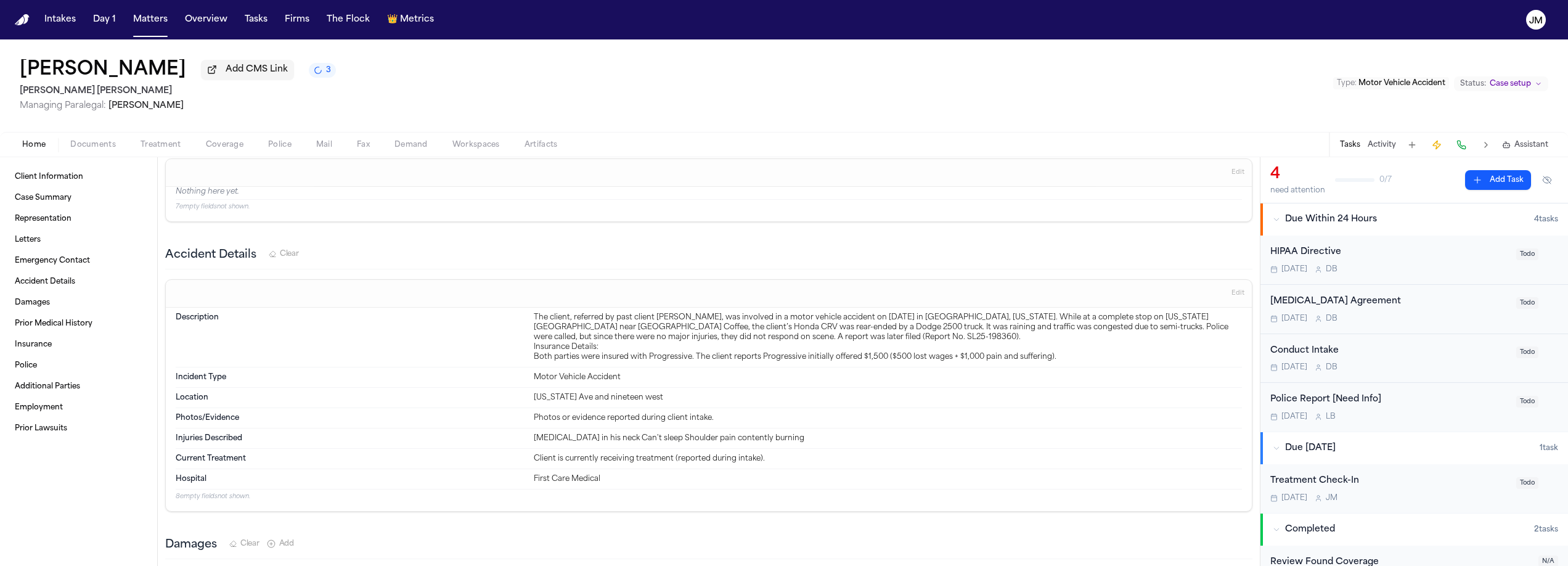
scroll to position [454, 0]
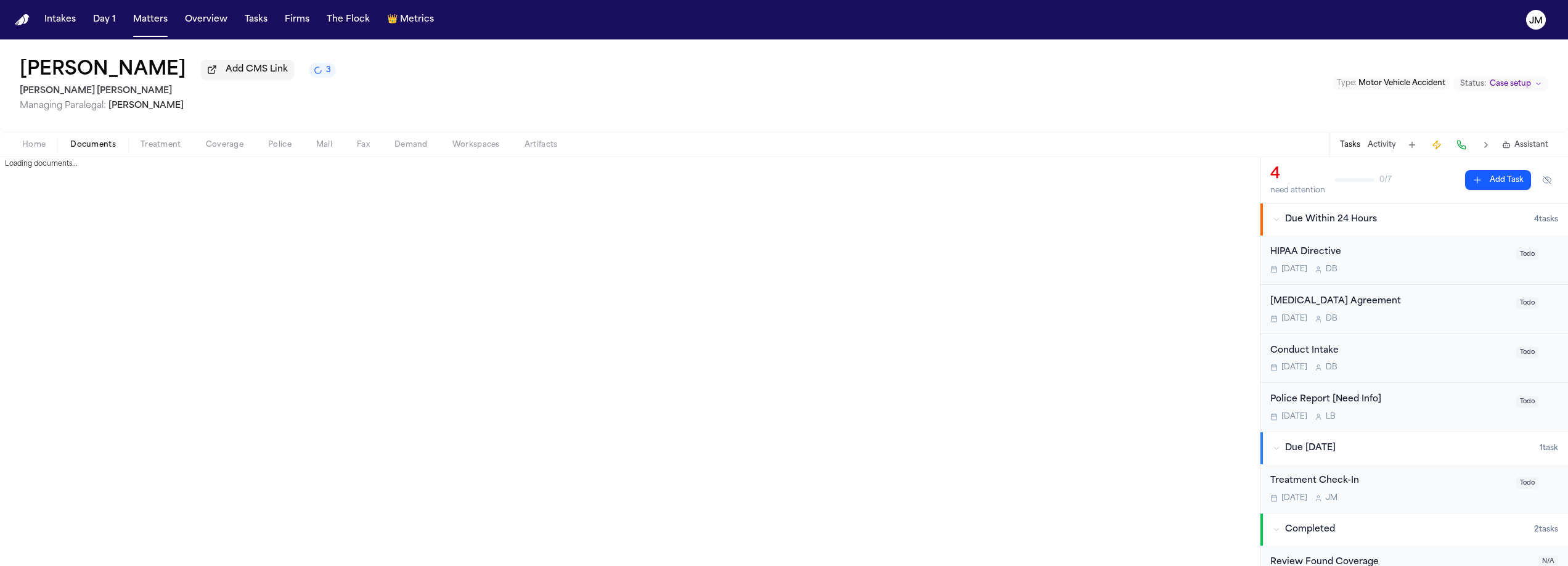
click at [100, 152] on span "button" at bounding box center [92, 152] width 61 height 1
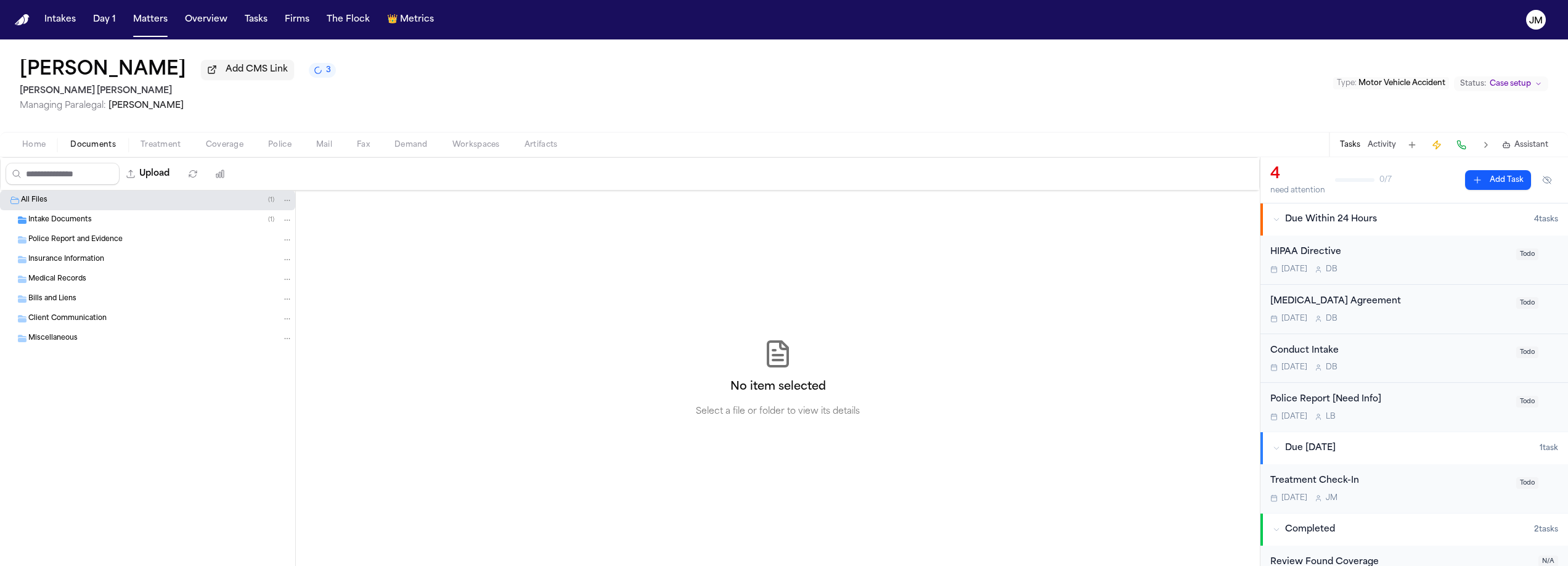
click at [67, 225] on span "Intake Documents" at bounding box center [60, 220] width 63 height 10
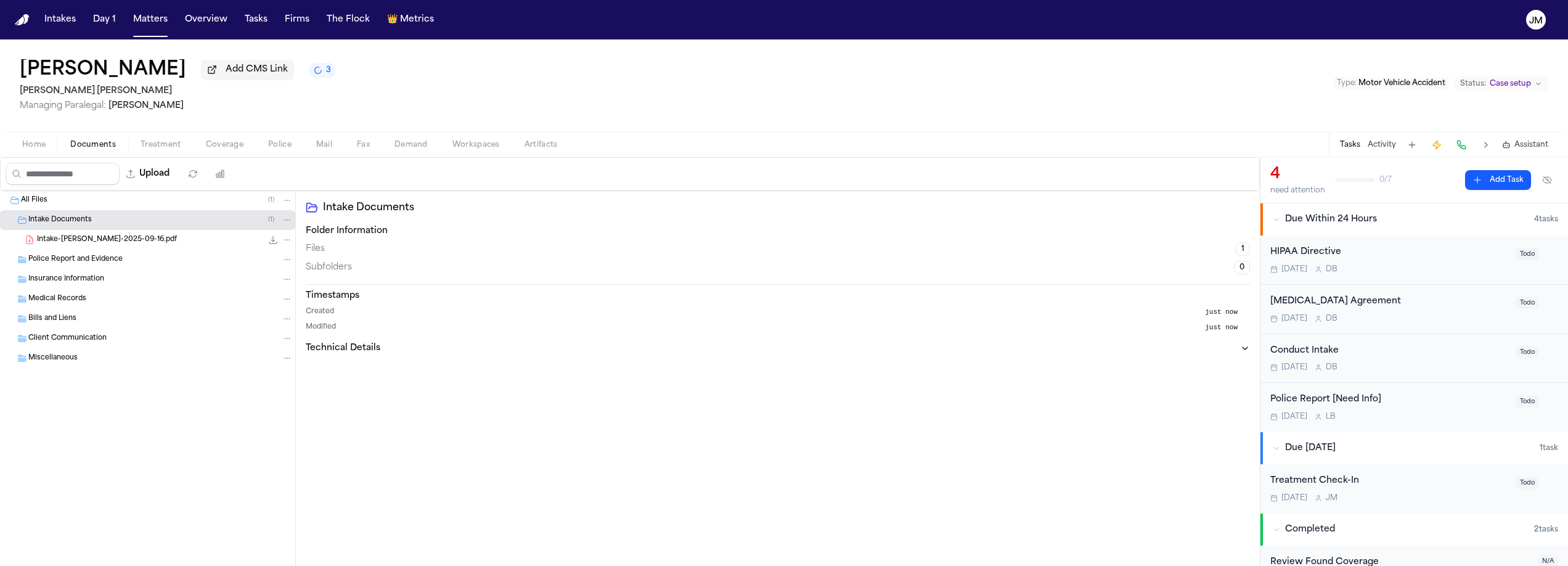
click at [116, 241] on span "Intake-Xavier Blake-2025-09-16.pdf" at bounding box center [107, 239] width 140 height 10
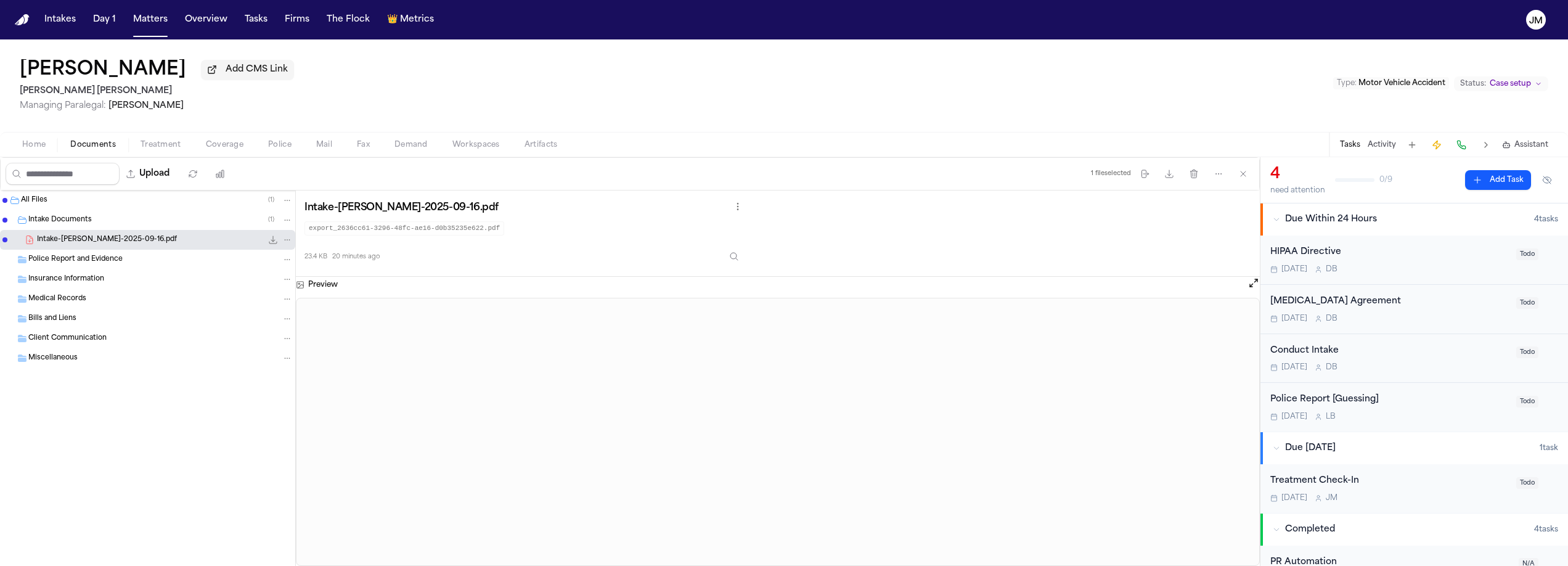
click at [35, 148] on span "Home" at bounding box center [34, 145] width 23 height 10
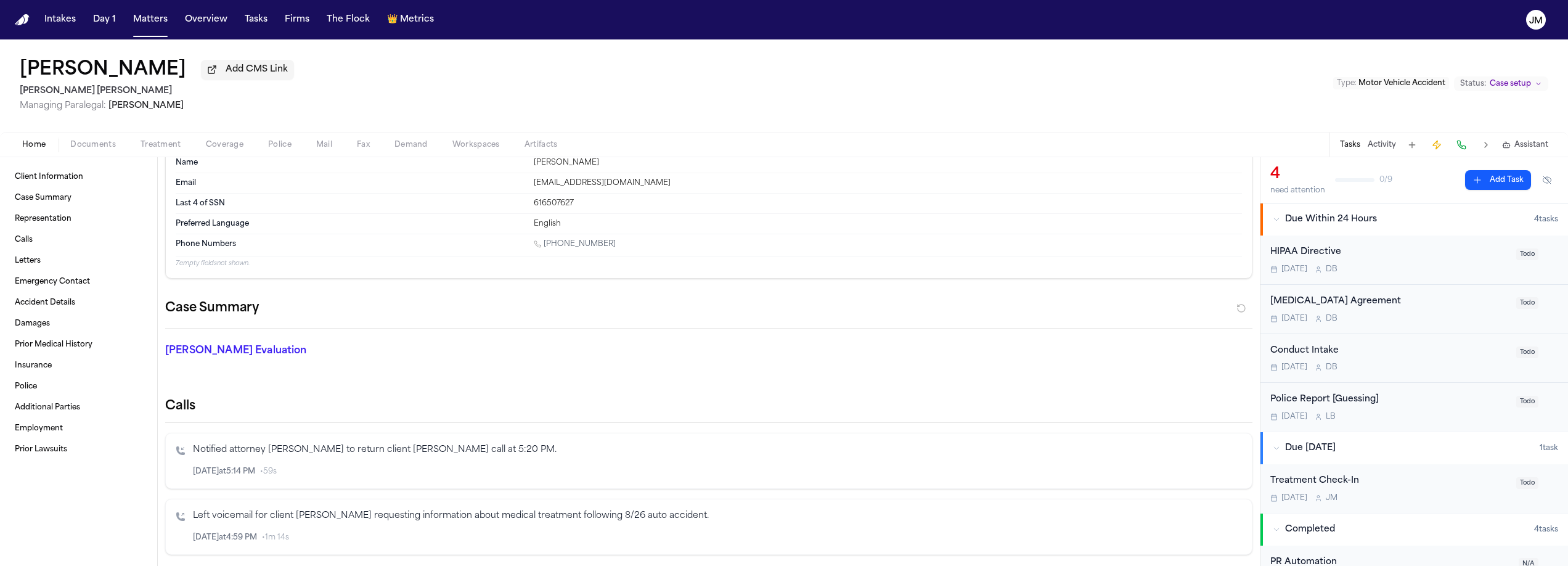
scroll to position [52, 0]
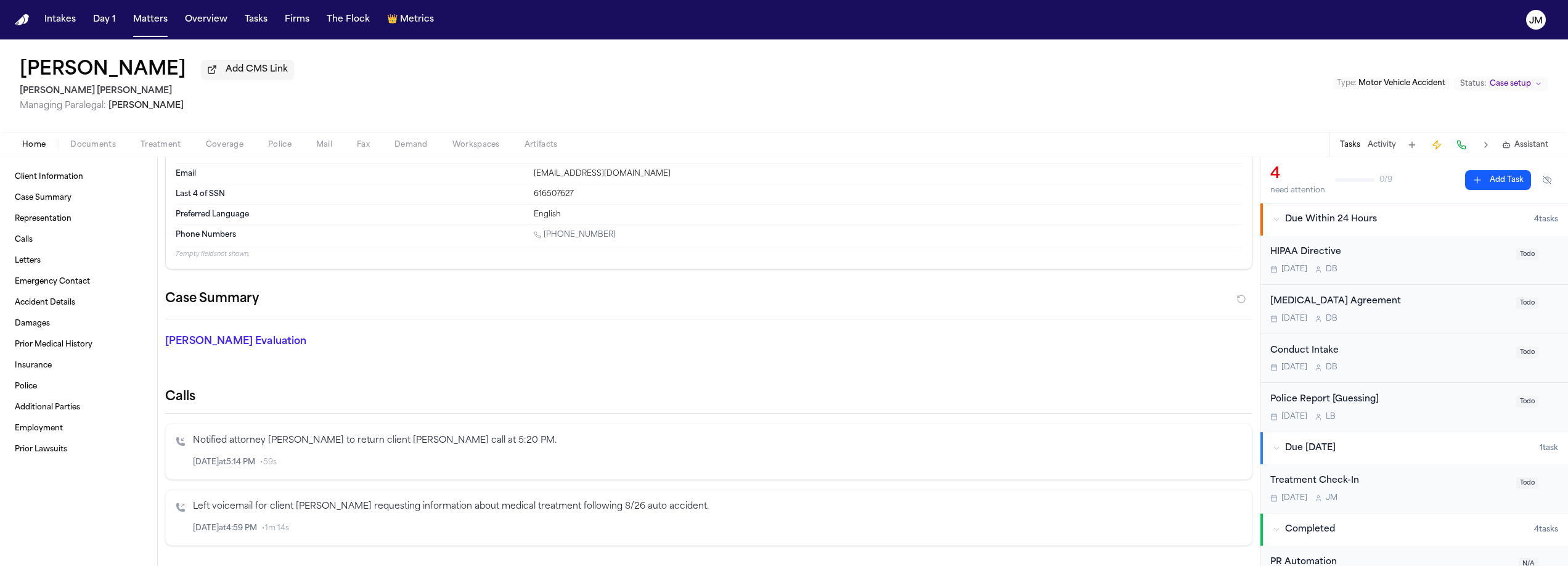
click at [228, 142] on span "Coverage" at bounding box center [224, 145] width 37 height 10
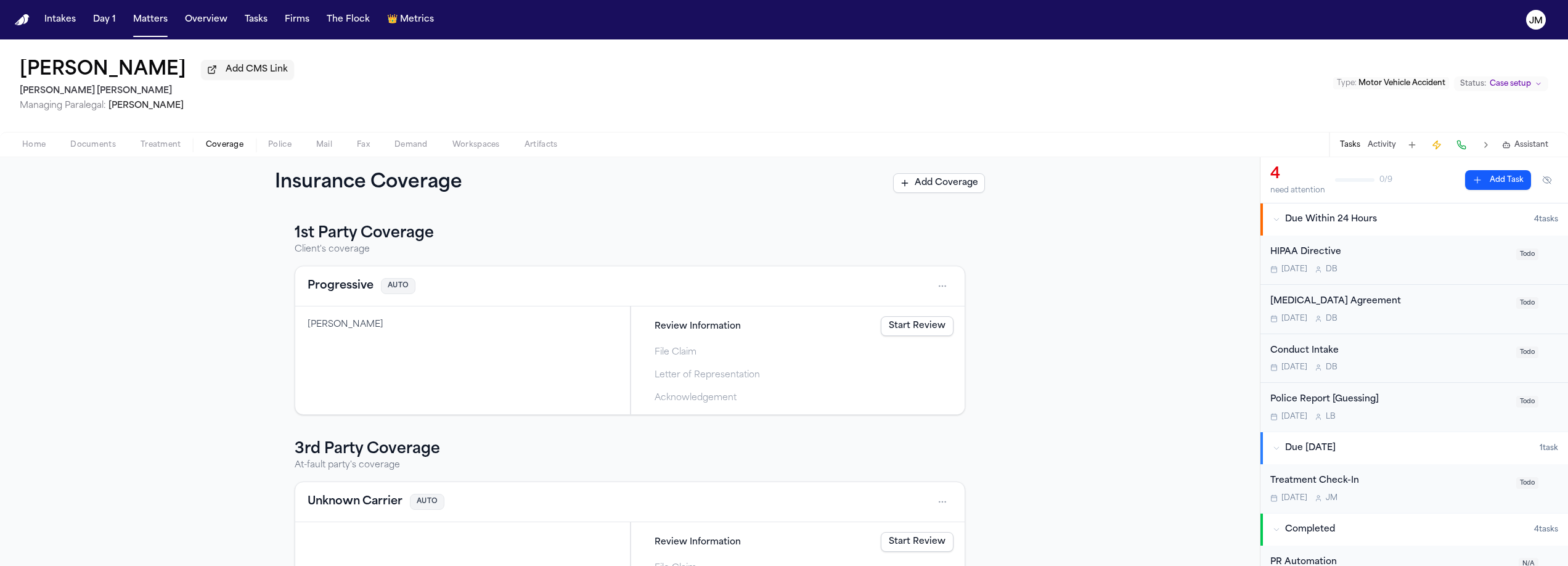
click at [41, 149] on span "Home" at bounding box center [34, 145] width 23 height 10
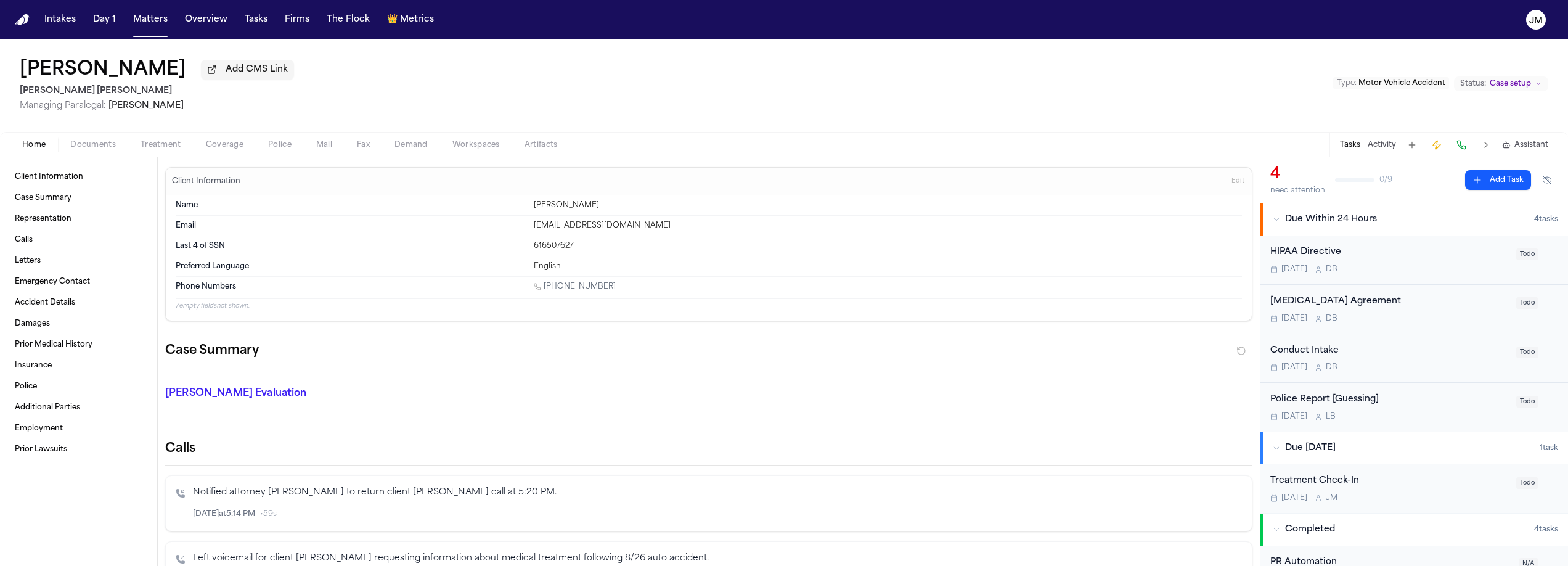
click at [86, 150] on span "Documents" at bounding box center [92, 145] width 46 height 10
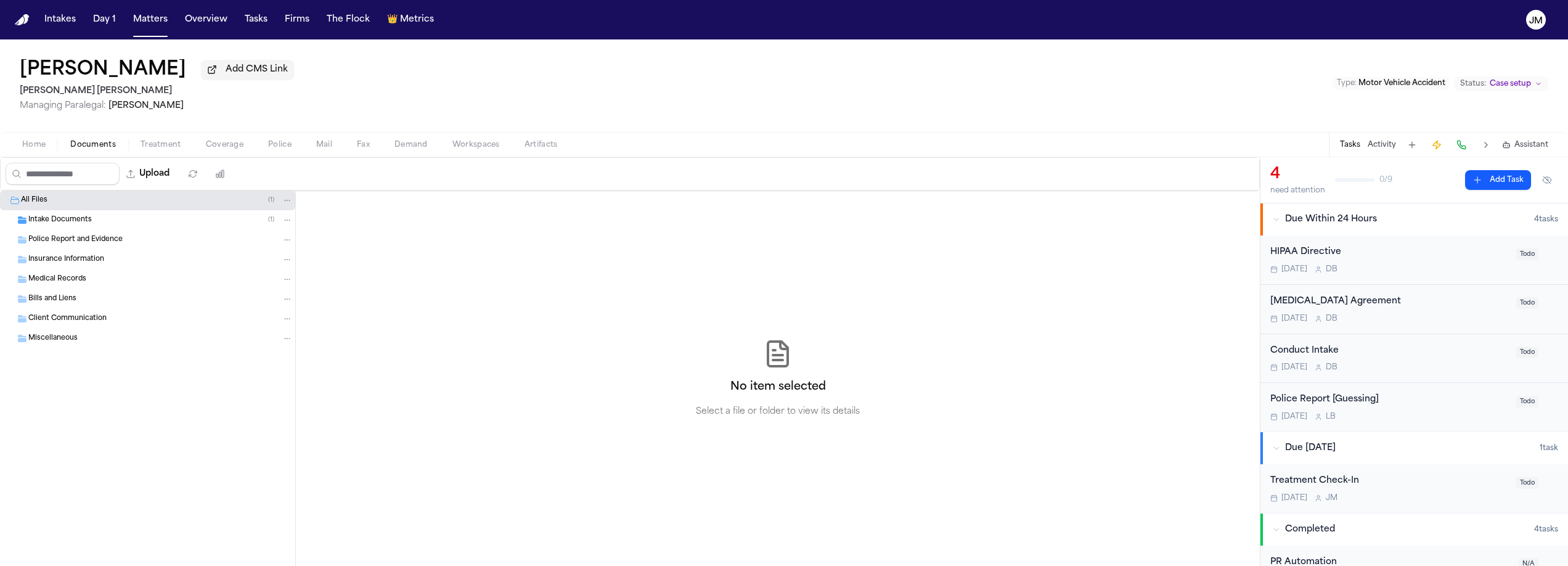
click at [56, 230] on div "Intake Documents ( 1 )" at bounding box center [148, 220] width 295 height 20
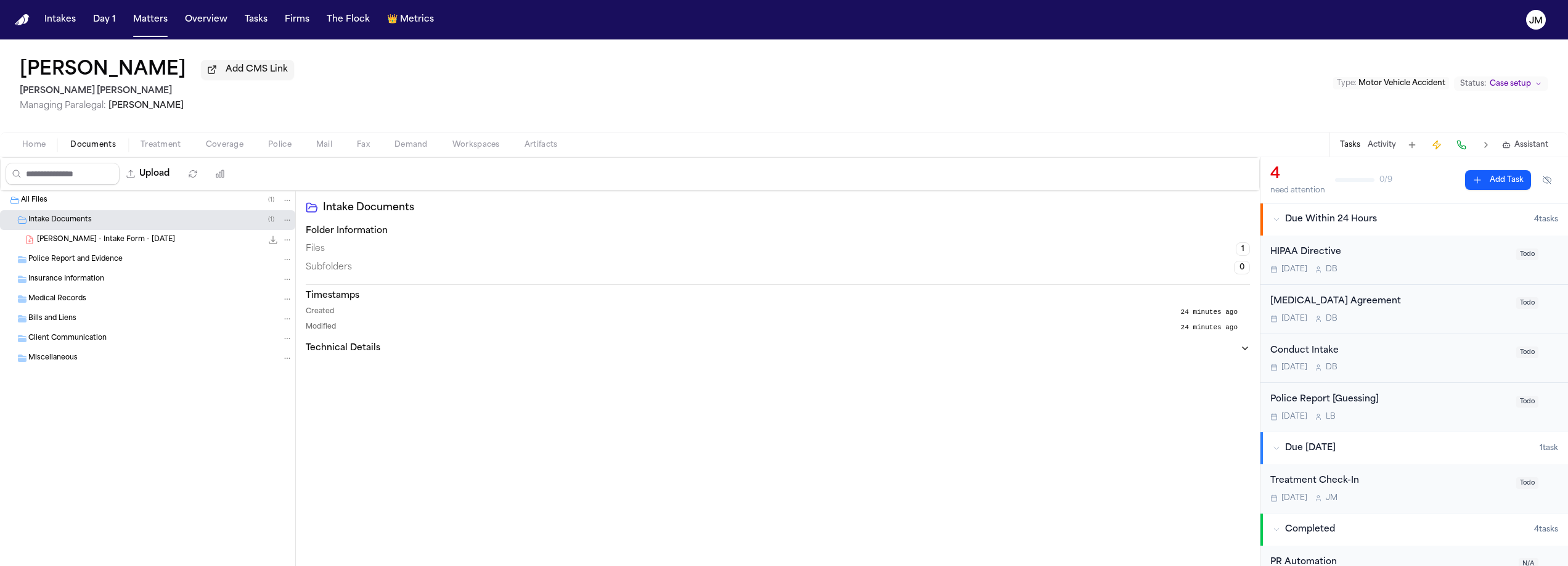
click at [69, 246] on div "X. Blake - Intake Form - 9.16.25 23.4 KB • PDF" at bounding box center [165, 240] width 256 height 12
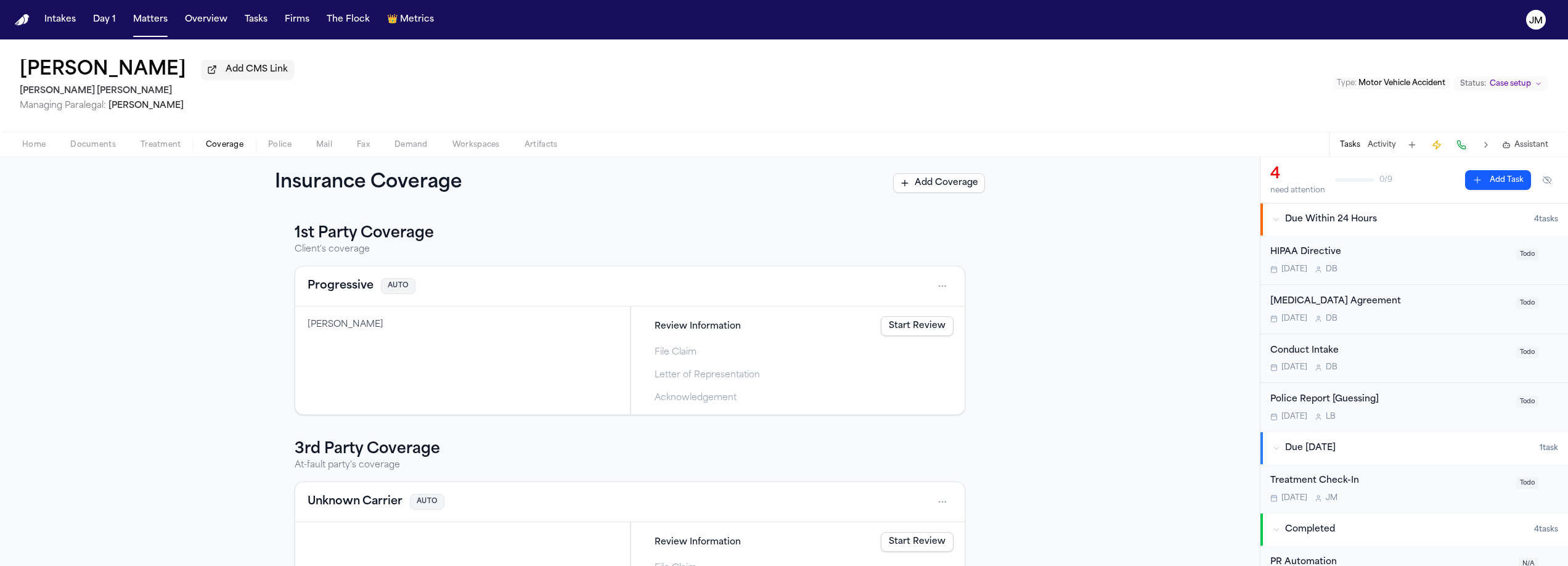
click at [225, 145] on span "Coverage" at bounding box center [224, 145] width 37 height 10
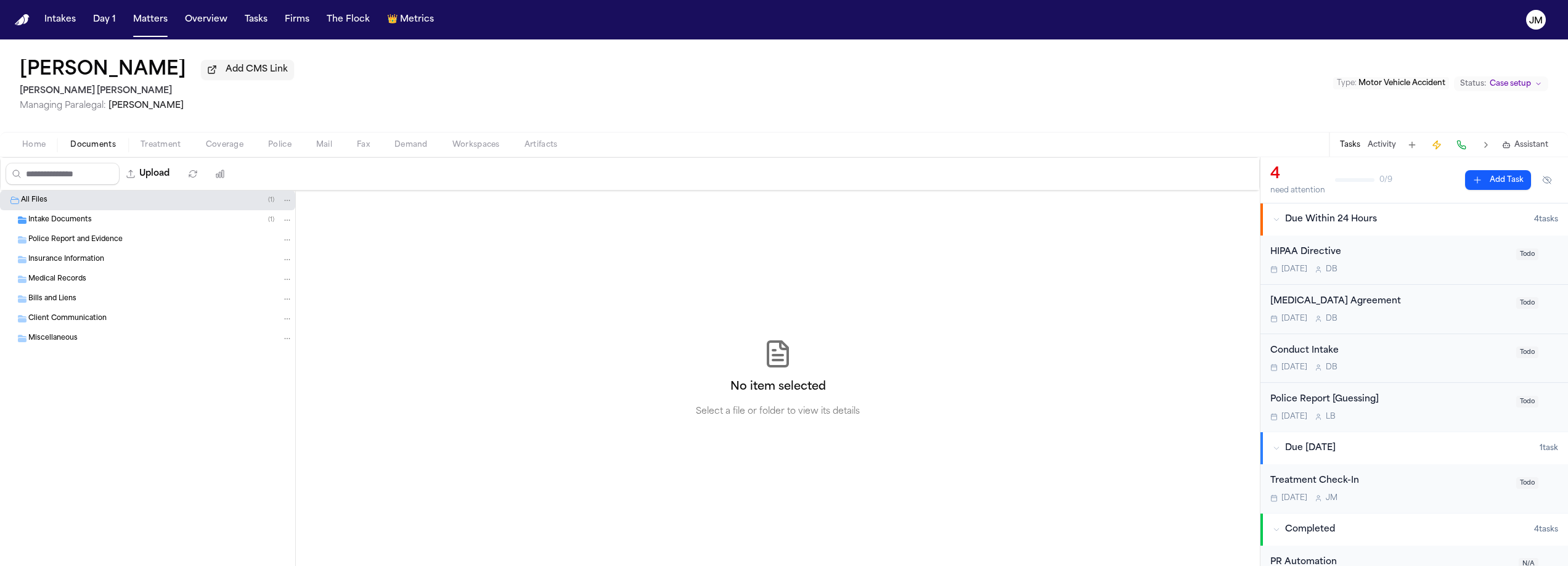
click at [103, 142] on span "Documents" at bounding box center [92, 145] width 46 height 10
click at [287, 148] on span "Police" at bounding box center [279, 145] width 23 height 10
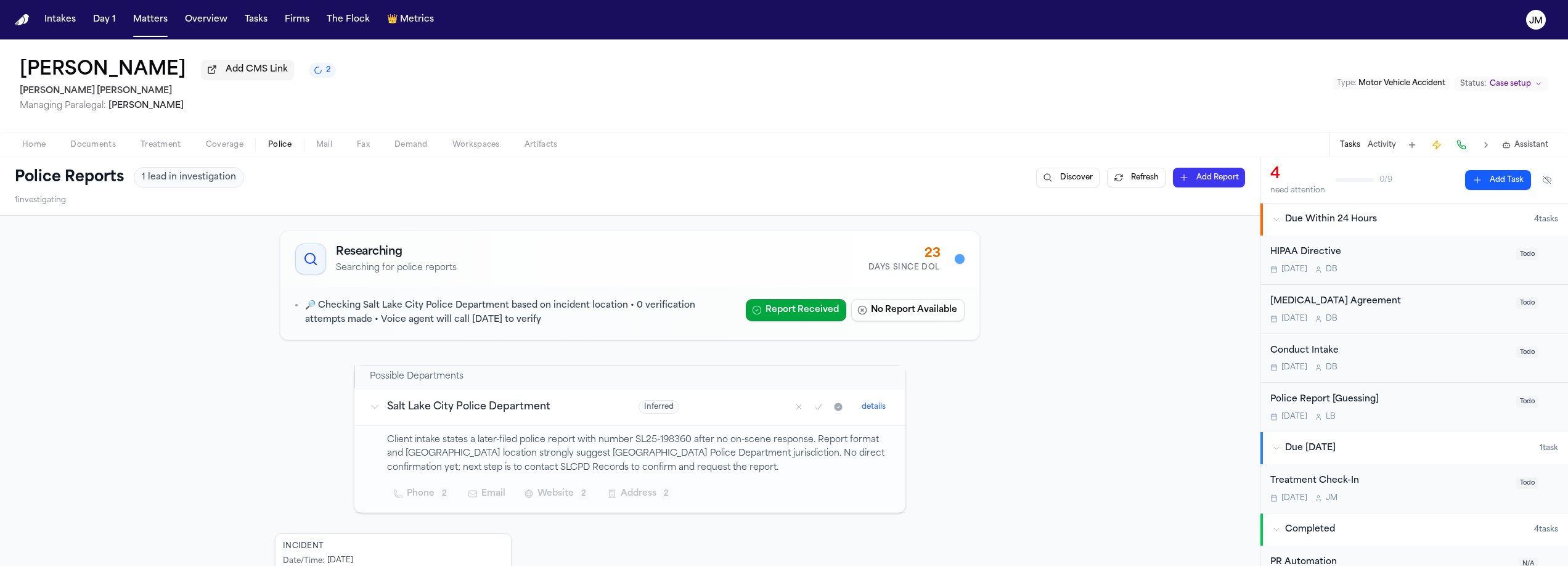
click at [83, 145] on span "Documents" at bounding box center [92, 145] width 46 height 10
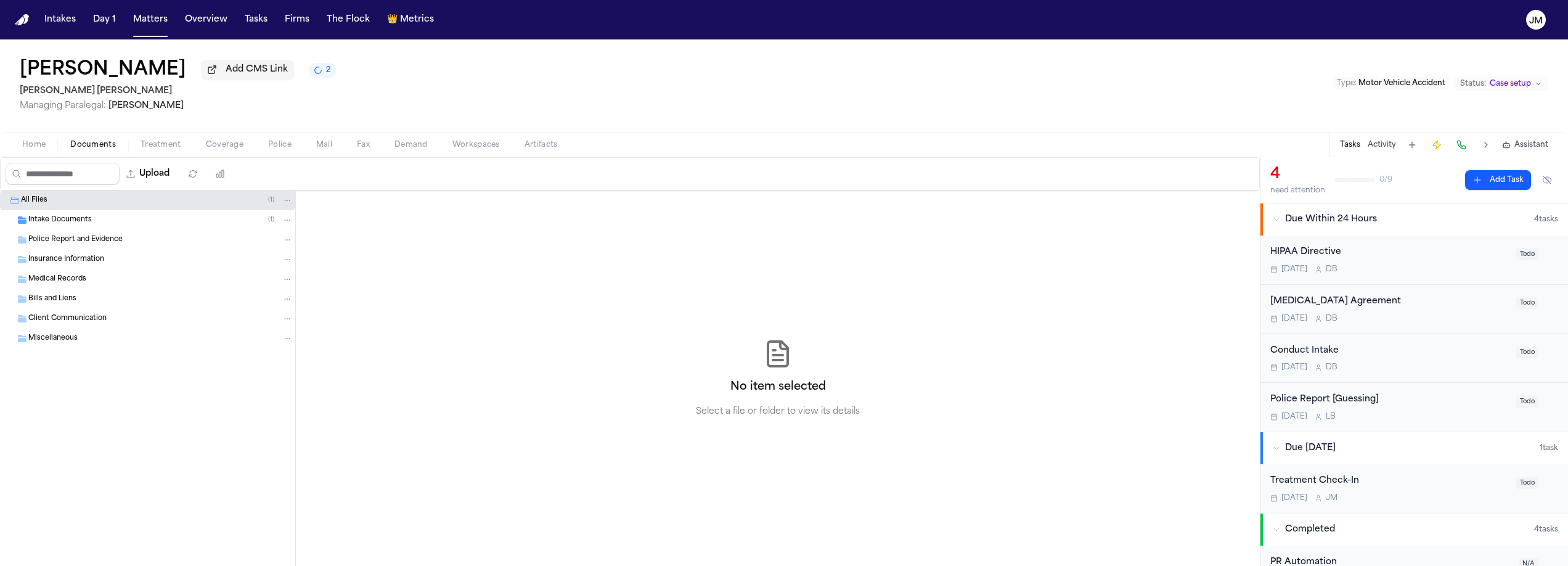
click at [36, 144] on span "Home" at bounding box center [34, 145] width 23 height 10
